Goal: Task Accomplishment & Management: Manage account settings

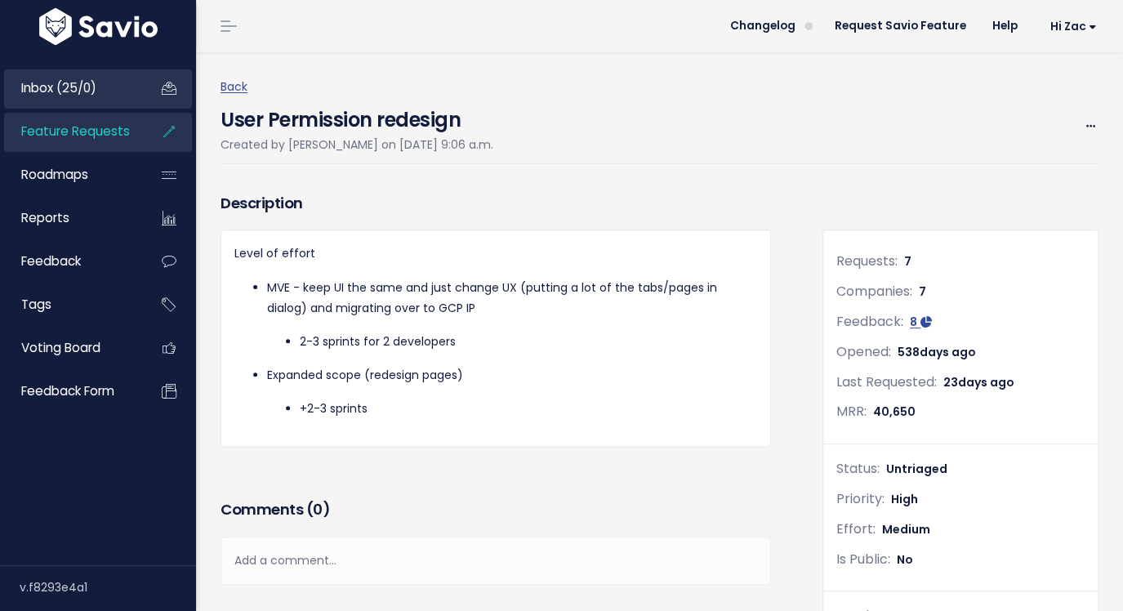
click at [61, 89] on span "Inbox (25/0)" at bounding box center [58, 87] width 75 height 17
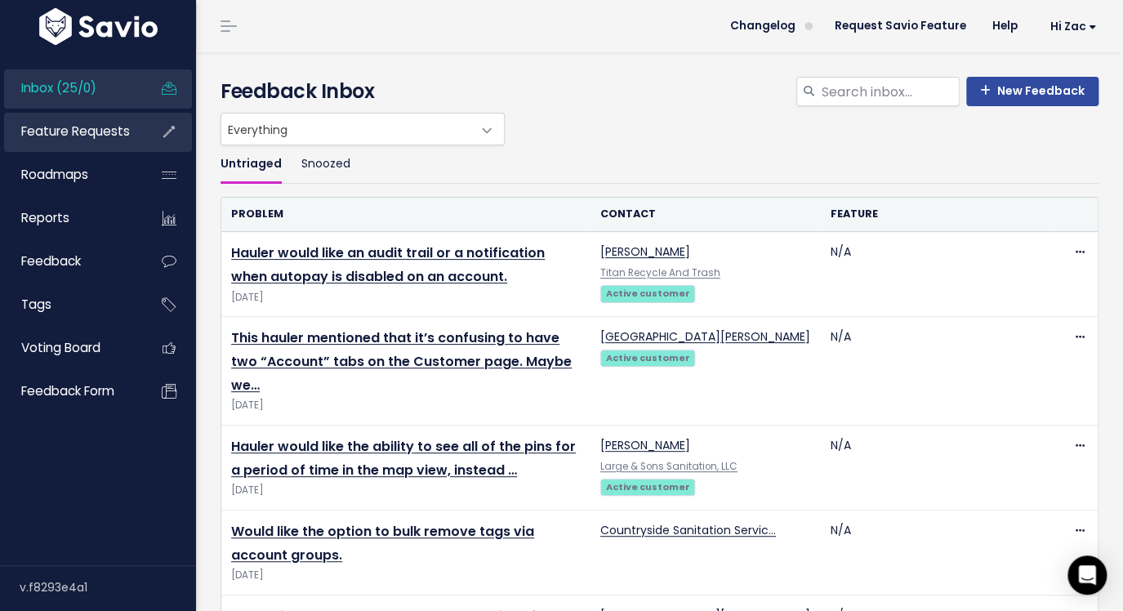
click at [37, 136] on span "Feature Requests" at bounding box center [75, 130] width 109 height 17
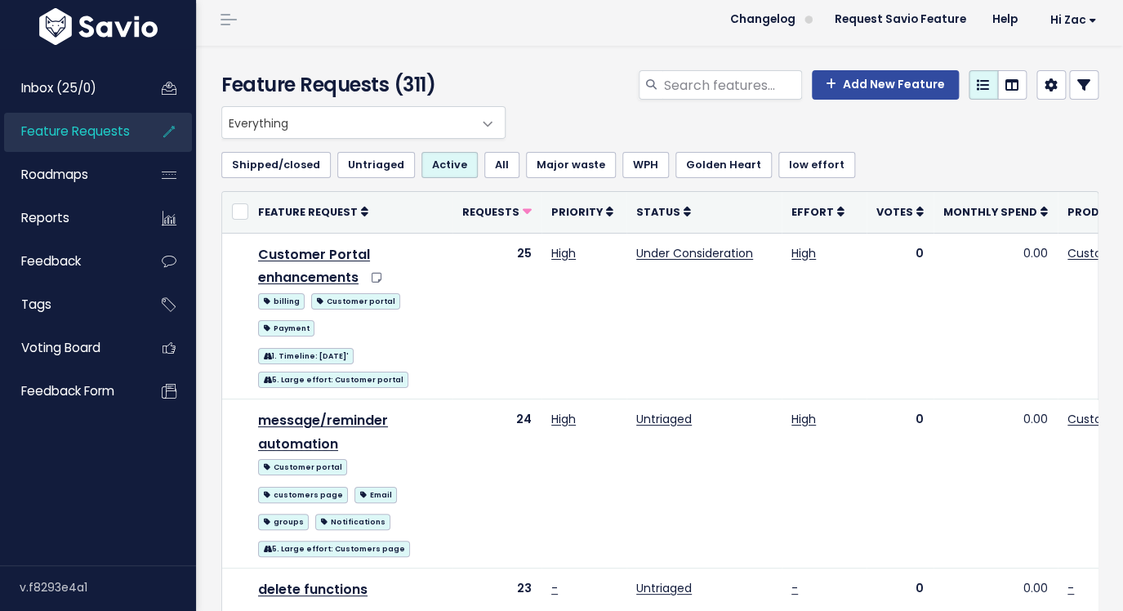
scroll to position [10, 0]
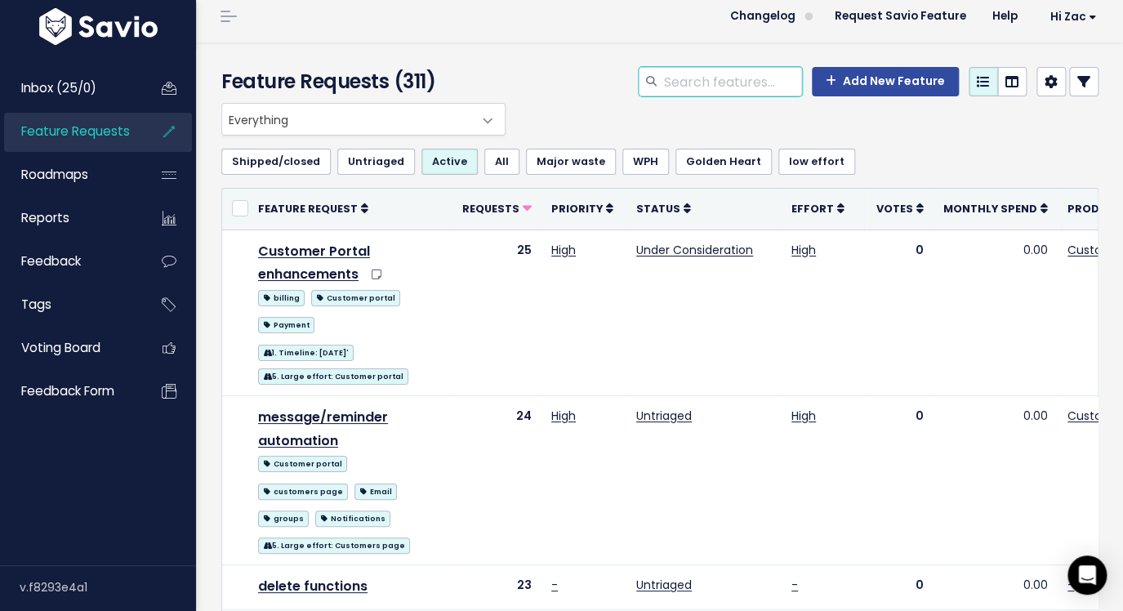
click at [737, 68] on input "search" at bounding box center [732, 81] width 140 height 29
type input "payment batch"
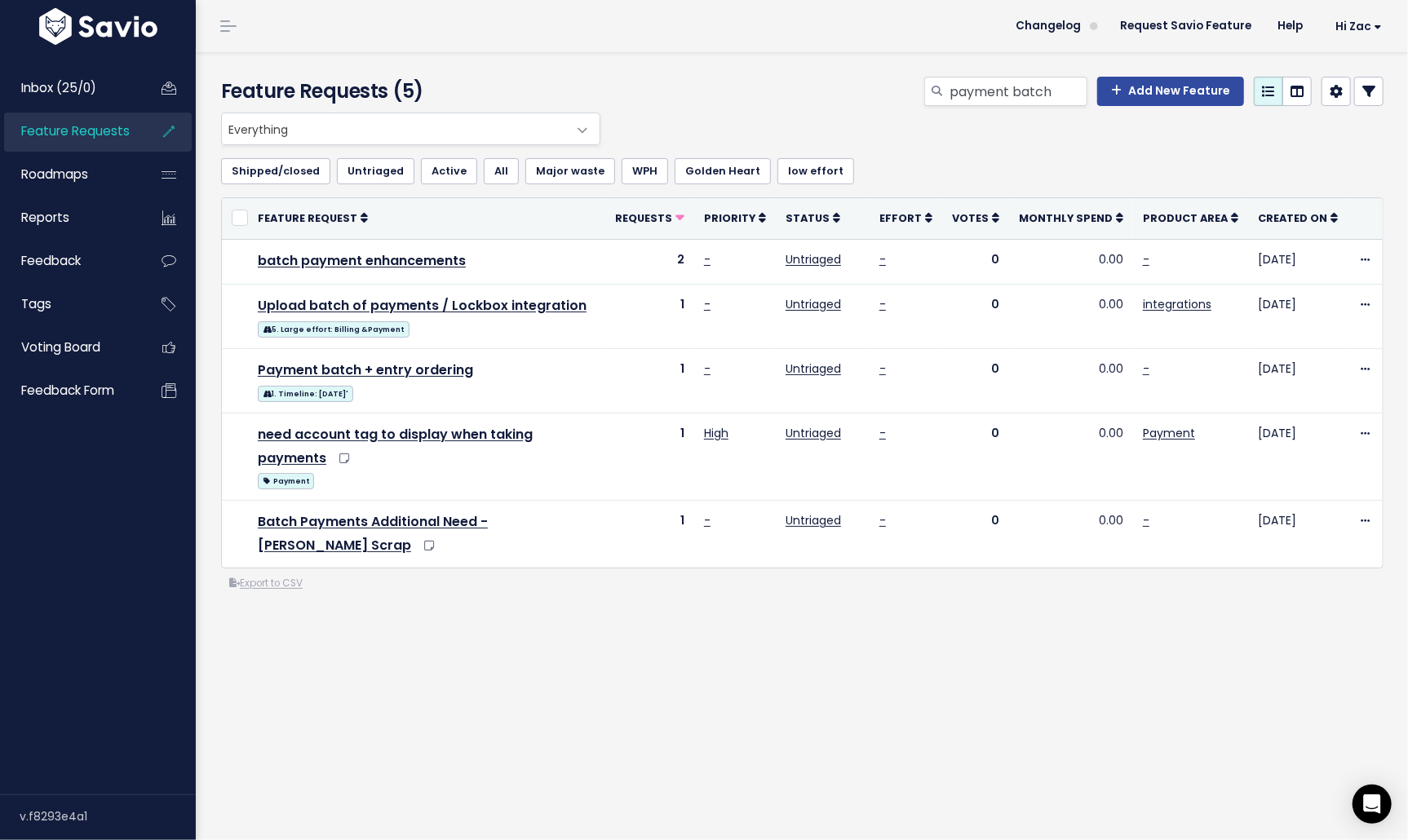
click at [399, 122] on span "Everything" at bounding box center [394, 128] width 345 height 31
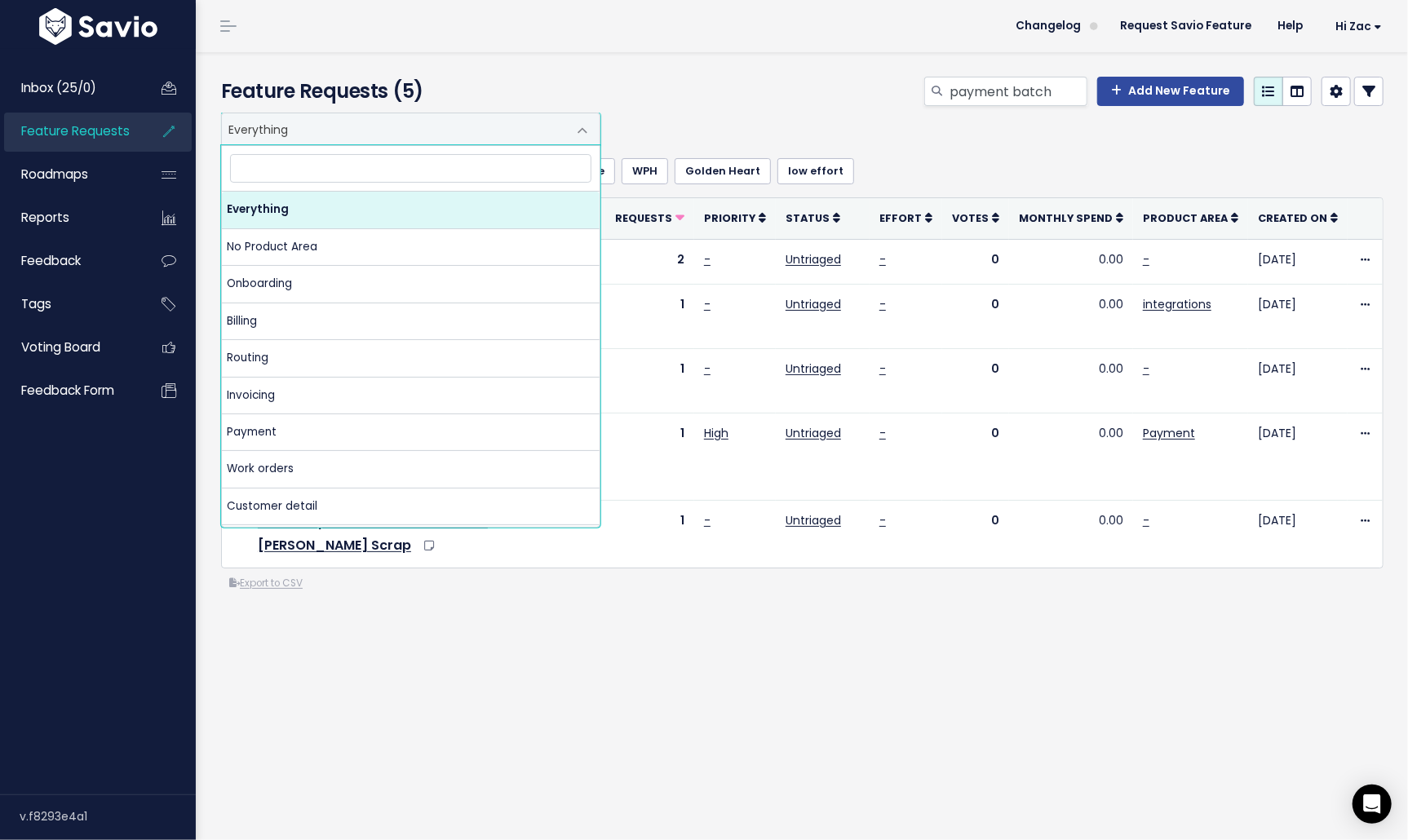
click at [701, 101] on div "payment batch Add New Feature" at bounding box center [1000, 95] width 792 height 36
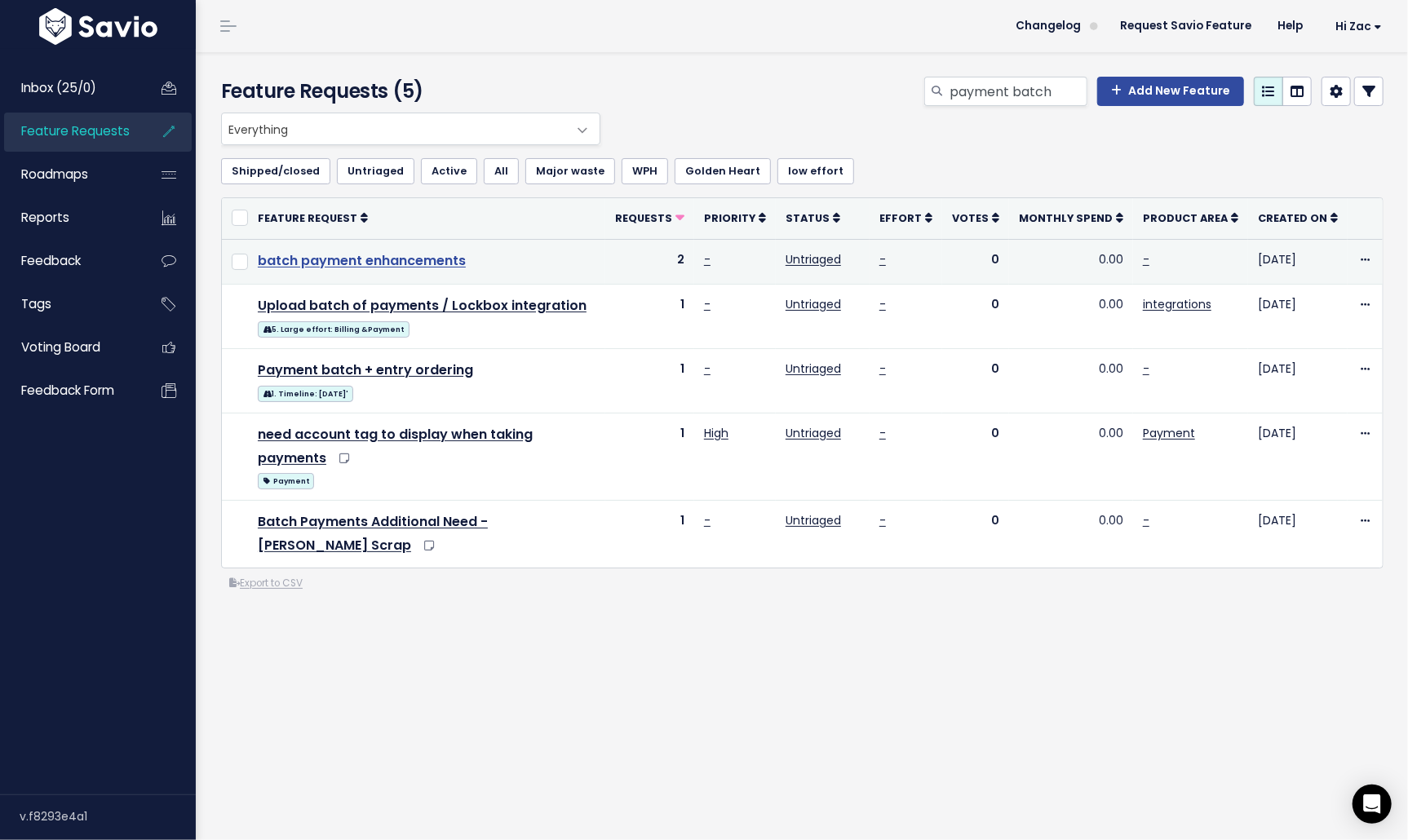
click at [400, 256] on link "batch payment enhancements" at bounding box center [362, 260] width 208 height 19
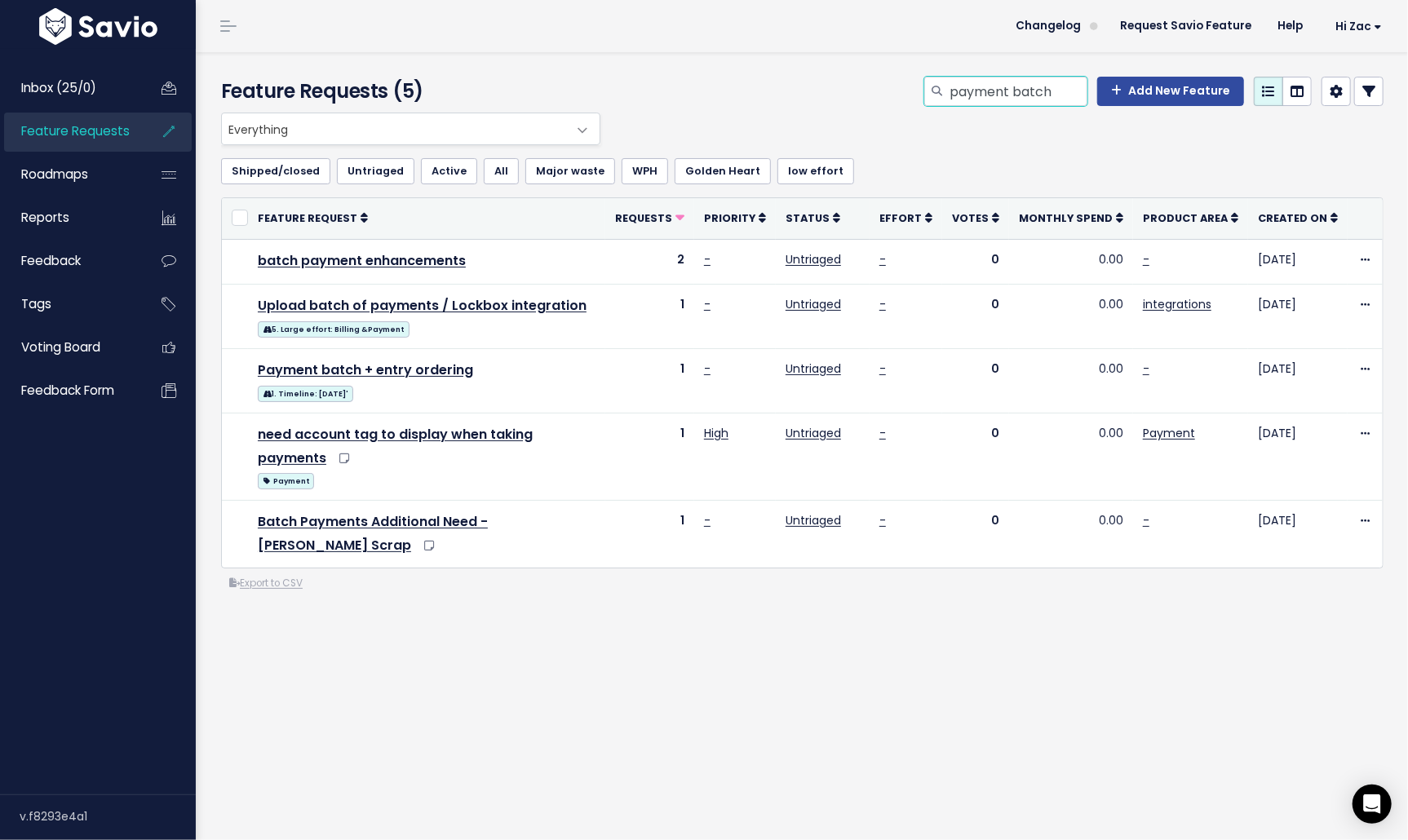
click at [1043, 91] on input "payment batch" at bounding box center [1018, 91] width 140 height 29
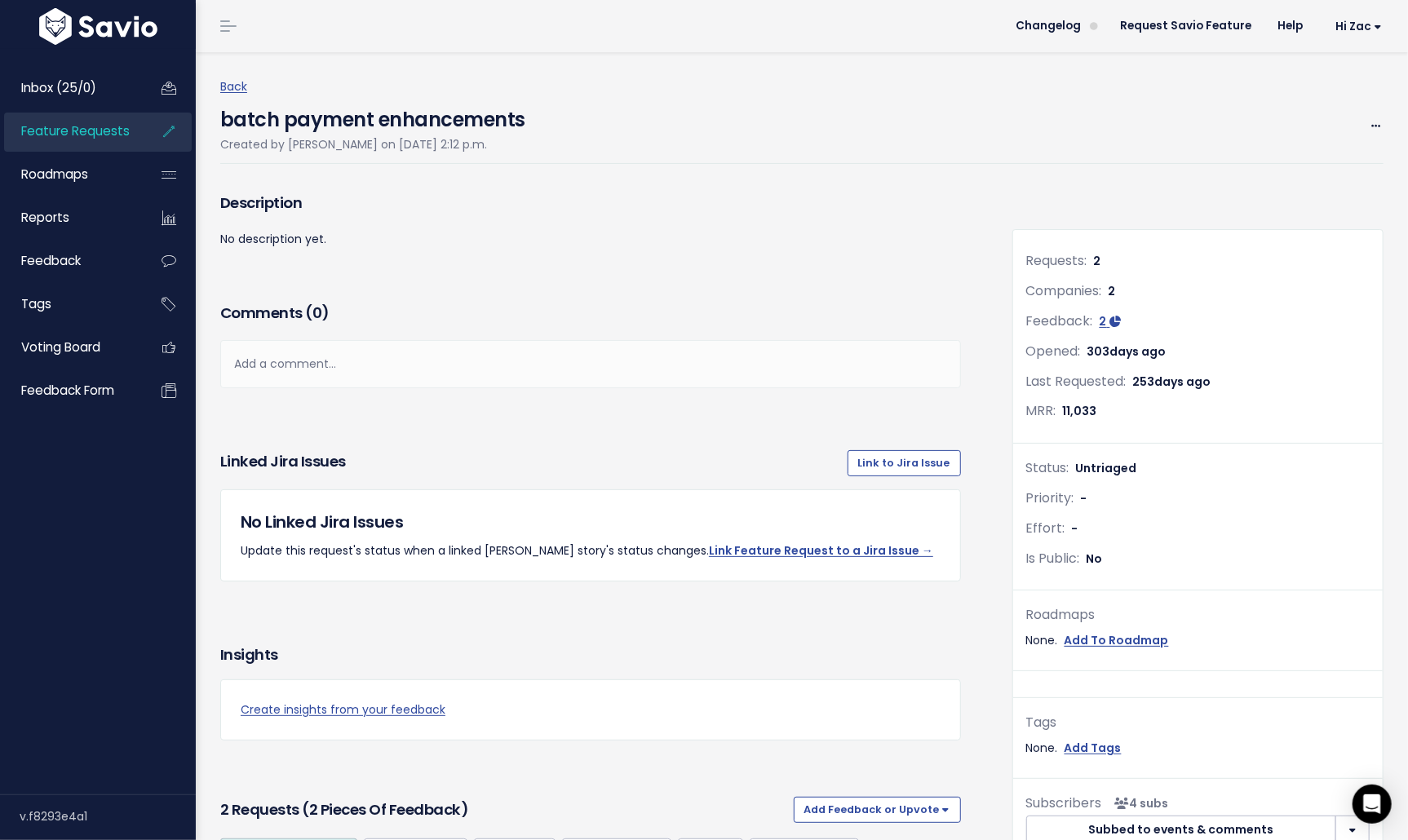
click at [1327, 120] on div "batch payment enhancements Created by [PERSON_NAME] on [DATE] 2:12 p.m. Edit Me…" at bounding box center [801, 130] width 1163 height 67
click at [1383, 122] on span at bounding box center [1376, 126] width 16 height 20
click at [1288, 205] on link "Merge" at bounding box center [1321, 204] width 121 height 32
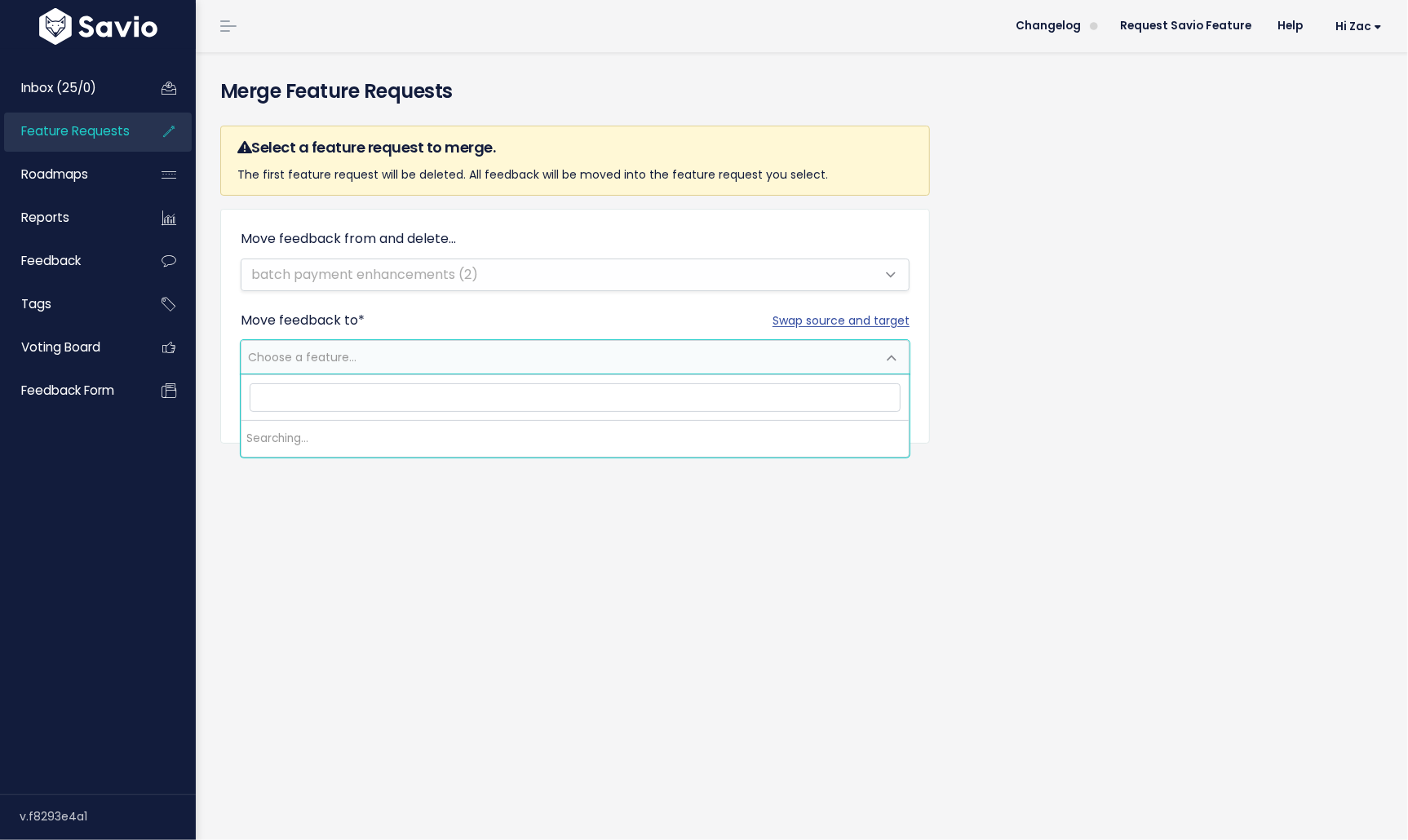
click at [518, 354] on span "Choose a feature..." at bounding box center [559, 357] width 635 height 33
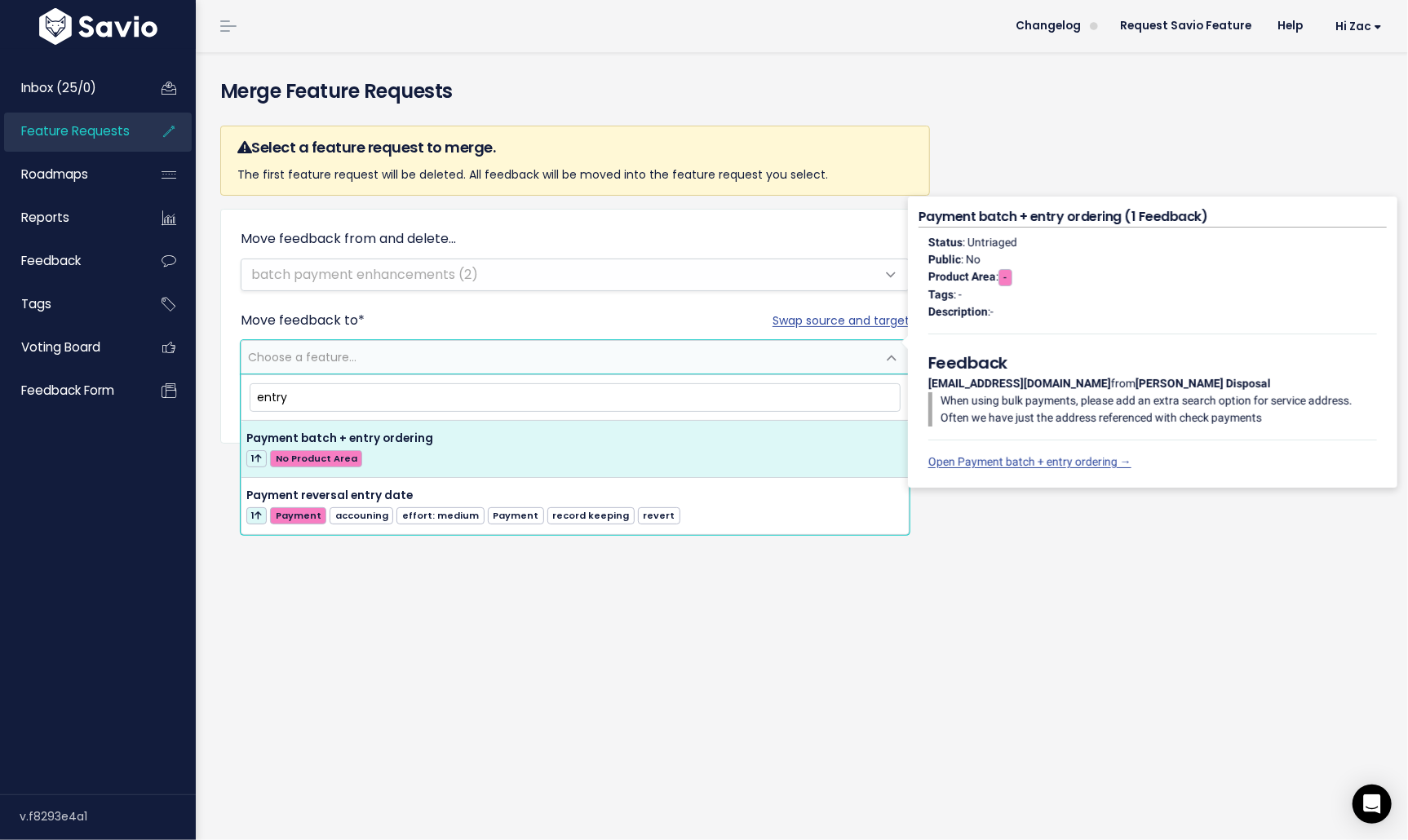
type input "entry"
select select "54778"
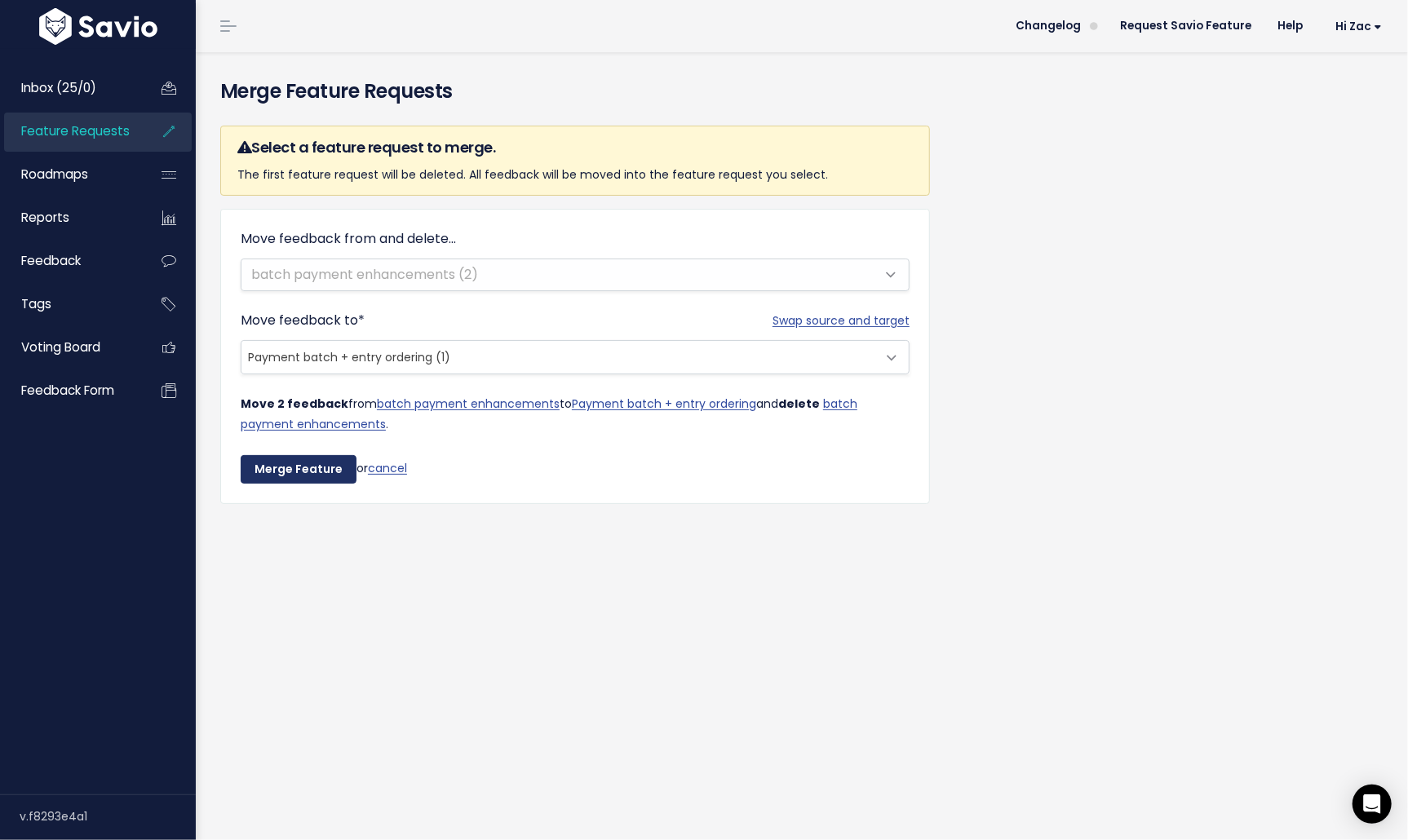
click at [291, 464] on input "Merge Feature" at bounding box center [299, 469] width 116 height 29
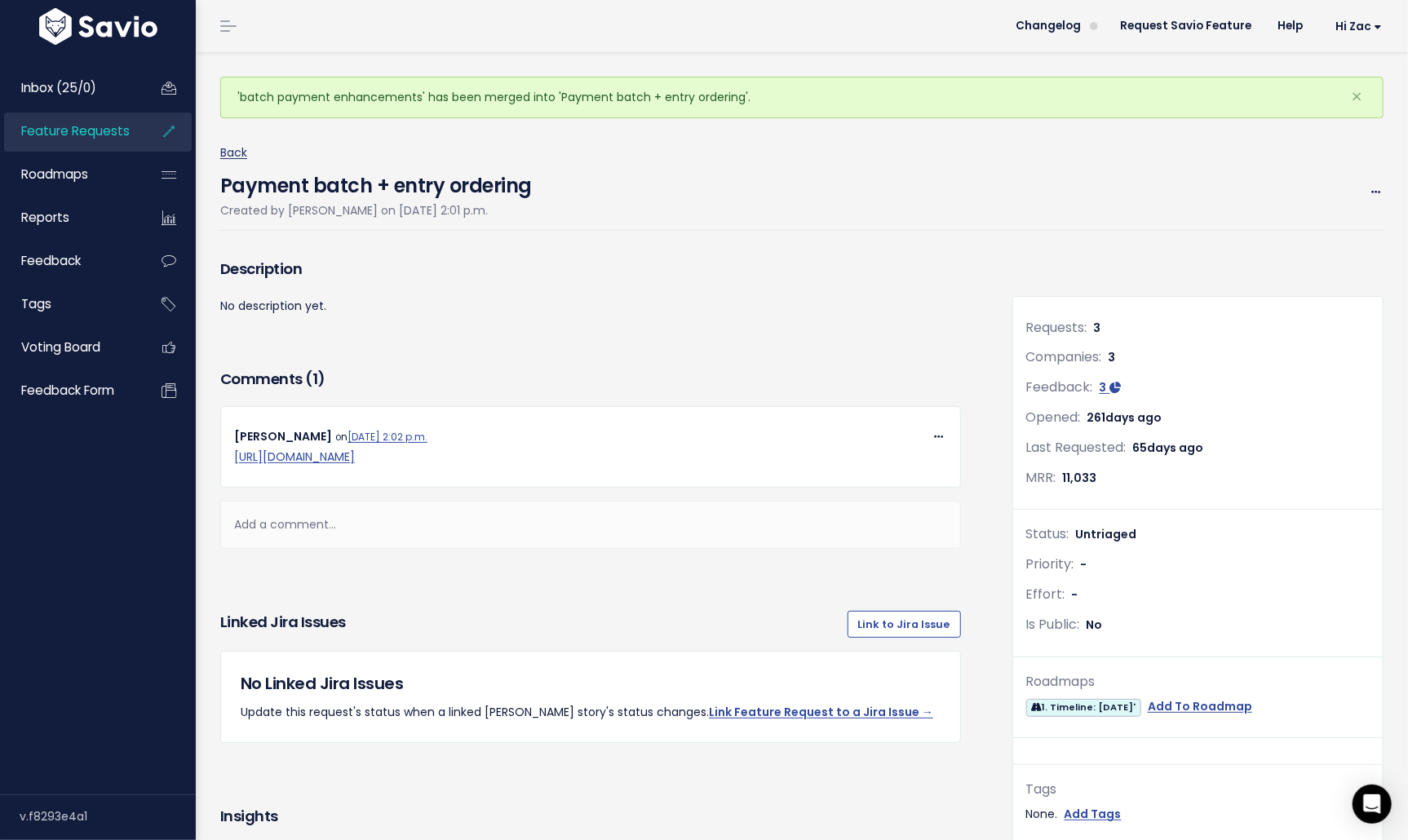
click at [234, 152] on link "Back" at bounding box center [233, 153] width 27 height 16
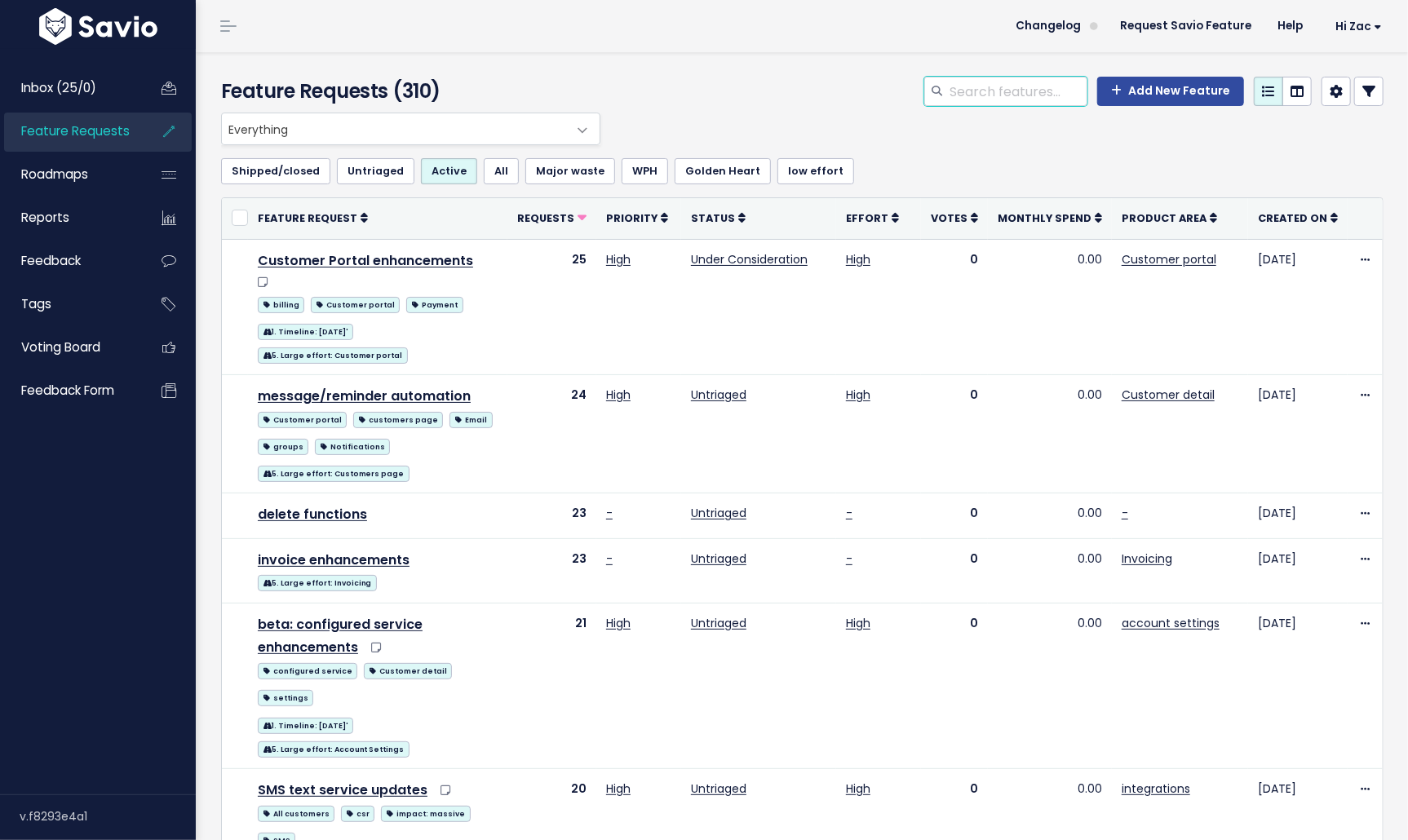
click at [1013, 87] on input "search" at bounding box center [1018, 91] width 140 height 29
type input "payment"
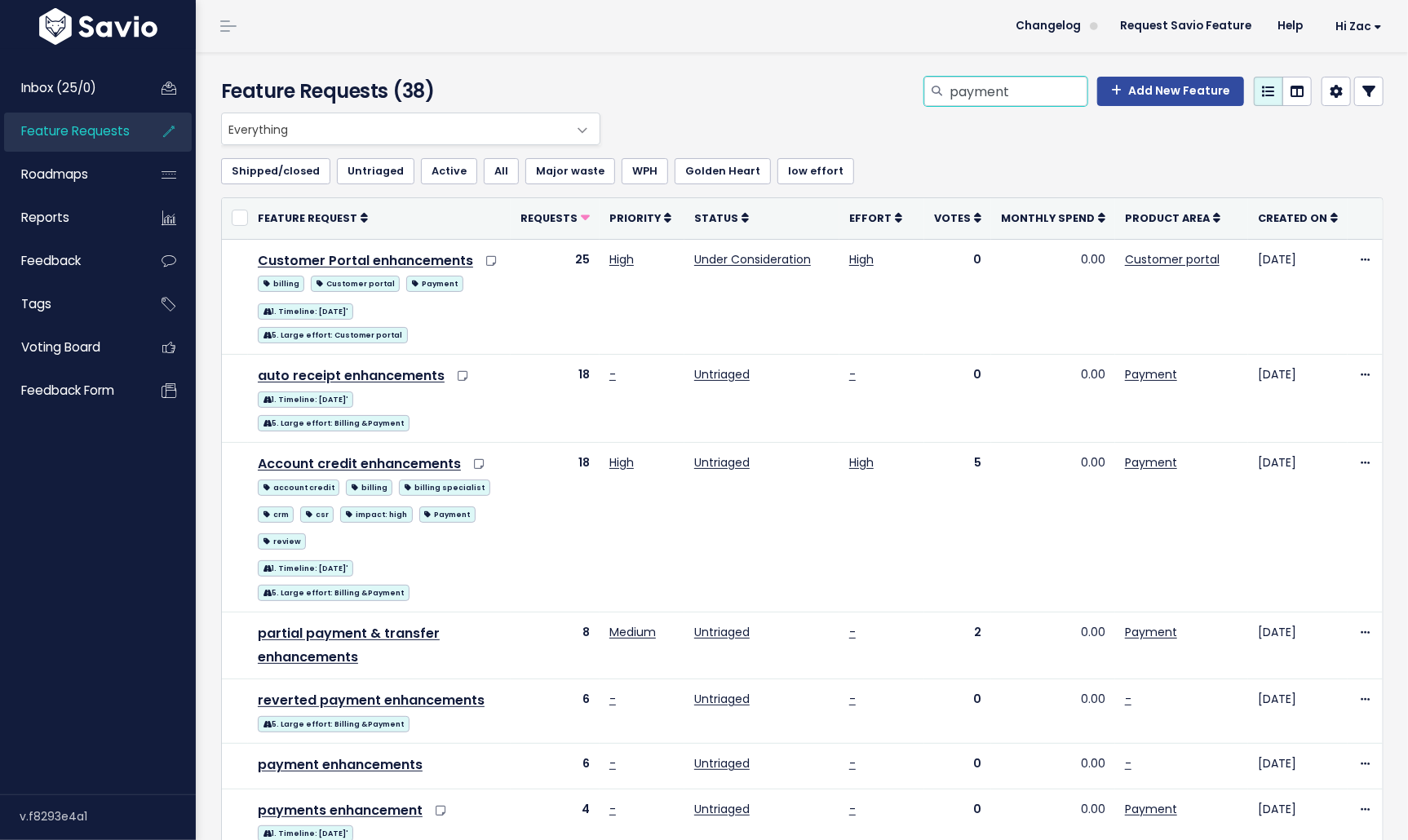
click at [1038, 99] on input "payment" at bounding box center [1018, 91] width 140 height 29
click at [1028, 91] on input "payment" at bounding box center [1018, 91] width 140 height 29
type input "payment batch"
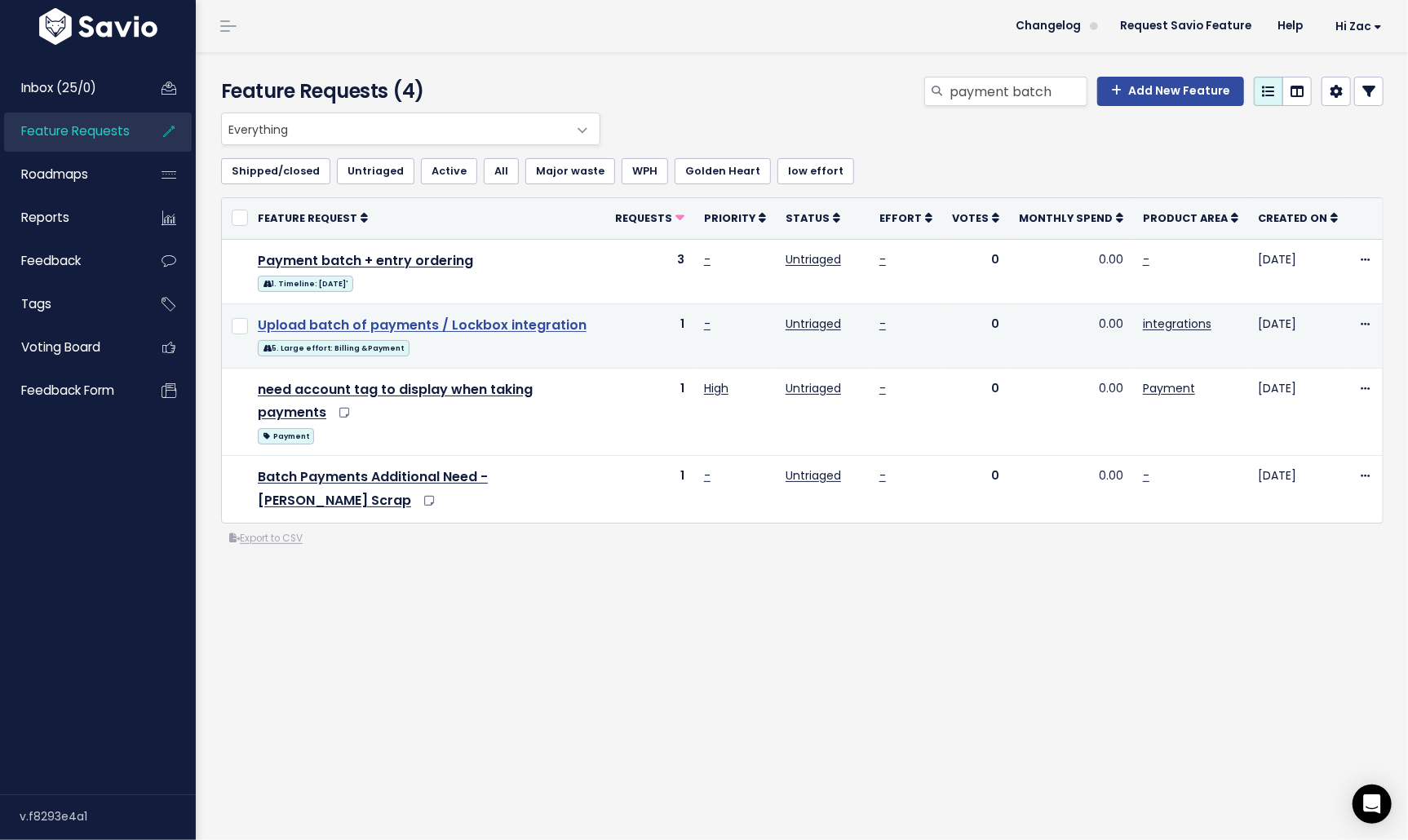
click at [496, 325] on link "Upload batch of payments / Lockbox integration" at bounding box center [422, 325] width 329 height 19
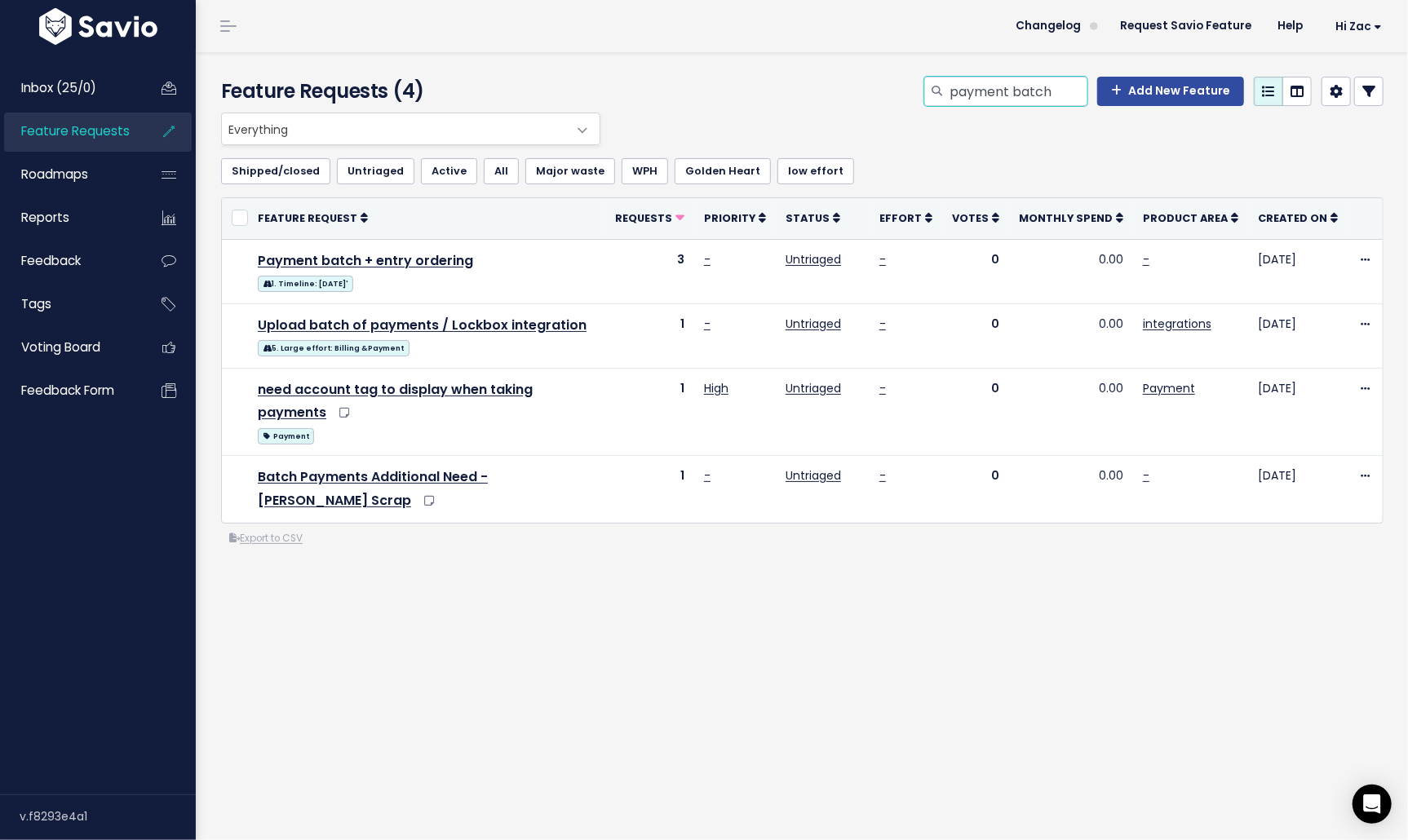
click at [1043, 99] on input "payment batch" at bounding box center [1018, 91] width 140 height 29
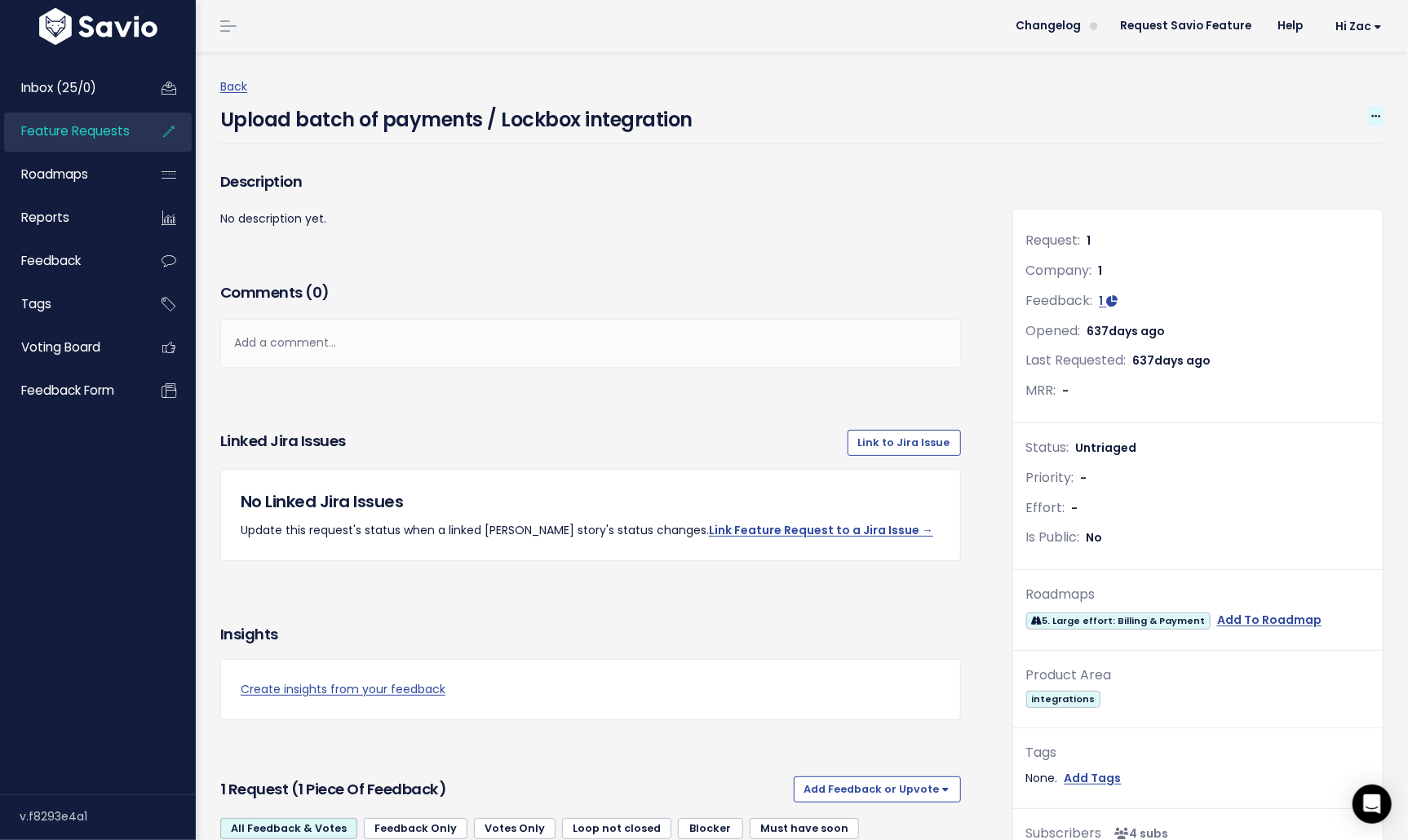
click at [1377, 122] on span at bounding box center [1376, 116] width 16 height 20
click at [1297, 194] on link "Merge" at bounding box center [1321, 193] width 121 height 32
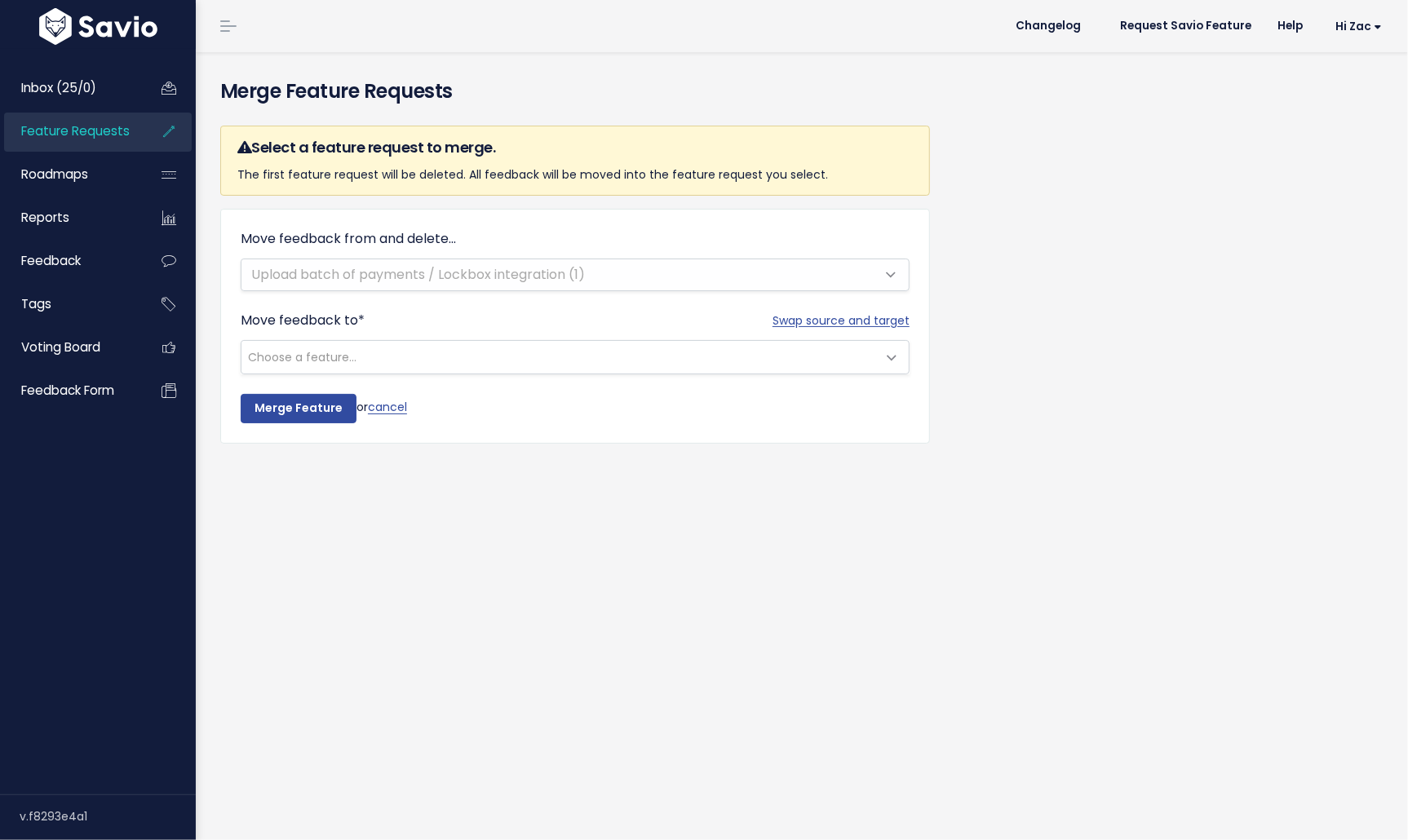
click at [614, 291] on div "Move feedback from and delete... Upload batch of payments / Lockbox integration…" at bounding box center [576, 260] width 670 height 62
click at [562, 350] on span "Choose a feature..." at bounding box center [559, 357] width 635 height 33
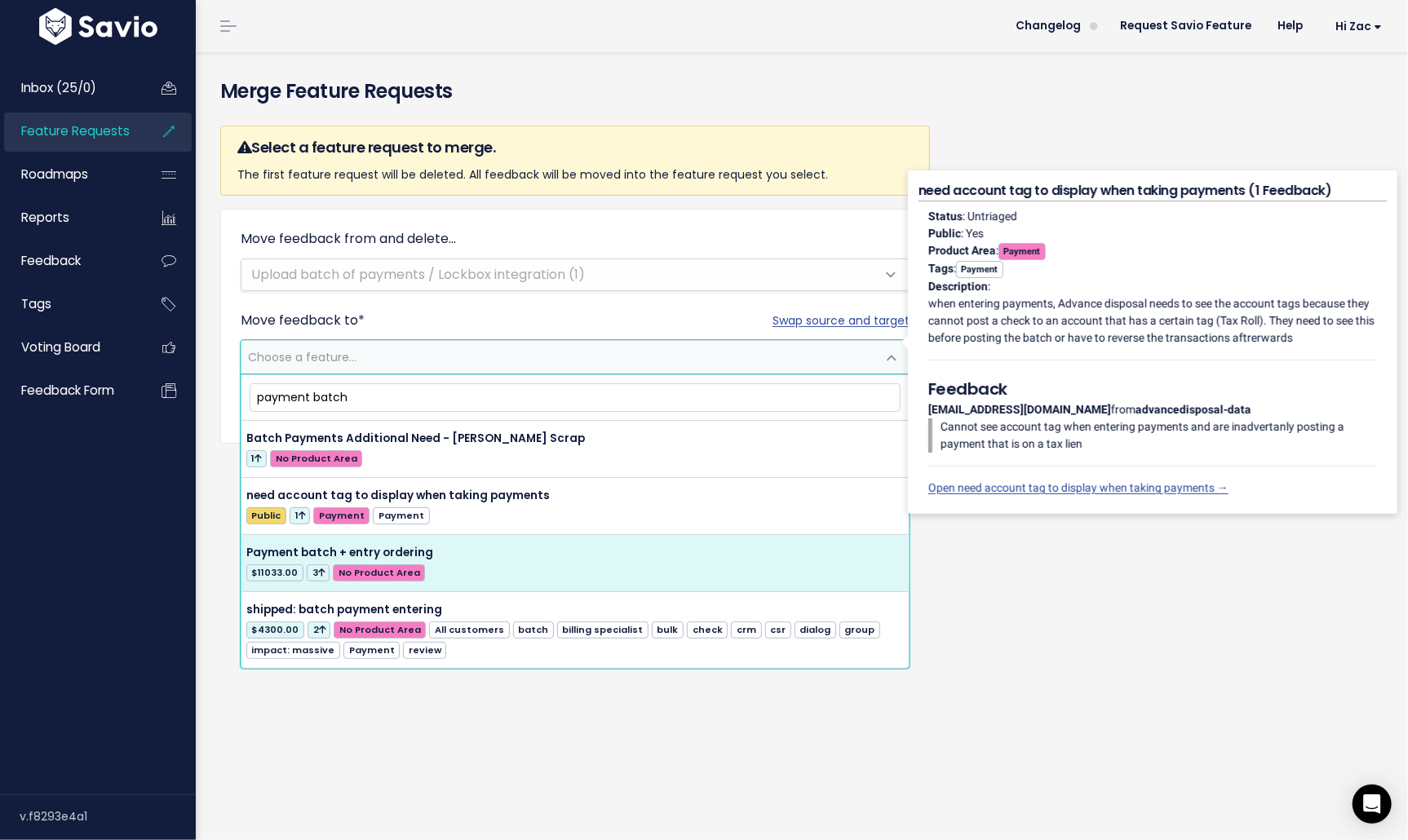
type input "payment batch"
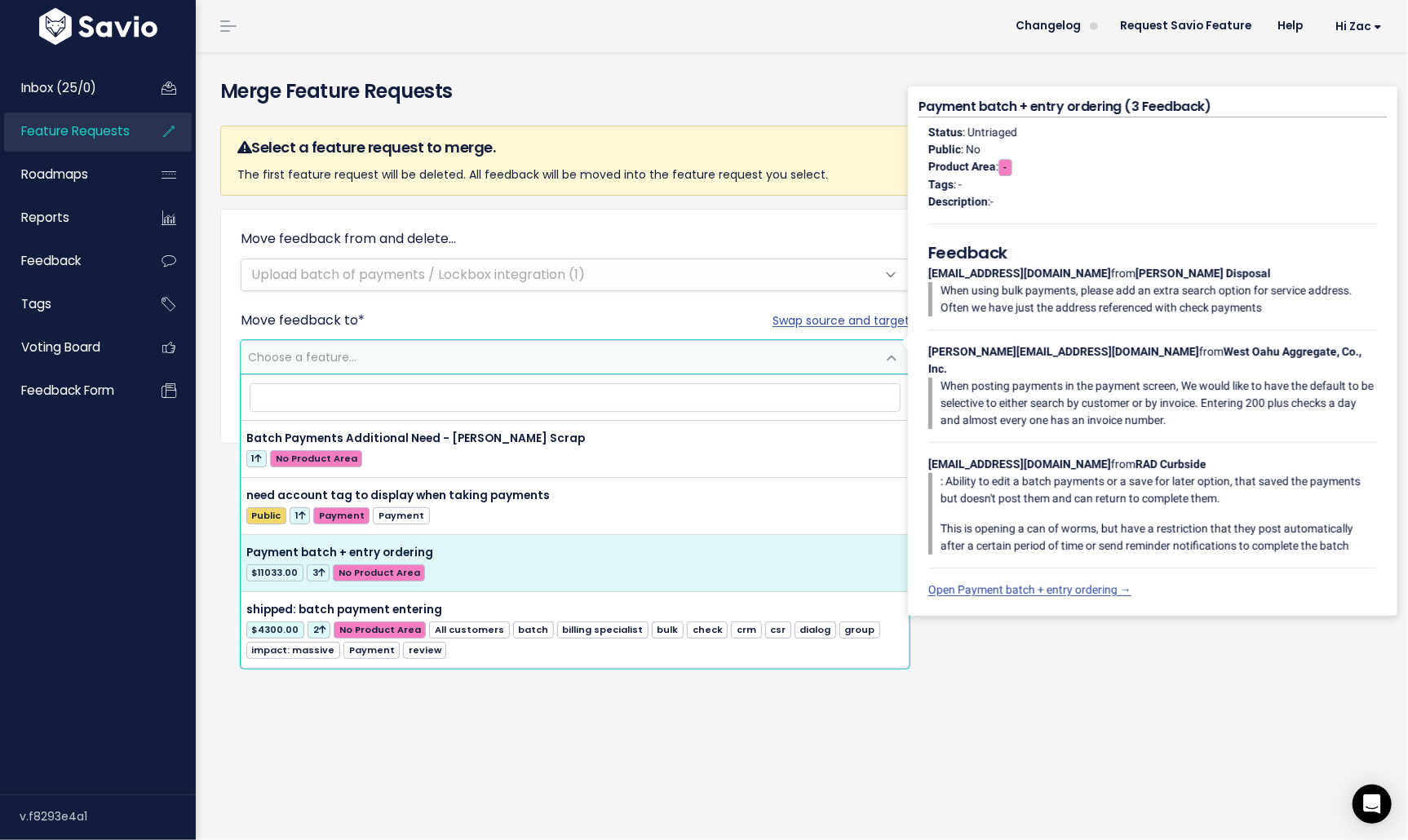
select select "54778"
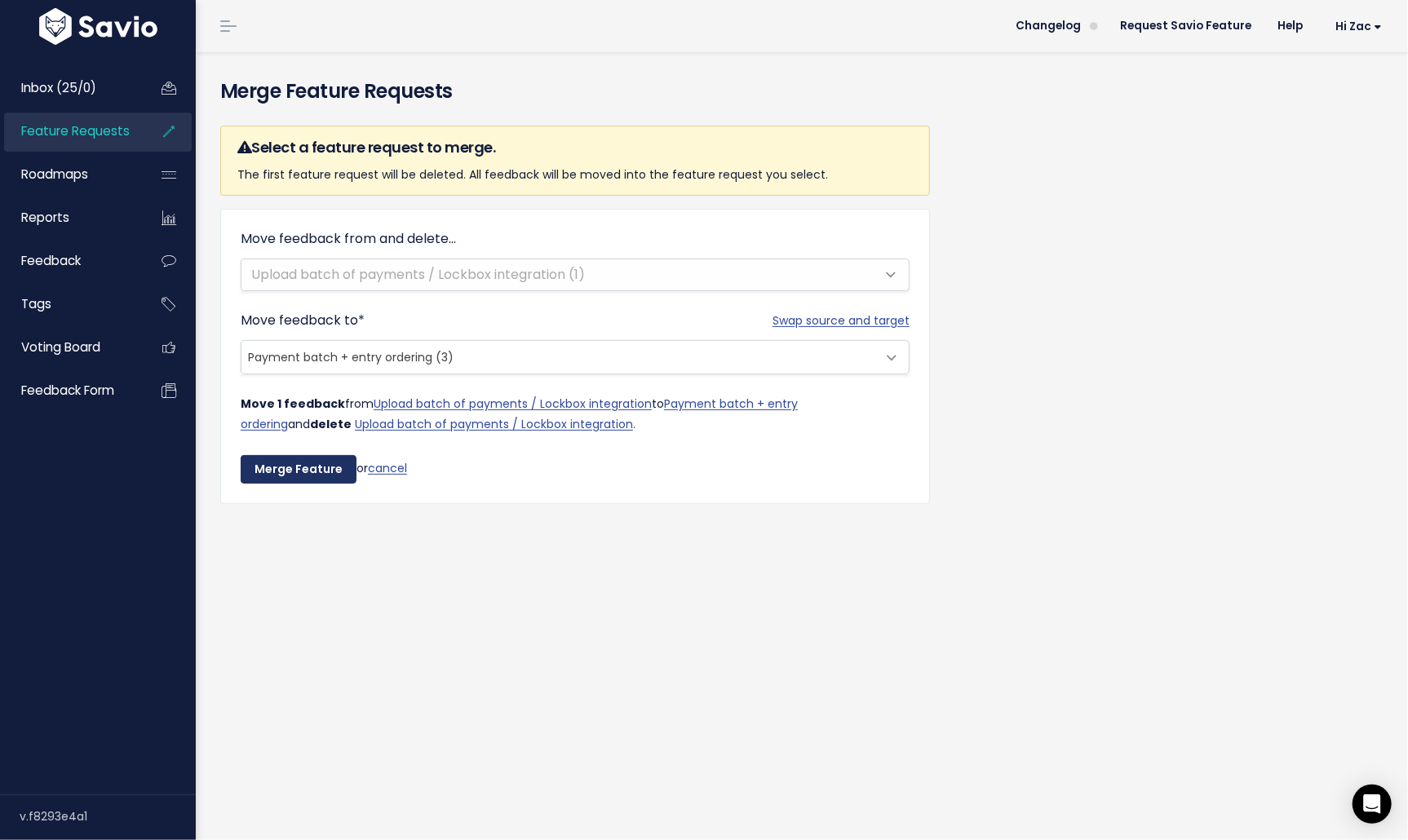
click at [286, 464] on input "Merge Feature" at bounding box center [299, 469] width 116 height 29
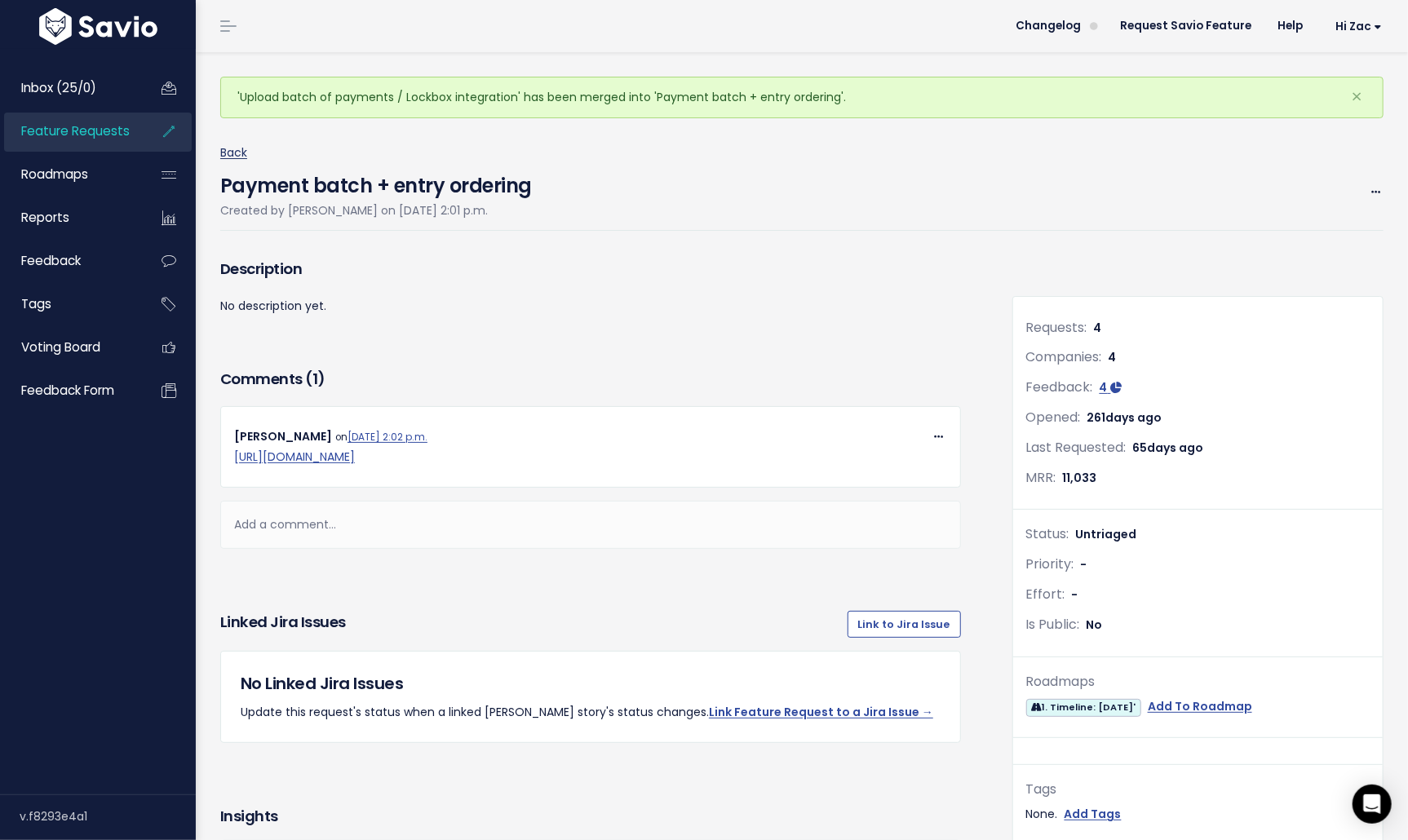
click at [222, 155] on link "Back" at bounding box center [233, 153] width 27 height 16
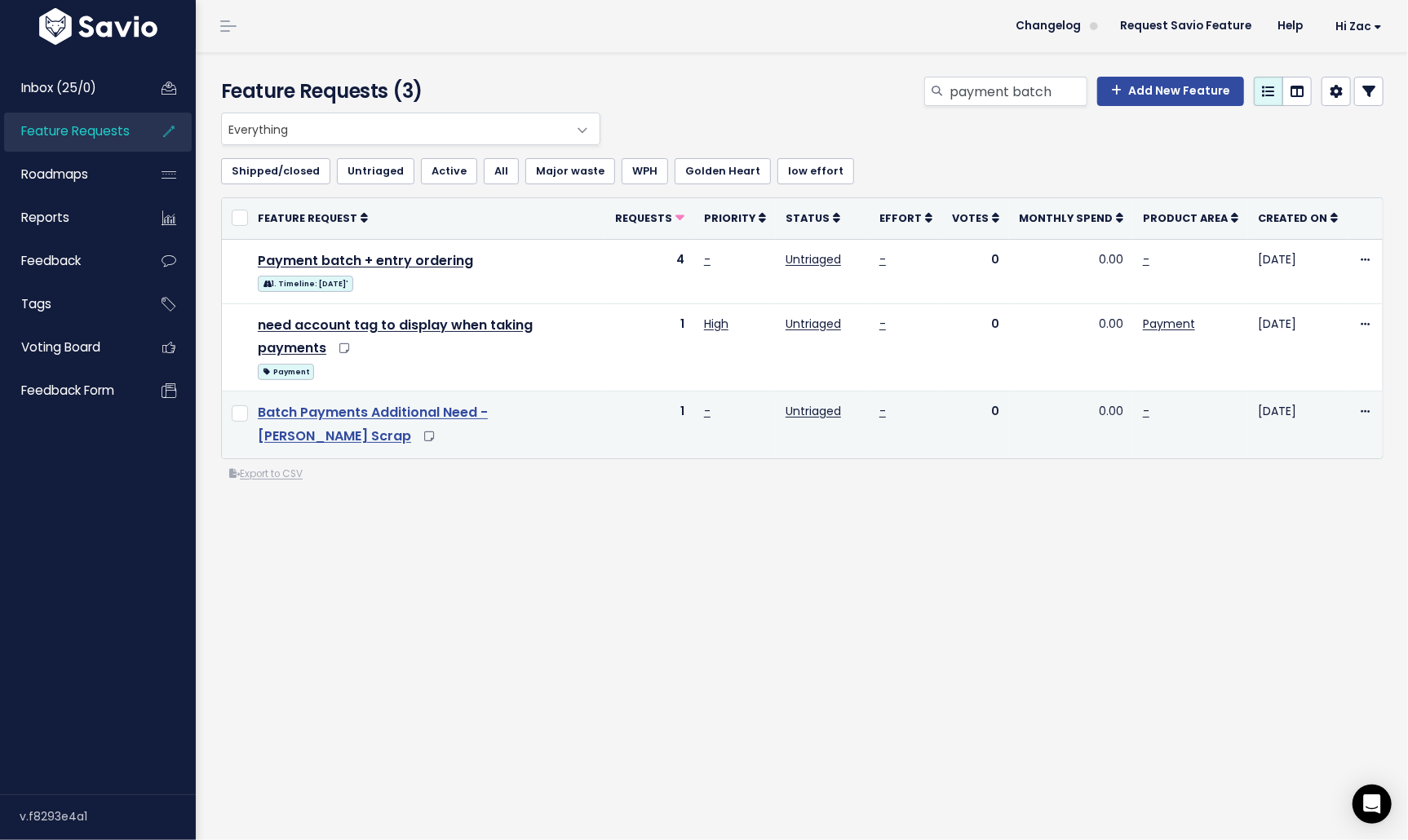
click at [468, 410] on link "Batch Payments Additional Need - Miller Scrap" at bounding box center [373, 423] width 230 height 42
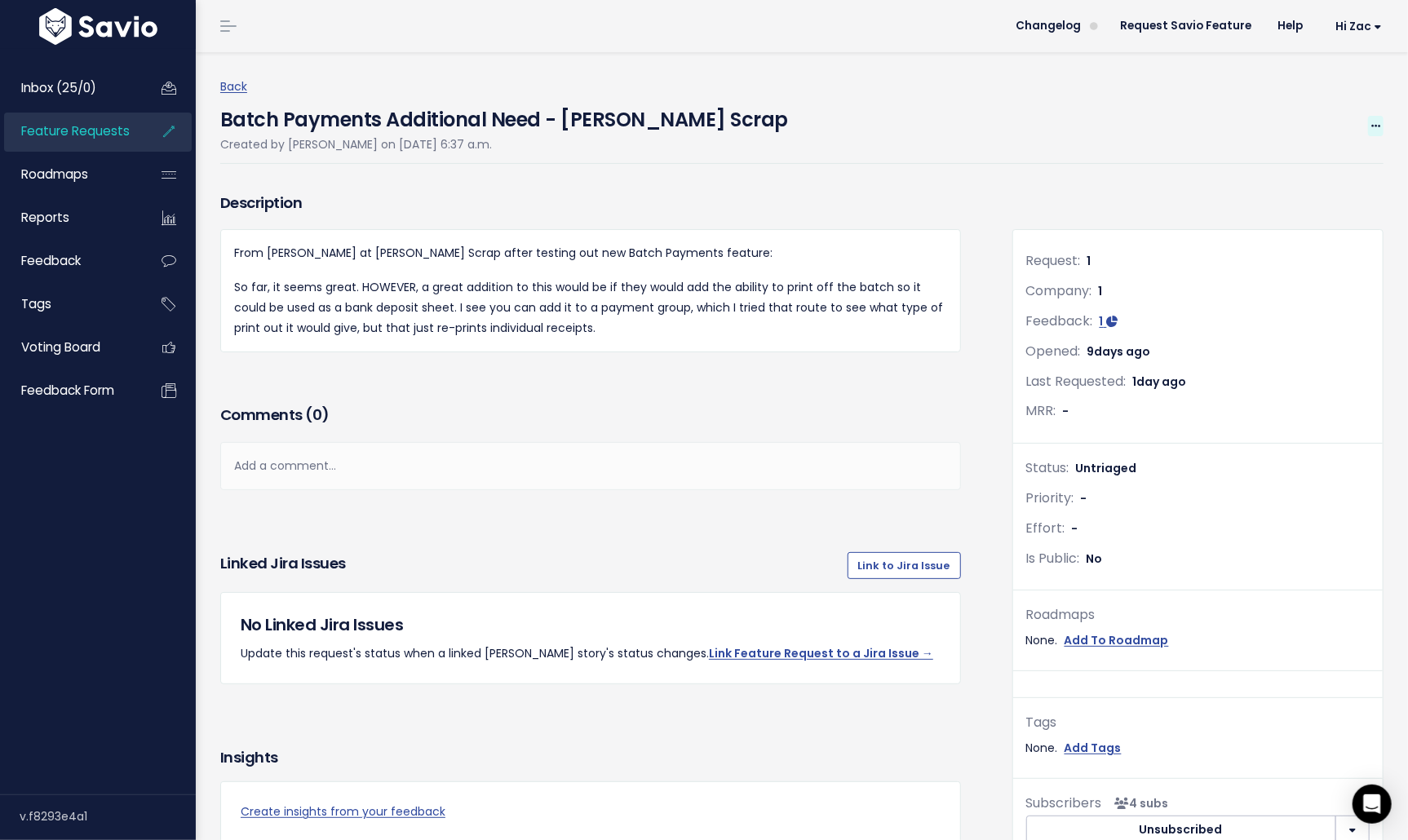
click at [1372, 124] on icon at bounding box center [1376, 127] width 9 height 11
click at [1318, 171] on link "Edit" at bounding box center [1321, 172] width 121 height 32
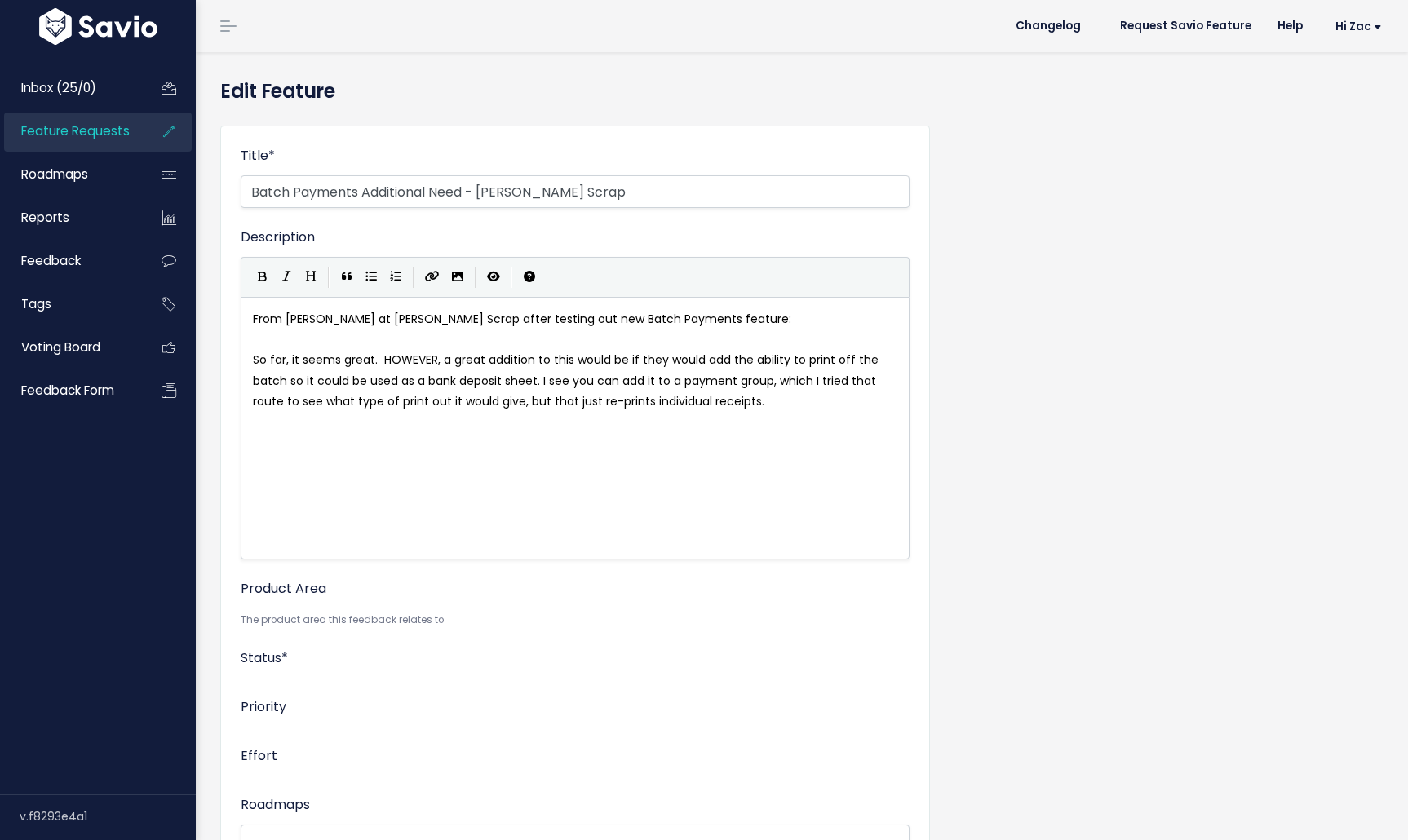
select select
click at [322, 194] on input "Batch Payments Additional Need - Miller Scrap" at bounding box center [576, 192] width 670 height 33
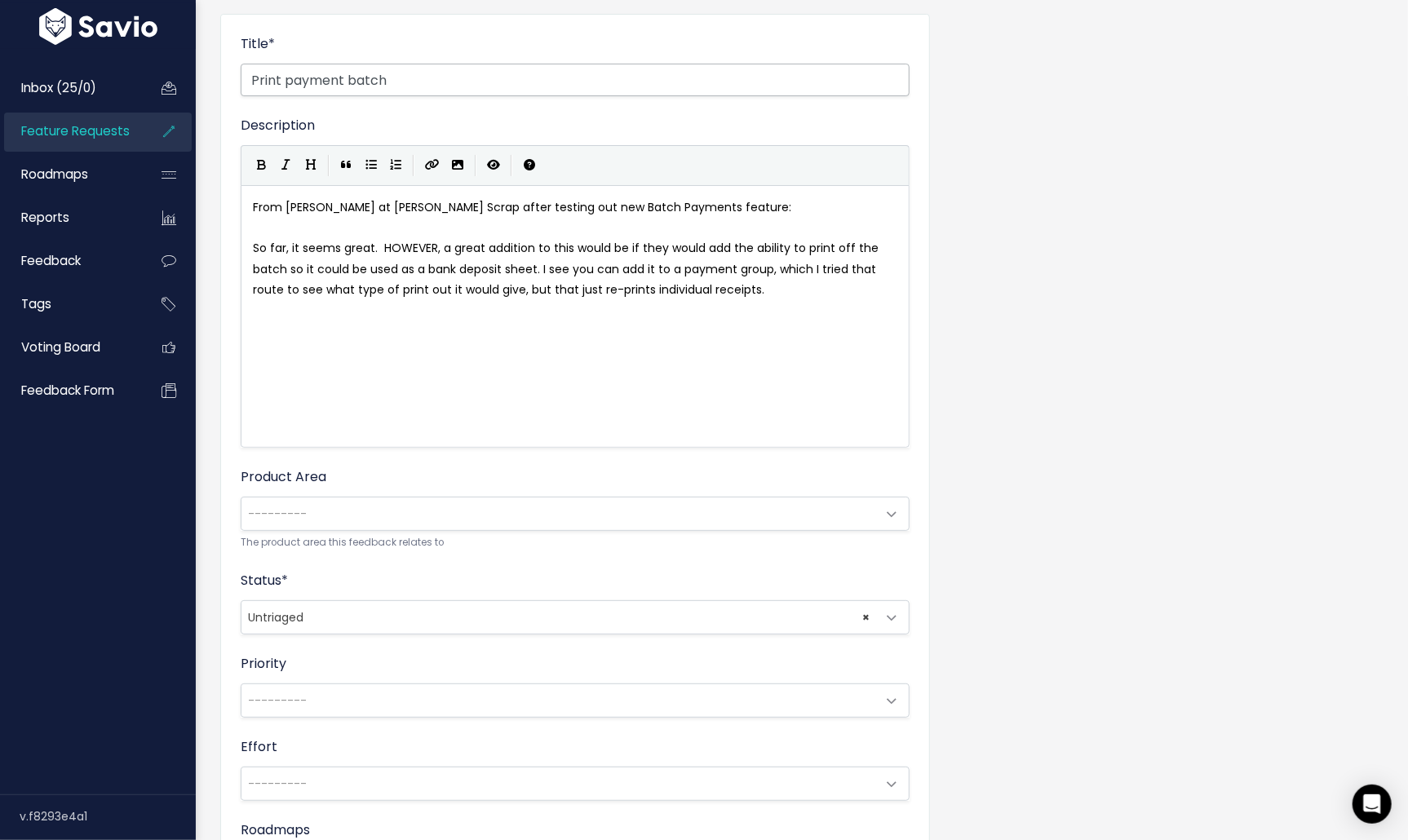
scroll to position [214, 0]
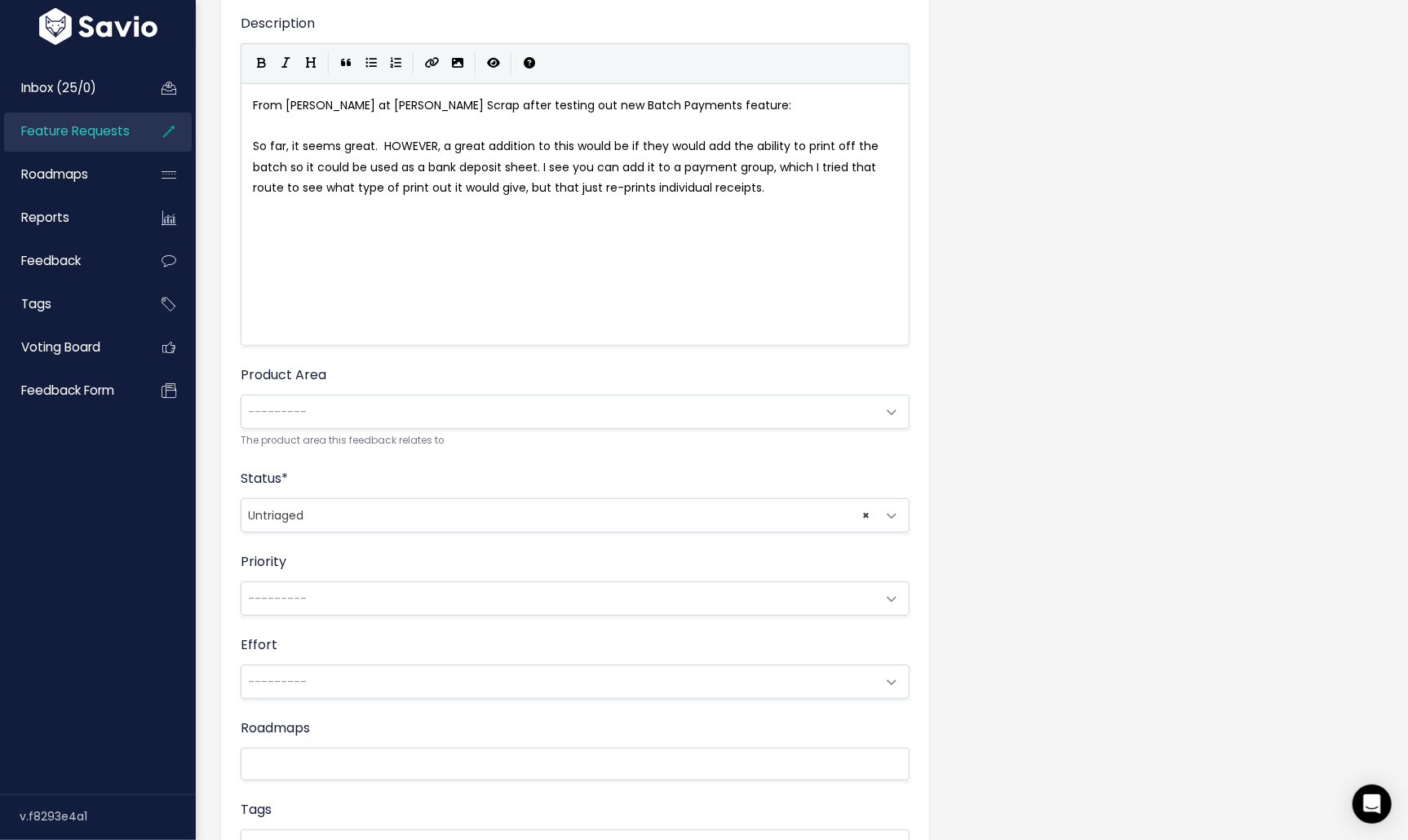
type input "Print payment batch"
click at [356, 412] on span "---------" at bounding box center [559, 412] width 635 height 33
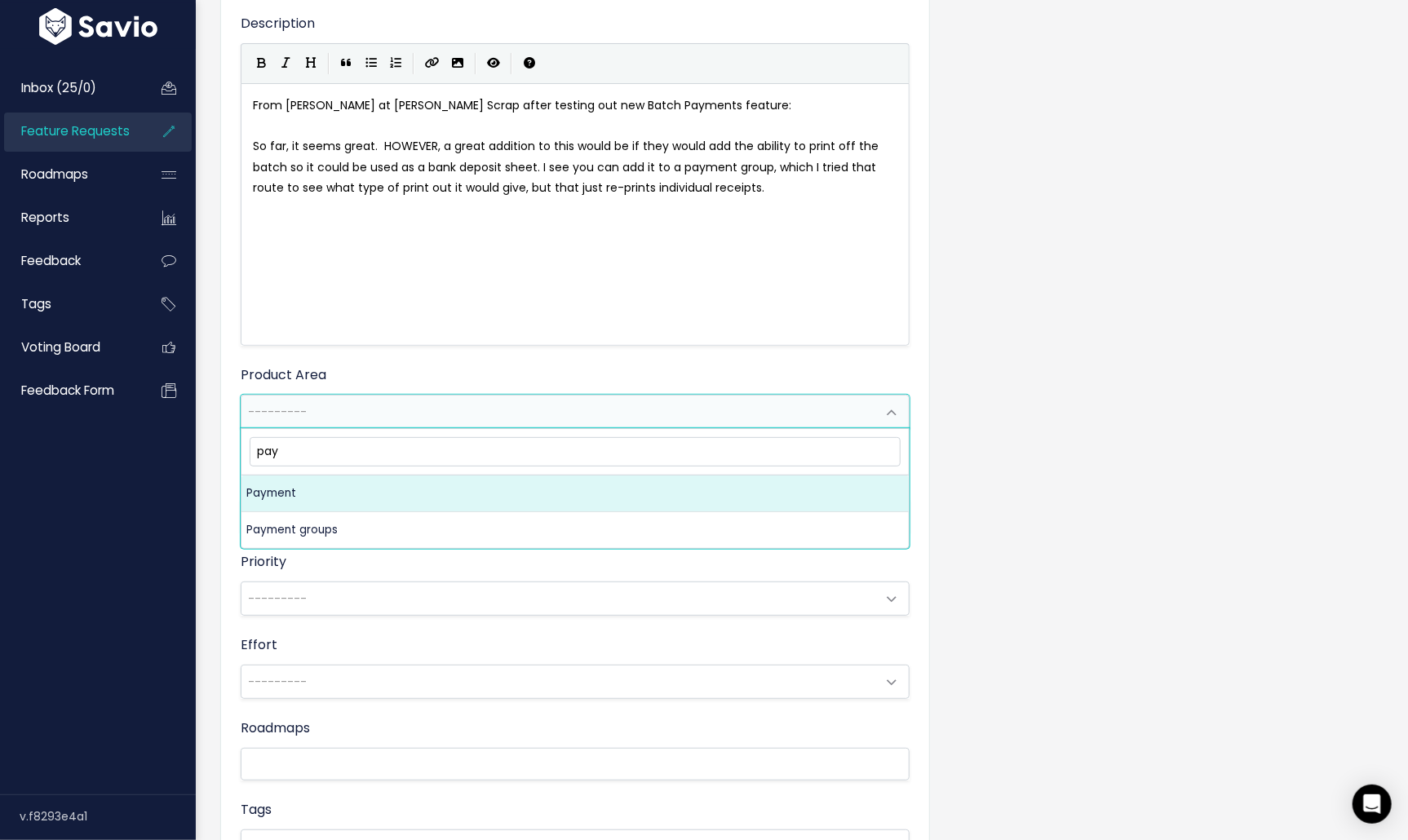
type input "pay"
select select "MAIN:PAYMENT"
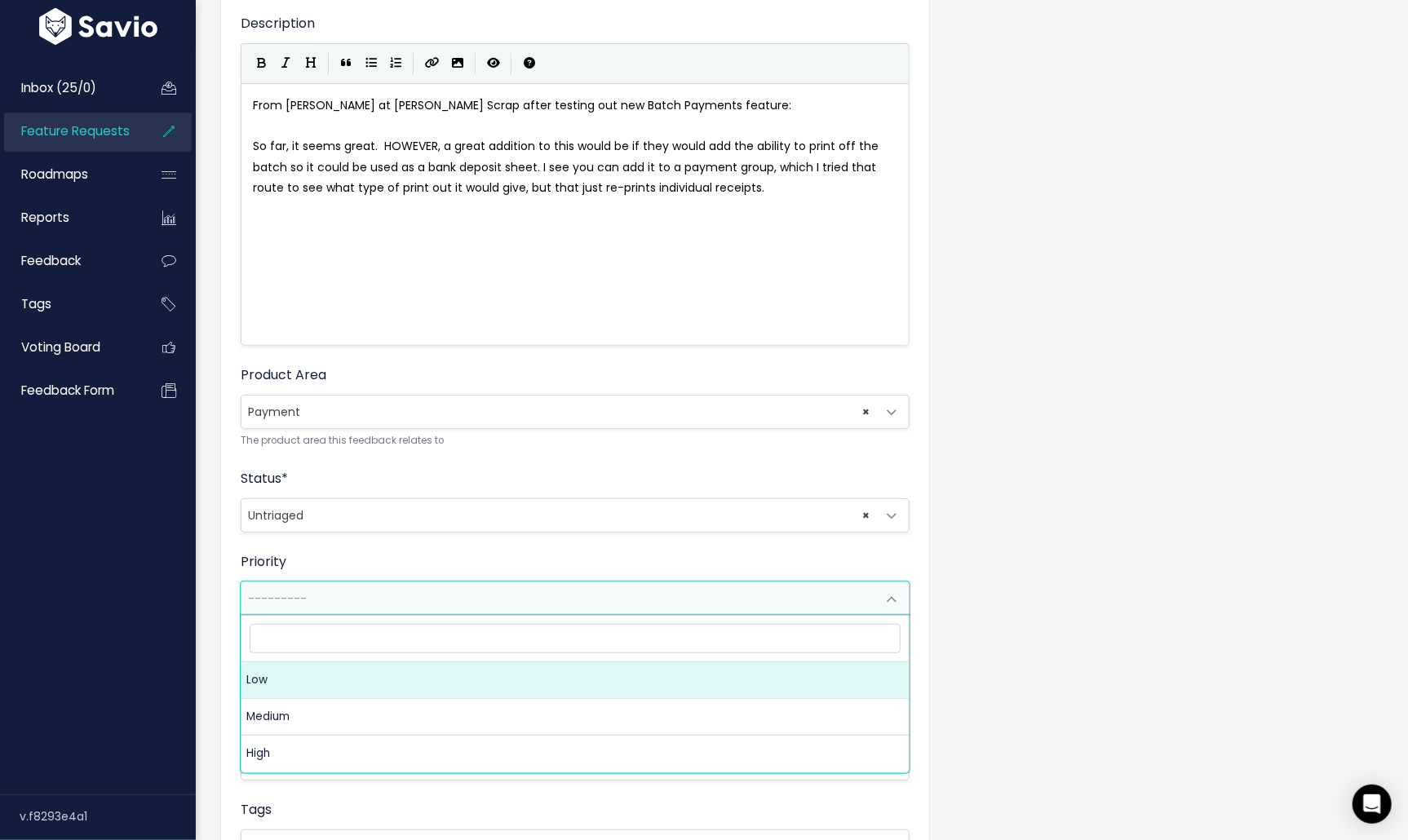
click at [323, 592] on span "---------" at bounding box center [559, 598] width 635 height 33
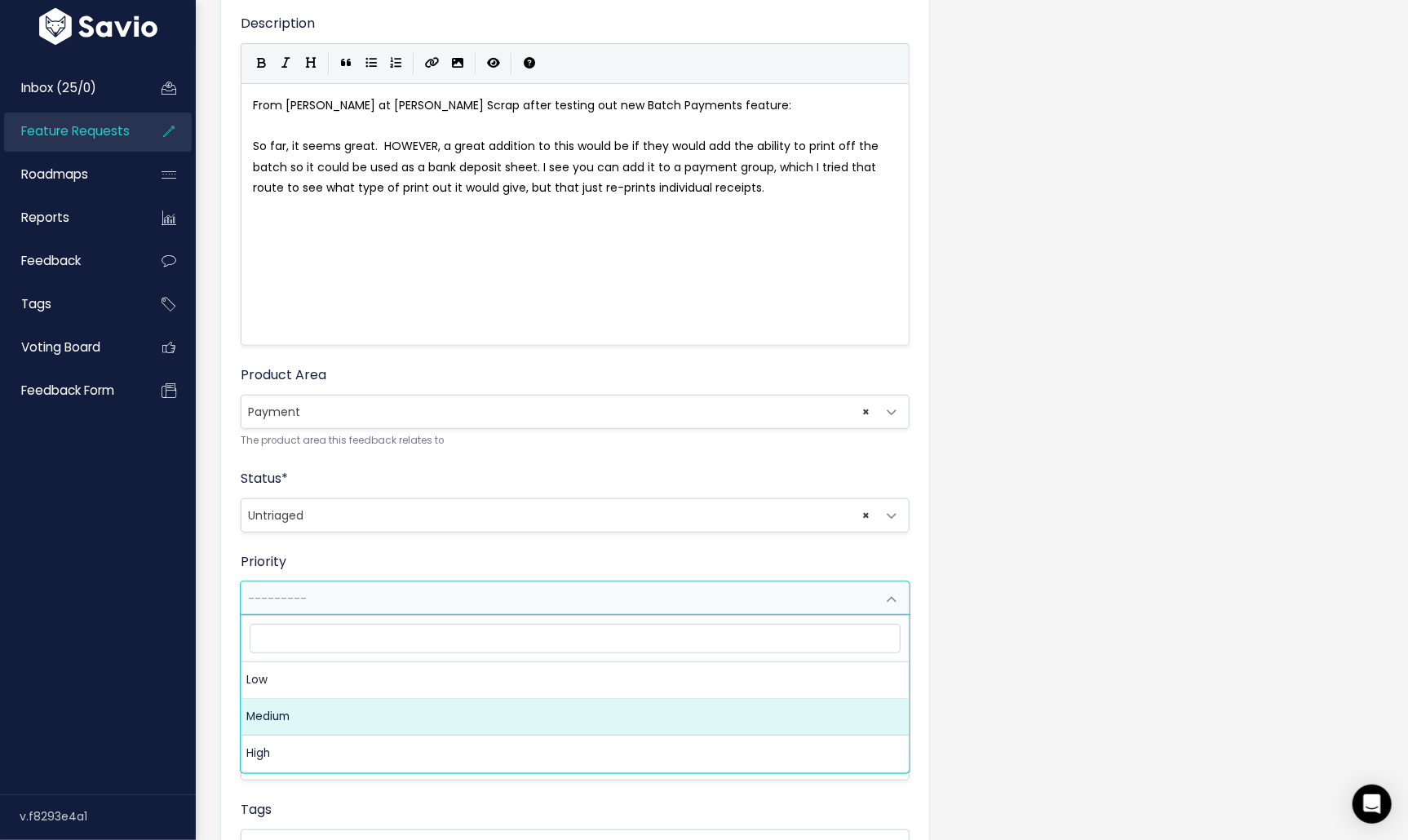
select select "2_MEDIUM"
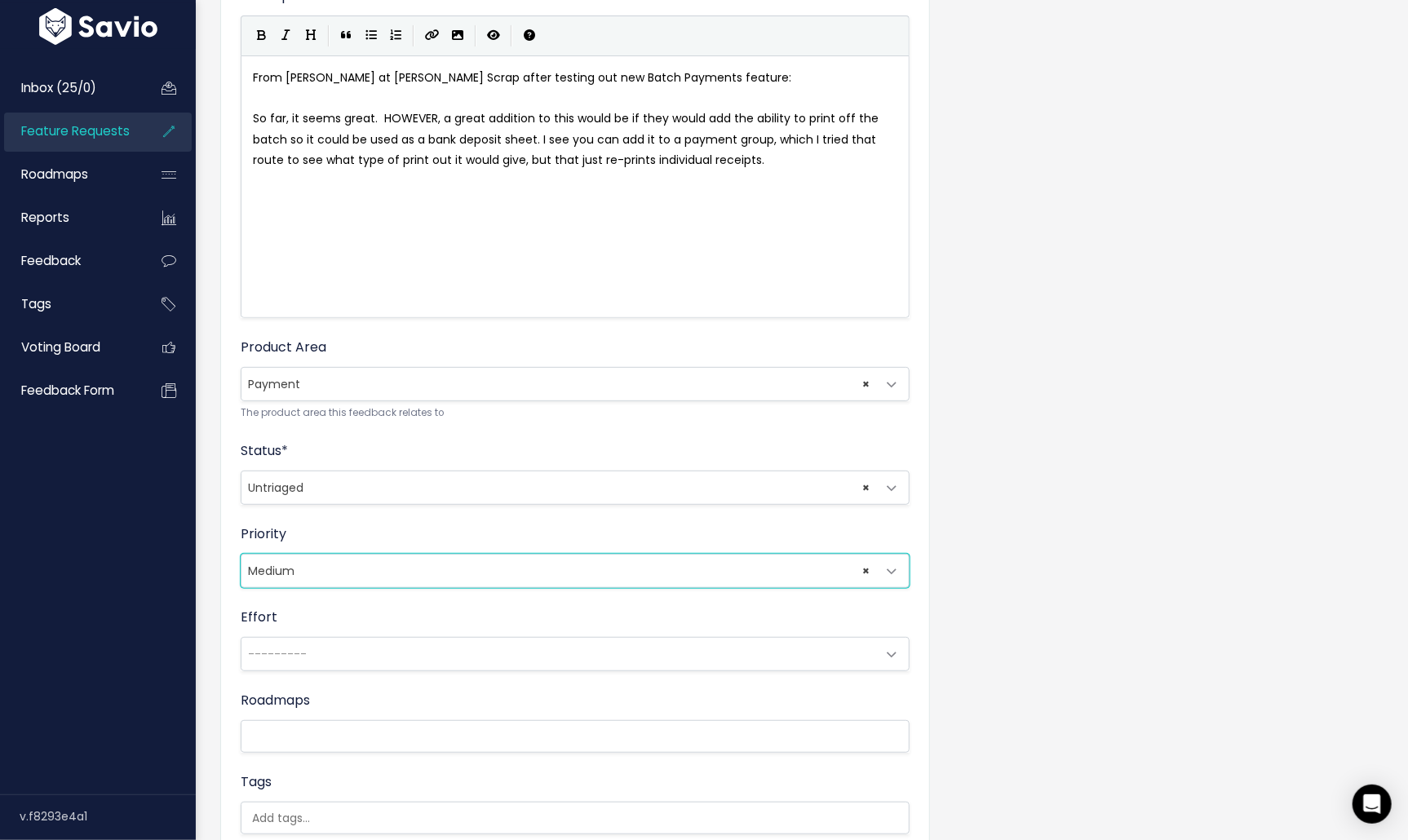
scroll to position [252, 0]
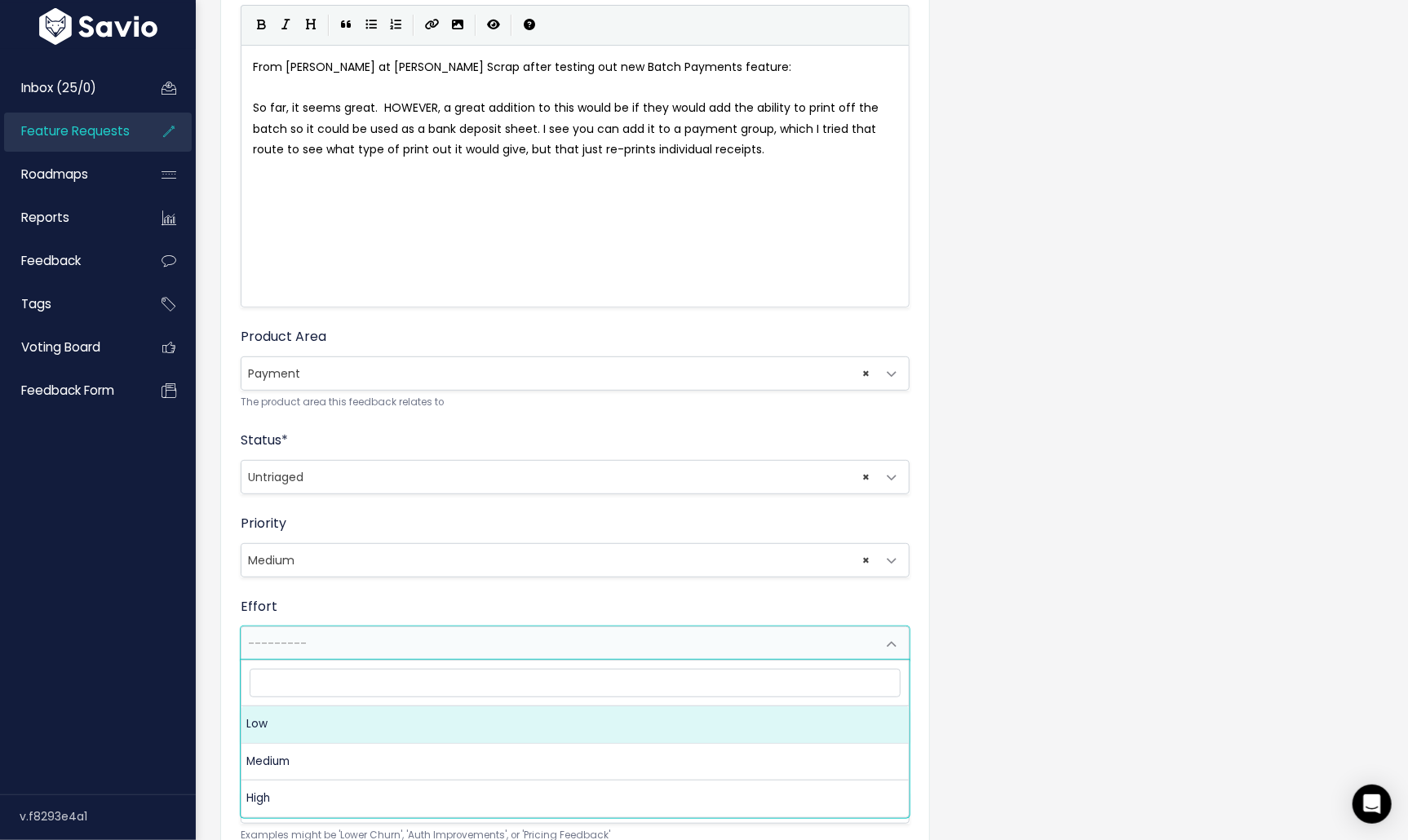
click at [308, 635] on span "---------" at bounding box center [559, 643] width 635 height 33
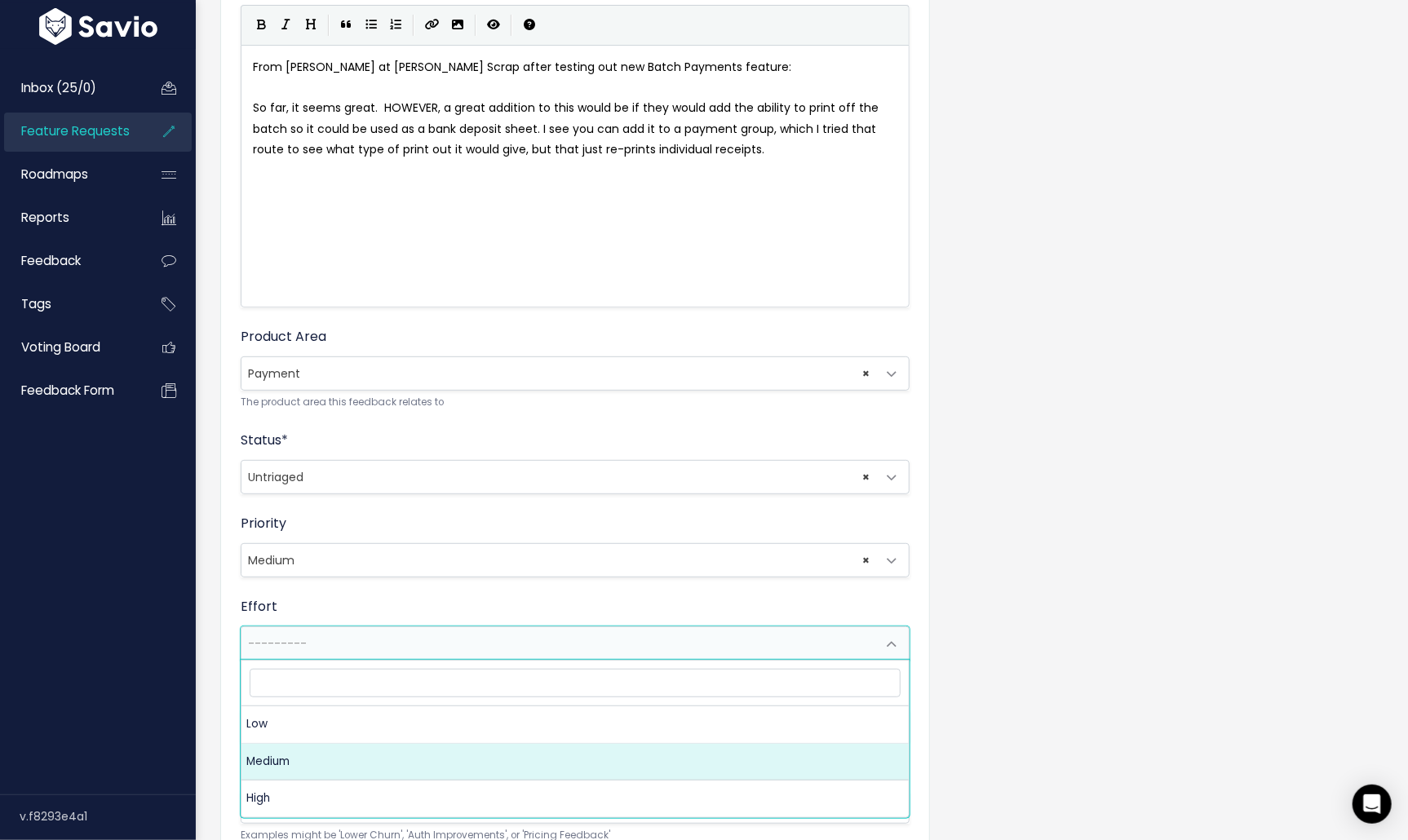
select select "2_MEDIUM"
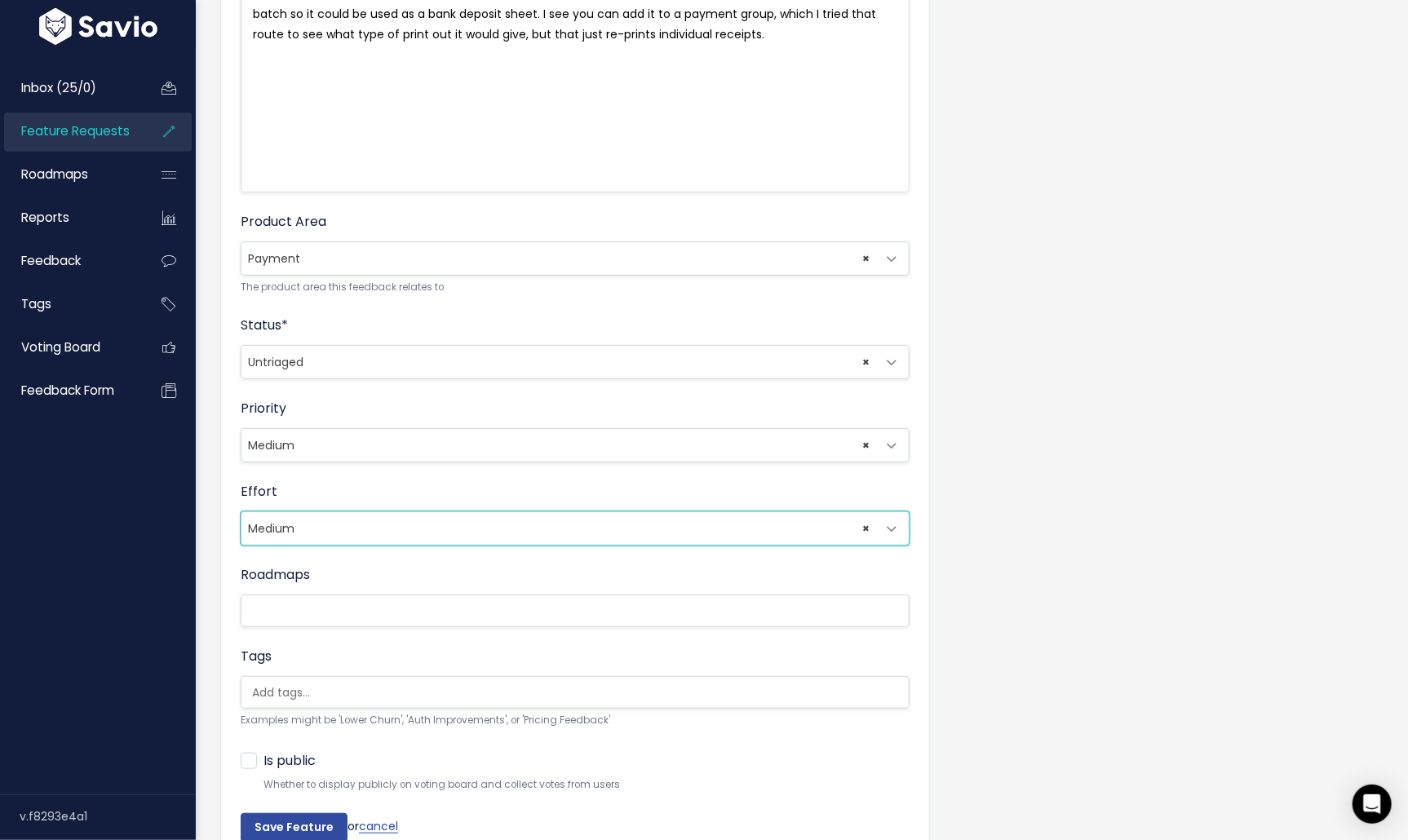
scroll to position [368, 0]
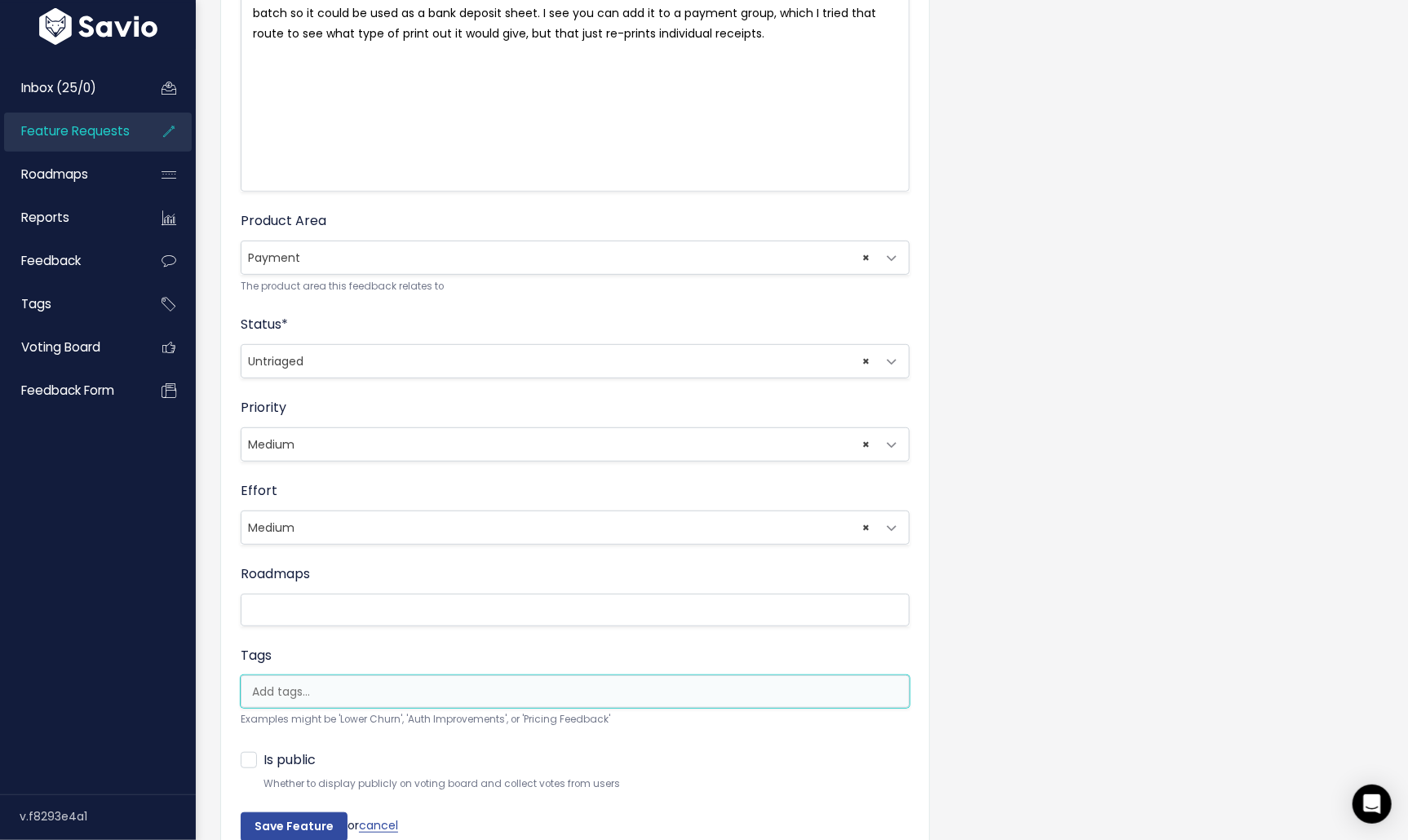
click at [316, 687] on input "search" at bounding box center [585, 691] width 679 height 17
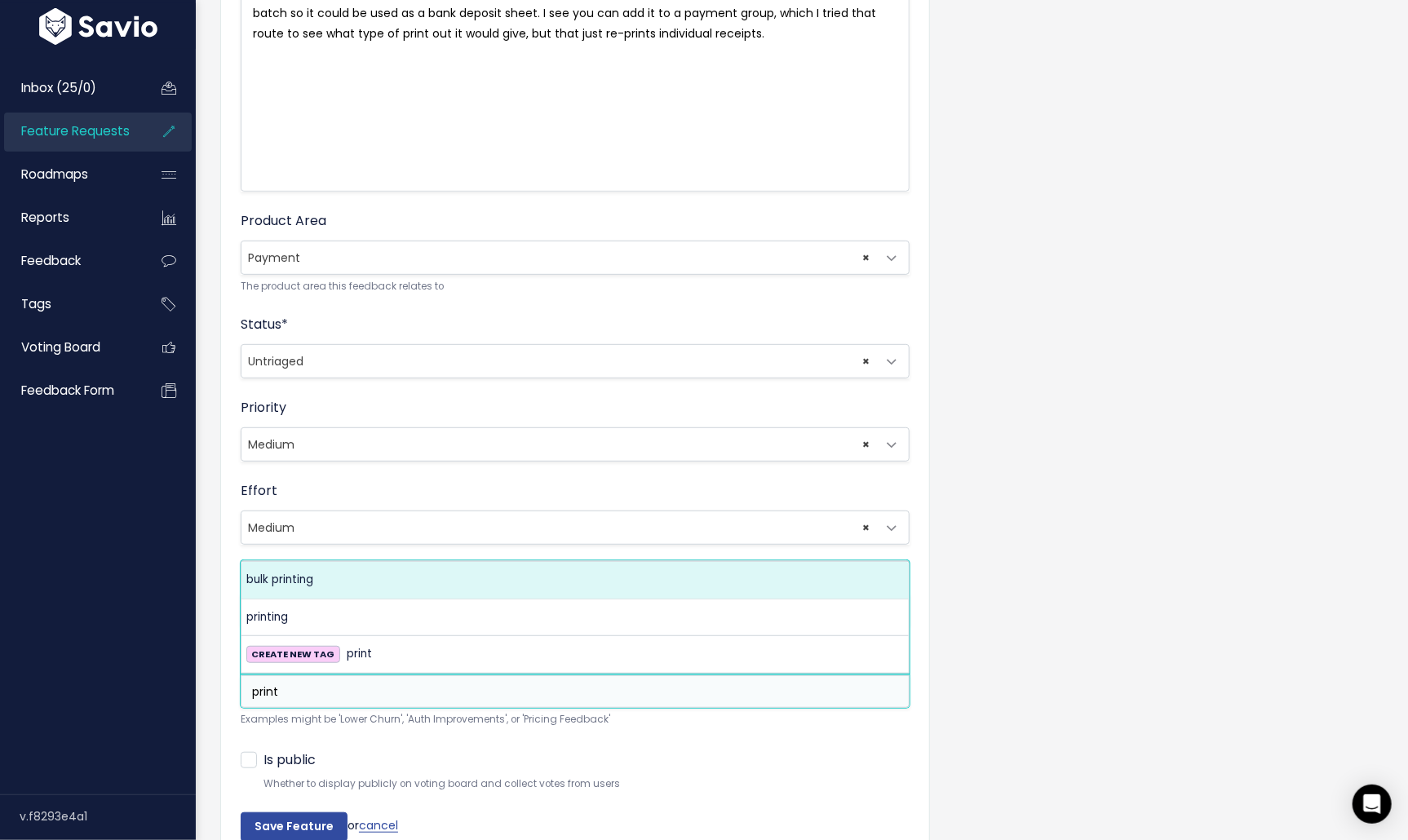
type input "print"
select select "10255"
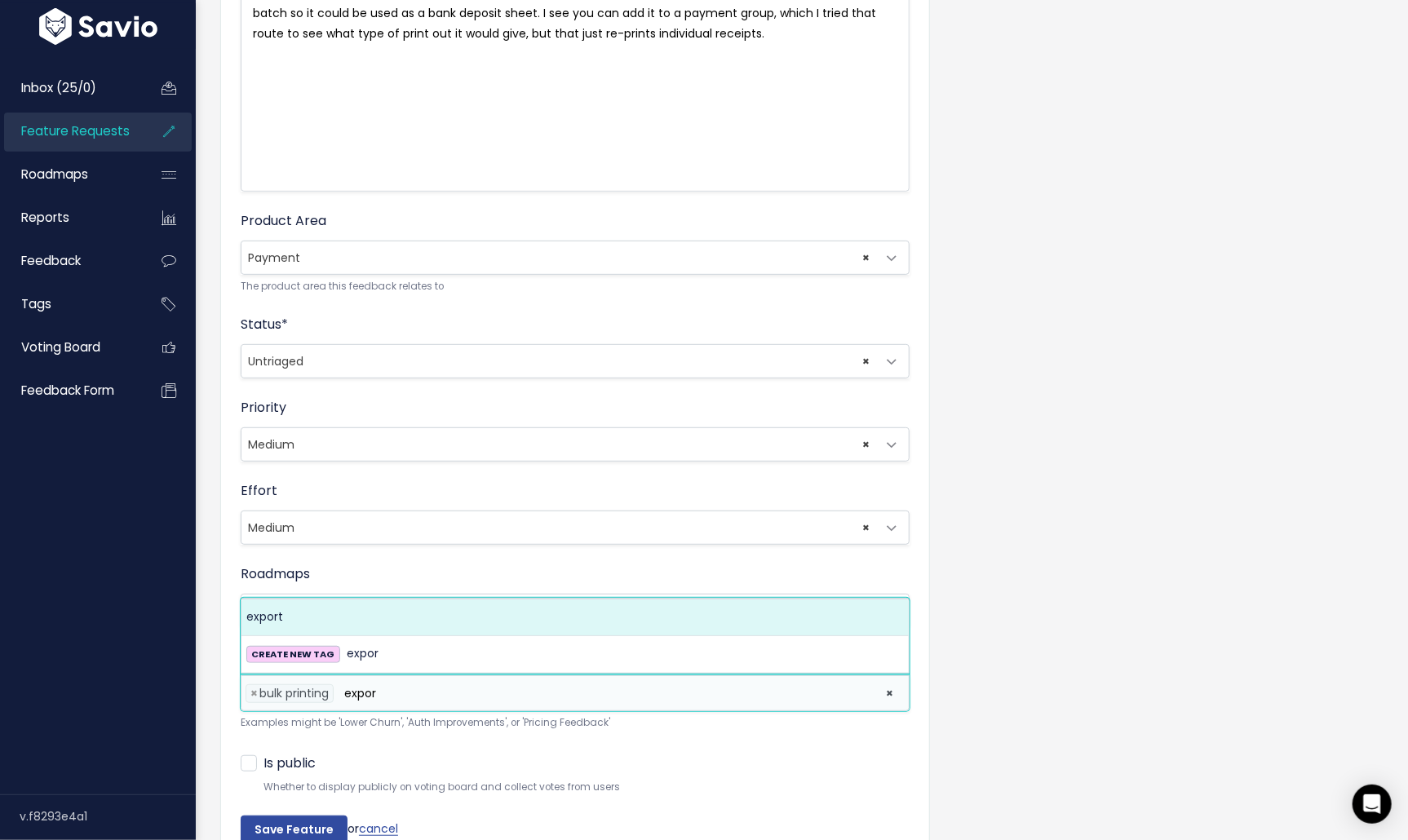
type input "expor"
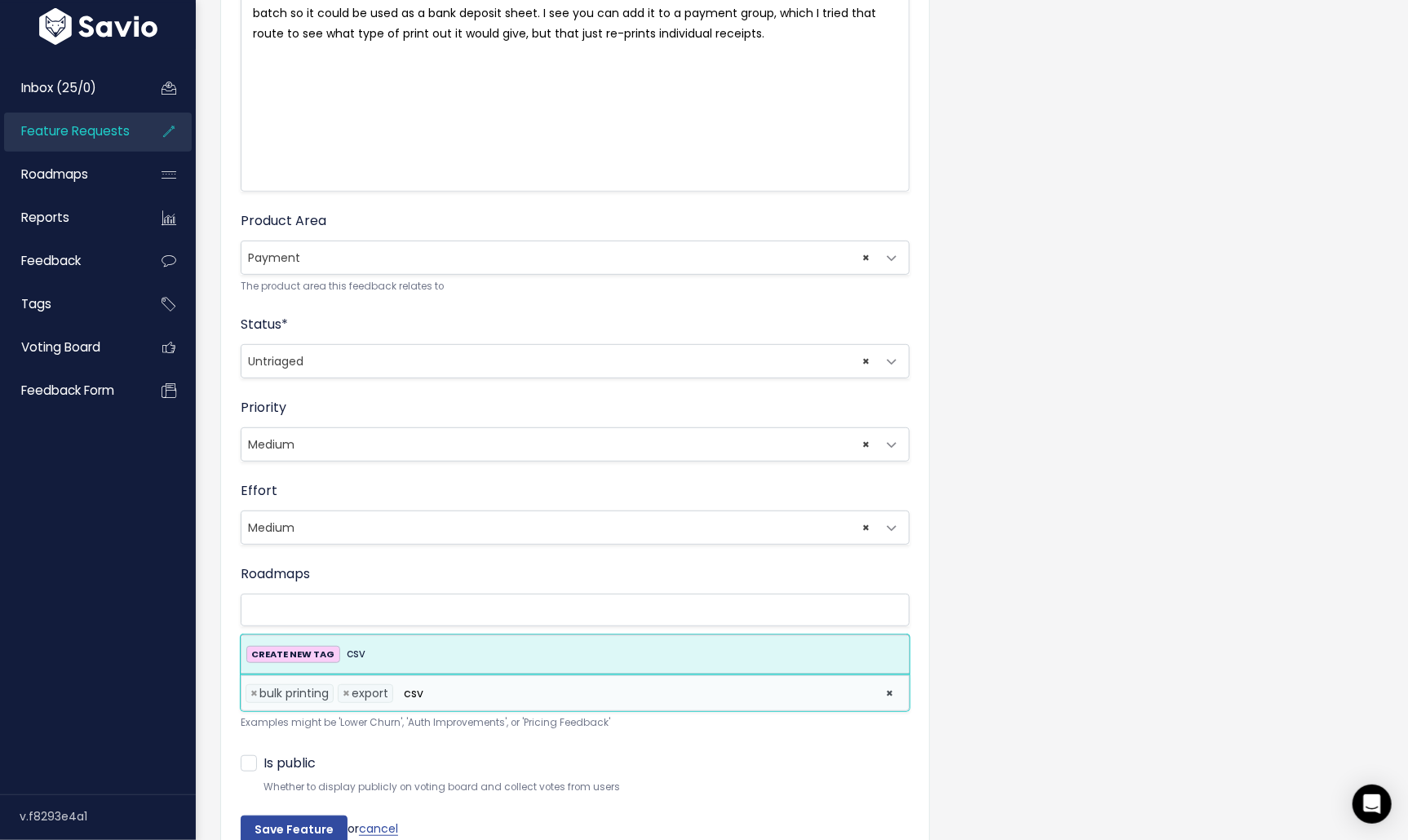
type input "csv"
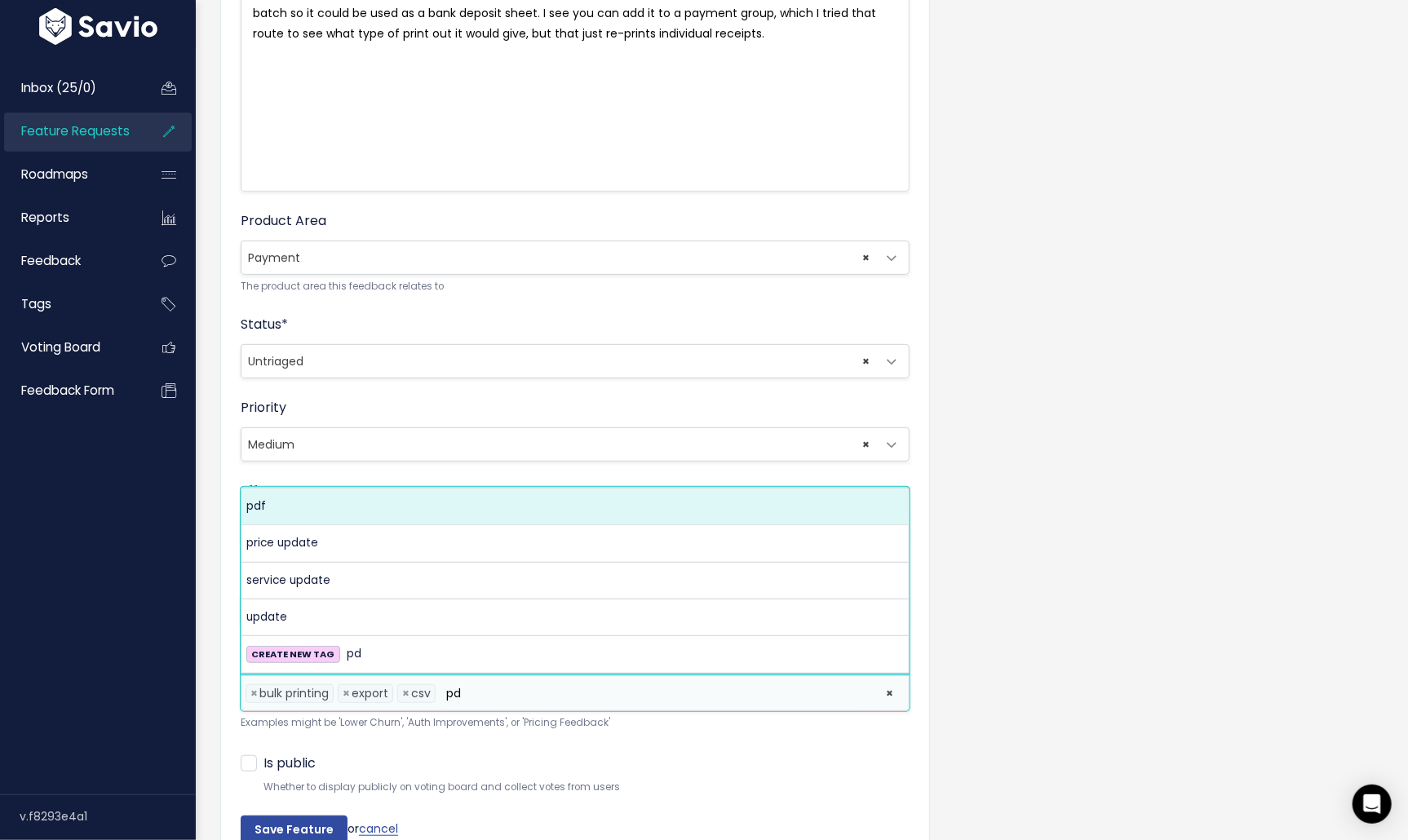
type input "pd"
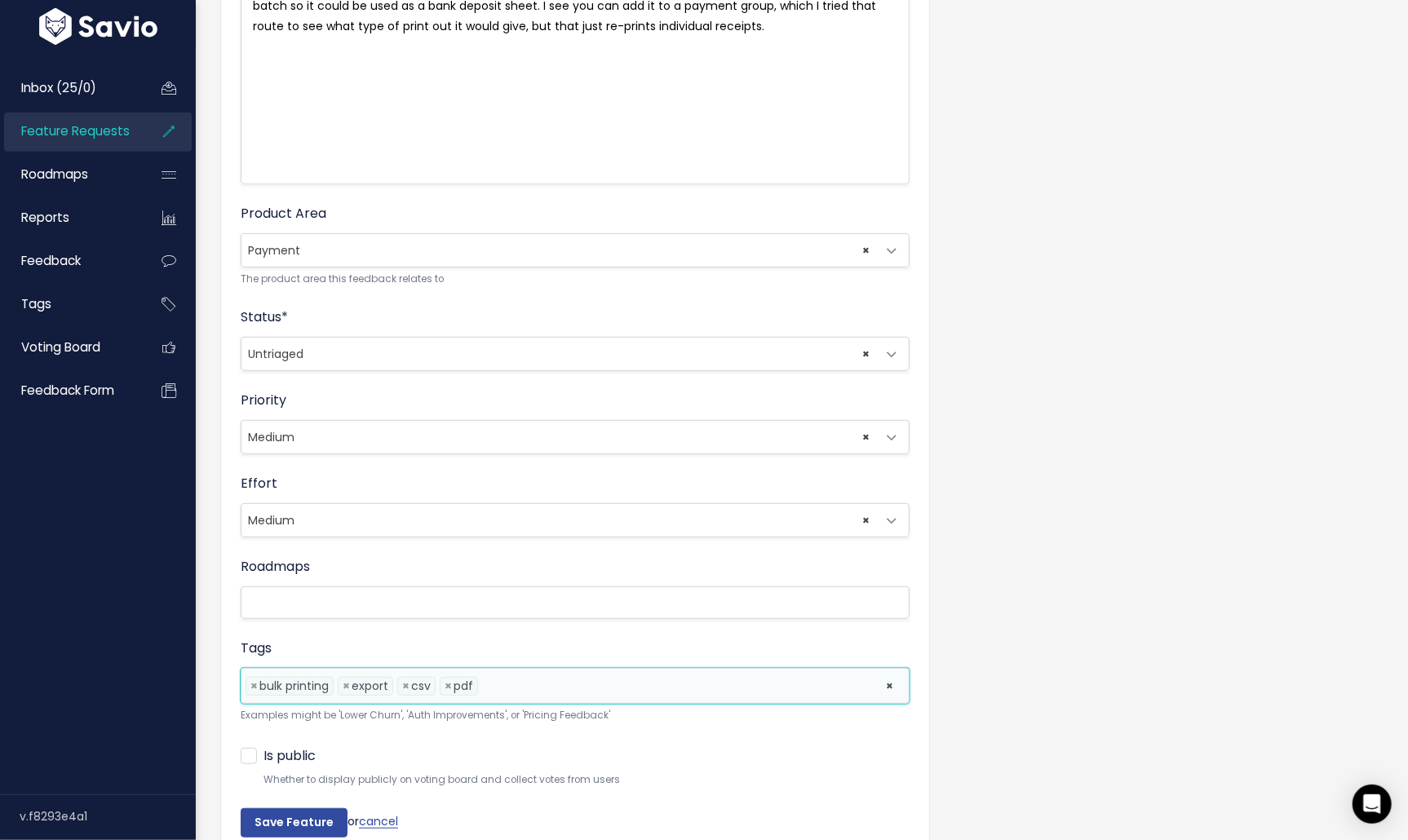
scroll to position [381, 0]
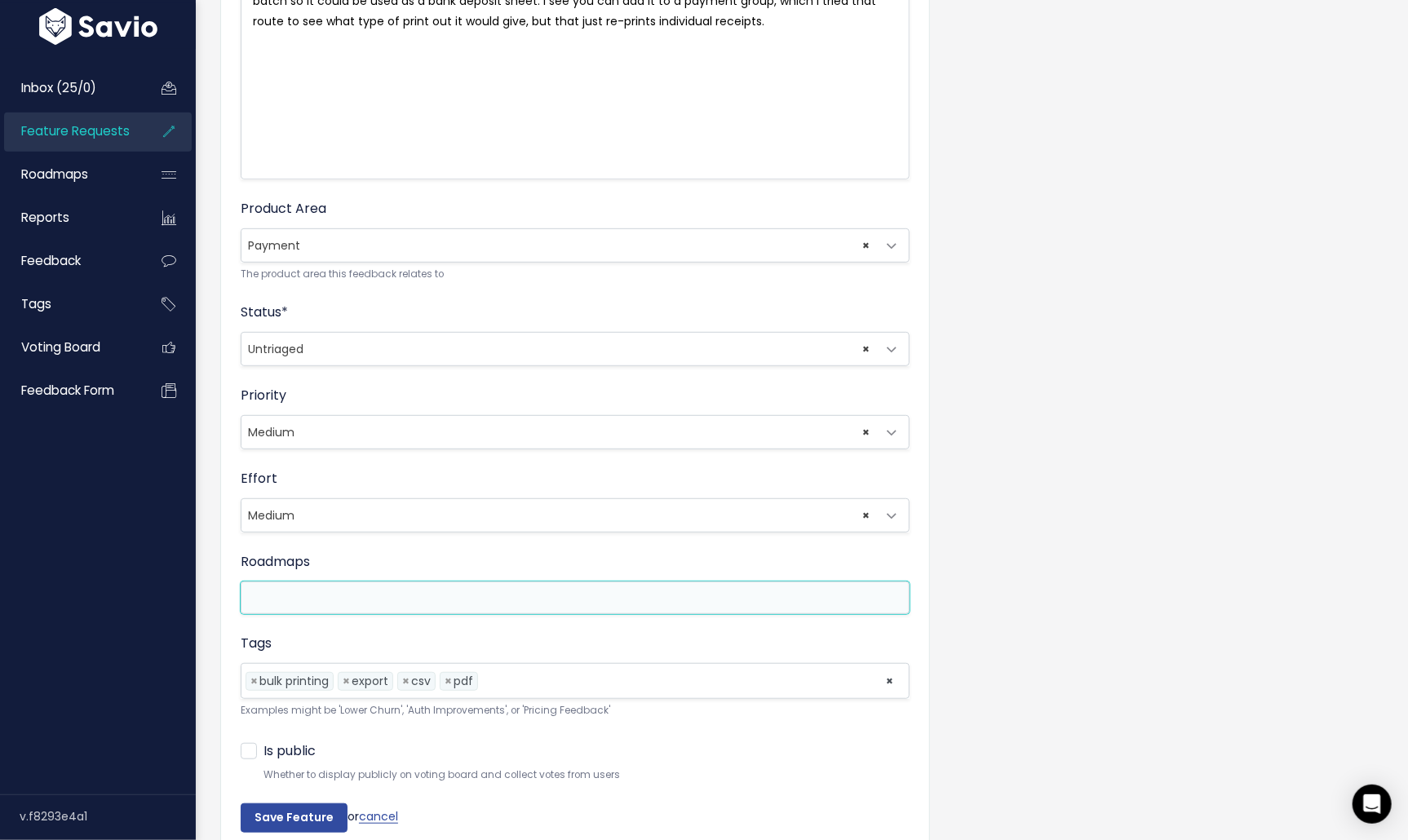
click at [322, 601] on input "search" at bounding box center [327, 598] width 163 height 20
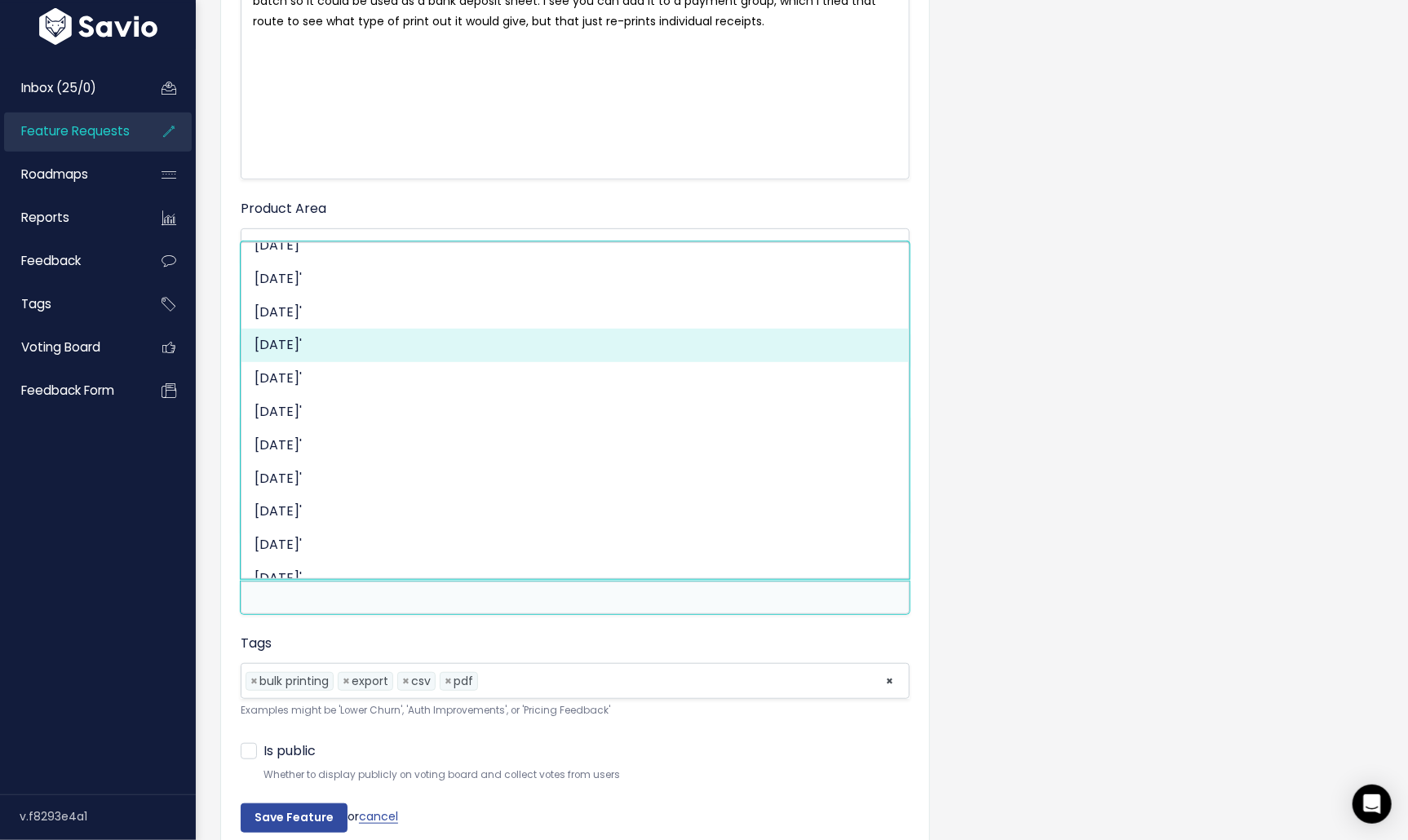
scroll to position [783, 0]
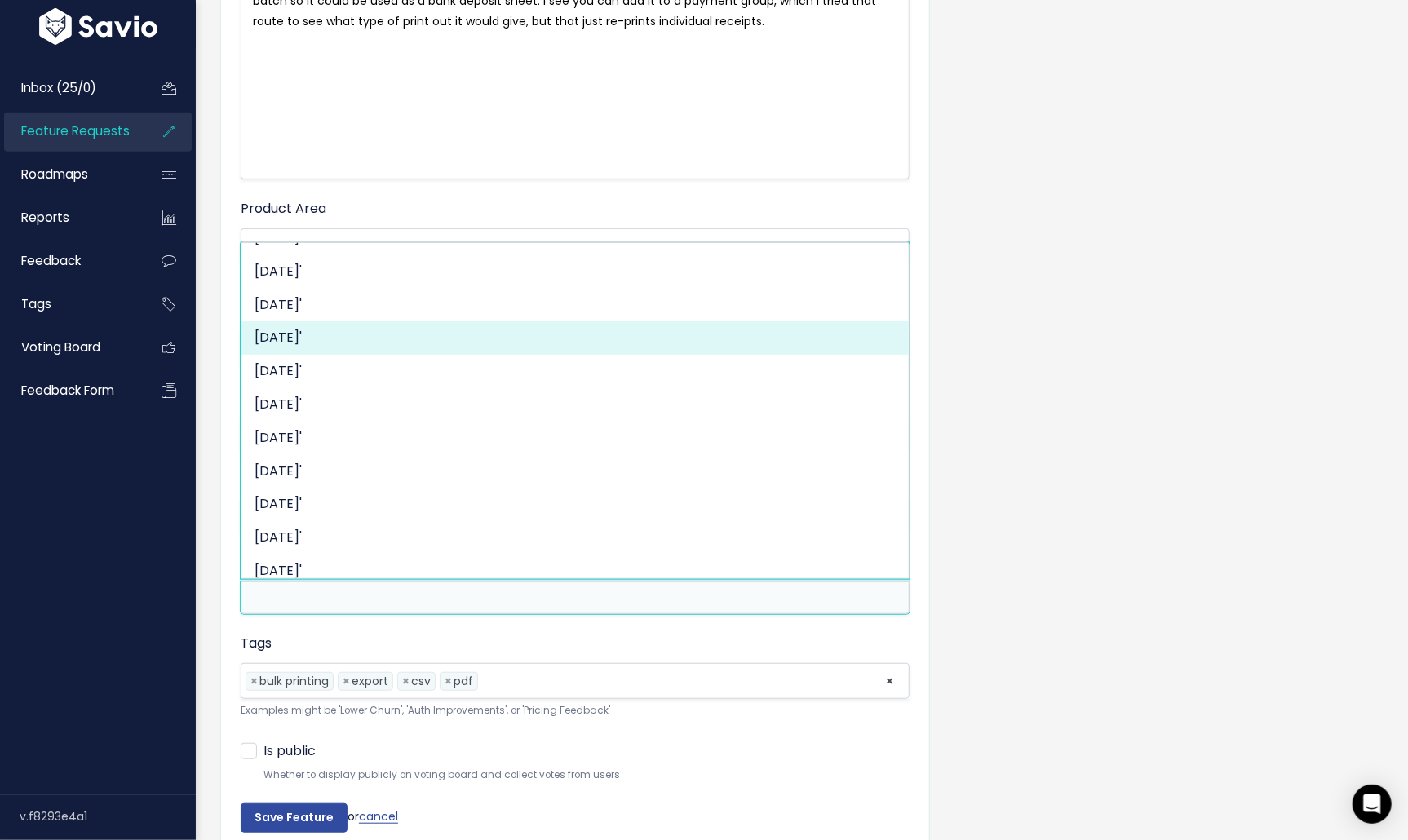
select select "1583"
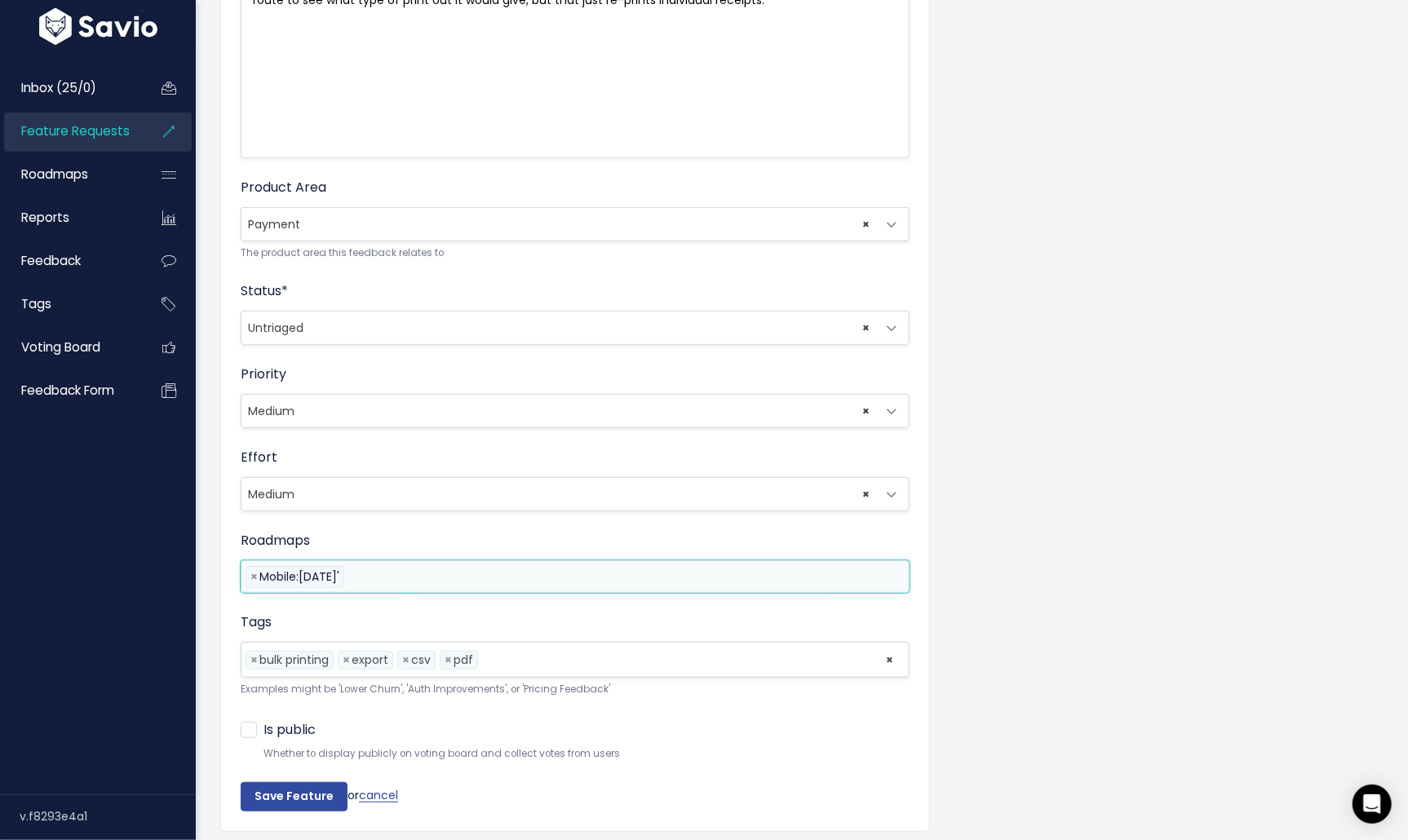
scroll to position [454, 0]
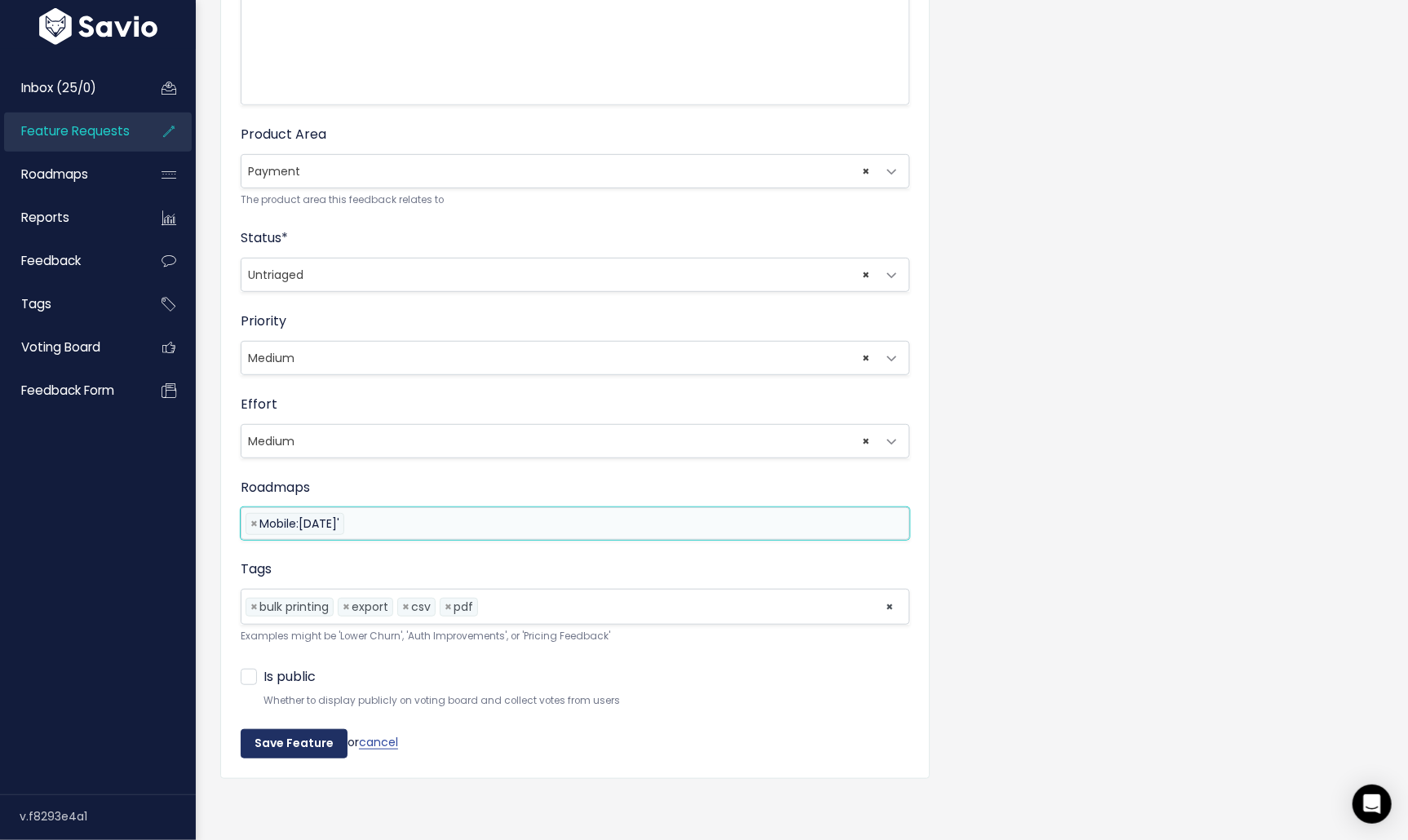
click at [284, 741] on input "Save Feature" at bounding box center [294, 743] width 107 height 29
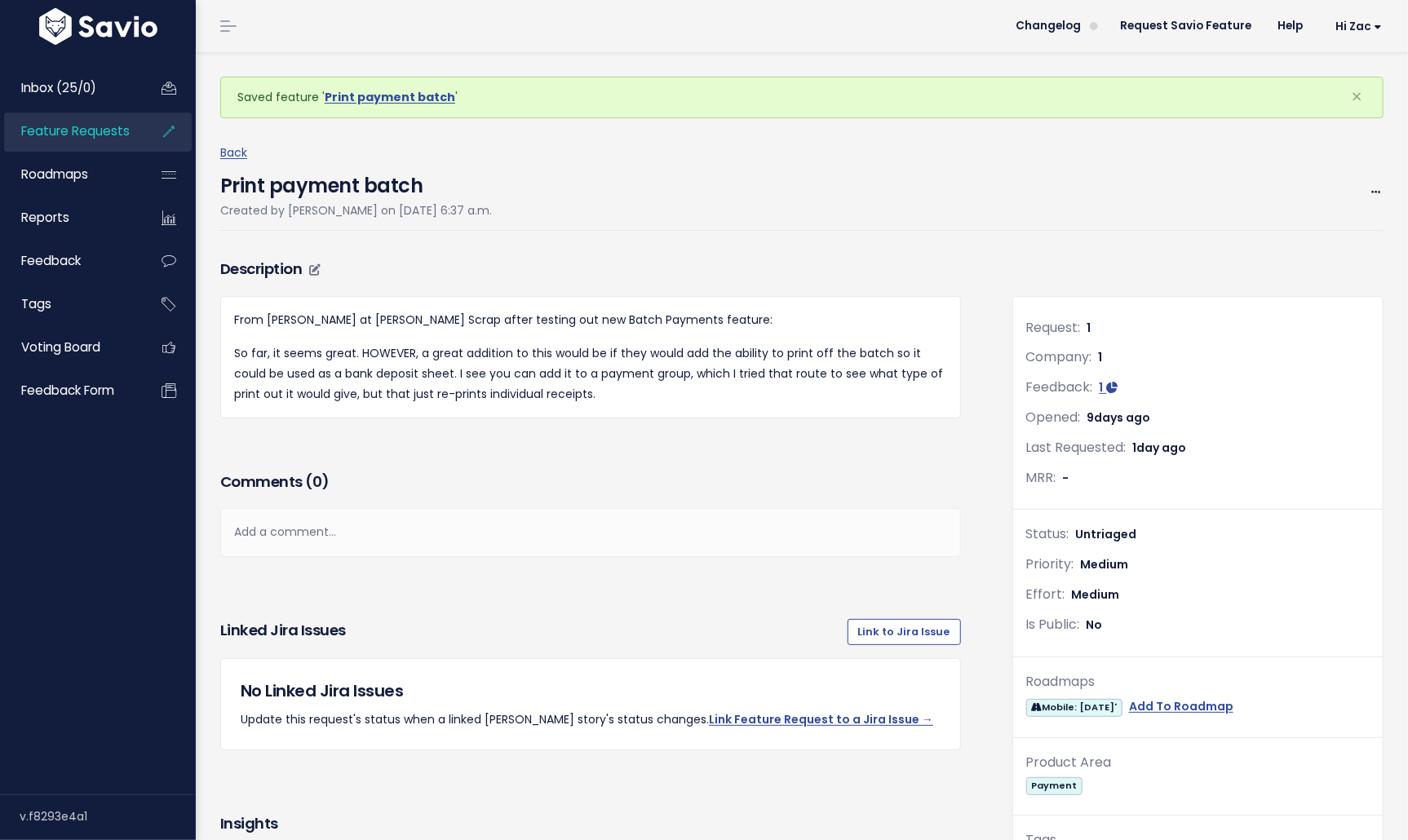
scroll to position [316, 0]
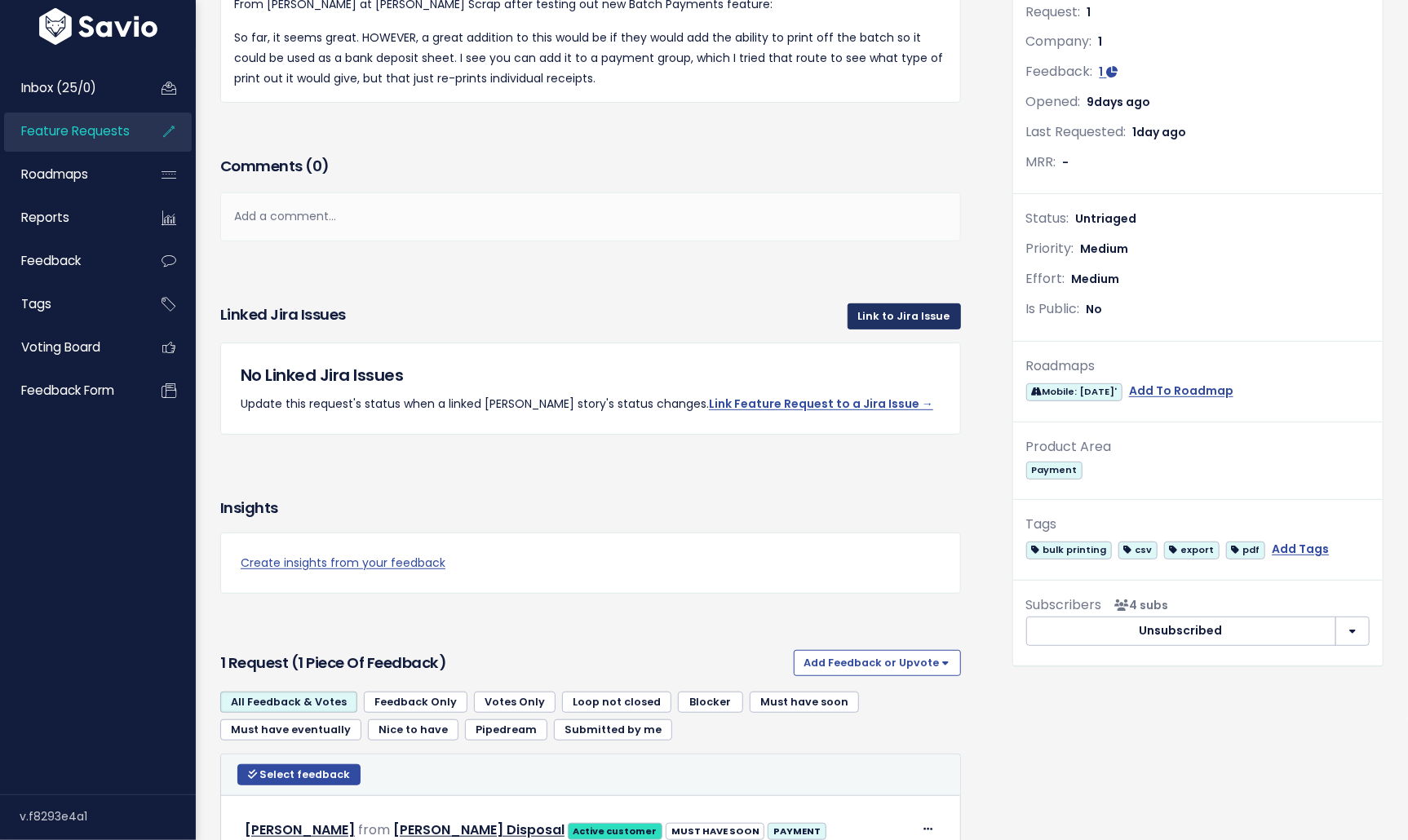
click at [927, 315] on link "Link to Jira Issue" at bounding box center [903, 317] width 113 height 26
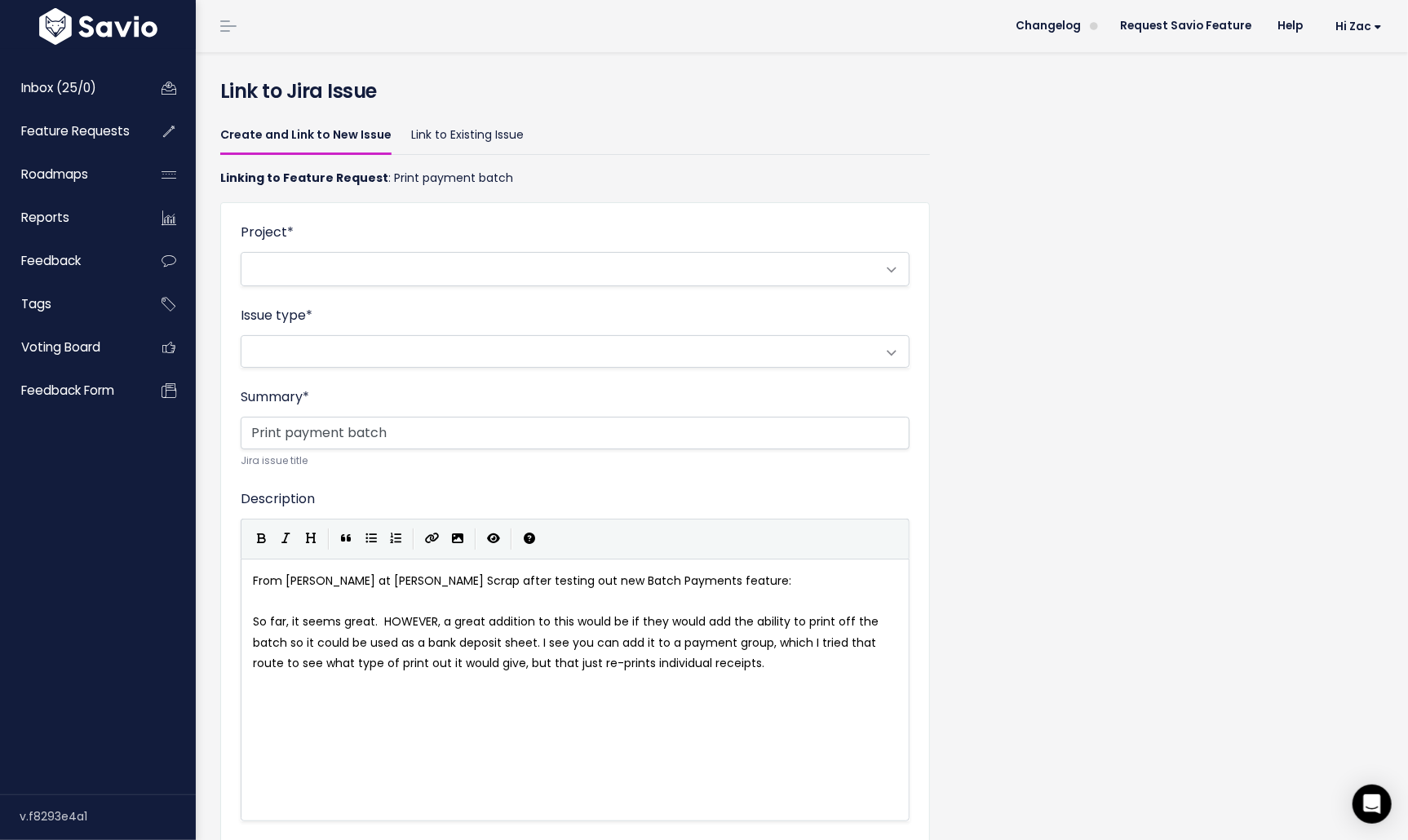
click at [685, 254] on span at bounding box center [559, 269] width 635 height 33
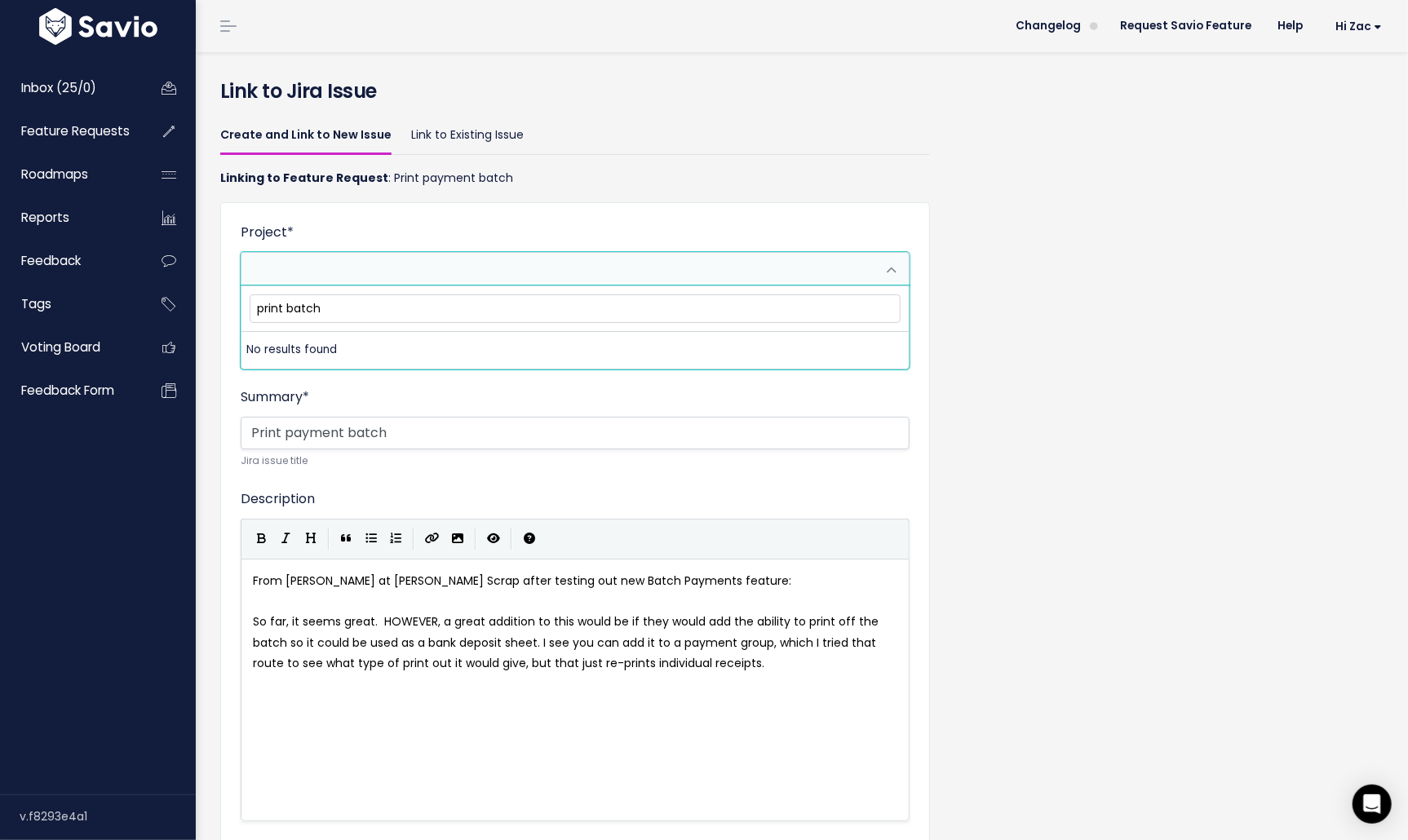
type input "print batch"
click at [478, 275] on span at bounding box center [559, 269] width 635 height 33
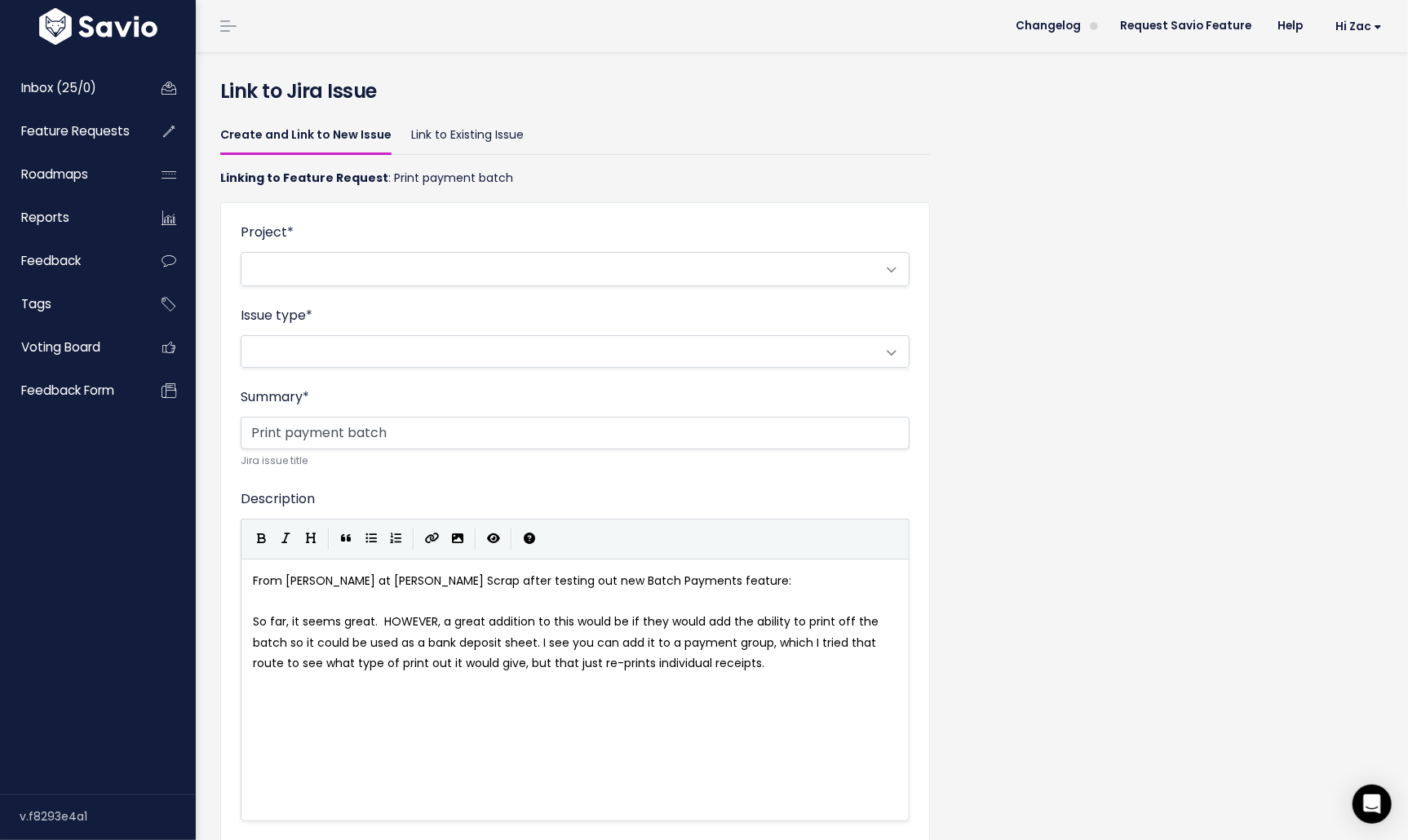
click at [474, 275] on span at bounding box center [559, 269] width 635 height 33
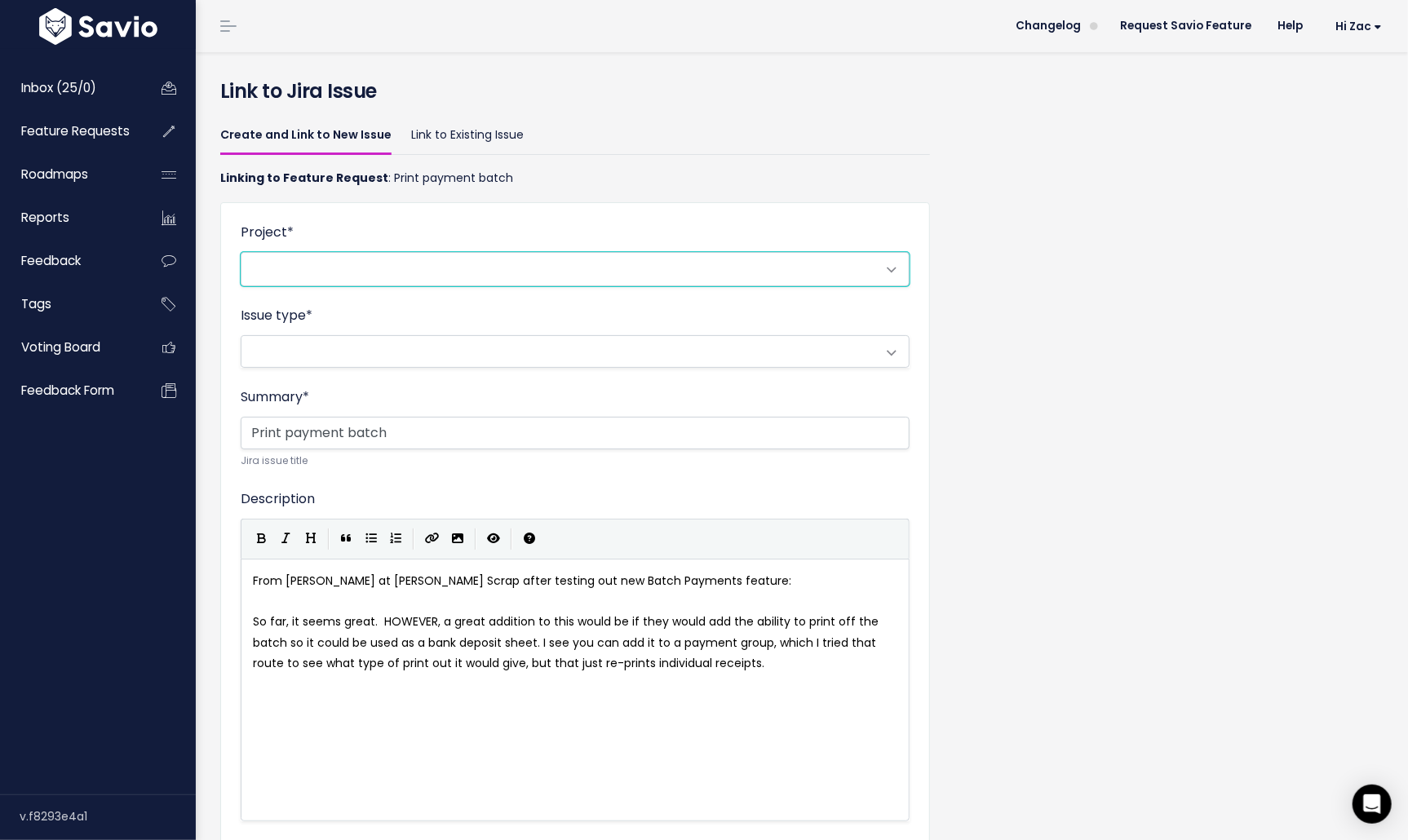
click at [474, 275] on span at bounding box center [559, 269] width 635 height 33
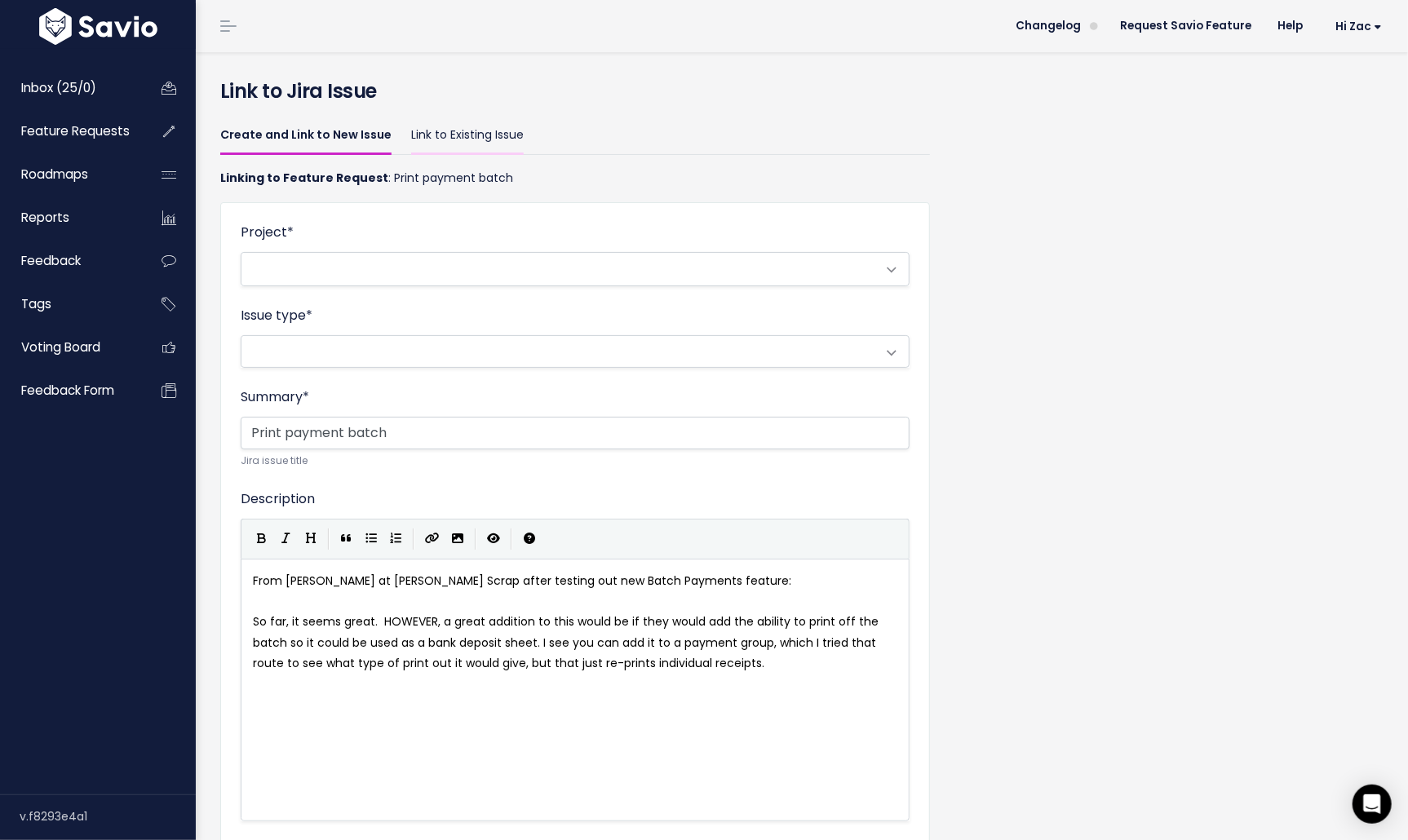
click at [446, 131] on link "Link to Existing Issue" at bounding box center [468, 136] width 113 height 38
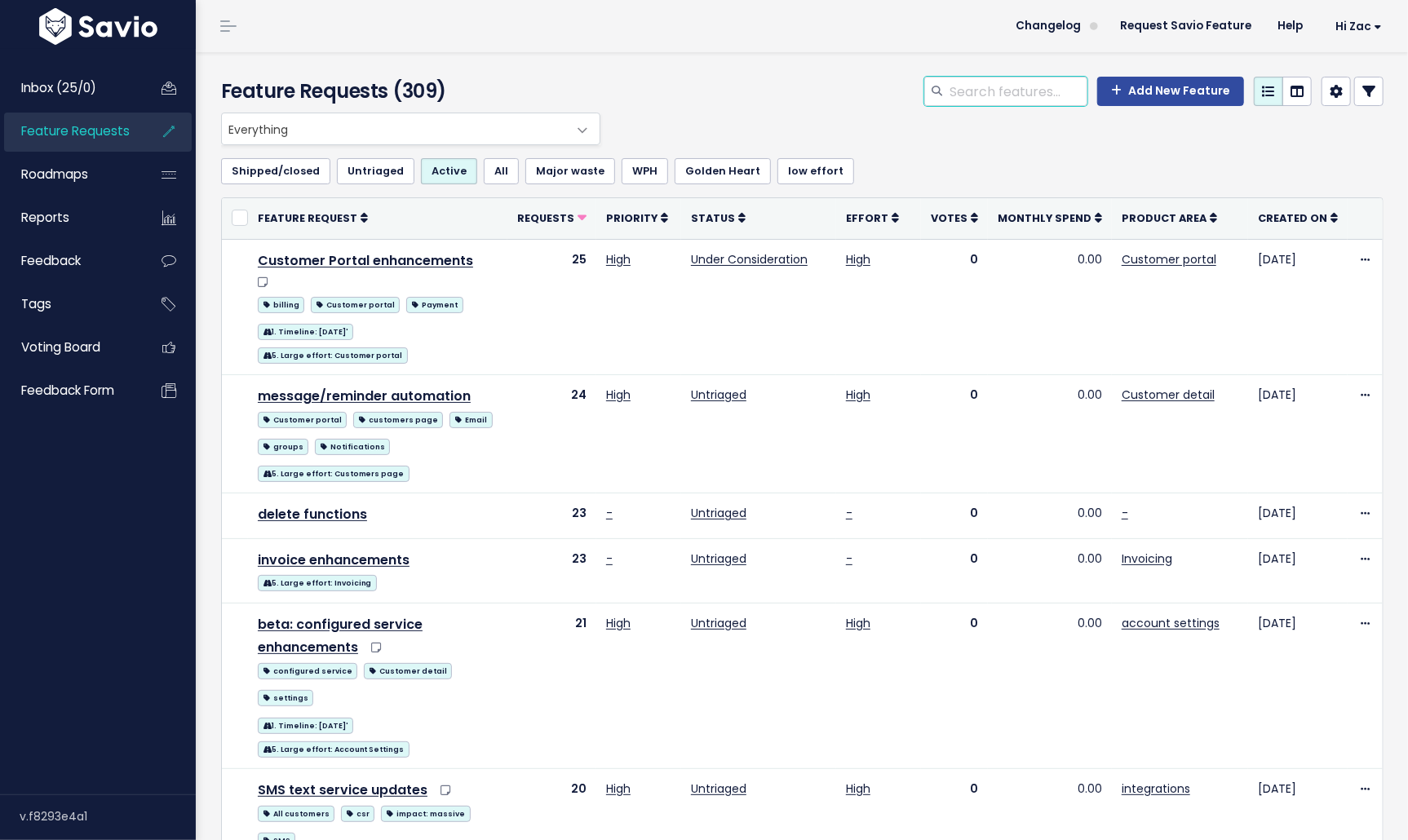
click at [1056, 95] on input "search" at bounding box center [1018, 91] width 140 height 29
type input "payment batch"
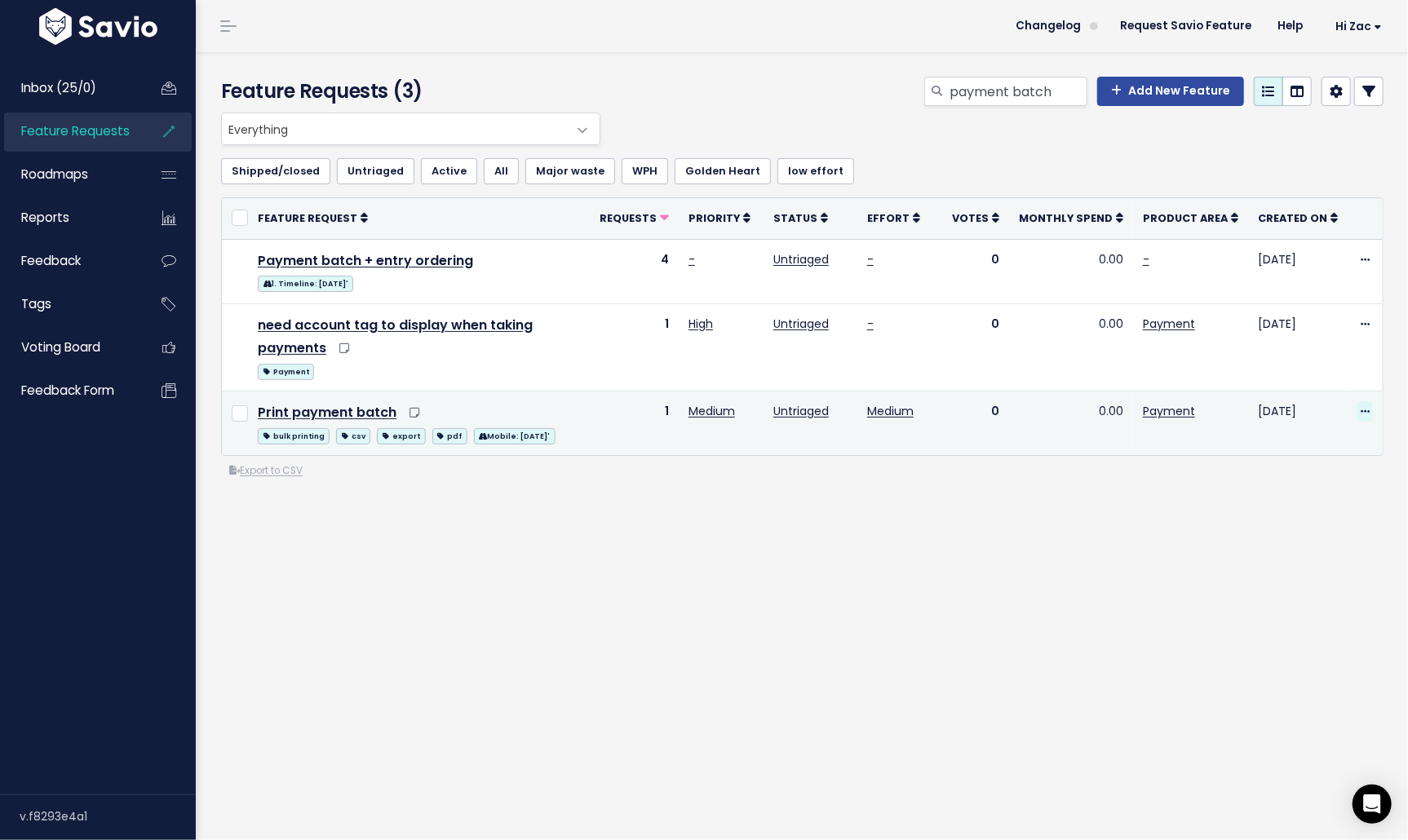
click at [1358, 411] on span at bounding box center [1366, 412] width 16 height 20
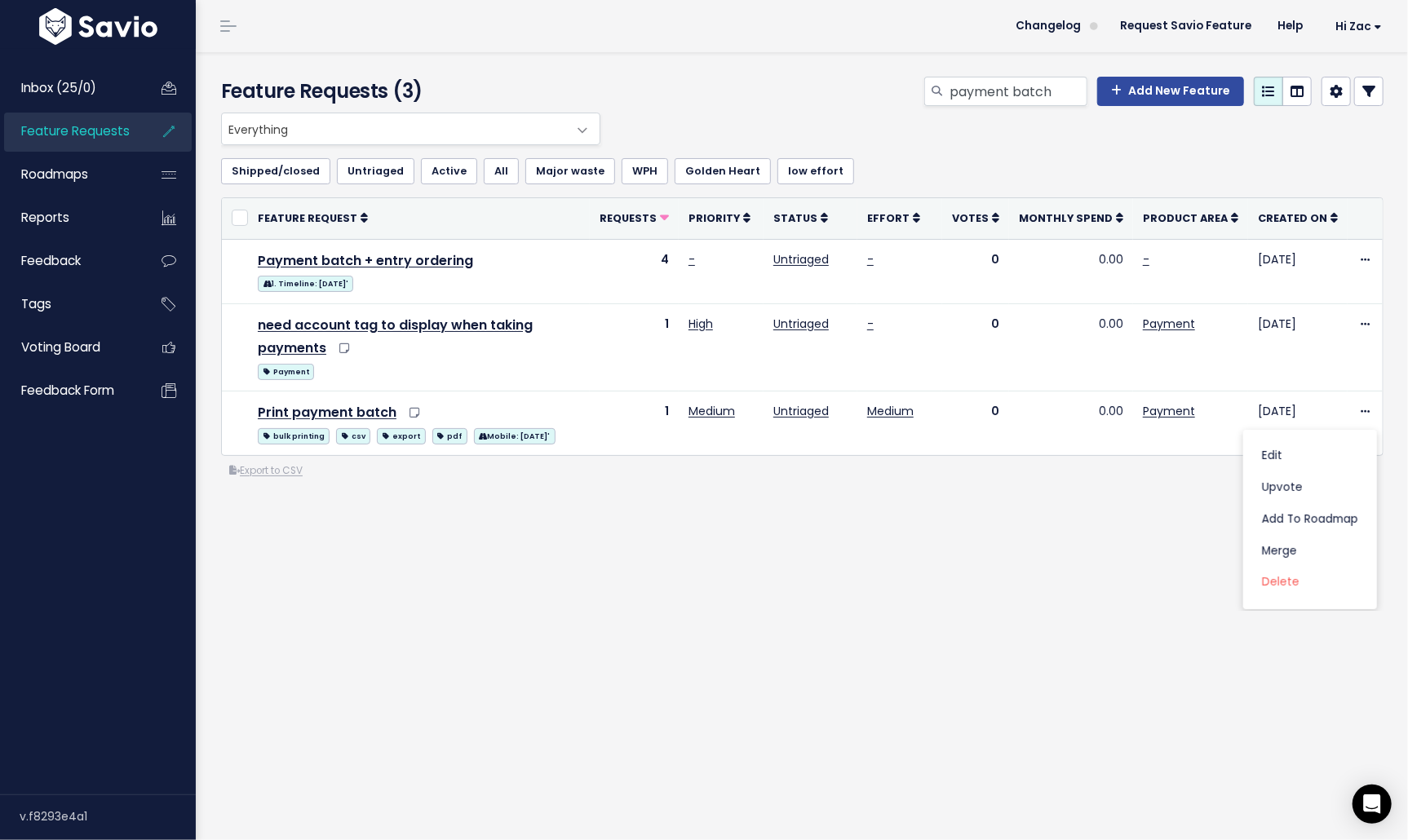
click at [1176, 517] on div "Everything No Product Area Onboarding Billing Routing Invoicing Payment Work or…" at bounding box center [802, 362] width 1187 height 498
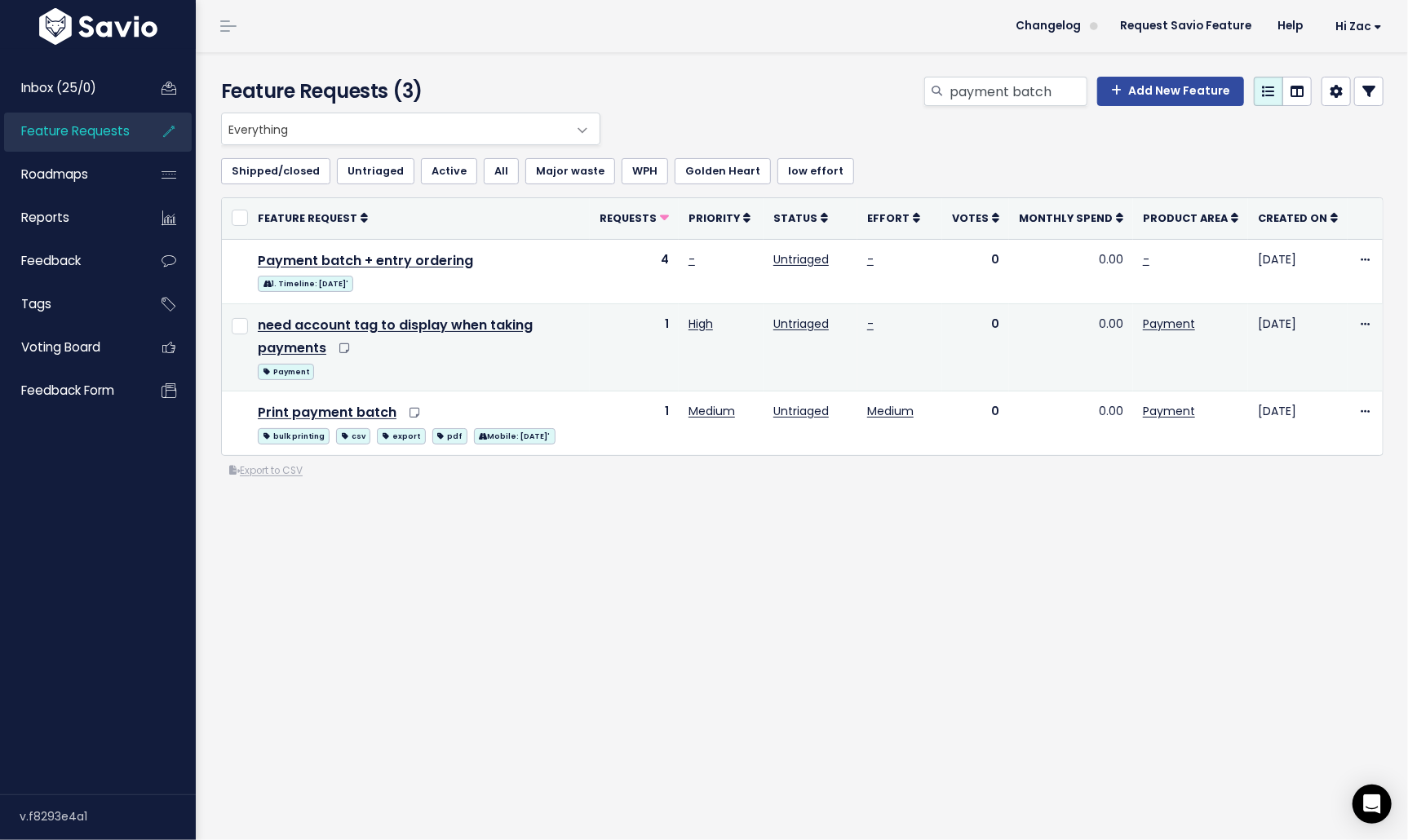
click at [1375, 321] on td "Edit Upvote Add to Roadmap Merge Delete" at bounding box center [1365, 348] width 35 height 88
click at [1363, 325] on icon at bounding box center [1365, 325] width 9 height 11
click at [1282, 365] on link "Edit" at bounding box center [1310, 370] width 121 height 32
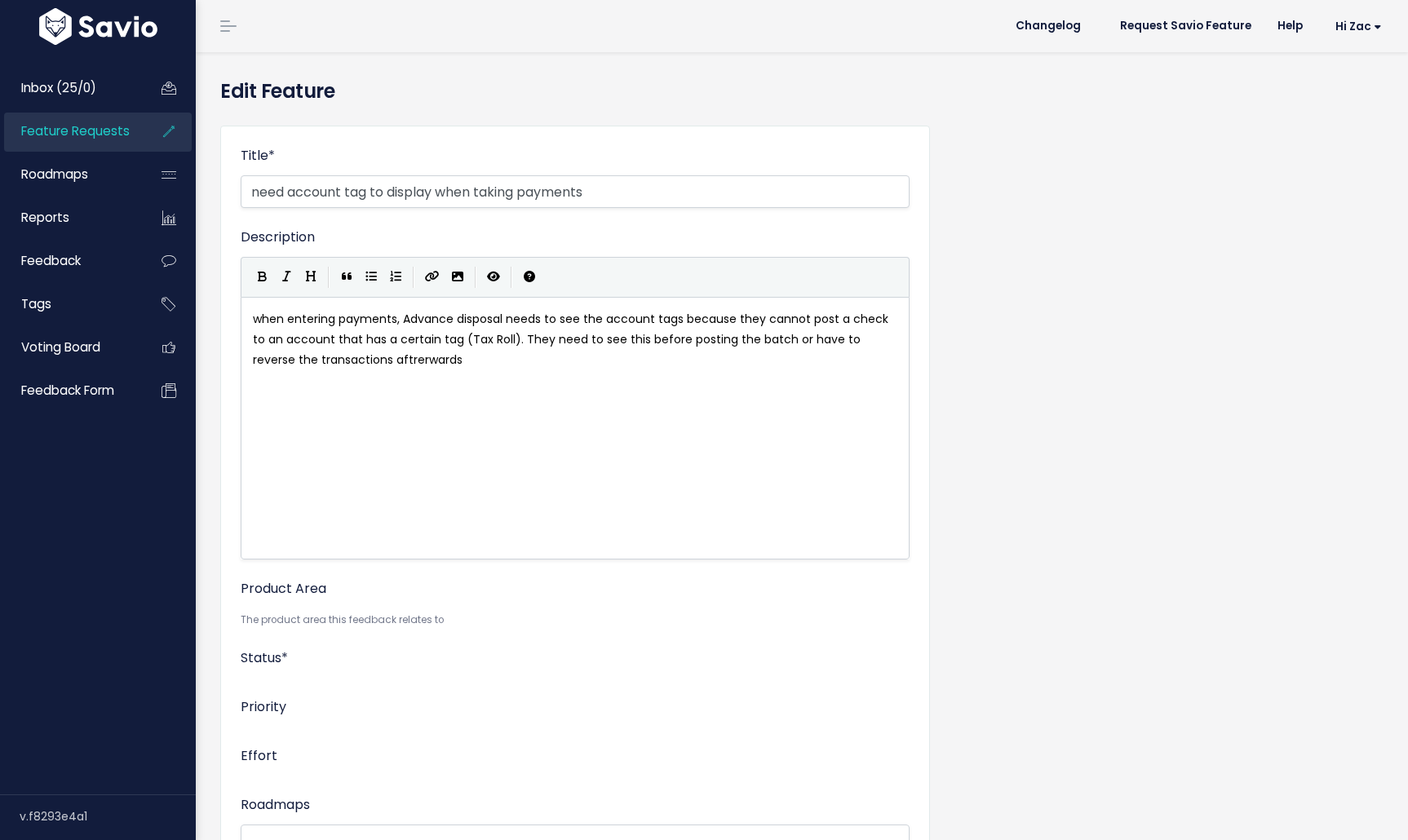
select select
click at [321, 195] on input "need account tag to display when taking payments" at bounding box center [576, 192] width 670 height 33
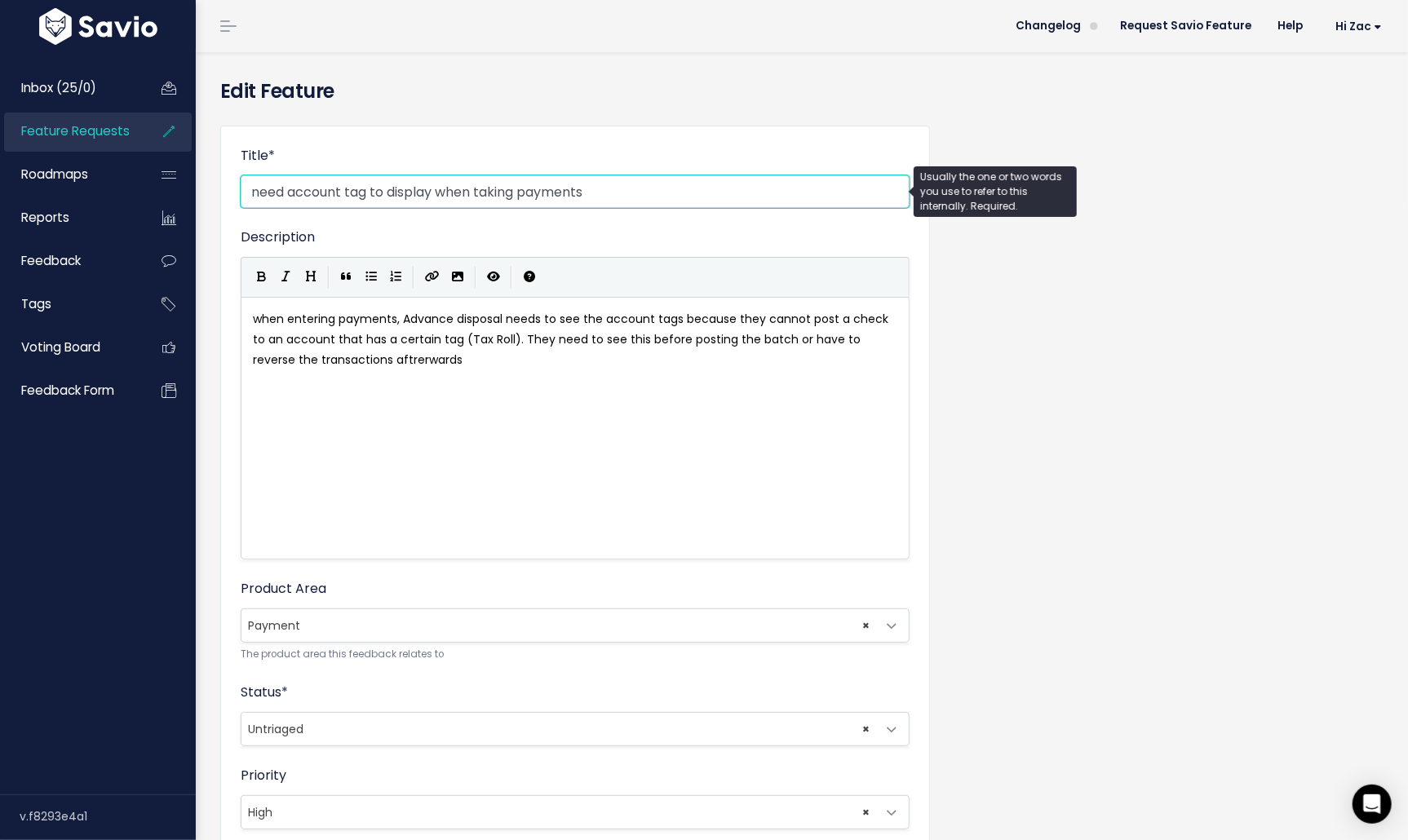
click at [618, 195] on input "need account tag to display when taking payments" at bounding box center [576, 192] width 670 height 33
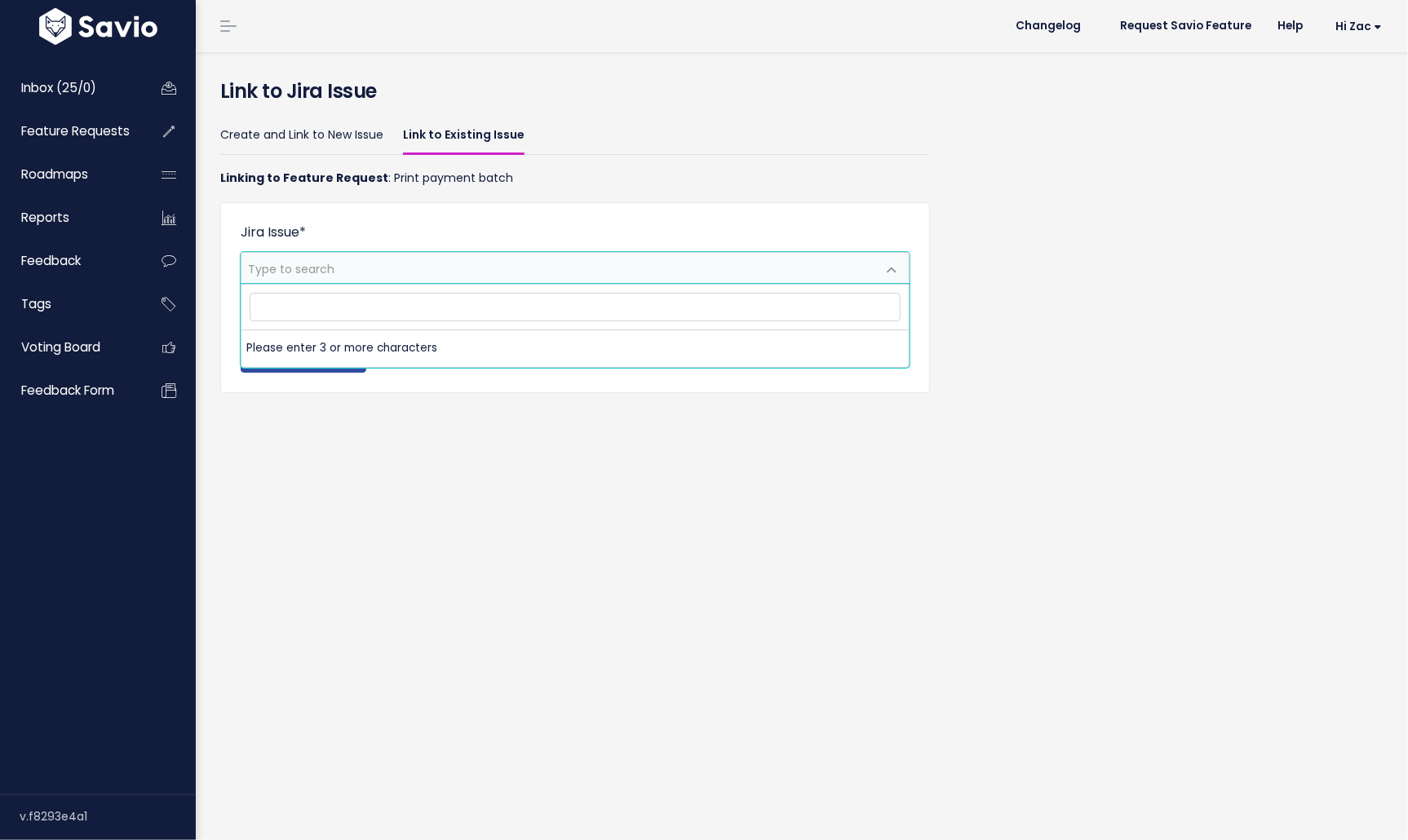
click at [362, 265] on span "Type to search" at bounding box center [559, 268] width 635 height 31
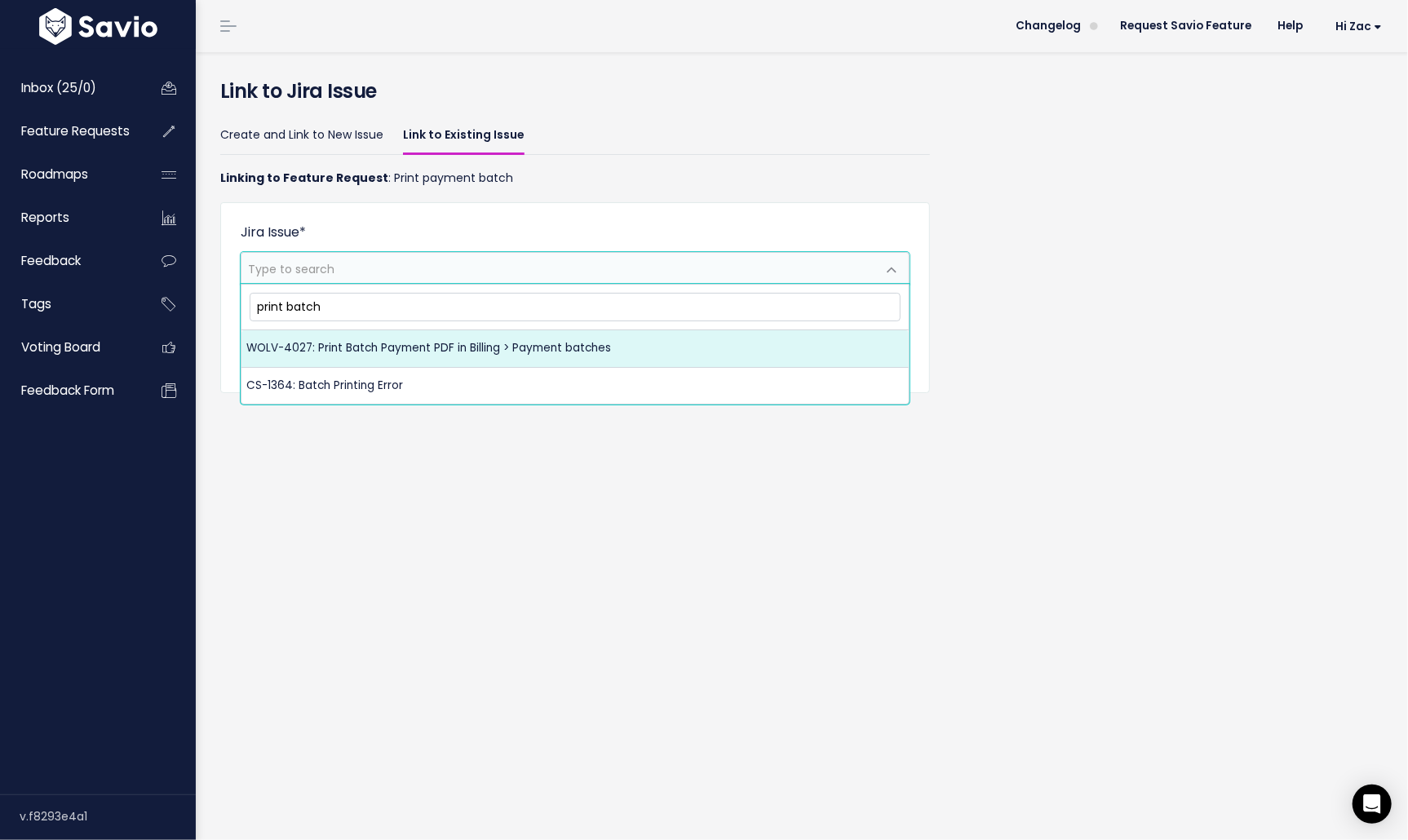
type input "print batch"
select select "WOLV-4027"
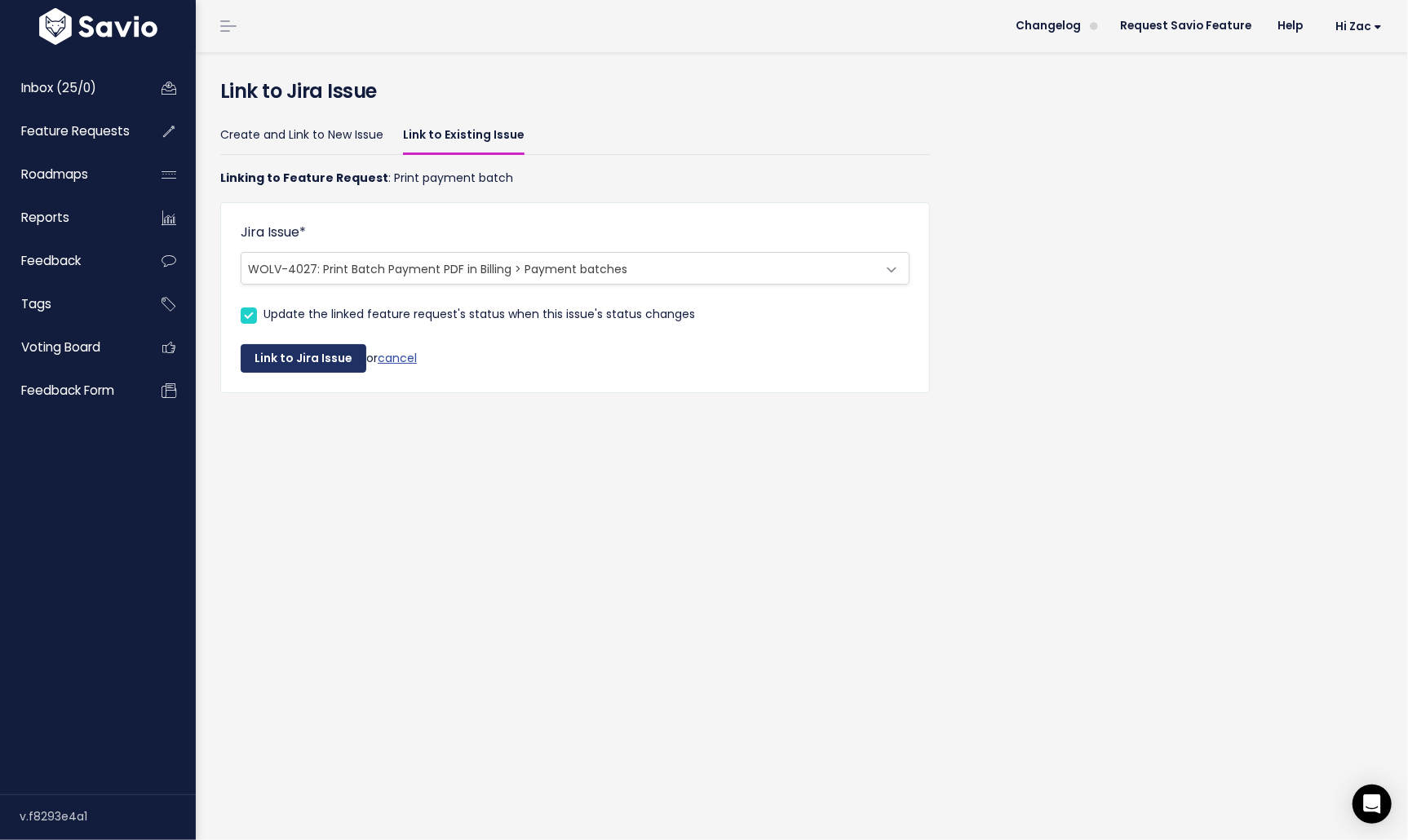
click at [296, 356] on button "Link to Jira Issue" at bounding box center [304, 359] width 126 height 29
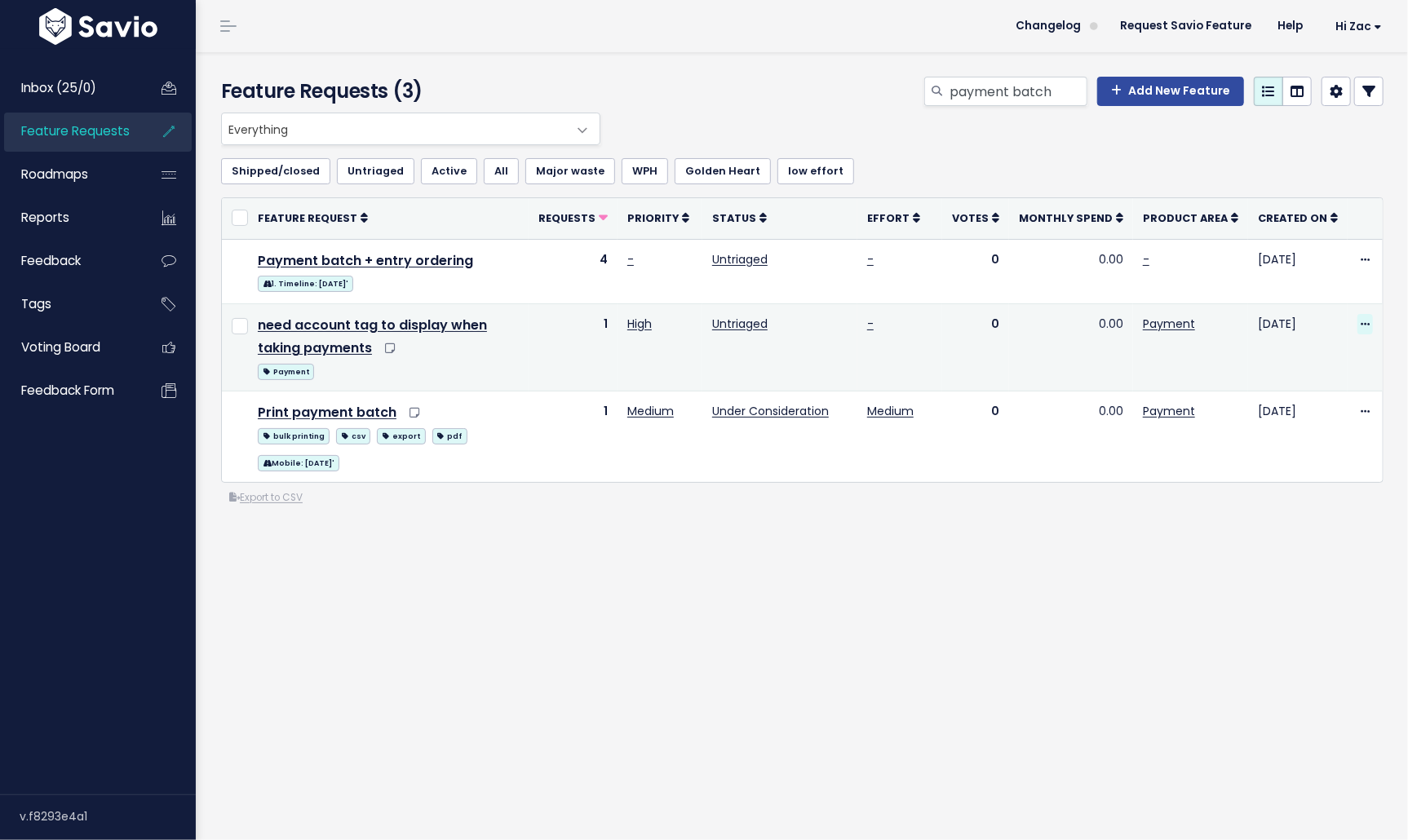
click at [1367, 327] on icon at bounding box center [1365, 325] width 9 height 11
click at [1296, 373] on link "Edit" at bounding box center [1310, 370] width 121 height 32
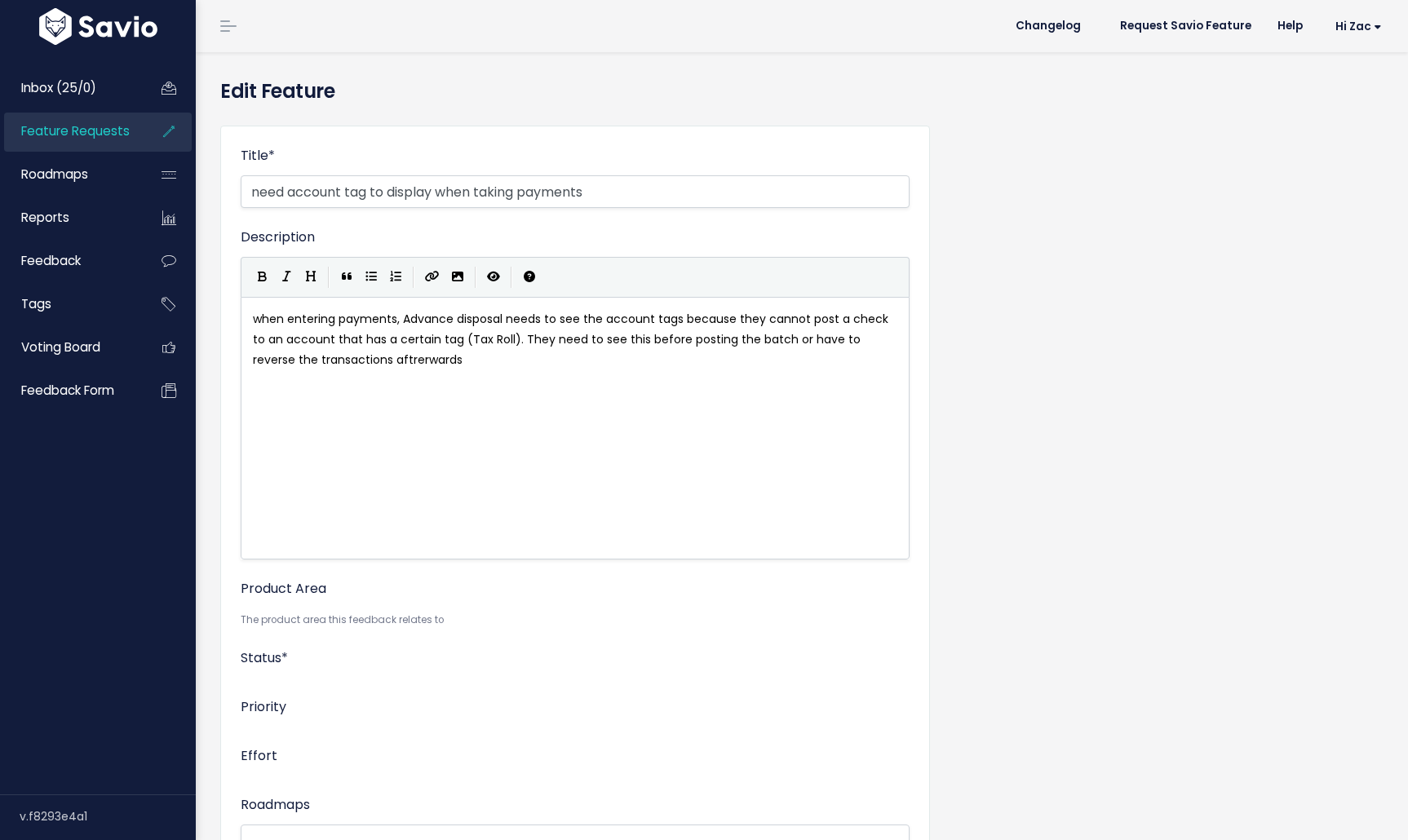
select select
click at [289, 195] on input "need account tag to display when taking payments" at bounding box center [576, 192] width 670 height 33
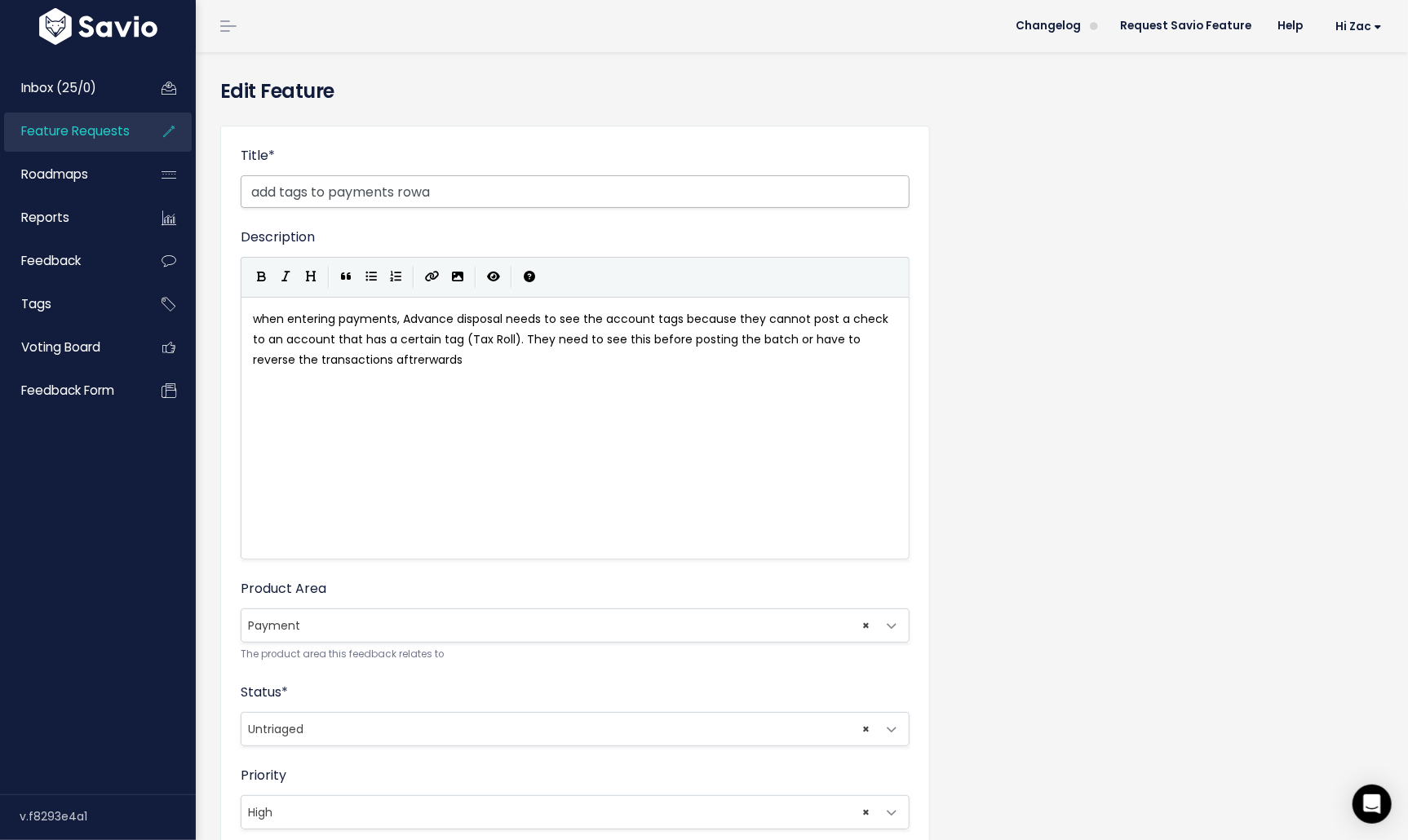
click at [279, 194] on input "add tags to payments rowa" at bounding box center [576, 192] width 670 height 33
click at [484, 193] on input "add account tags to payments rowa" at bounding box center [576, 192] width 670 height 33
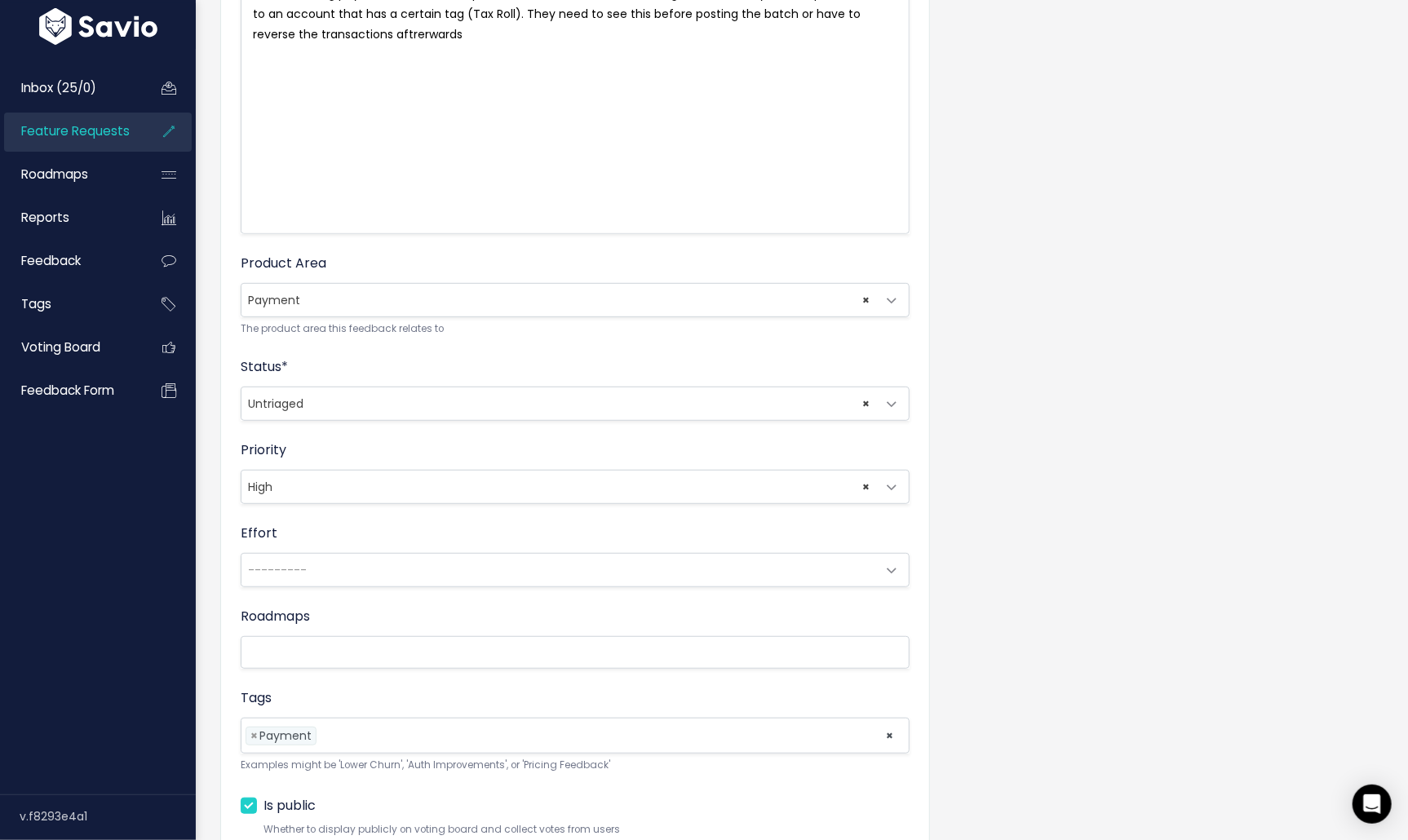
scroll to position [385, 0]
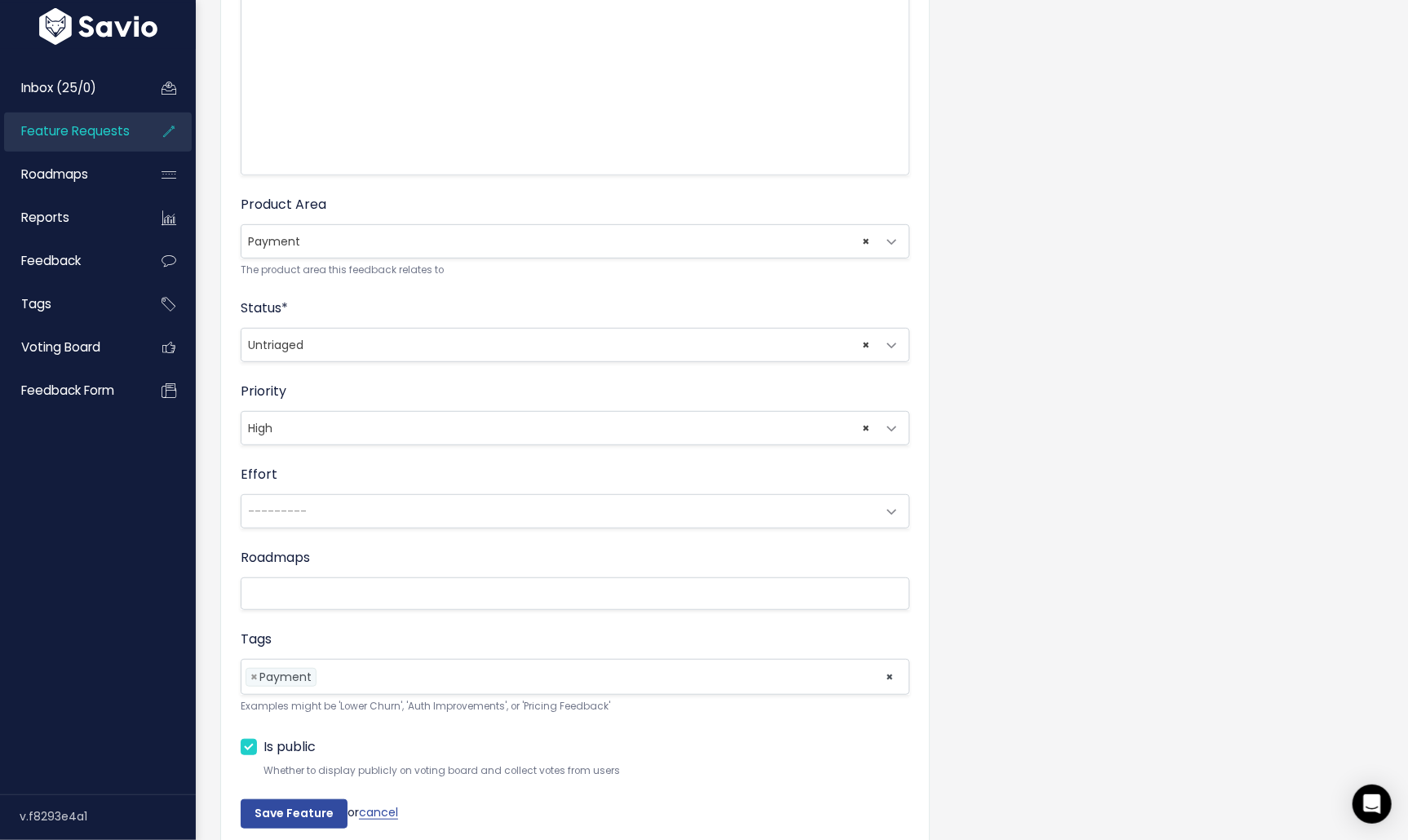
type input "add account tags to payments row"
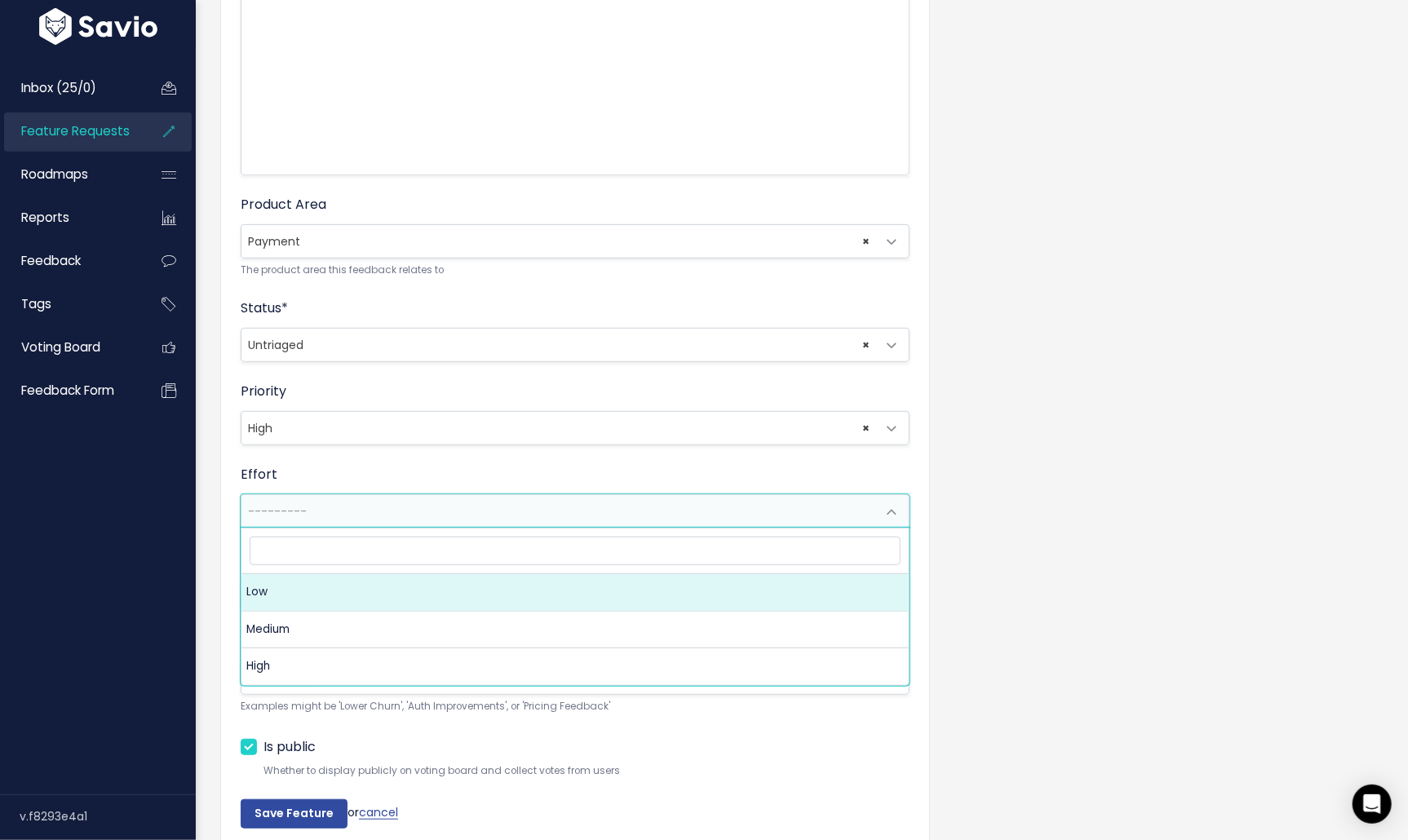
click at [332, 507] on span "---------" at bounding box center [559, 511] width 635 height 33
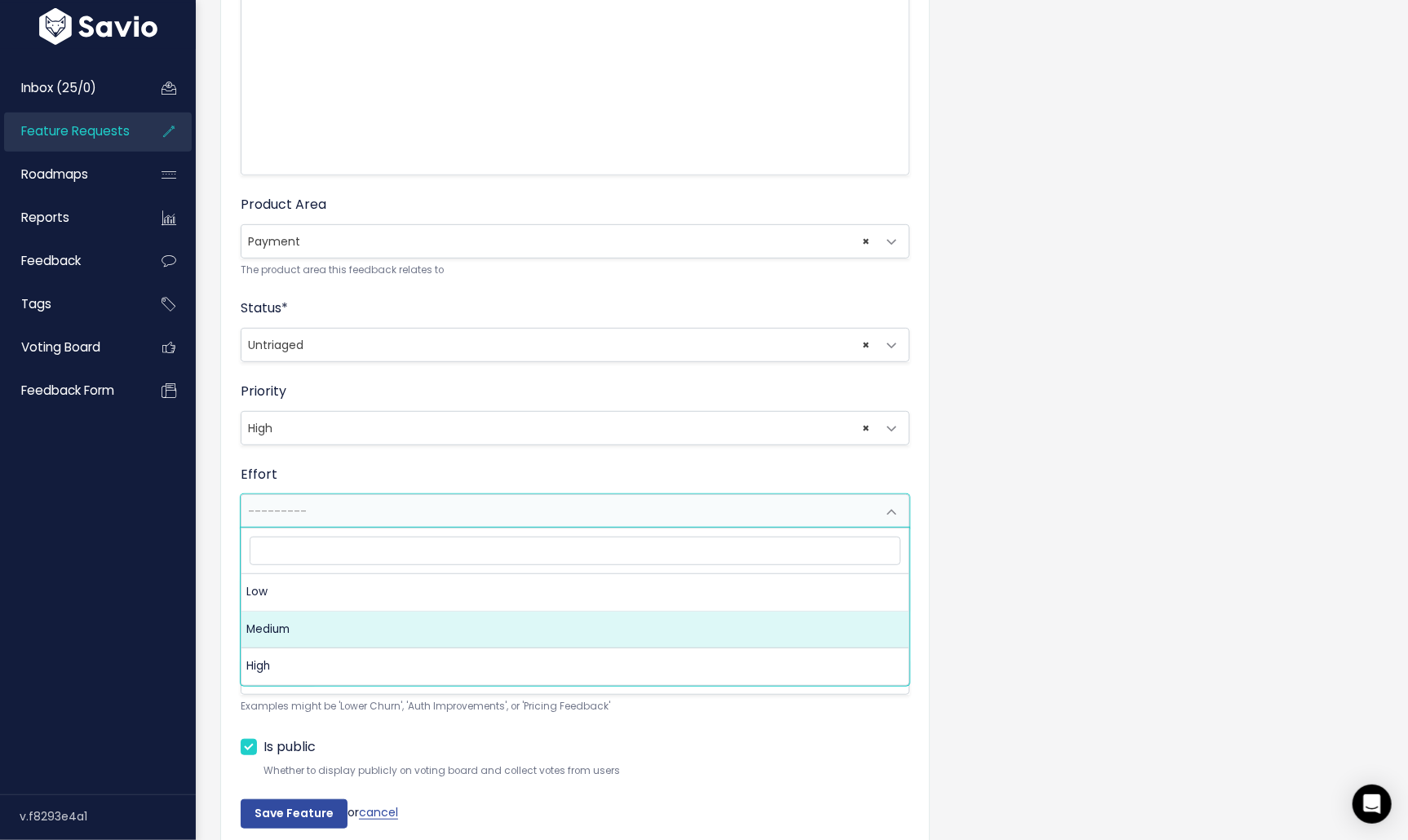
select select "2_MEDIUM"
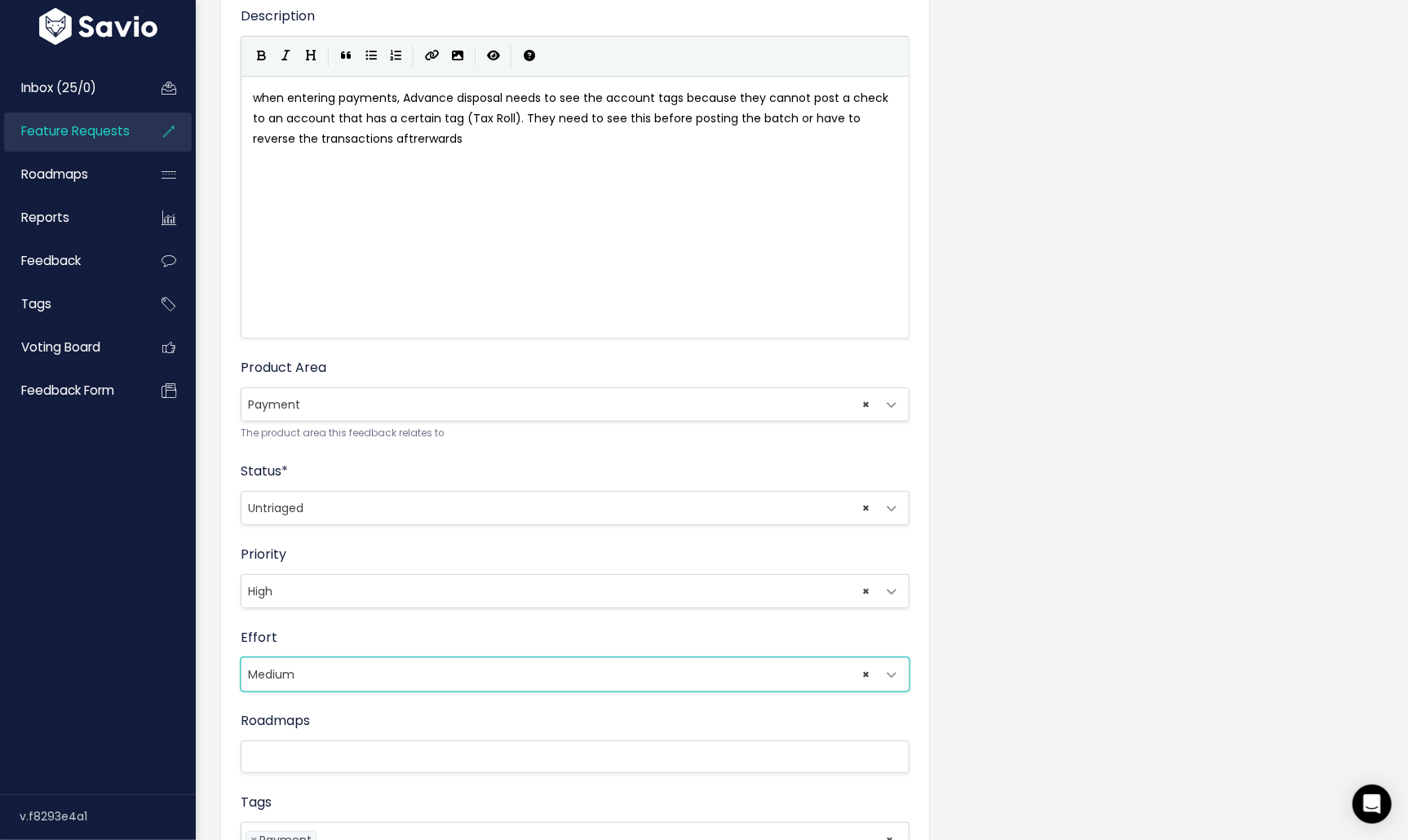
scroll to position [454, 0]
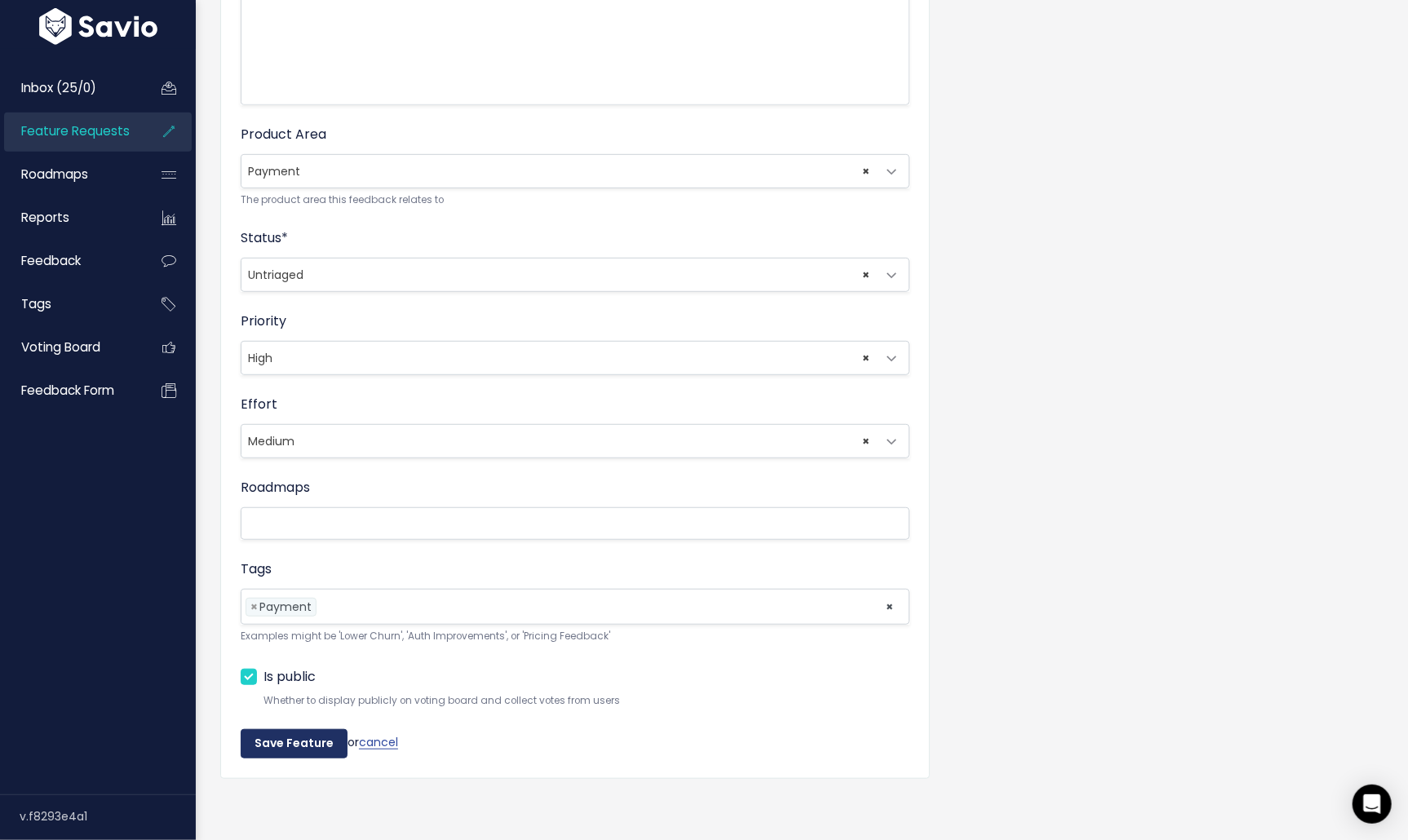
click at [284, 740] on input "Save Feature" at bounding box center [294, 743] width 107 height 29
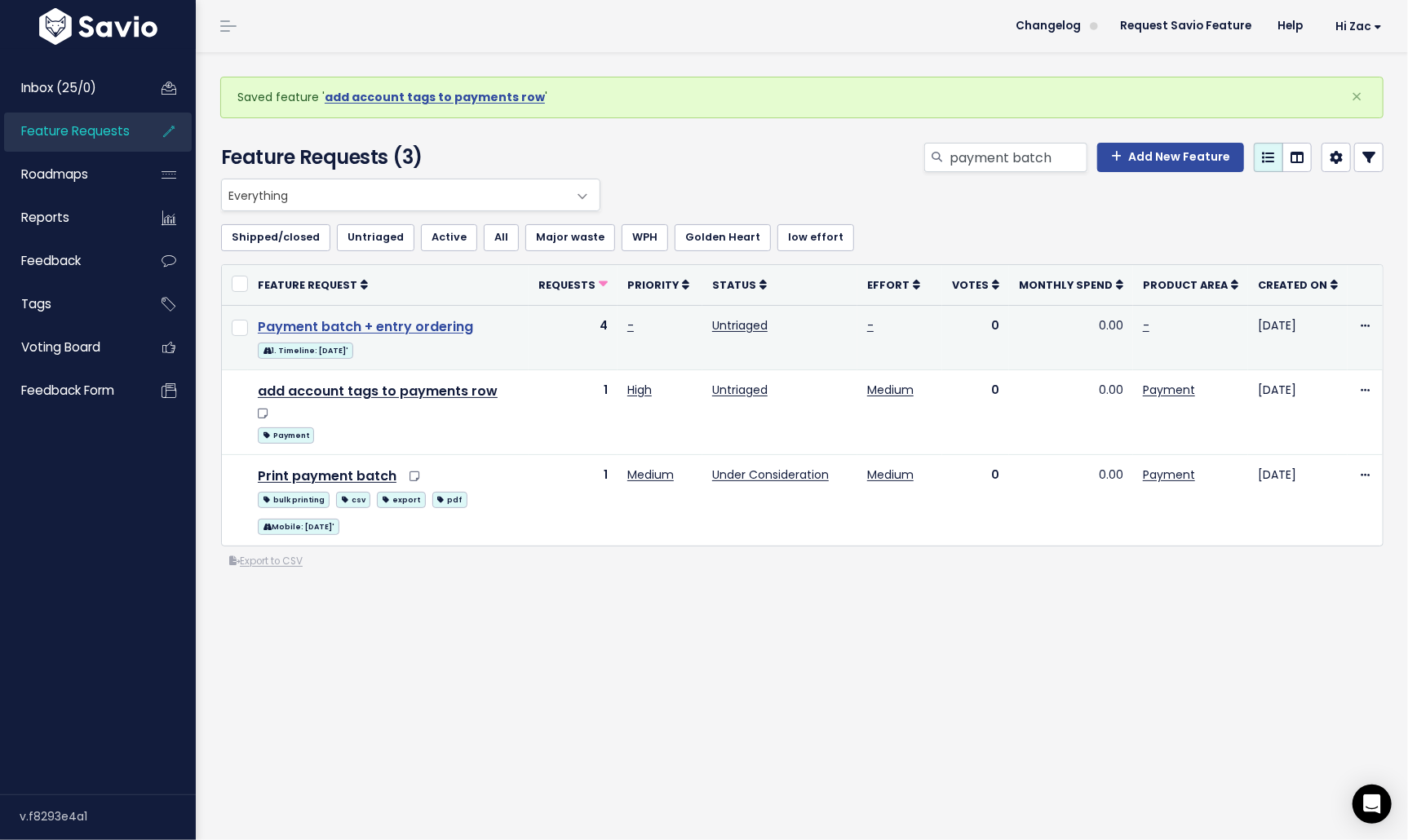
click at [413, 325] on link "Payment batch + entry ordering" at bounding box center [366, 327] width 216 height 19
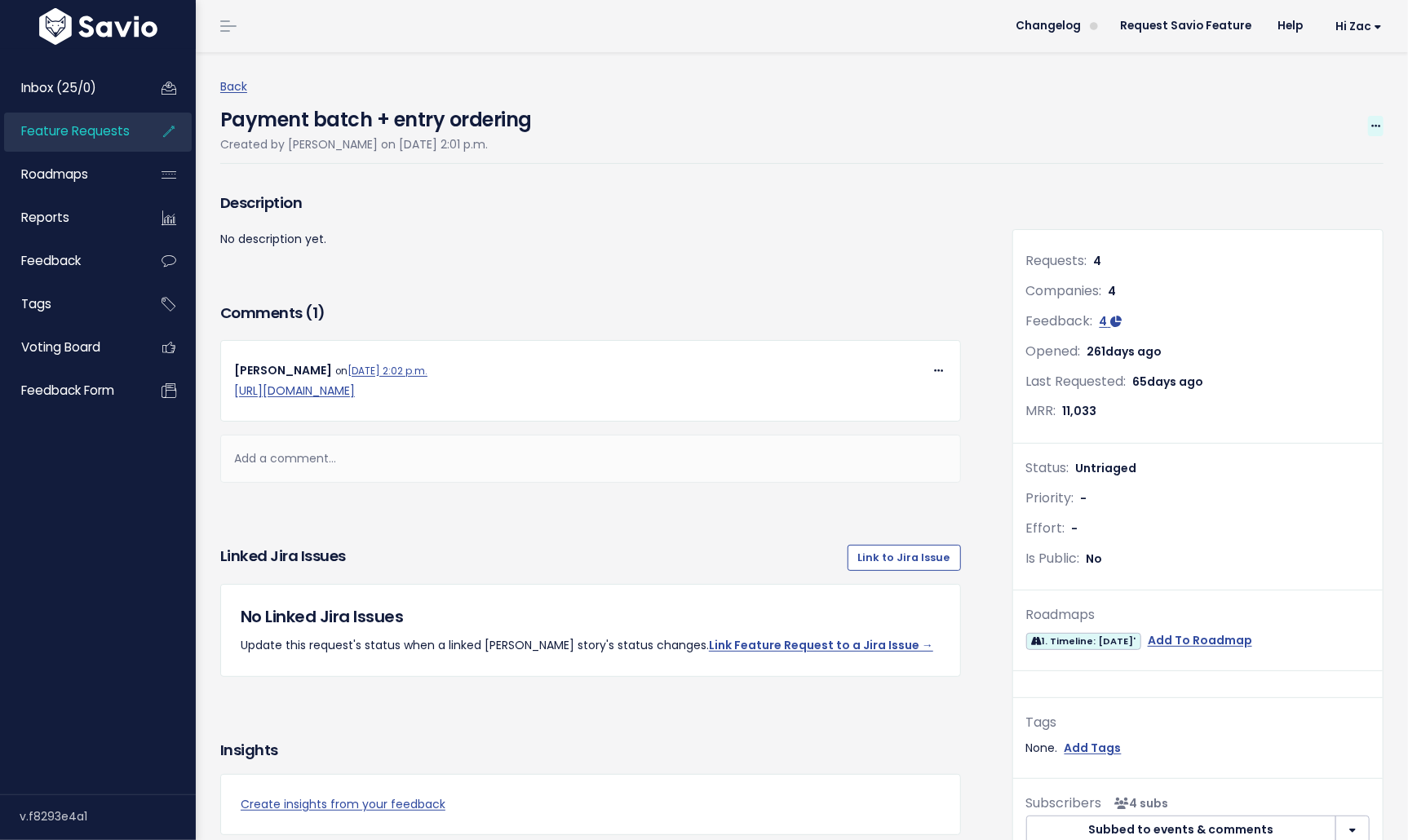
click at [1378, 127] on icon at bounding box center [1376, 127] width 9 height 11
click at [1279, 170] on link "Edit" at bounding box center [1321, 172] width 121 height 32
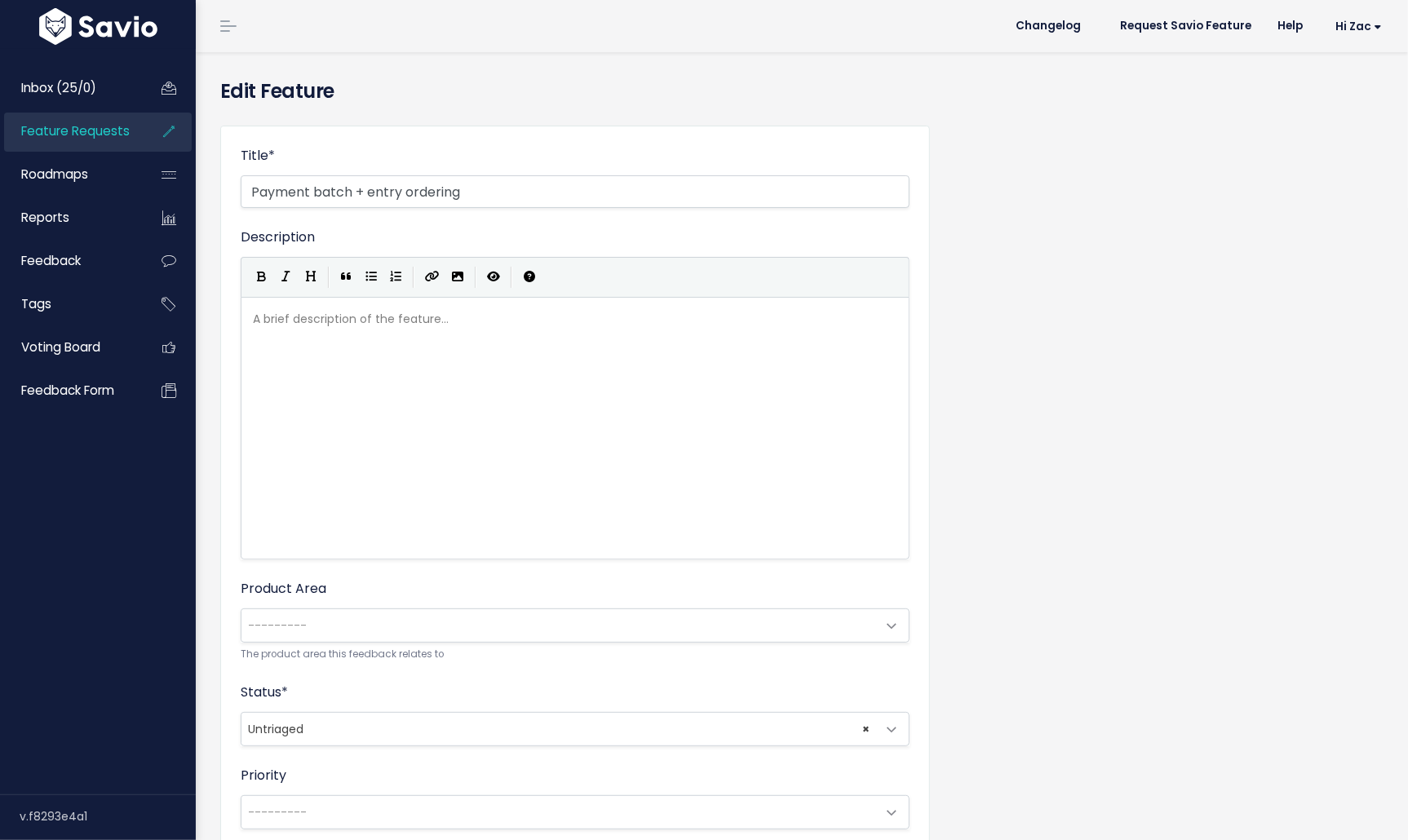
scroll to position [319, 0]
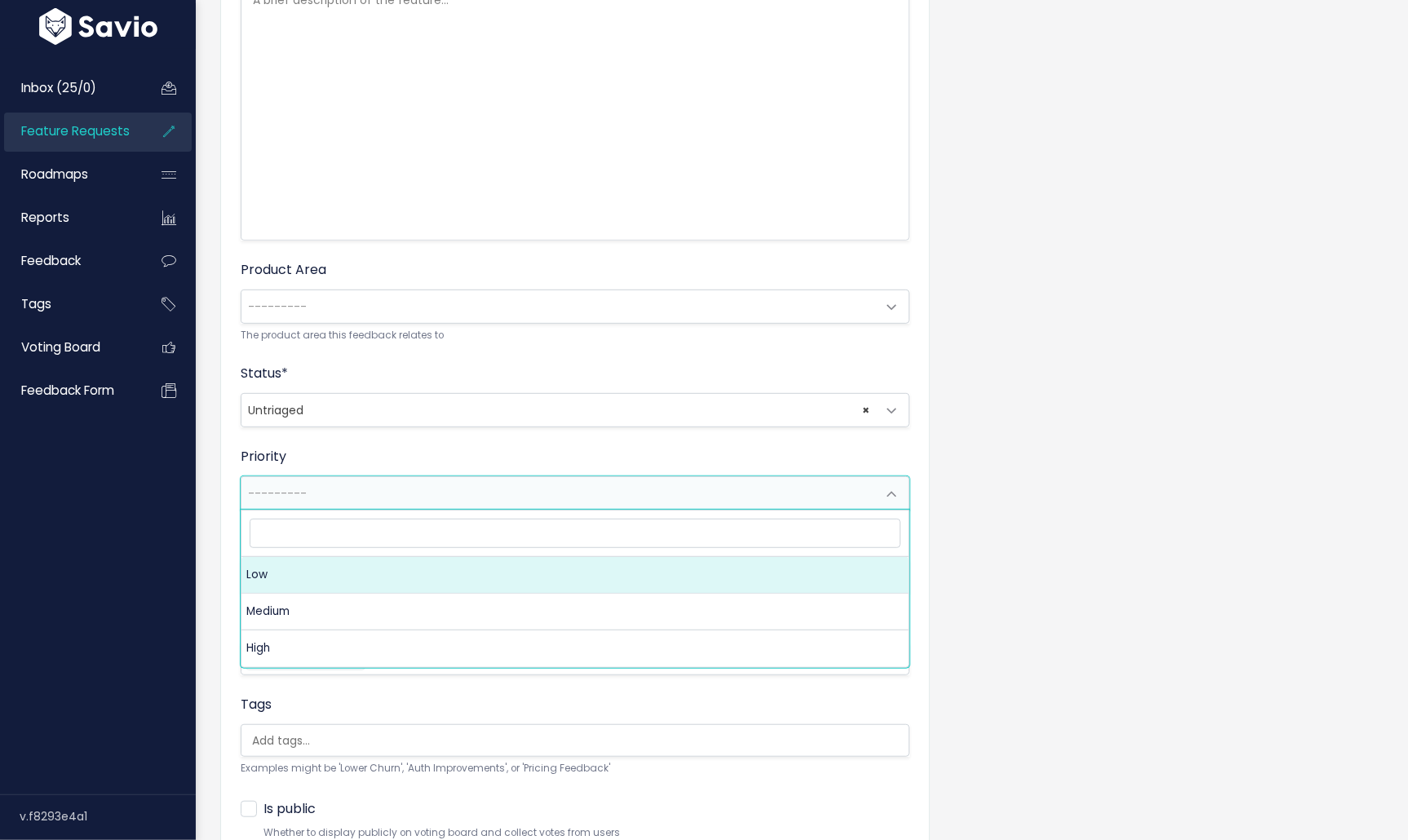
click at [349, 477] on span "---------" at bounding box center [559, 493] width 635 height 33
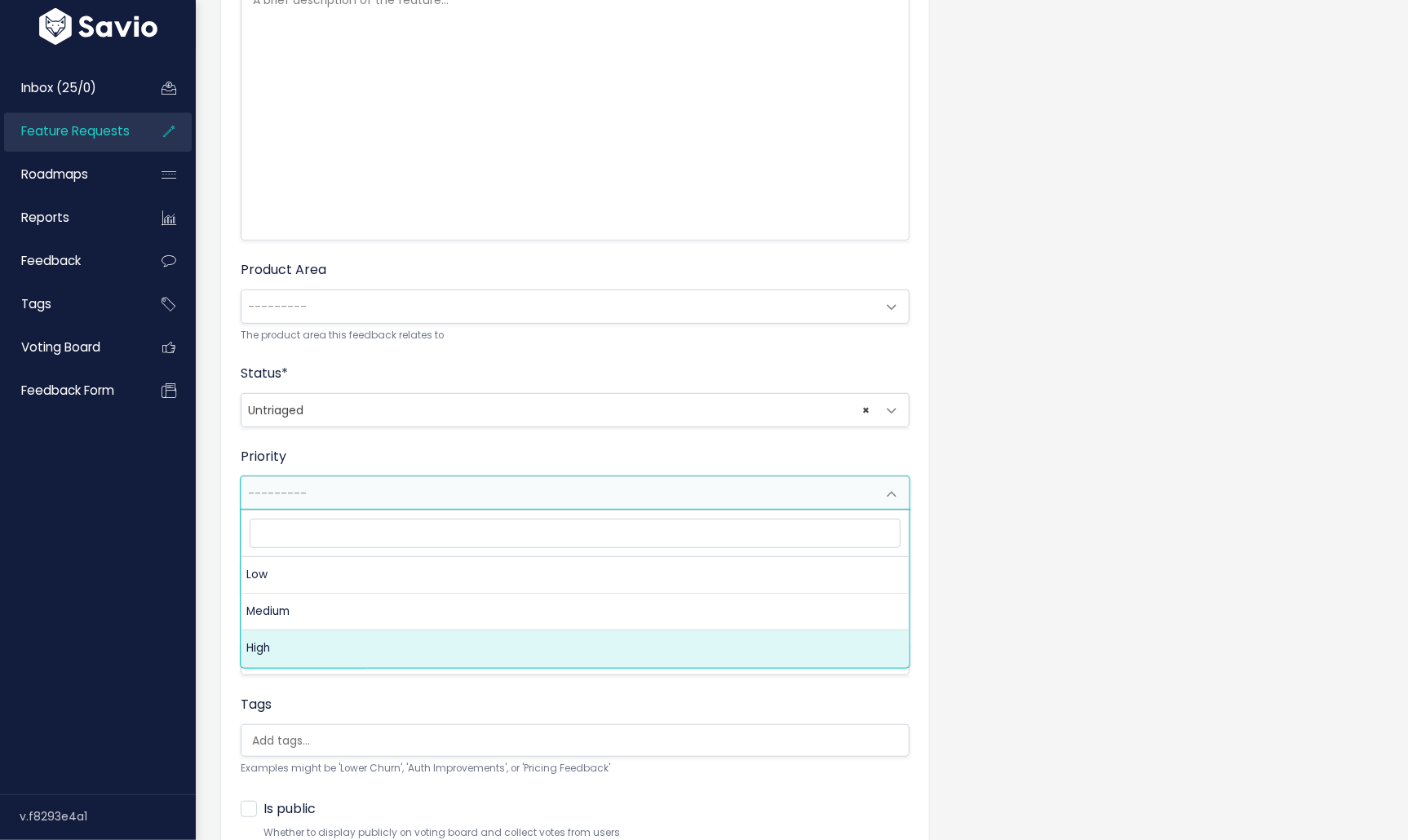
select select "3_HIGH"
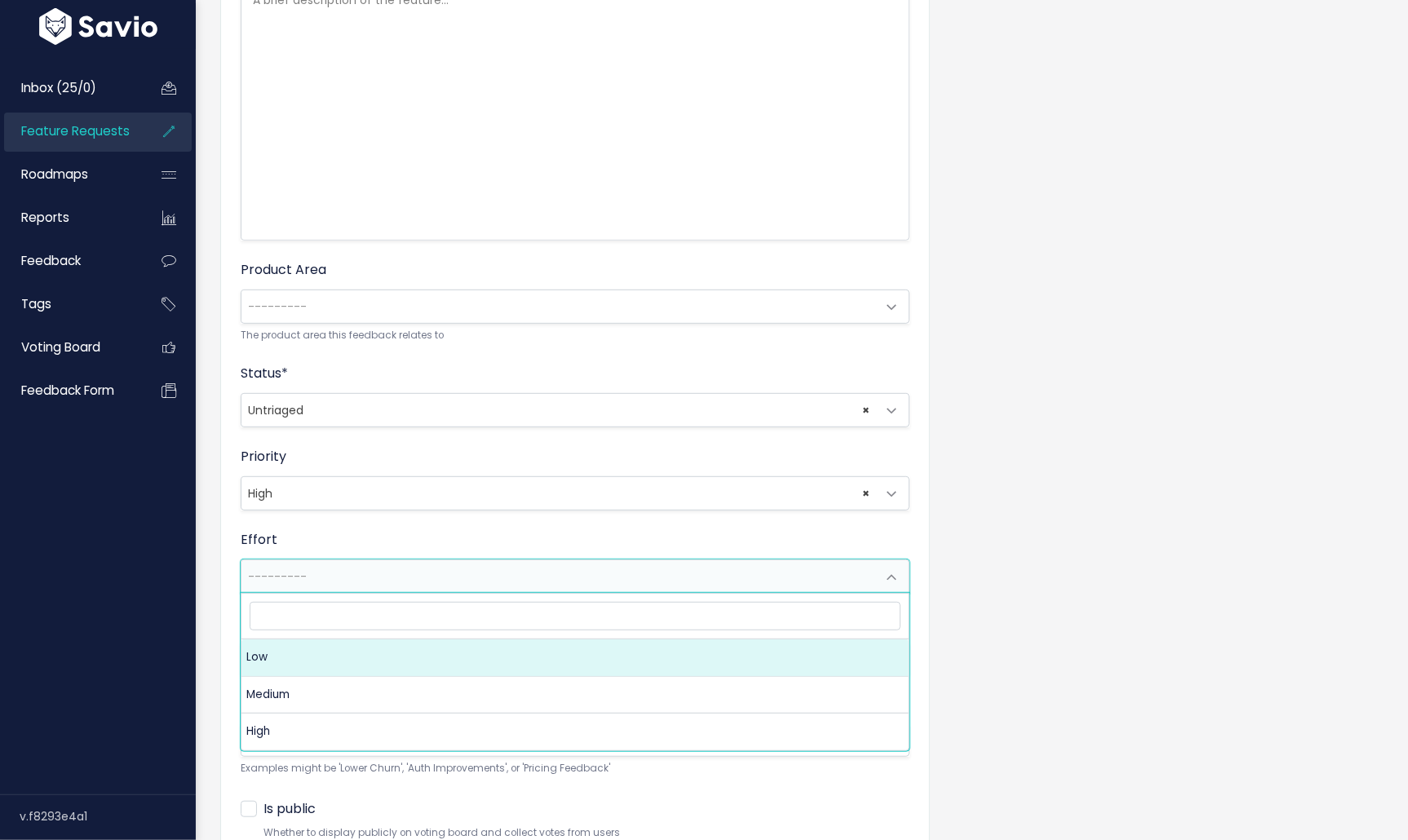
click at [287, 577] on span "---------" at bounding box center [277, 576] width 59 height 16
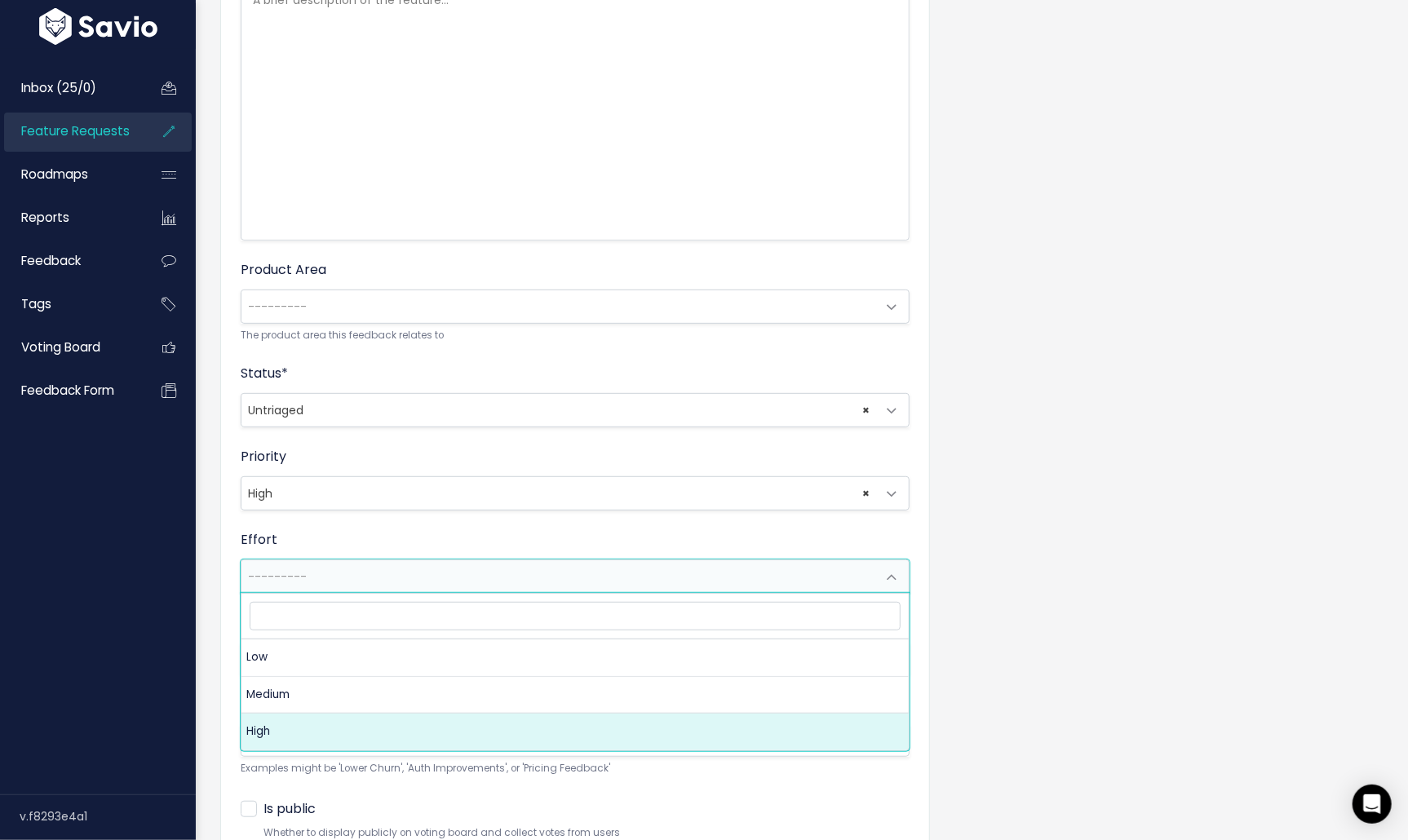
select select "3_HIGH"
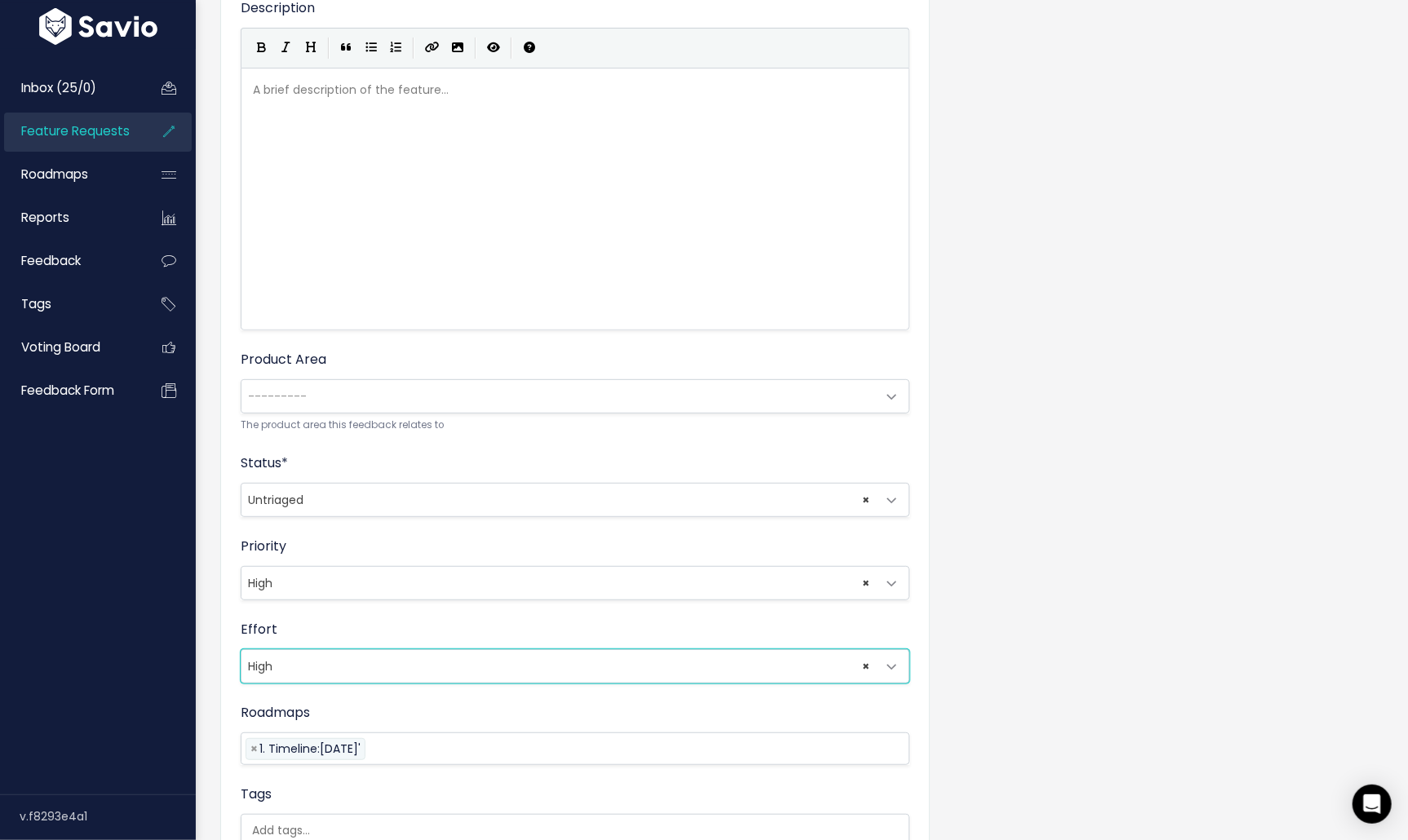
scroll to position [121, 0]
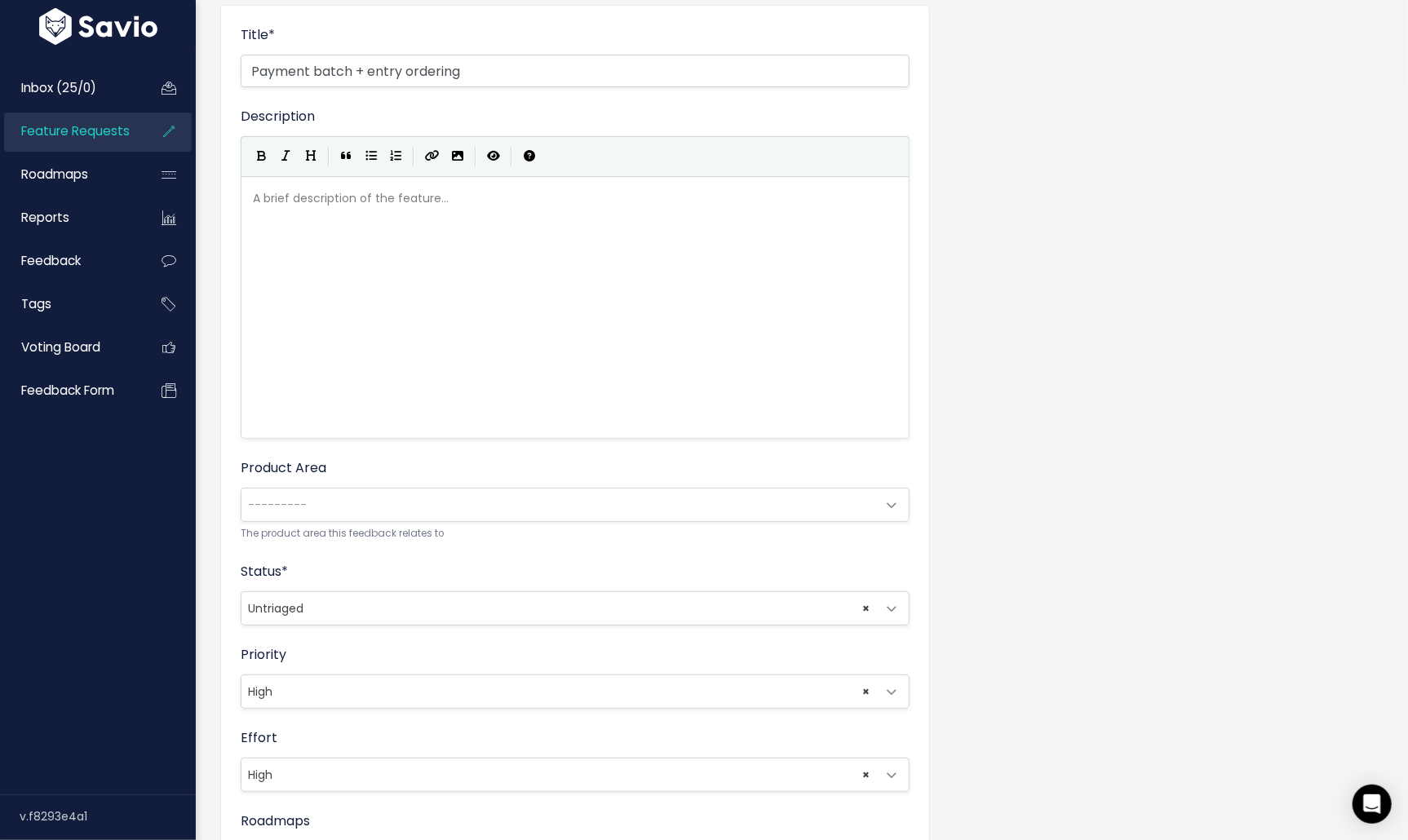
click at [318, 500] on span "---------" at bounding box center [559, 504] width 635 height 33
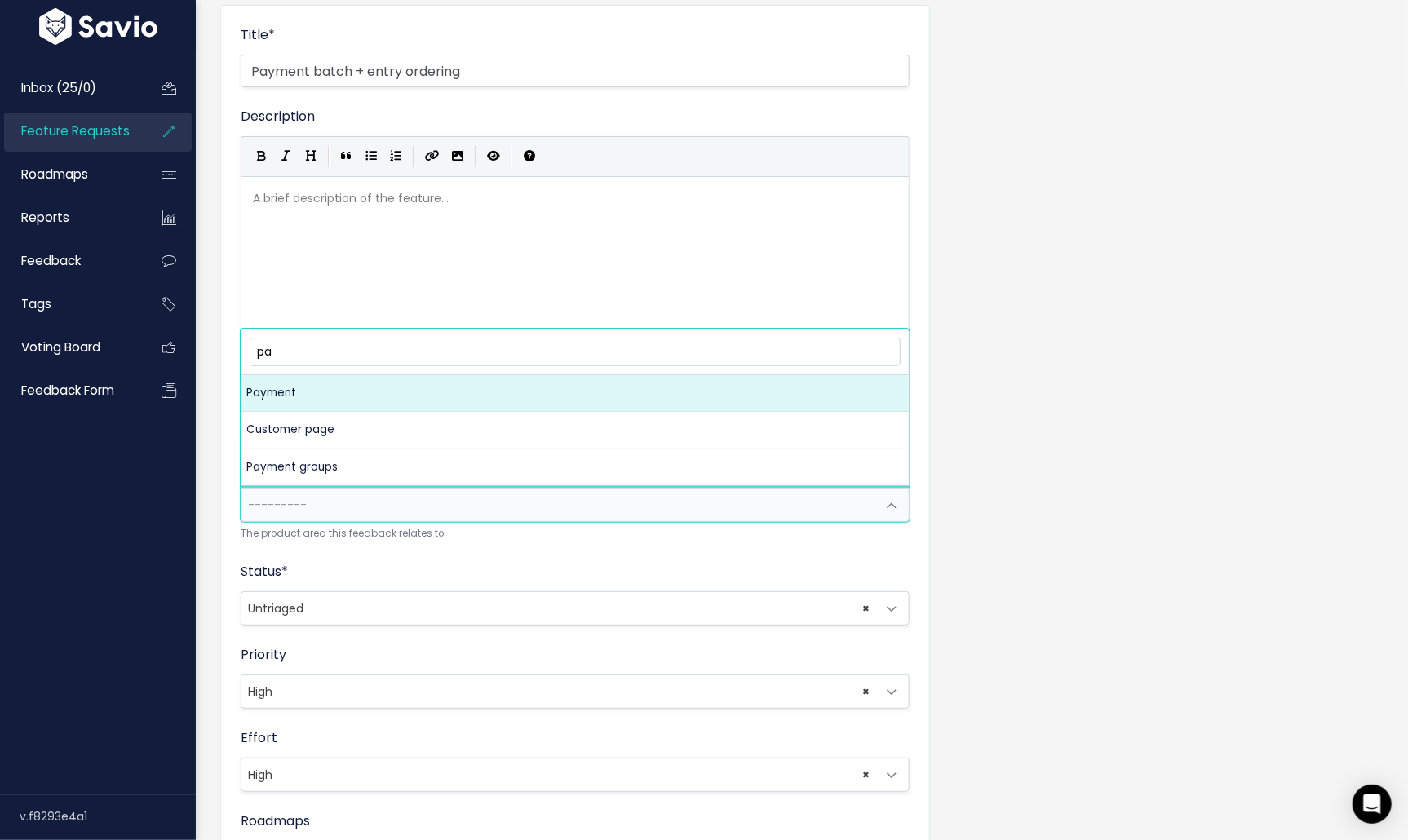
type input "pay"
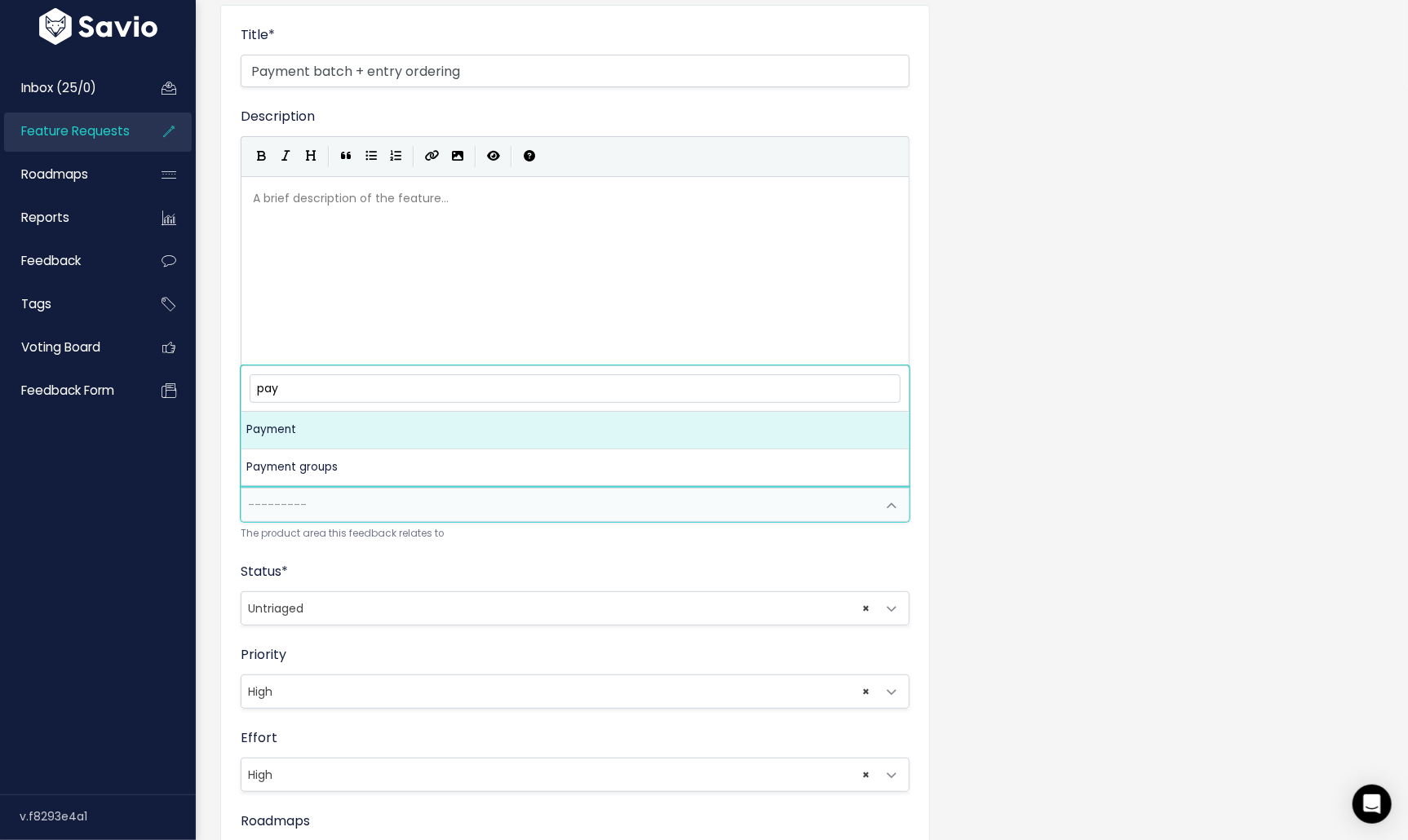
select select "MAIN:PAYMENT"
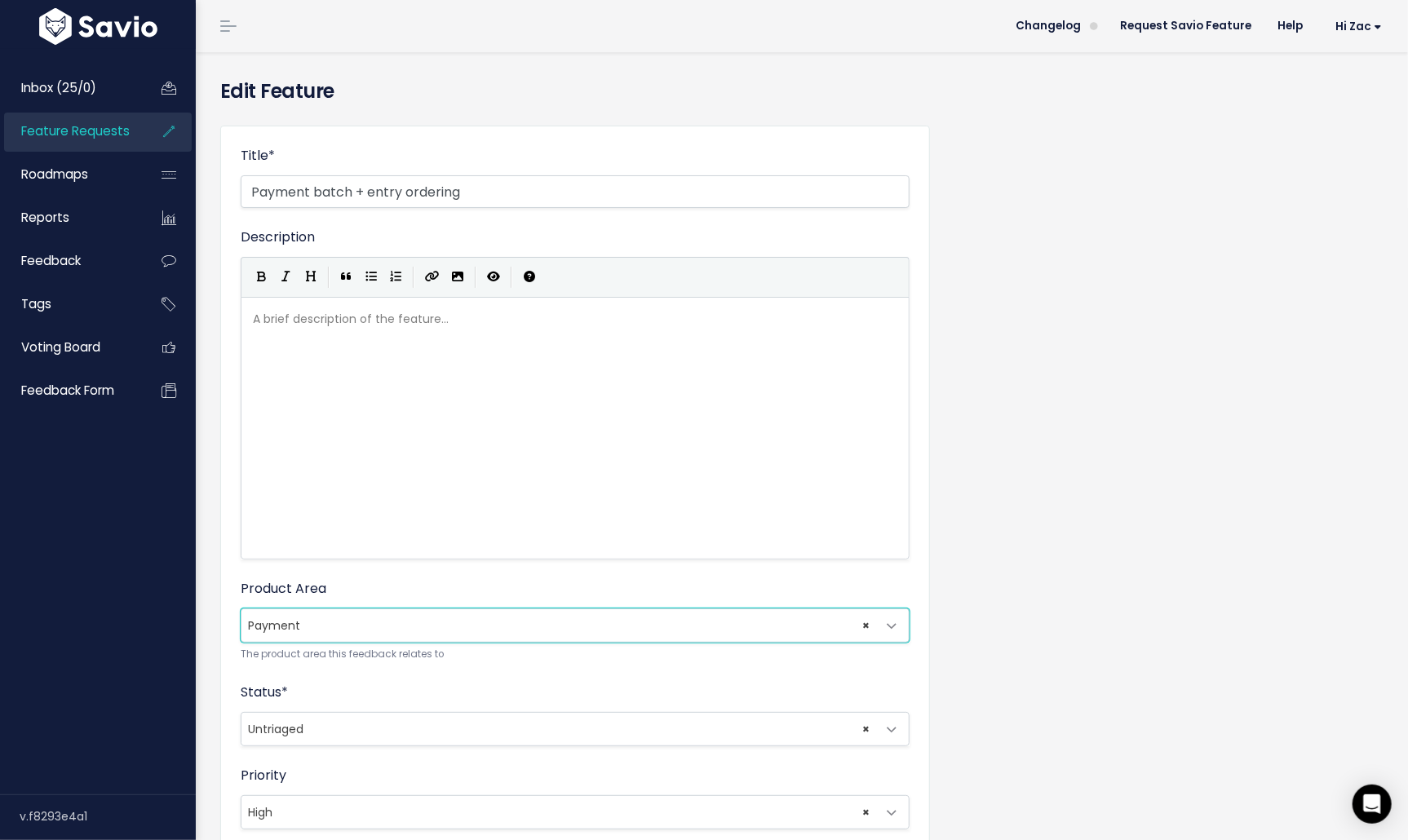
scroll to position [451, 0]
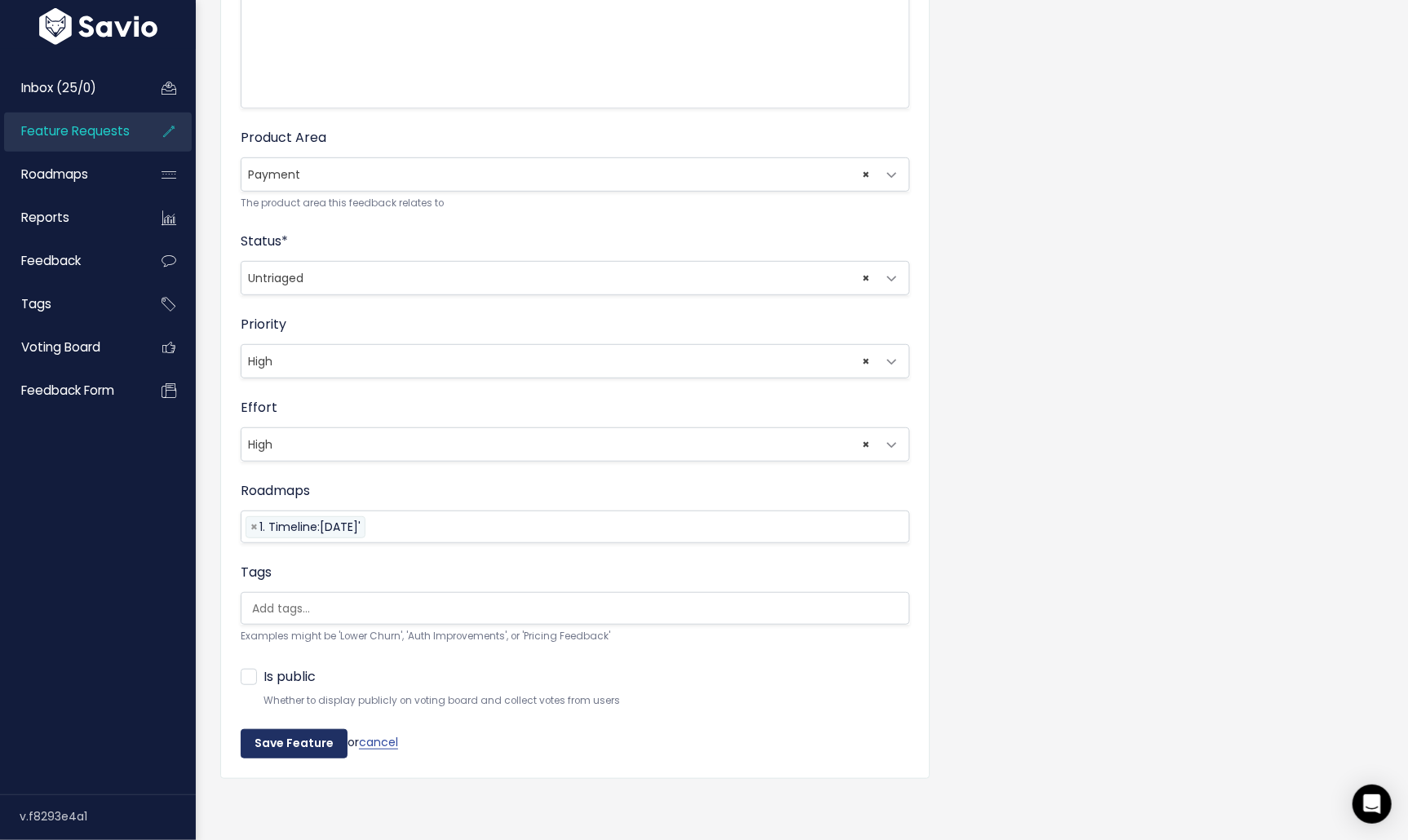
click at [270, 748] on input "Save Feature" at bounding box center [294, 743] width 107 height 29
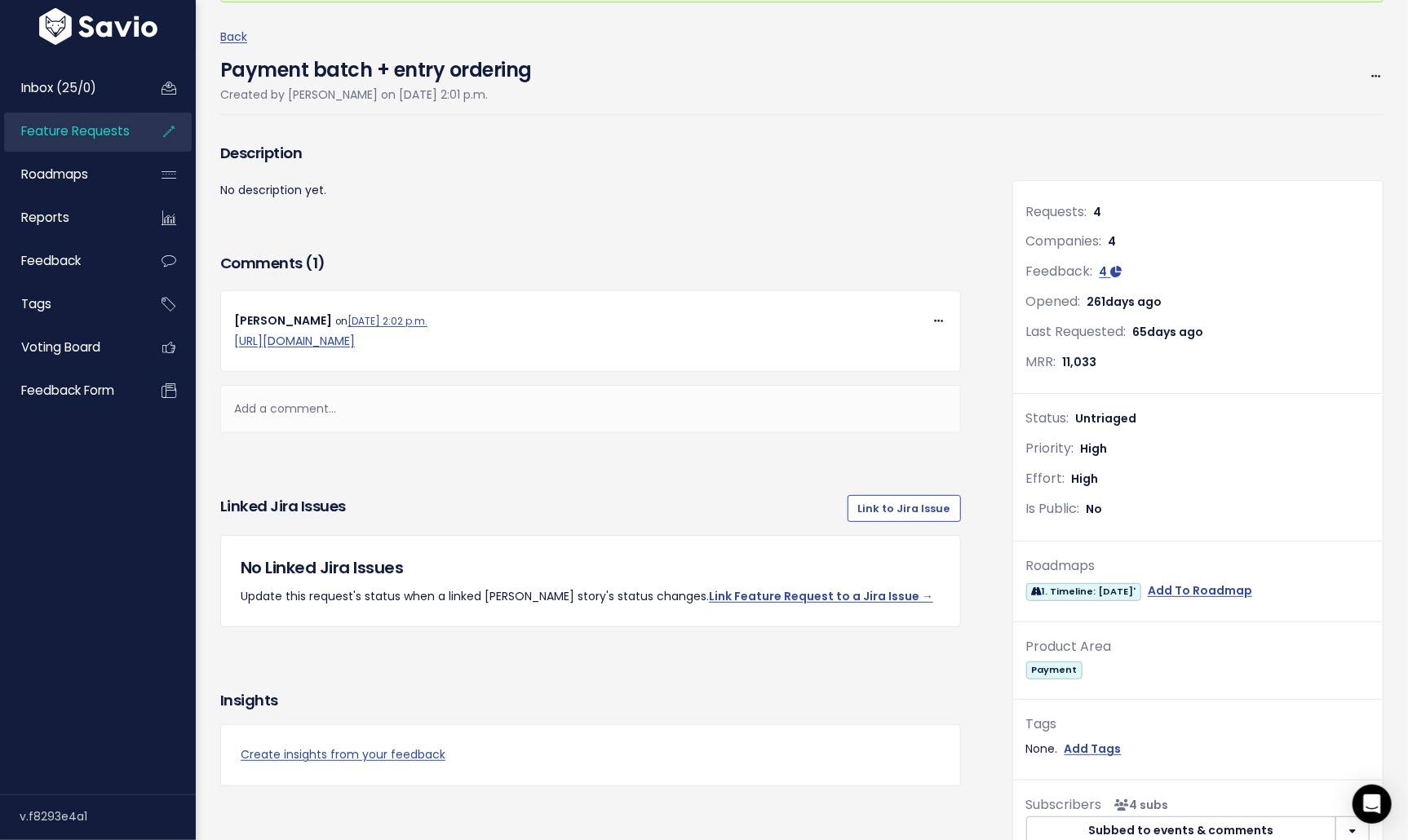
scroll to position [174, 0]
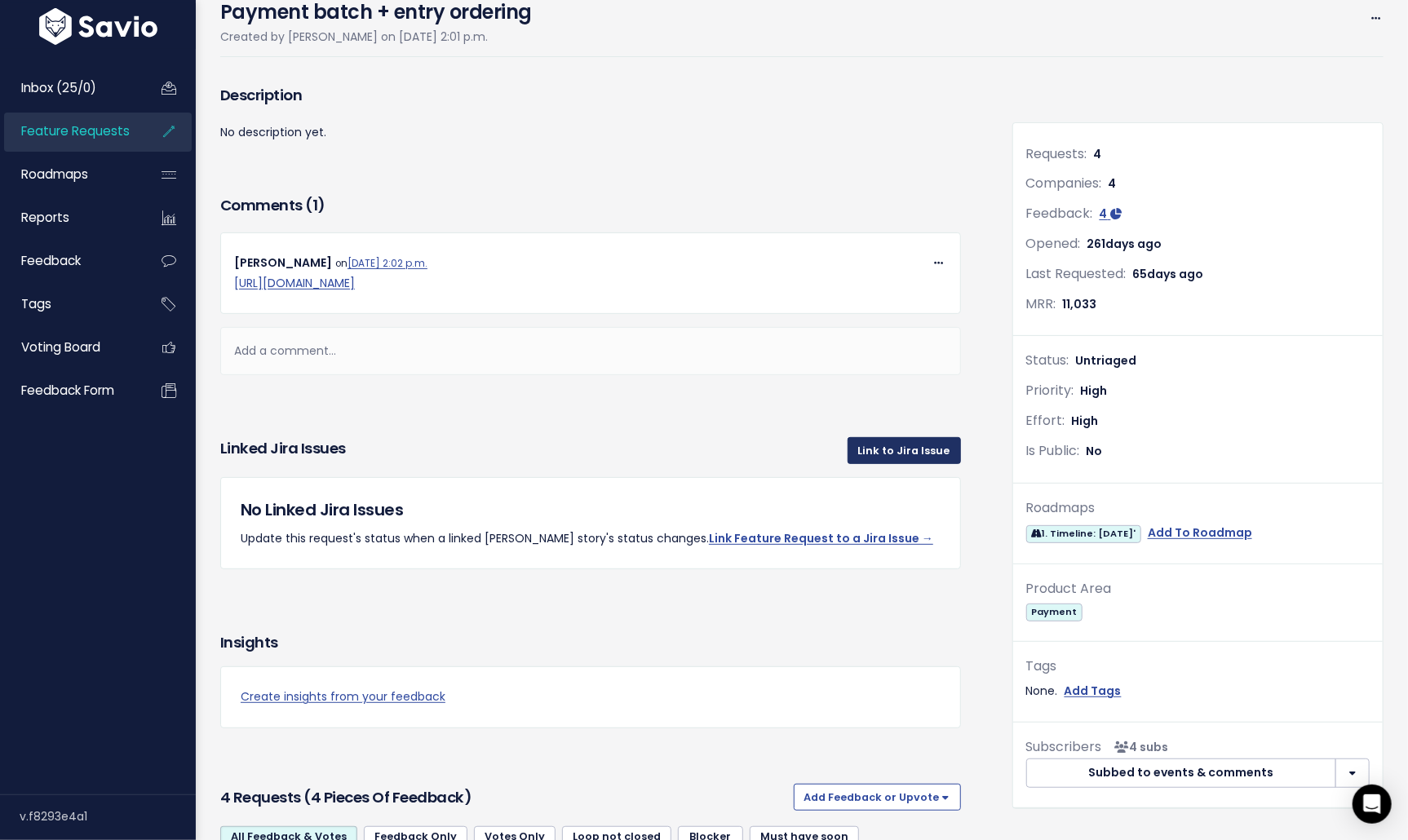
click at [872, 455] on link "Link to Jira Issue" at bounding box center [903, 450] width 113 height 26
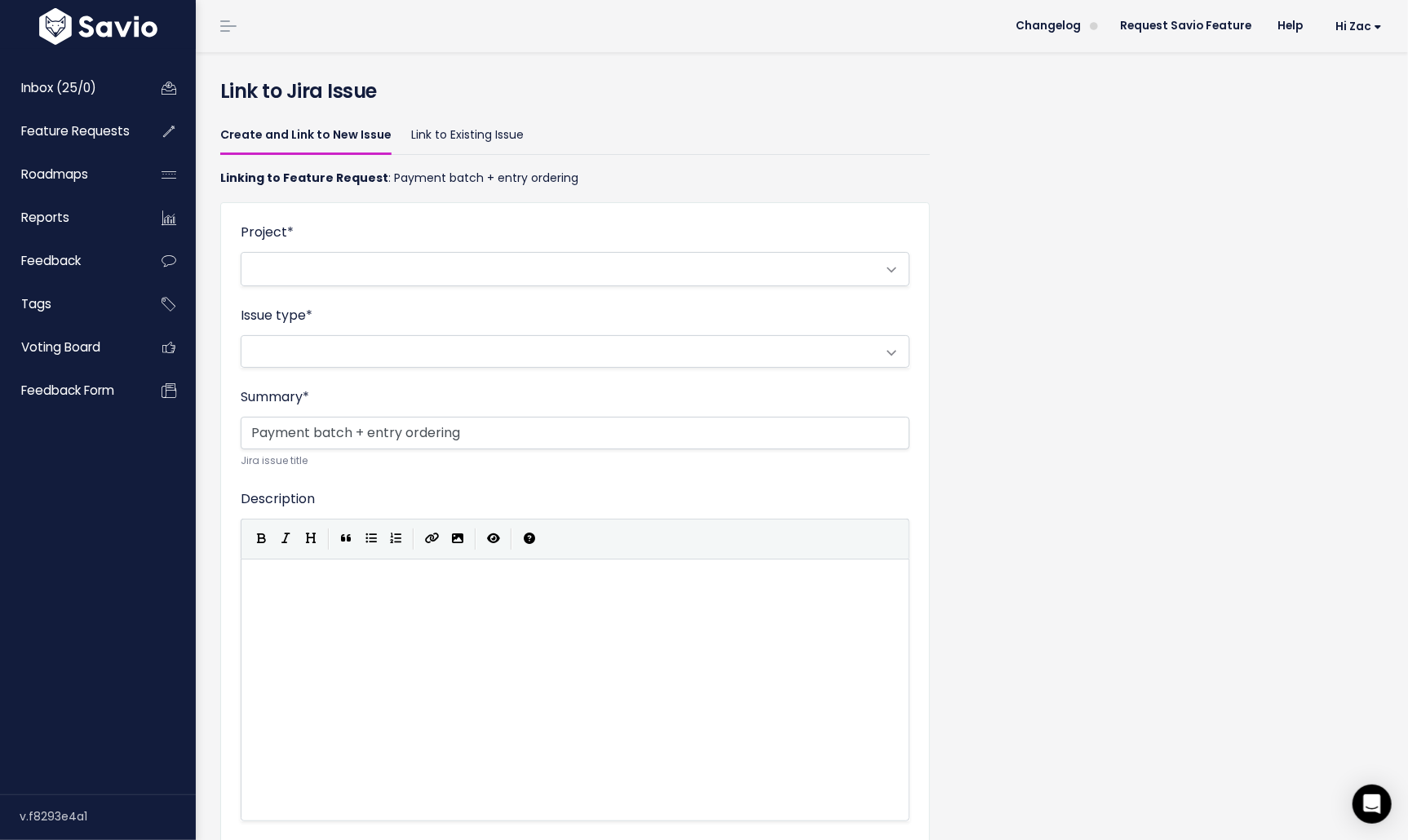
click at [458, 355] on span at bounding box center [559, 351] width 635 height 31
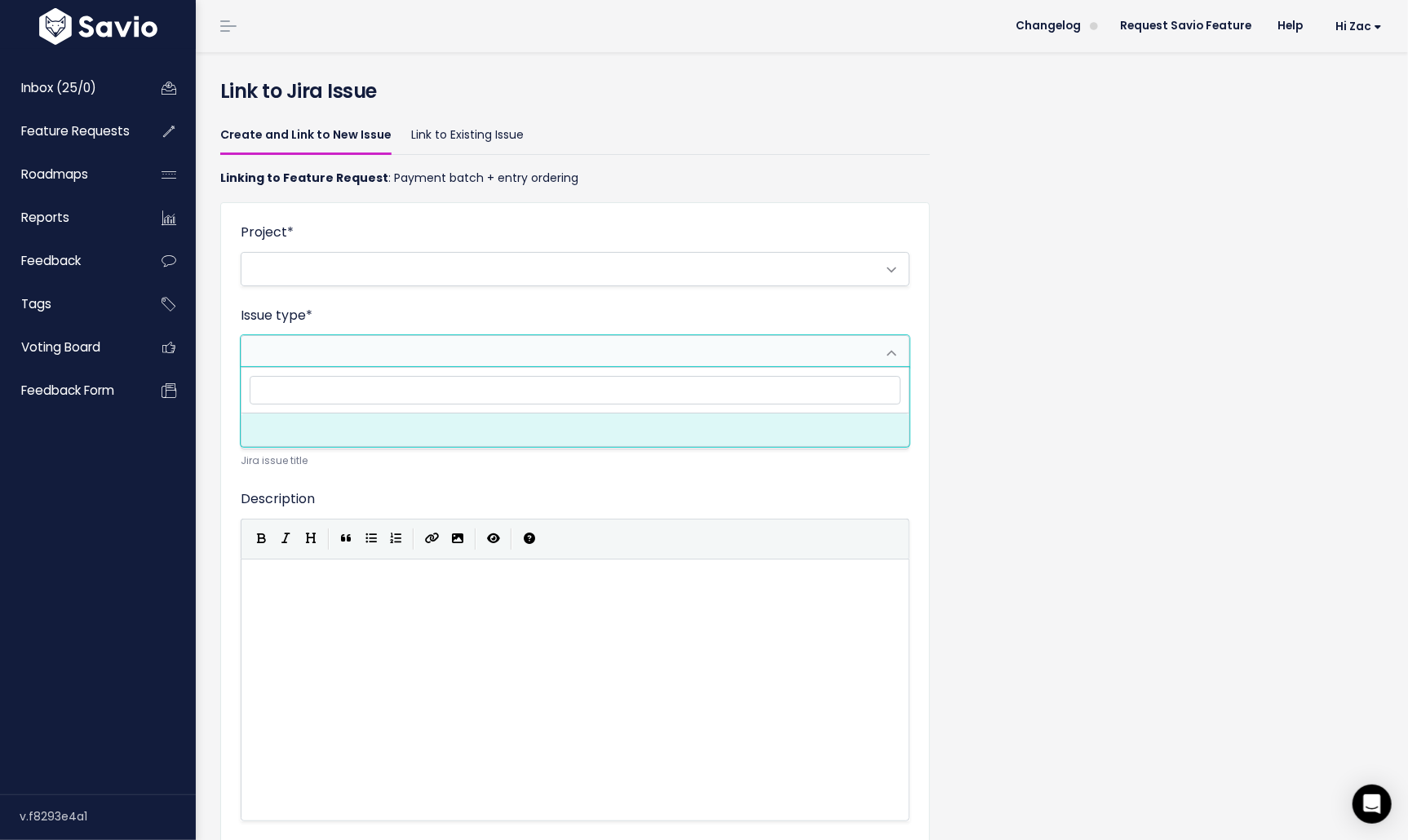
click at [376, 255] on span at bounding box center [559, 269] width 635 height 33
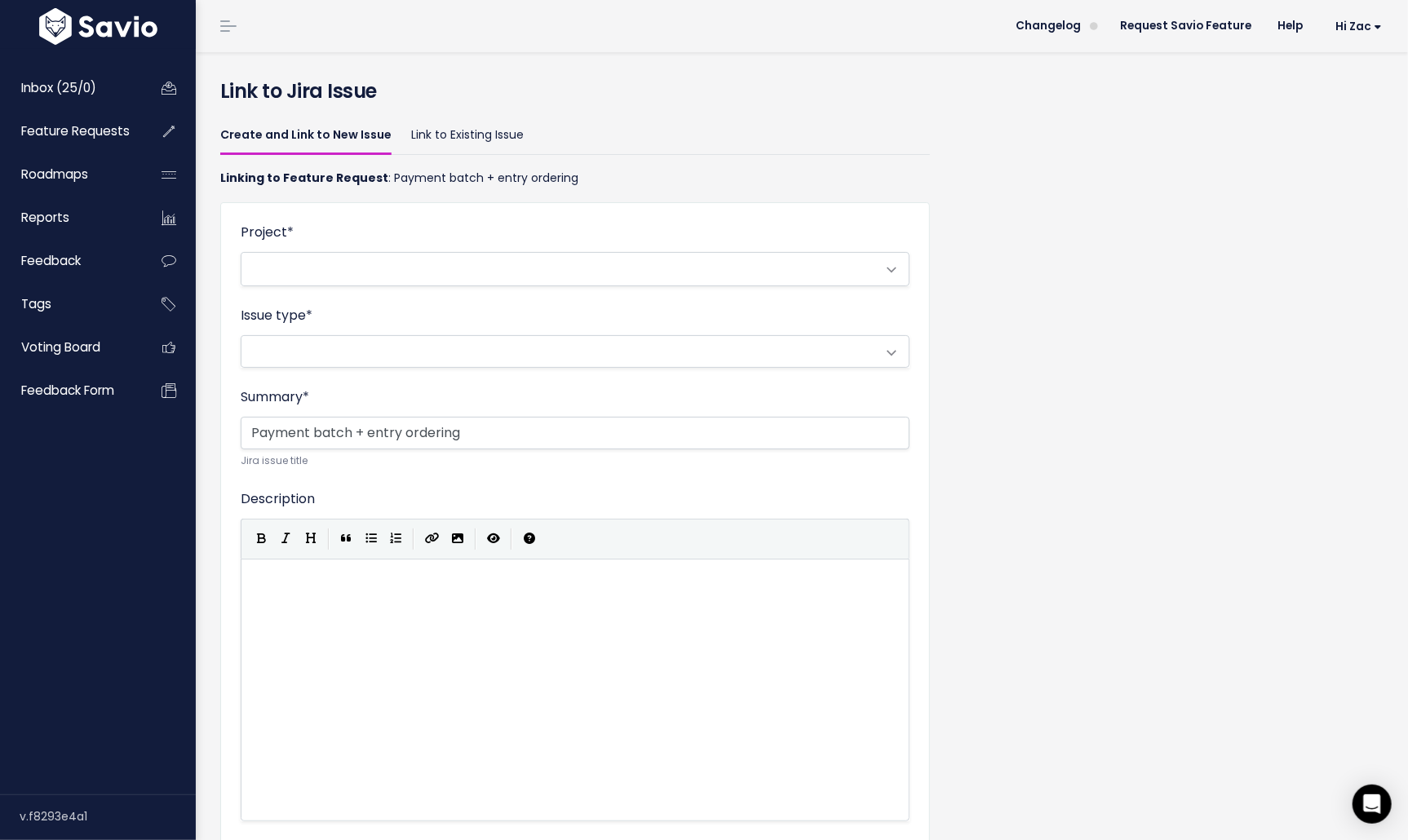
click at [377, 223] on div "Project * ADMINISTRATION CCT CHEW - CRM CORE CS Engineering Data Support DevOps…" at bounding box center [576, 255] width 670 height 64
click at [462, 136] on link "Link to Existing Issue" at bounding box center [468, 136] width 113 height 38
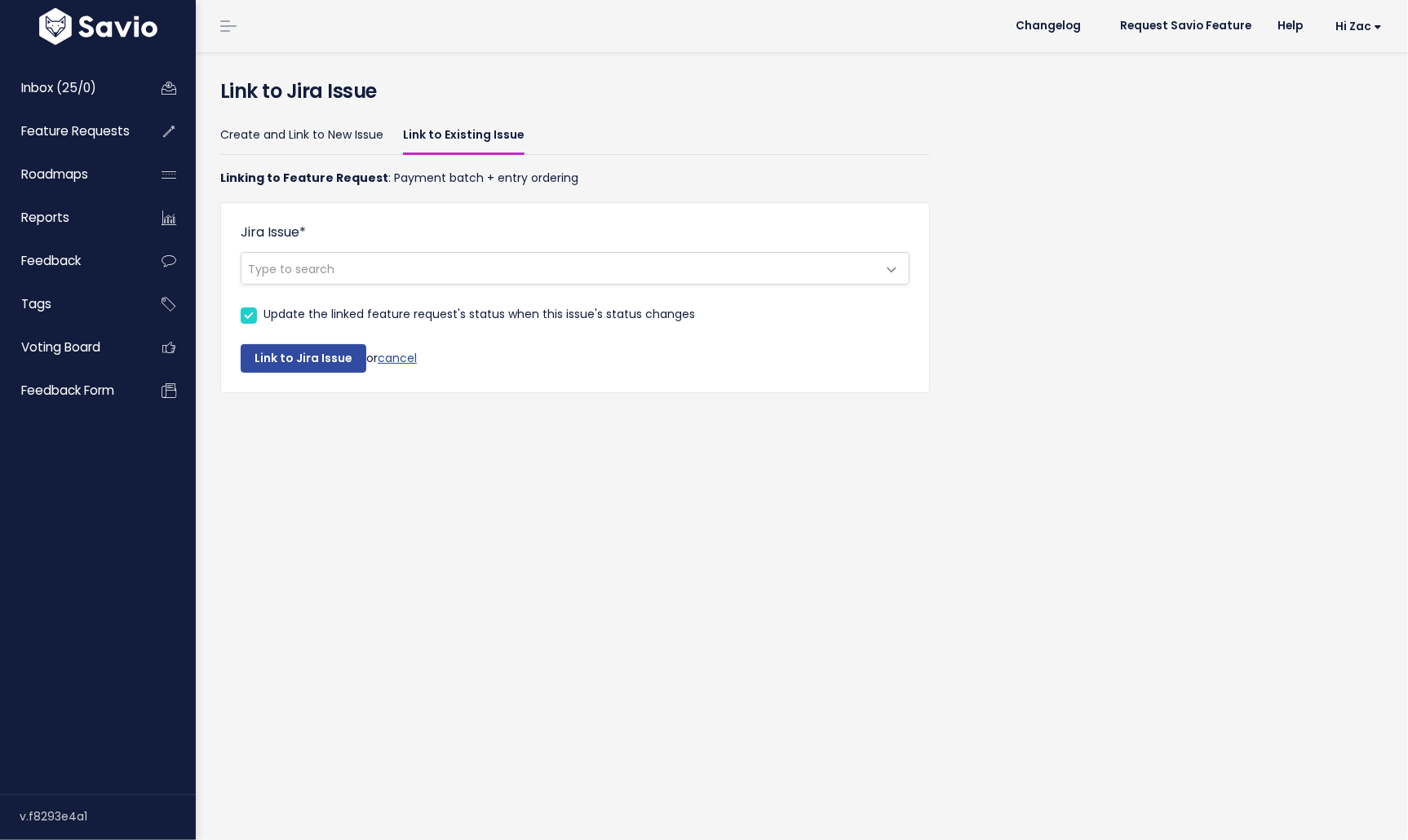
click at [368, 267] on span "Type to search" at bounding box center [559, 268] width 635 height 31
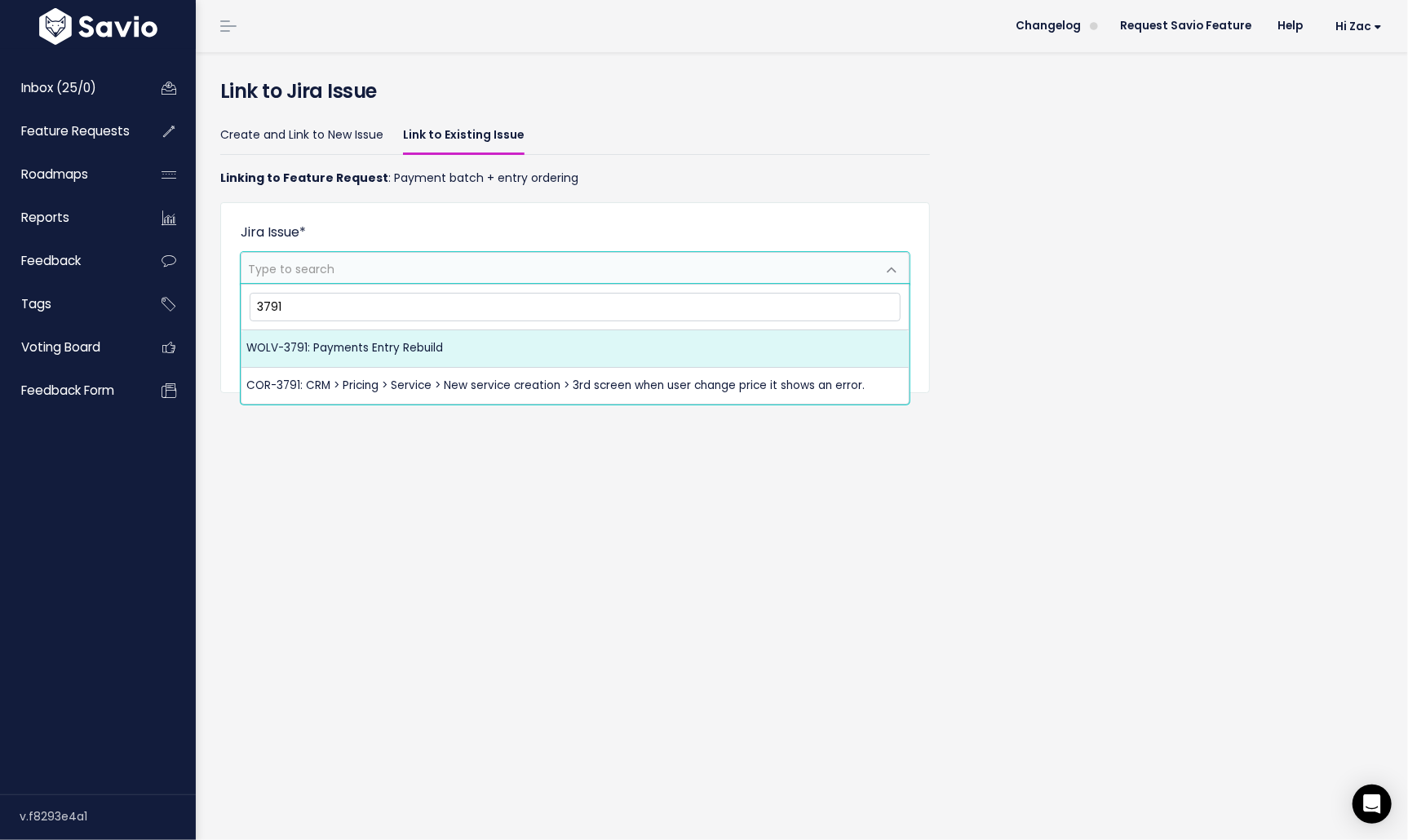
type input "3791"
select select "WOLV-3791"
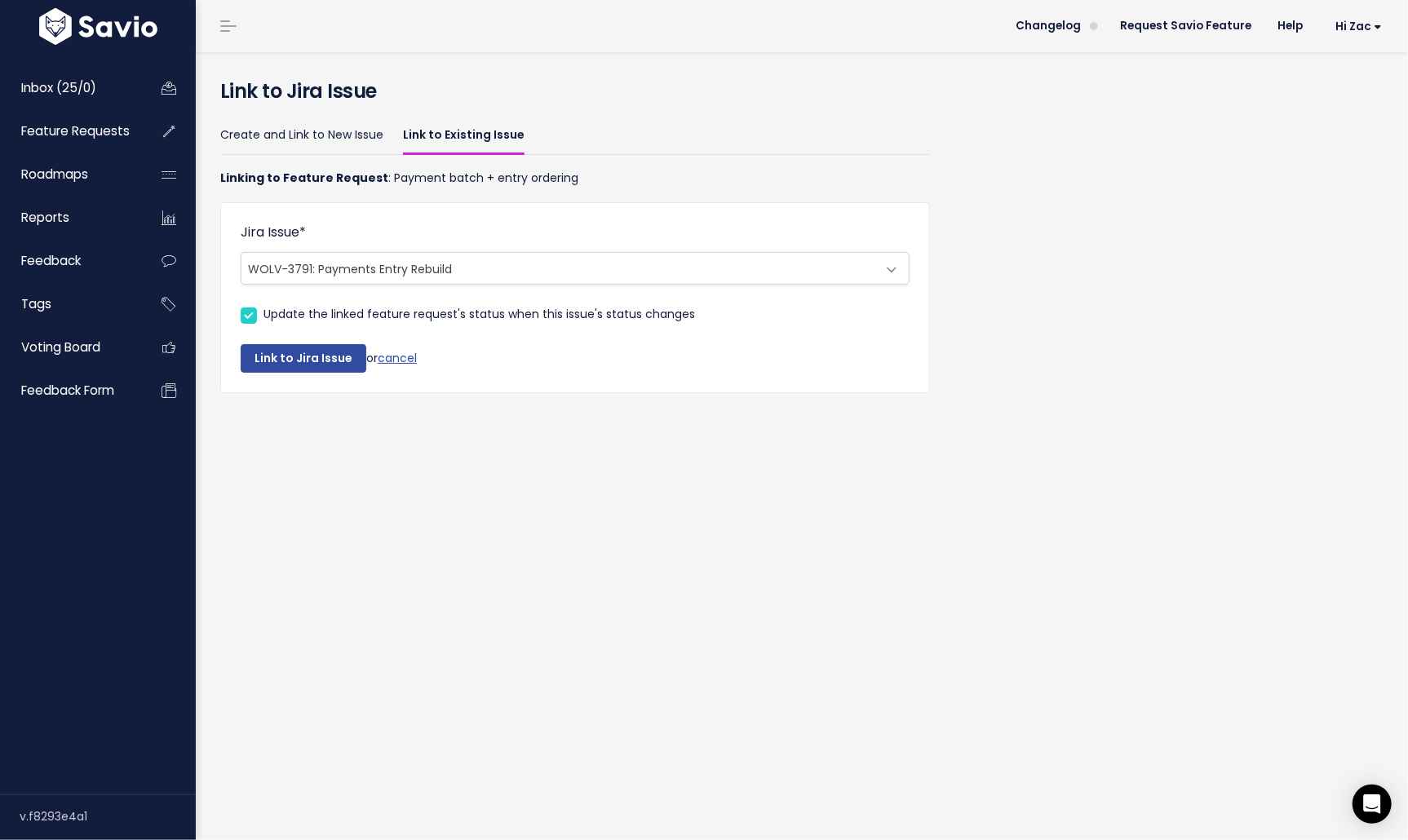
click at [264, 317] on label "Update the linked feature request's status when this issue's status changes" at bounding box center [480, 315] width 432 height 20
click at [264, 315] on input "Update the linked feature request's status when this issue's status changes" at bounding box center [269, 310] width 11 height 11
checkbox input "false"
click at [318, 358] on button "Link to Jira Issue" at bounding box center [304, 359] width 126 height 29
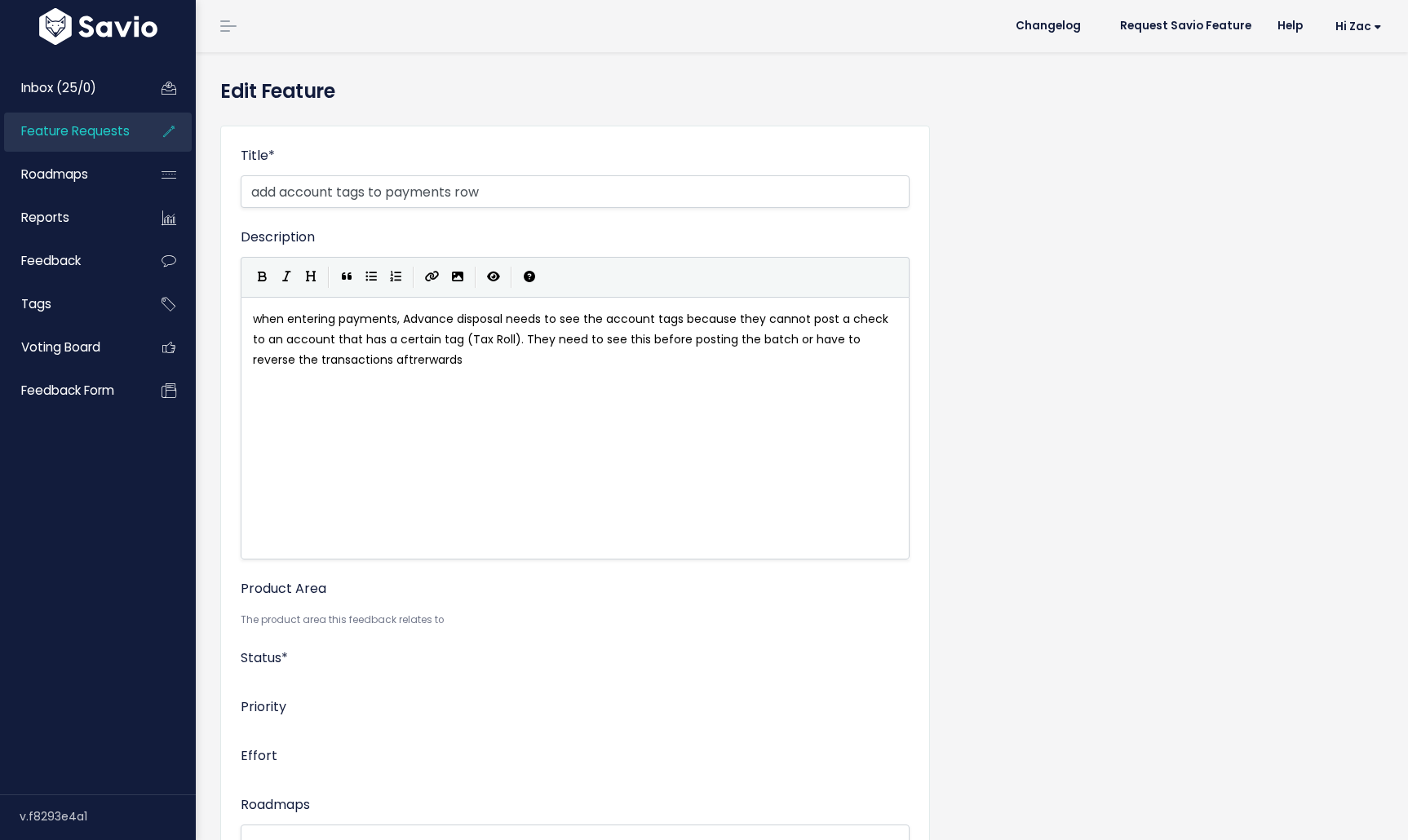
select select
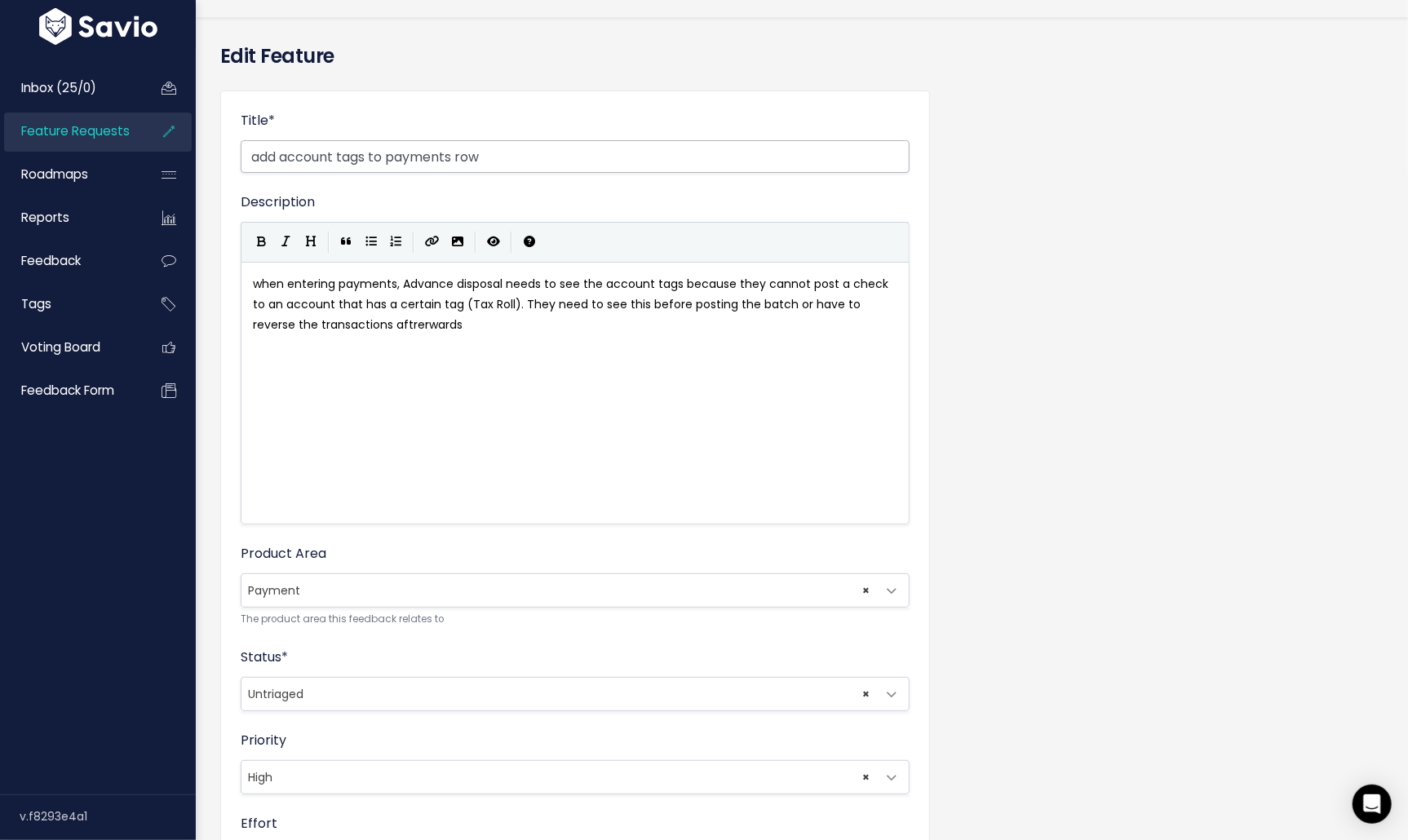
click at [481, 157] on input "add account tags to payments row" at bounding box center [576, 156] width 670 height 33
click at [389, 155] on input "add account tags to payments" at bounding box center [576, 156] width 670 height 33
type input "add account tags to bulk payments"
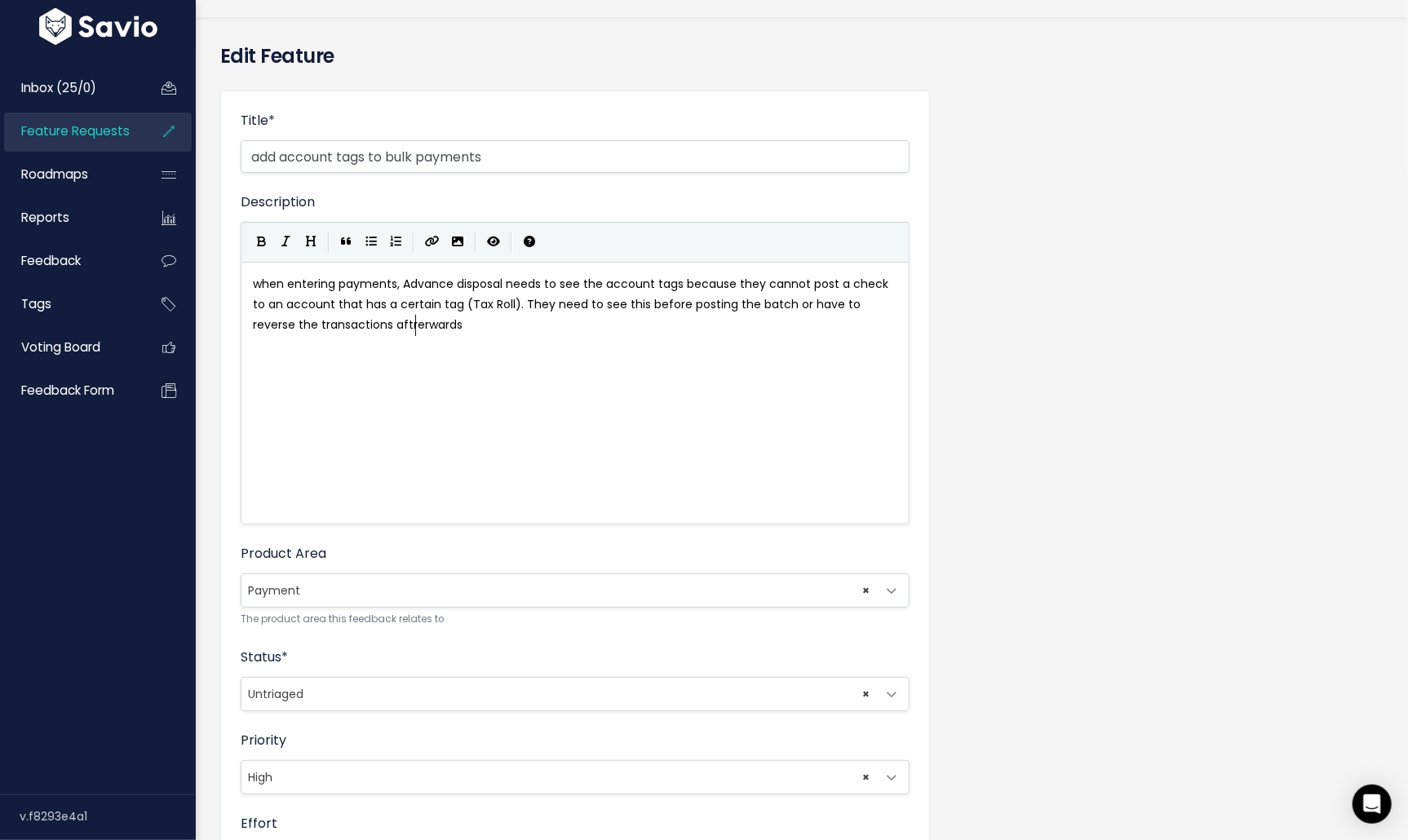
click at [507, 332] on pre "when entering payments, Advance disposal needs to see the account tags because …" at bounding box center [576, 305] width 652 height 62
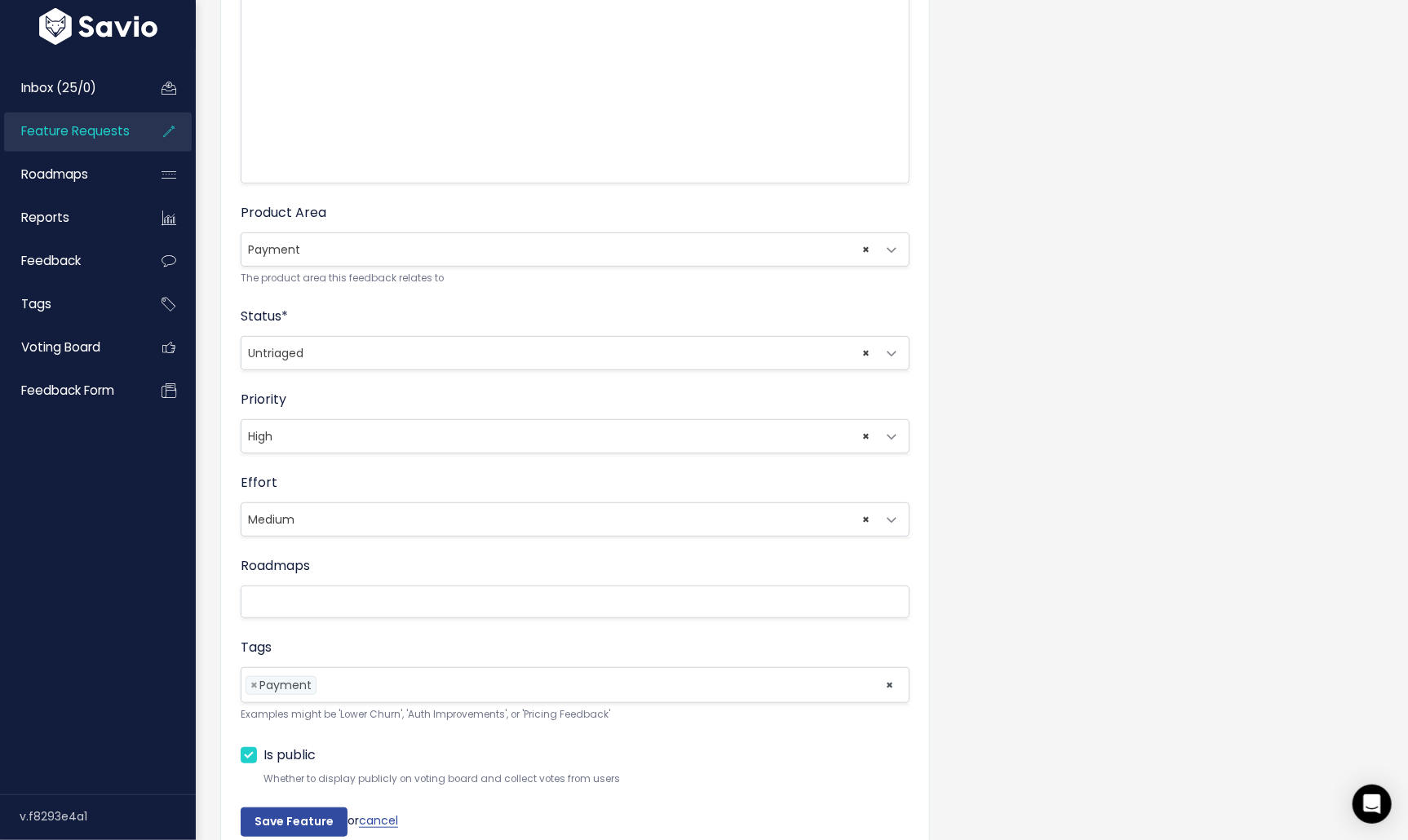
scroll to position [384, 0]
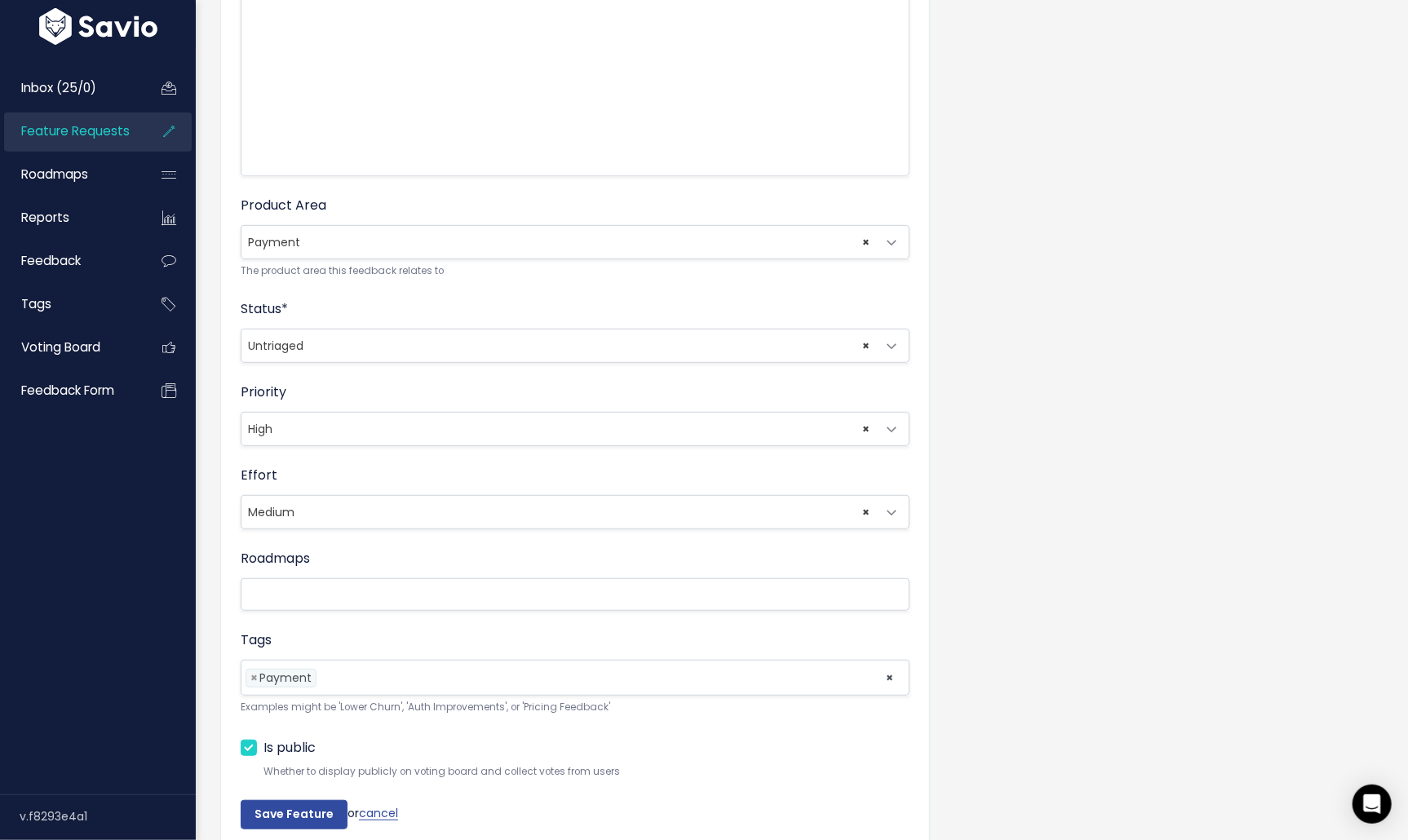
click at [499, 324] on div "Status * Untriaged Under Consideration Planned In Progress Shipped Closed Won't…" at bounding box center [576, 332] width 670 height 64
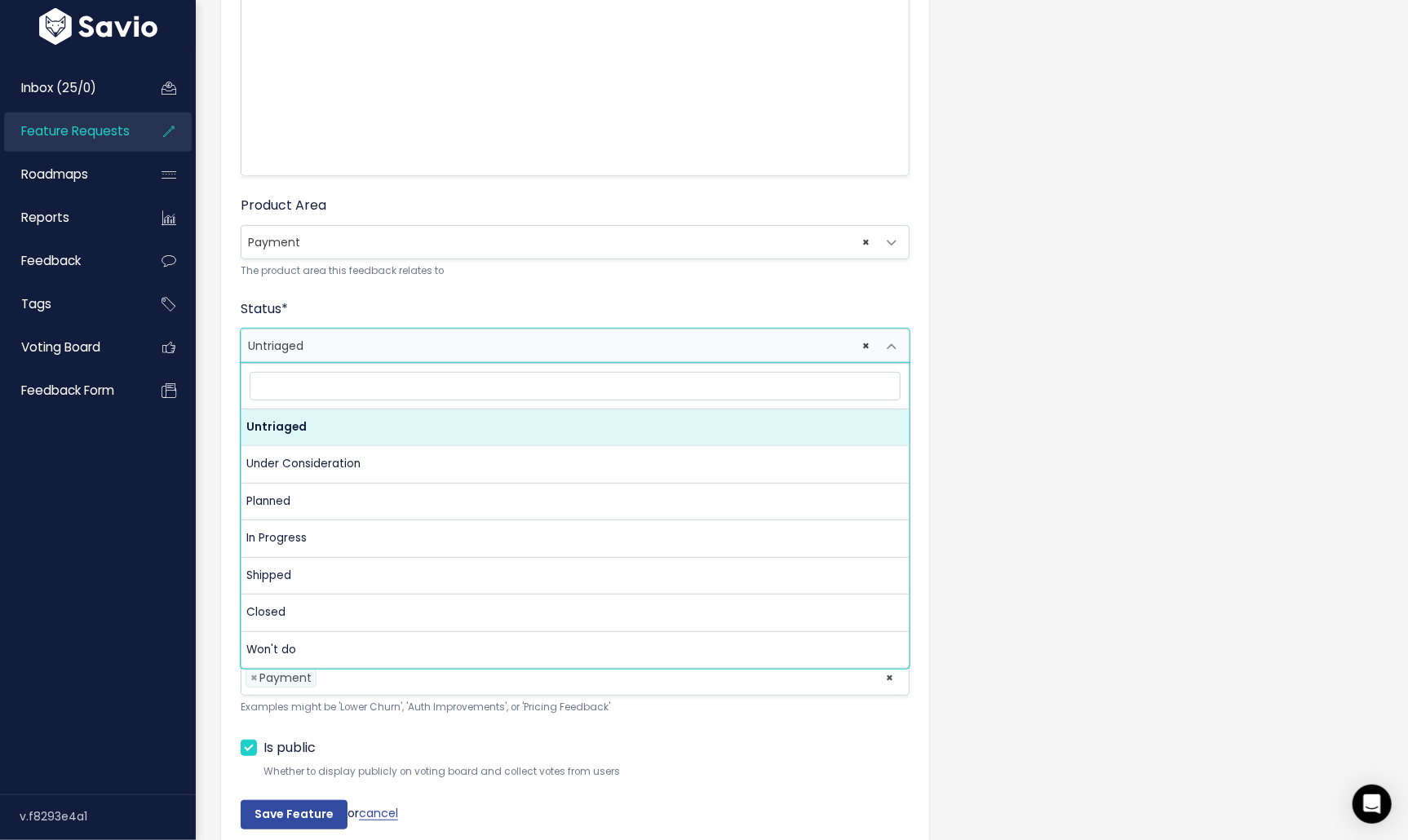
click at [499, 342] on span "× Untriaged" at bounding box center [559, 346] width 635 height 33
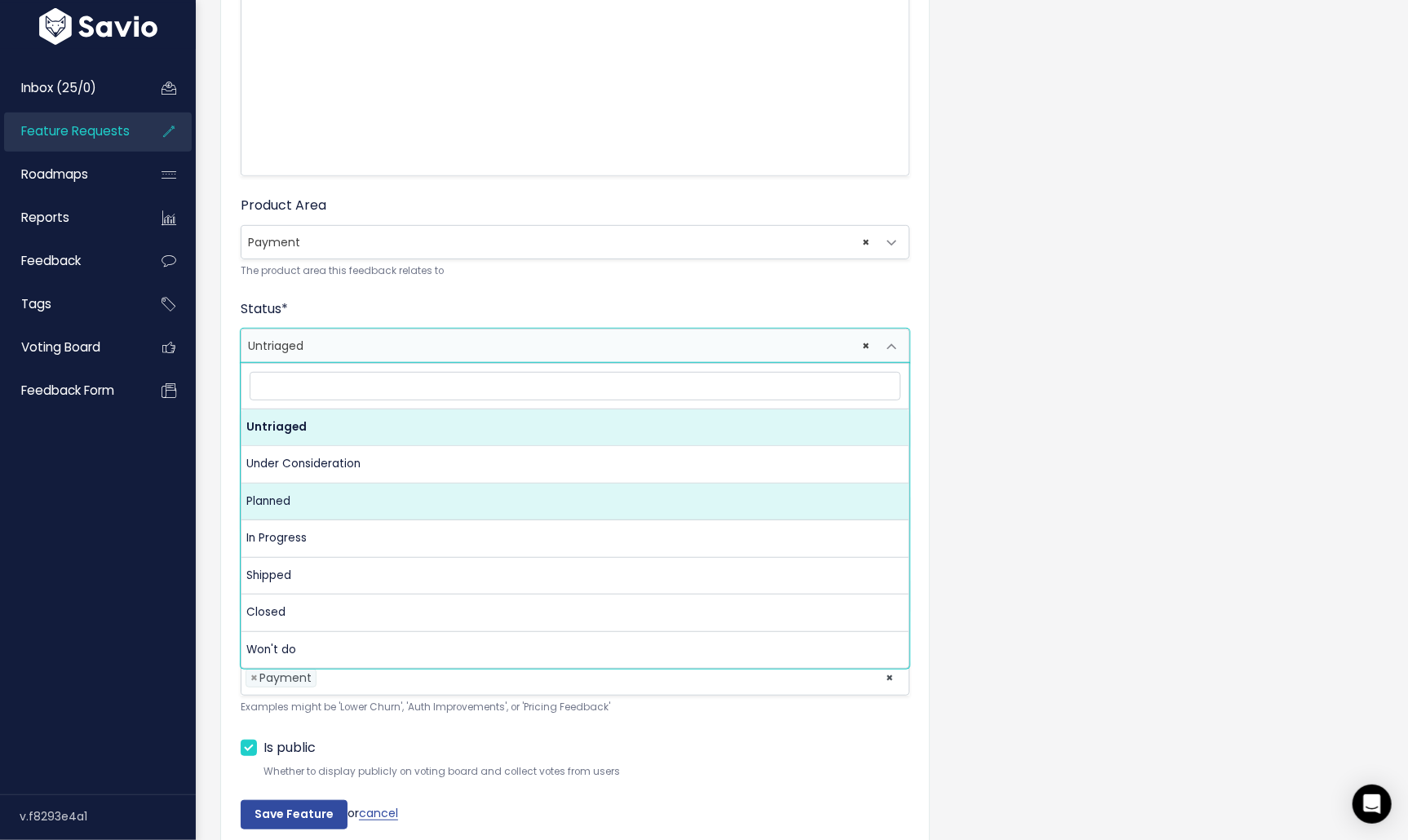
select select "PLANNED"
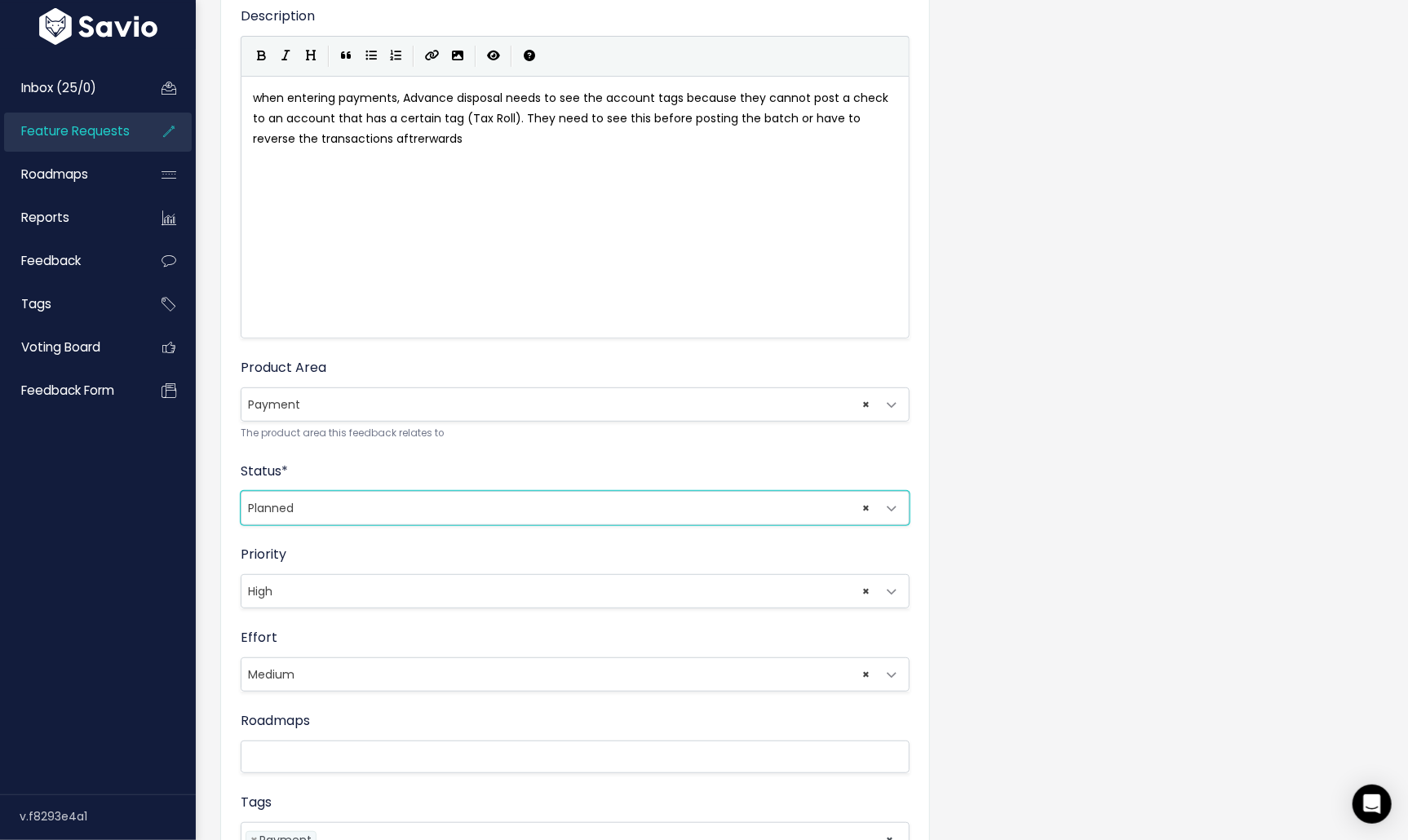
scroll to position [0, 0]
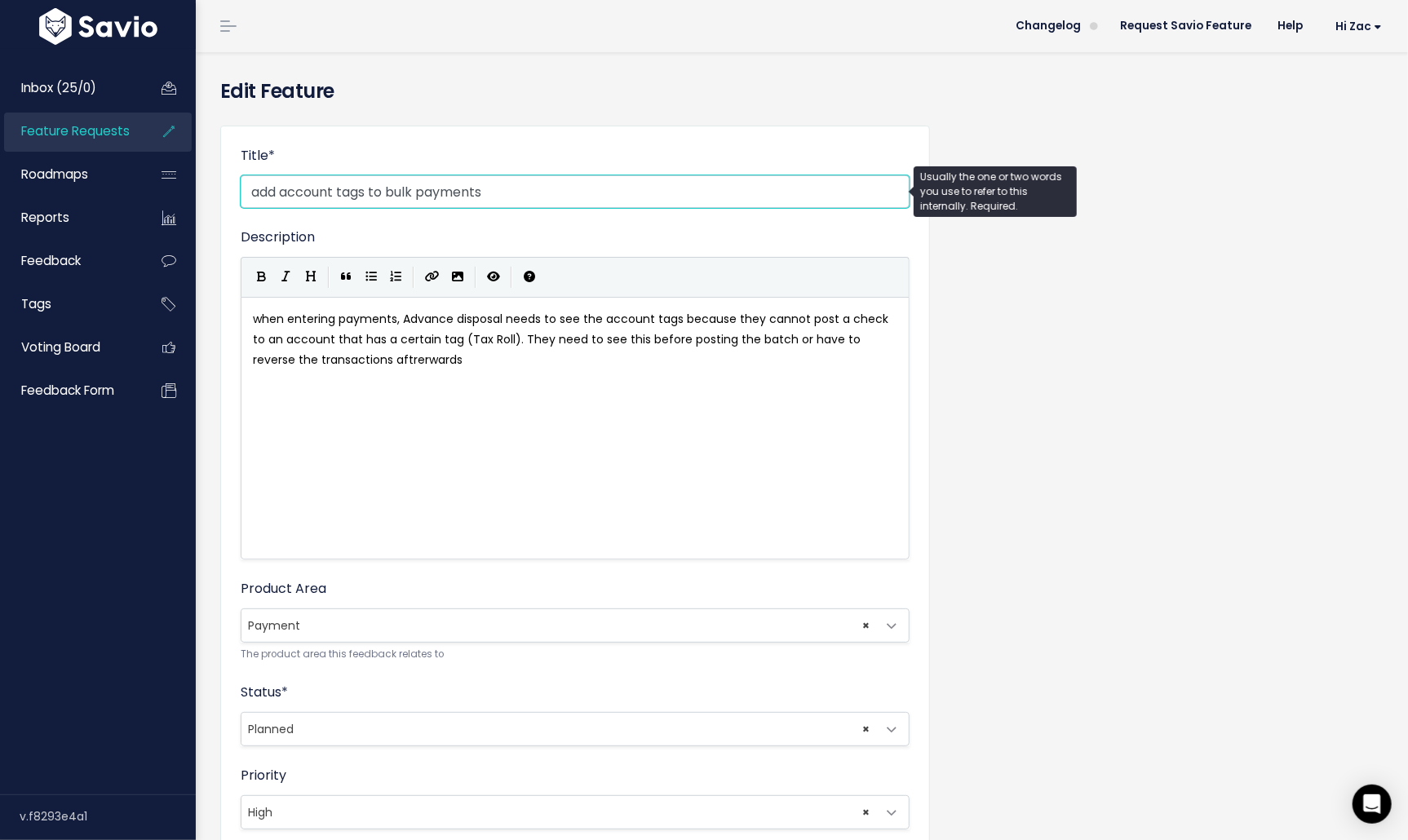
click at [495, 197] on input "add account tags to bulk payments" at bounding box center [576, 192] width 670 height 33
click at [415, 191] on input "add account tags to bulk payments" at bounding box center [576, 192] width 670 height 33
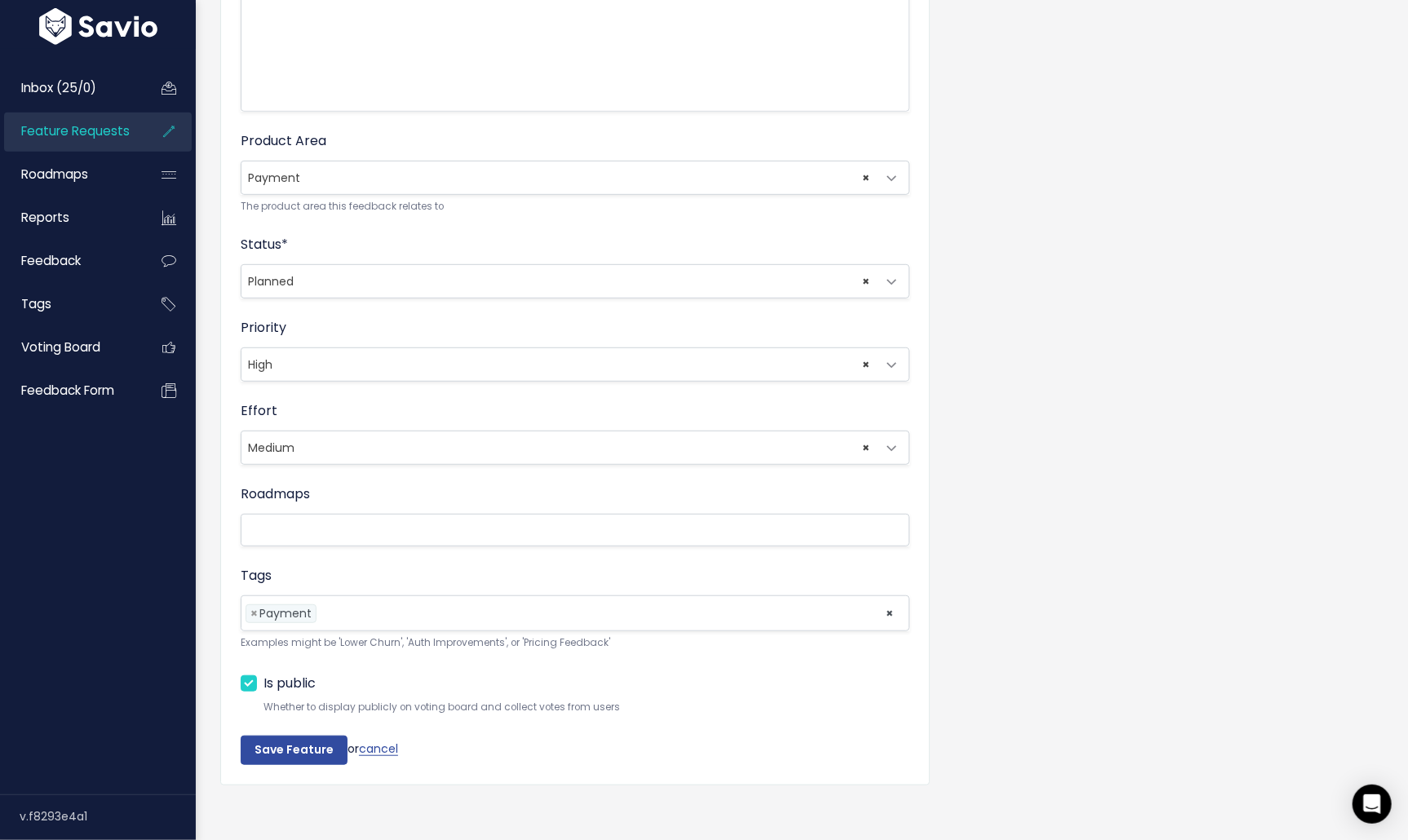
scroll to position [454, 0]
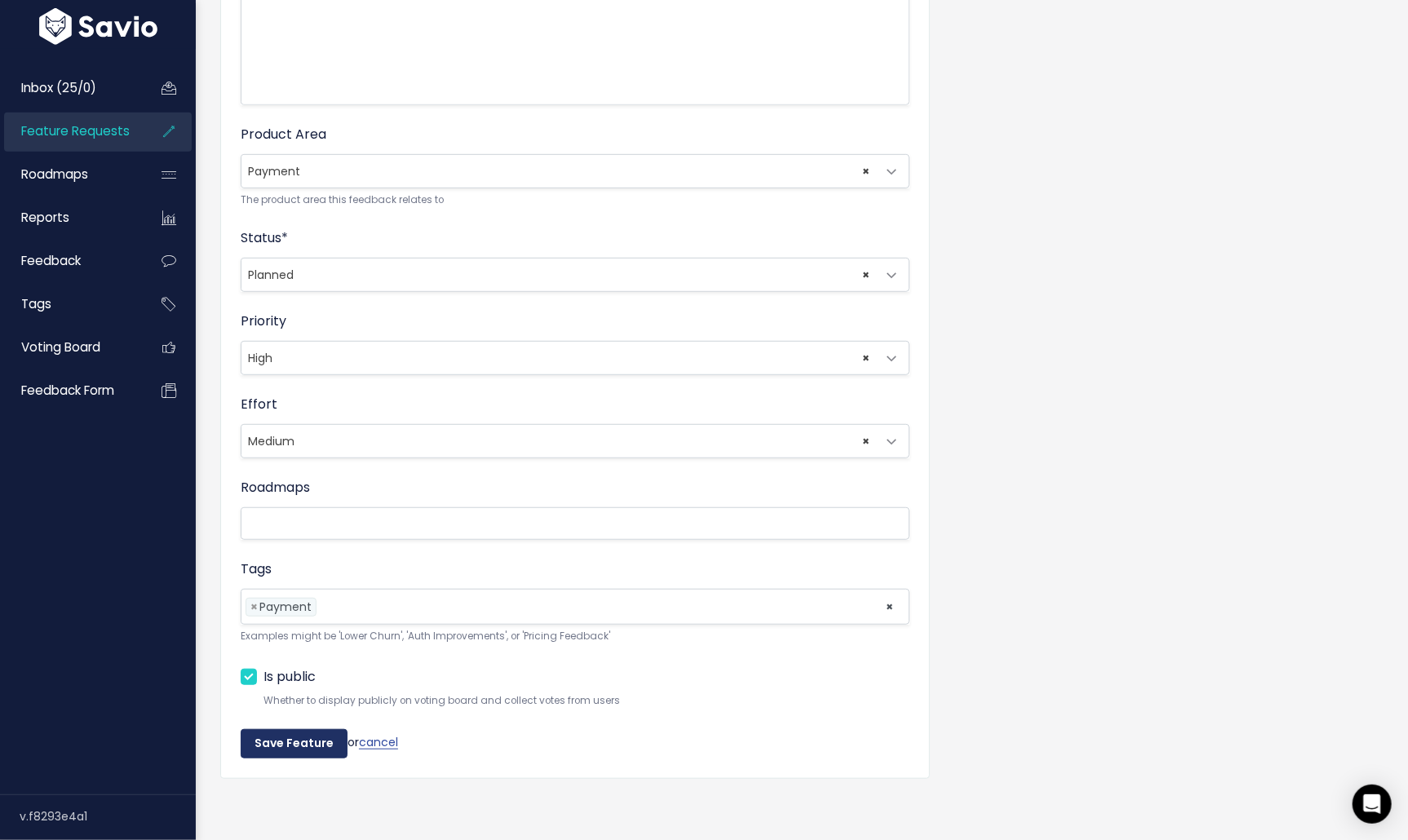
type input "add account tags to bulk Billing> payments"
click at [272, 747] on input "Save Feature" at bounding box center [294, 743] width 107 height 29
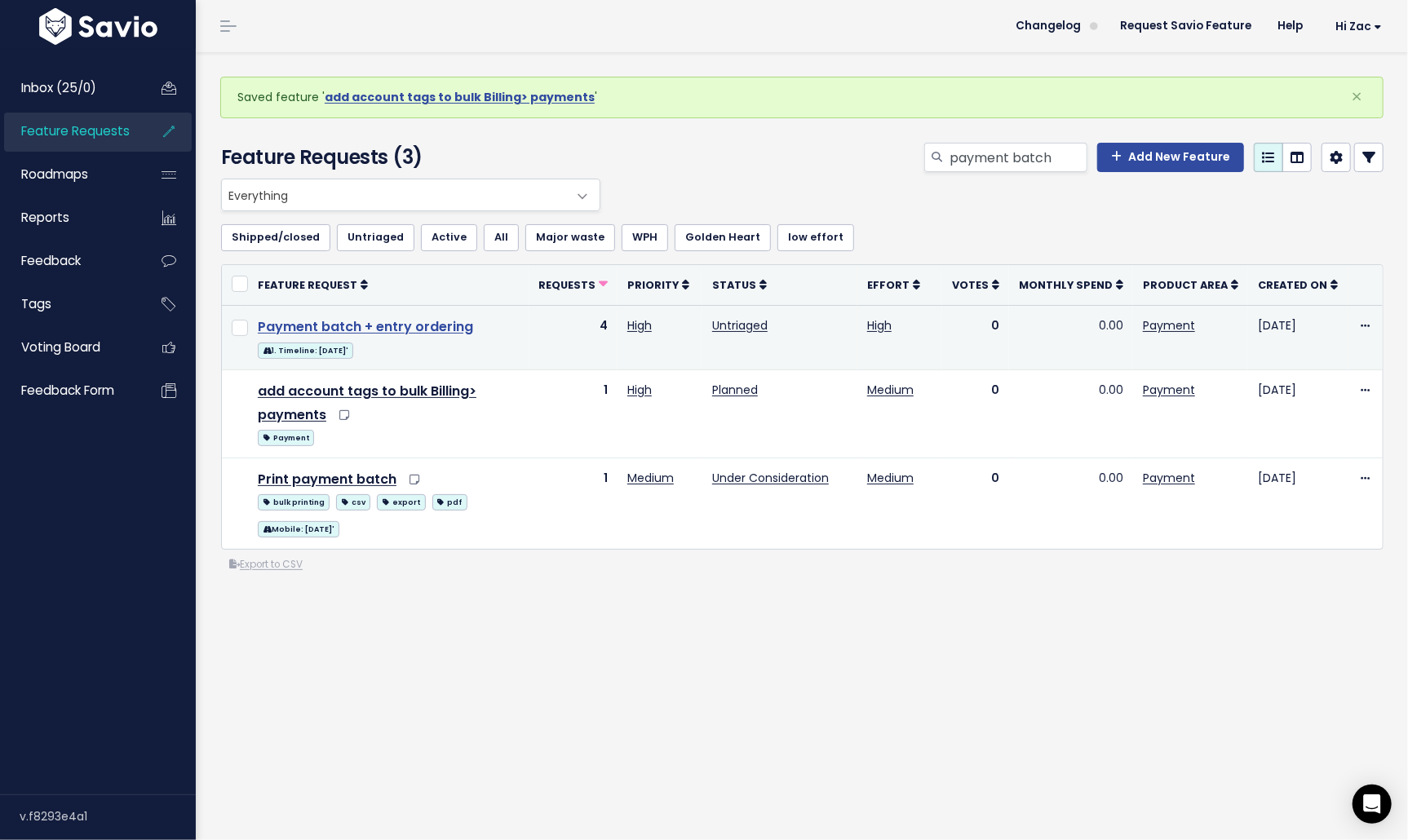
click at [385, 323] on link "Payment batch + entry ordering" at bounding box center [366, 327] width 216 height 19
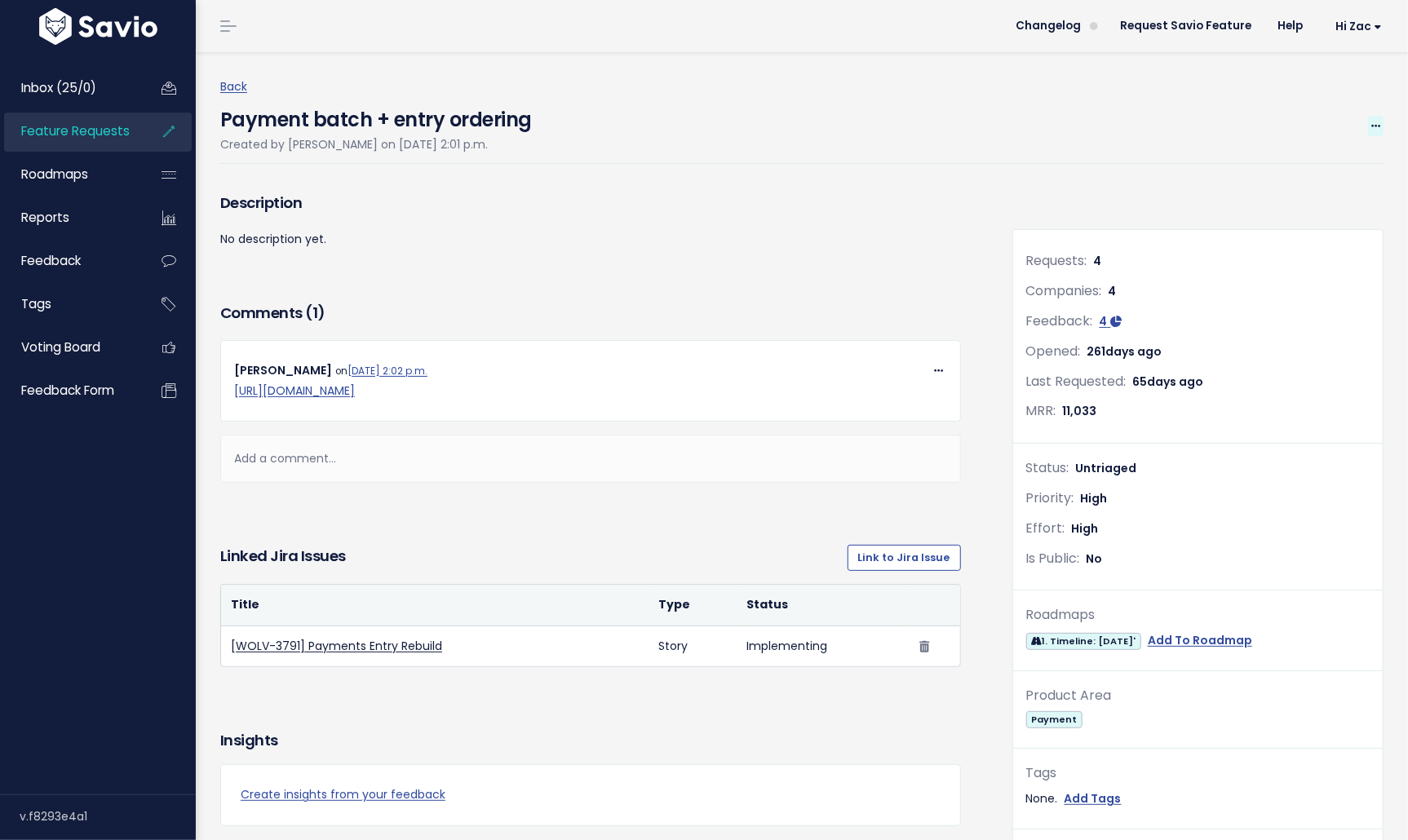
click at [1378, 122] on icon at bounding box center [1376, 127] width 9 height 11
click at [1300, 173] on link "Edit" at bounding box center [1321, 172] width 121 height 32
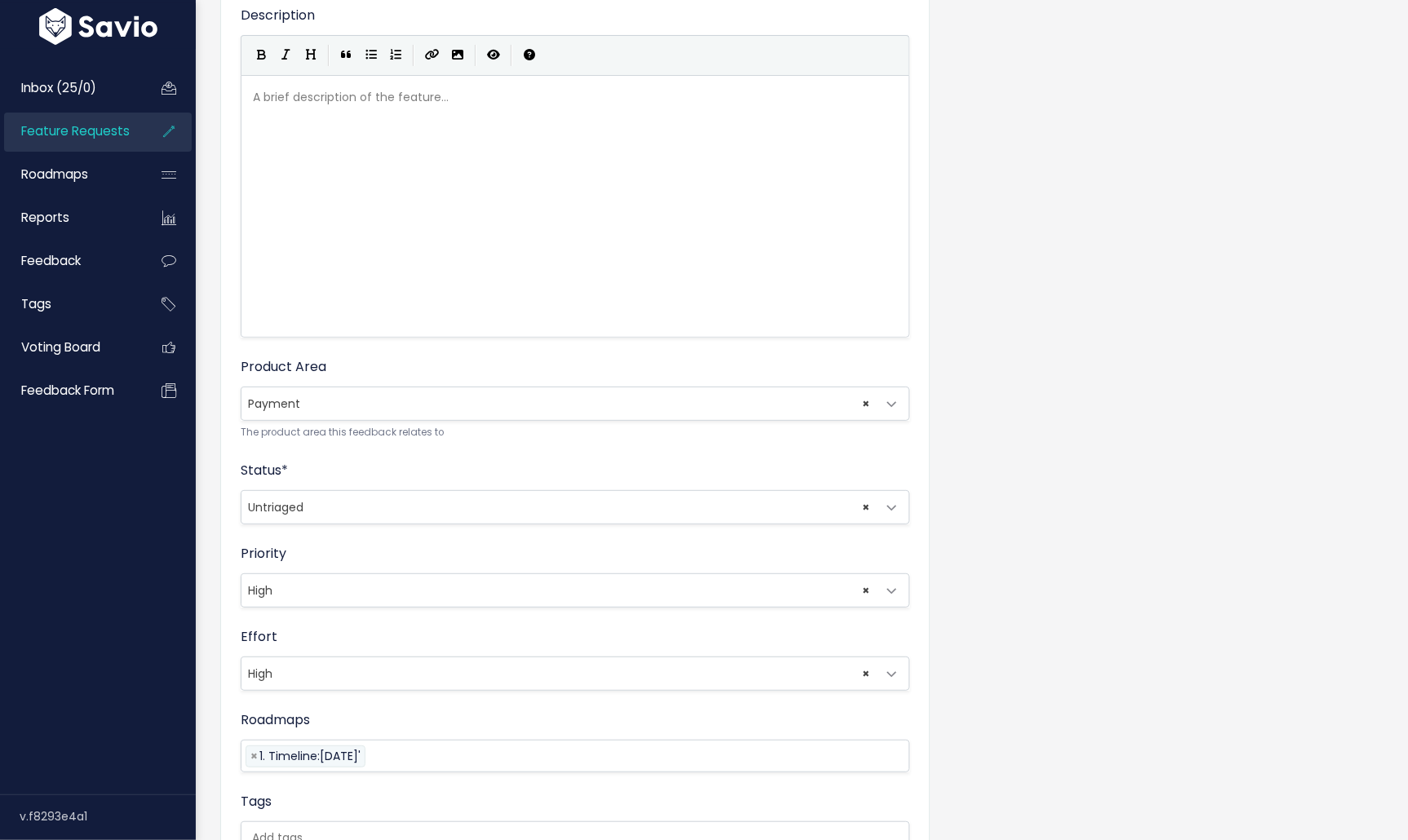
scroll to position [311, 0]
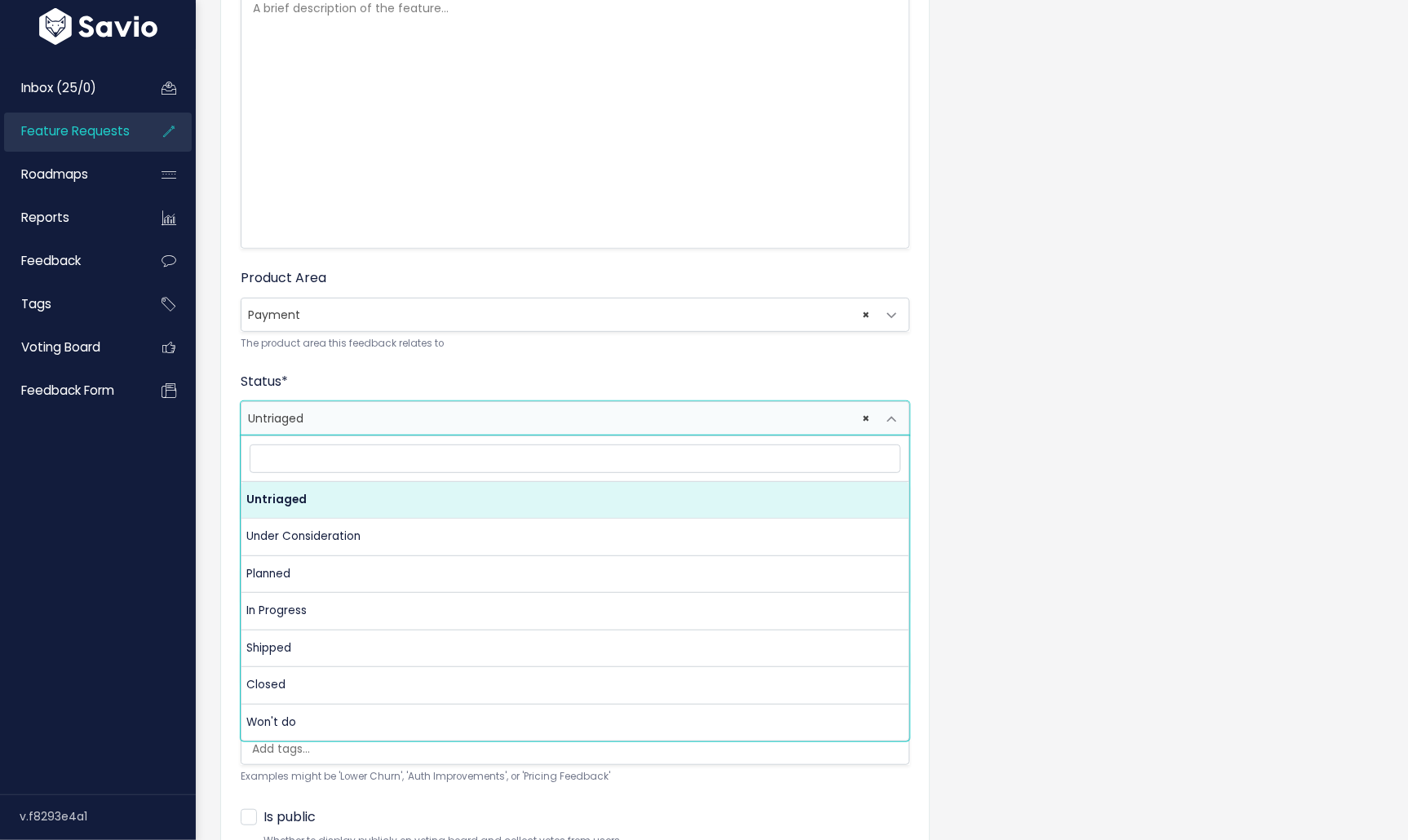
click at [397, 421] on span "× Untriaged" at bounding box center [559, 419] width 635 height 33
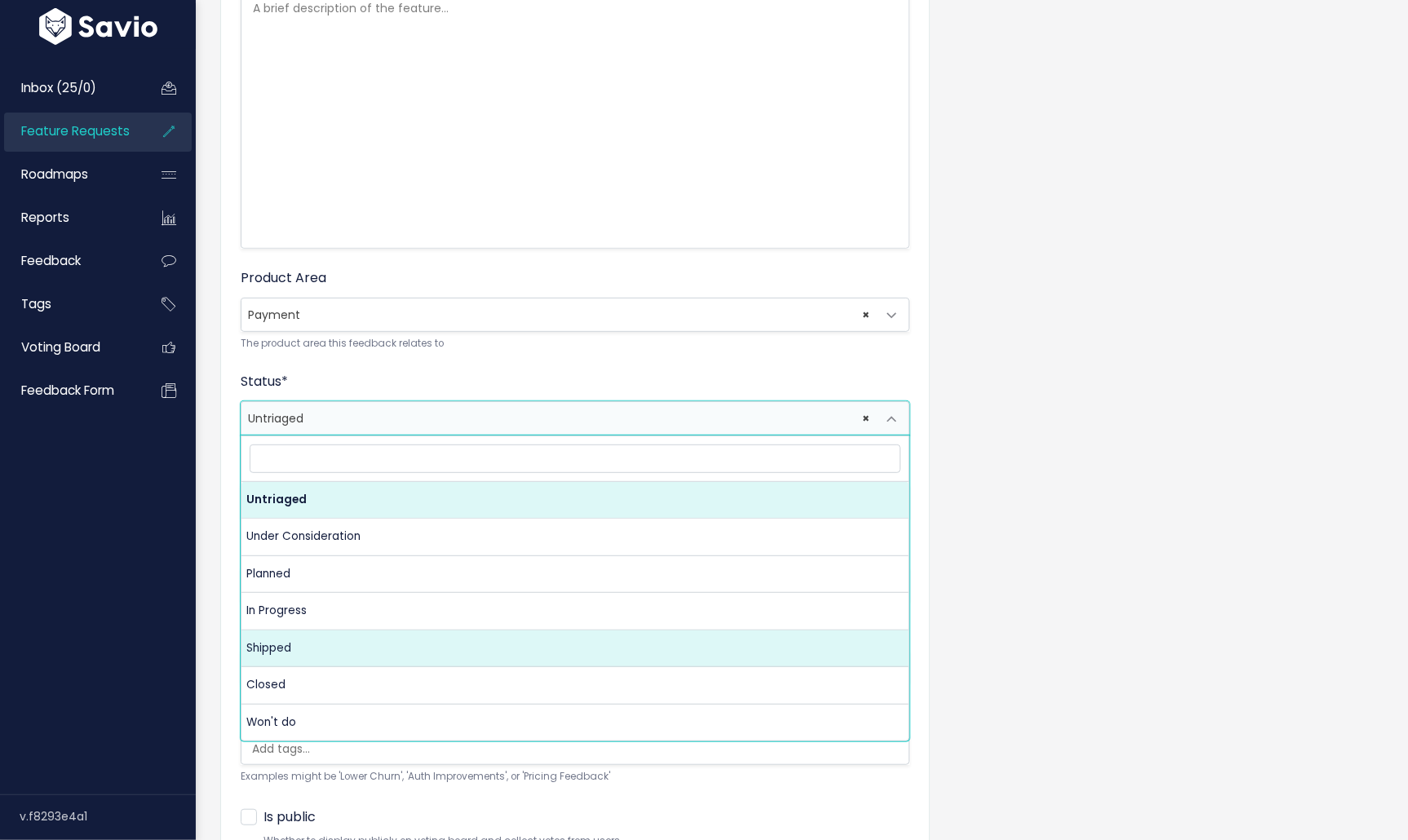
select select "SHIPPED"
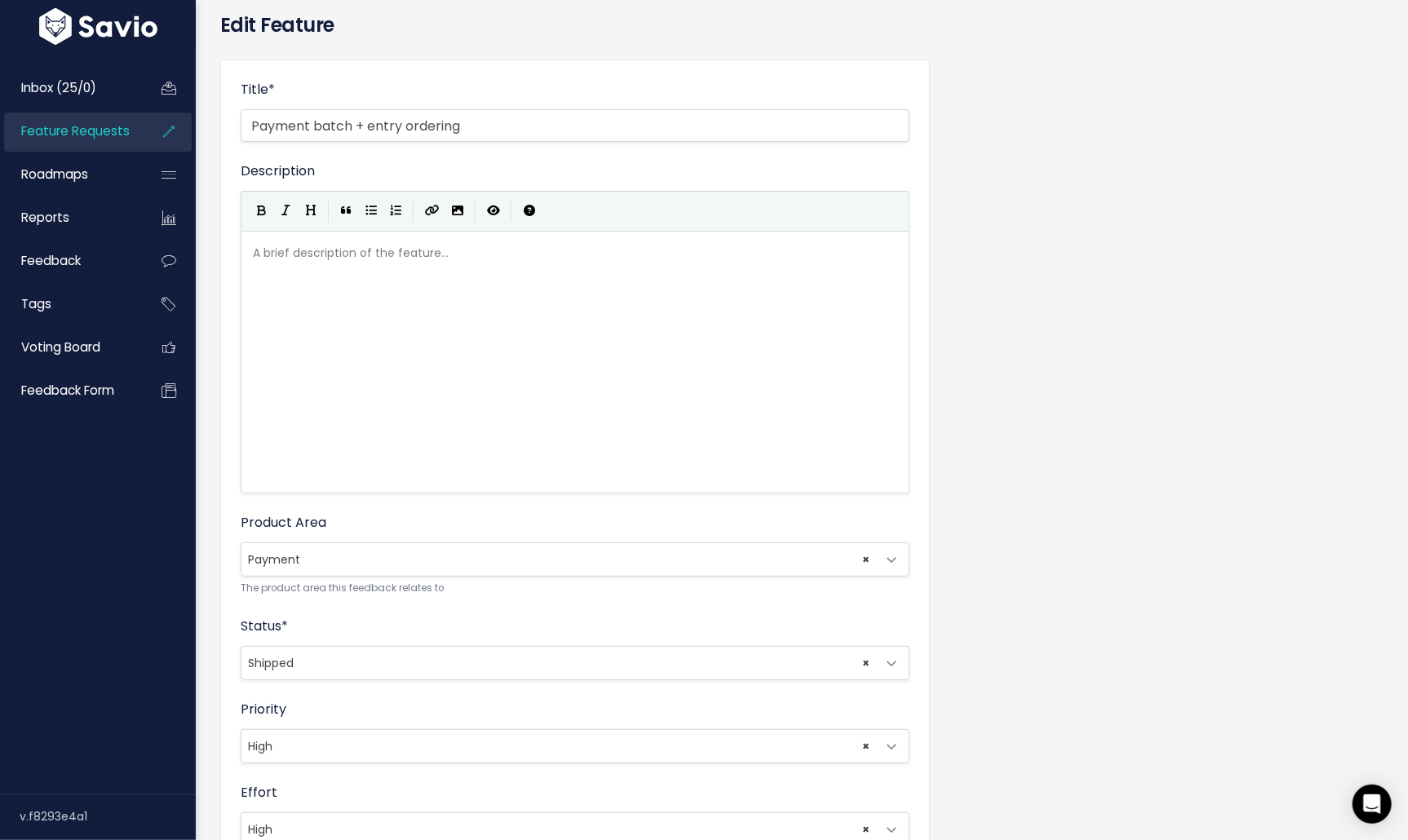
scroll to position [6, 0]
click at [618, 262] on pre "​" at bounding box center [576, 253] width 652 height 20
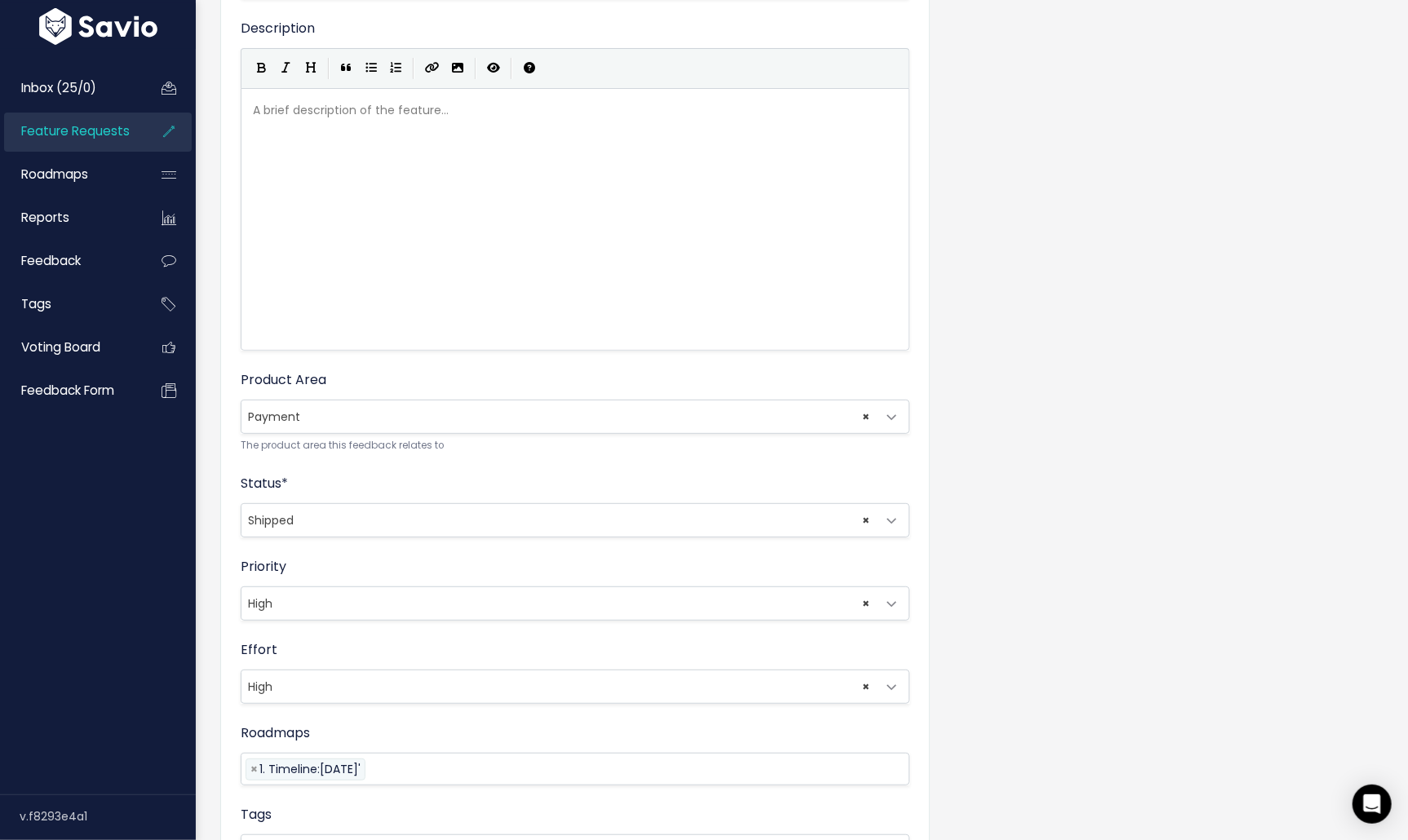
scroll to position [451, 0]
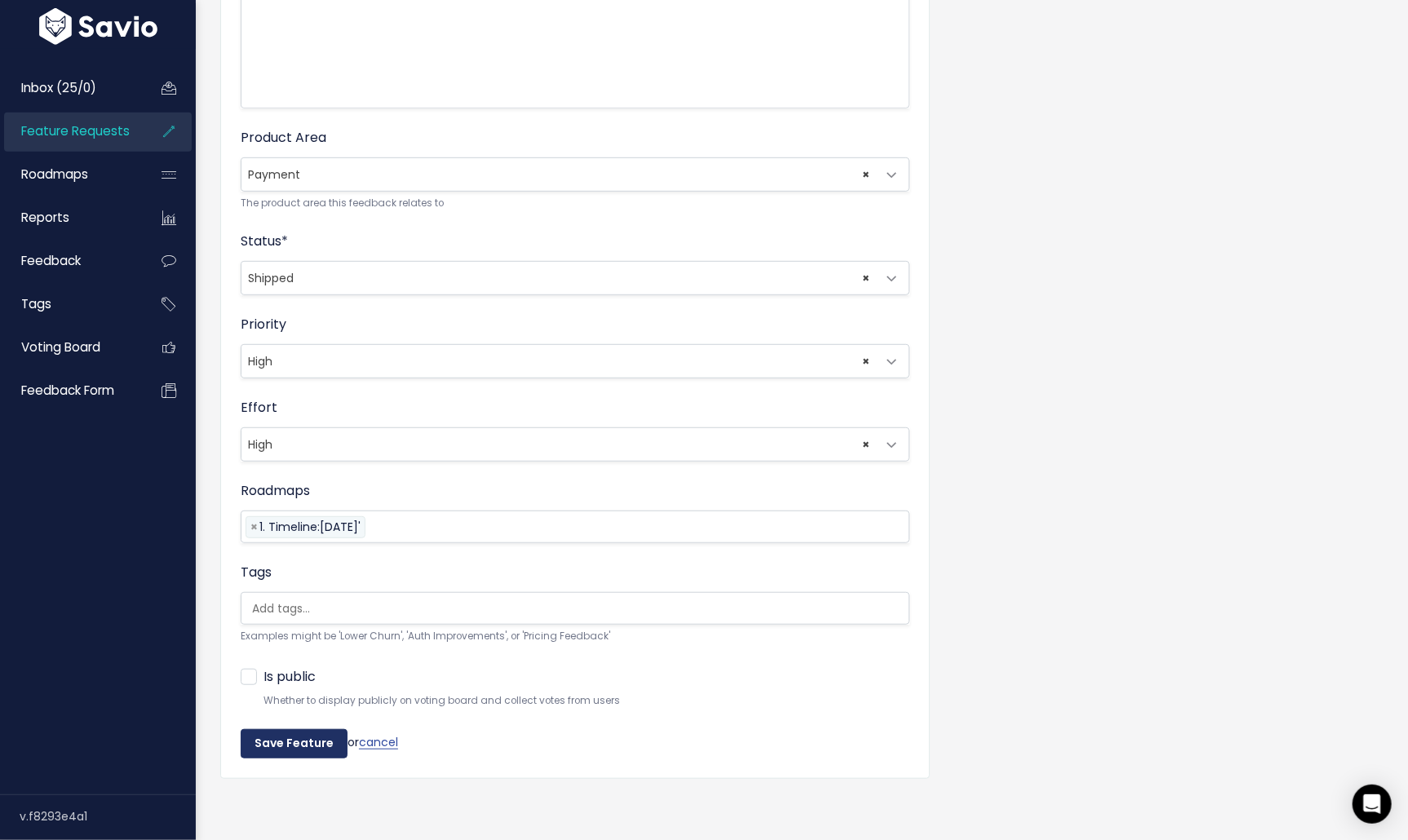
click at [263, 740] on input "Save Feature" at bounding box center [294, 743] width 107 height 29
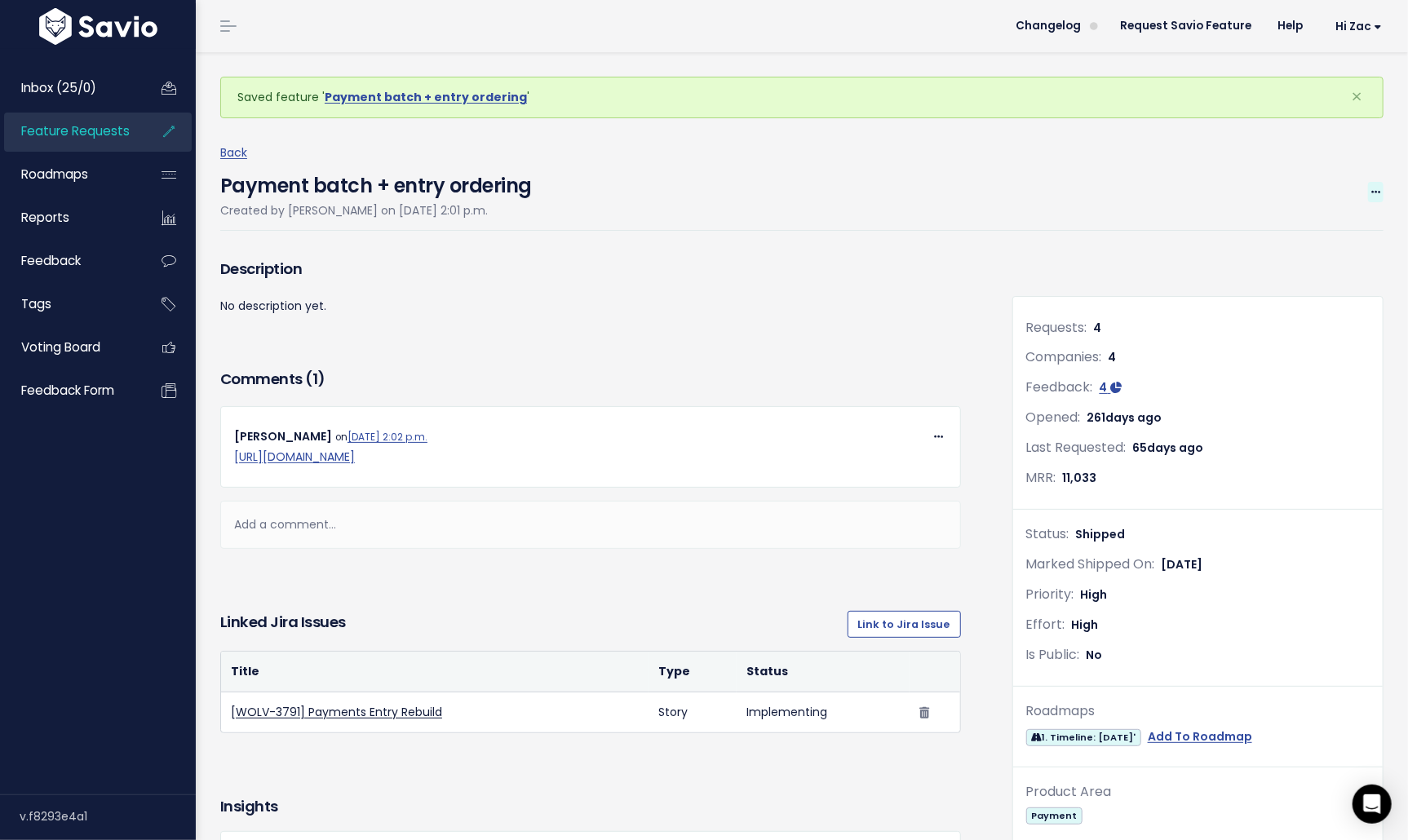
click at [1376, 193] on icon at bounding box center [1376, 193] width 9 height 11
click at [1306, 249] on link "Edit" at bounding box center [1321, 238] width 121 height 32
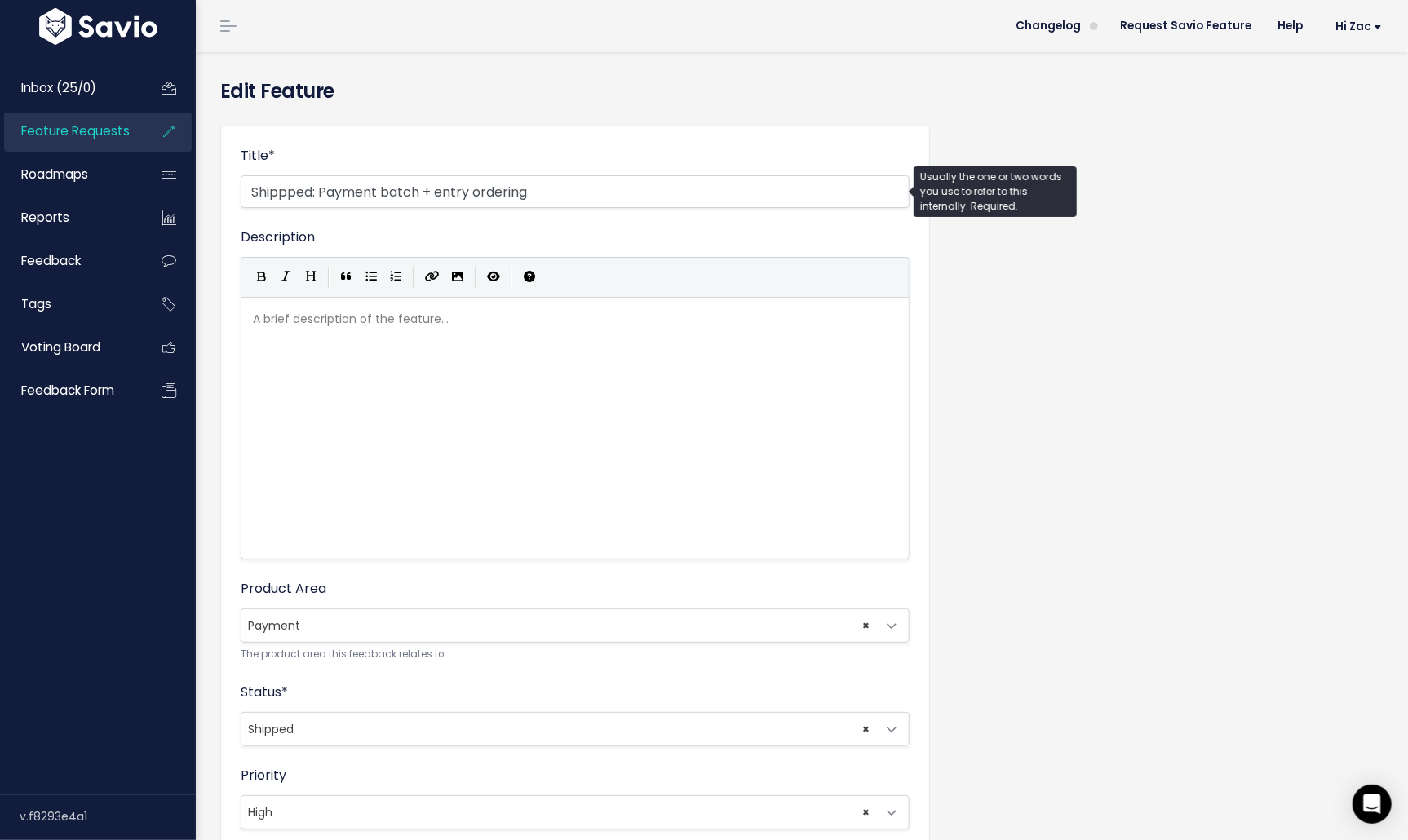
scroll to position [451, 0]
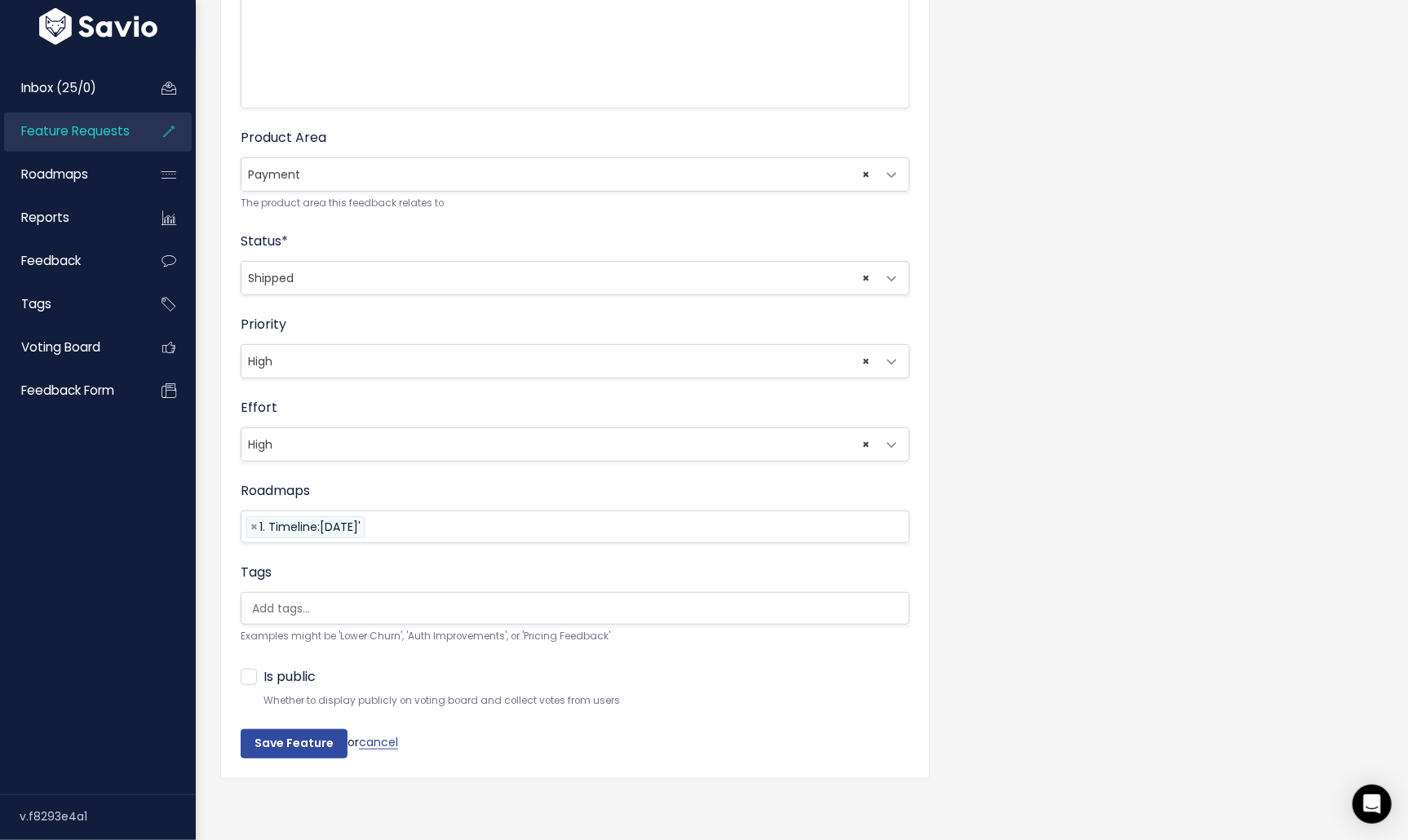
type input "Shippped: Payment batch + entry ordering"
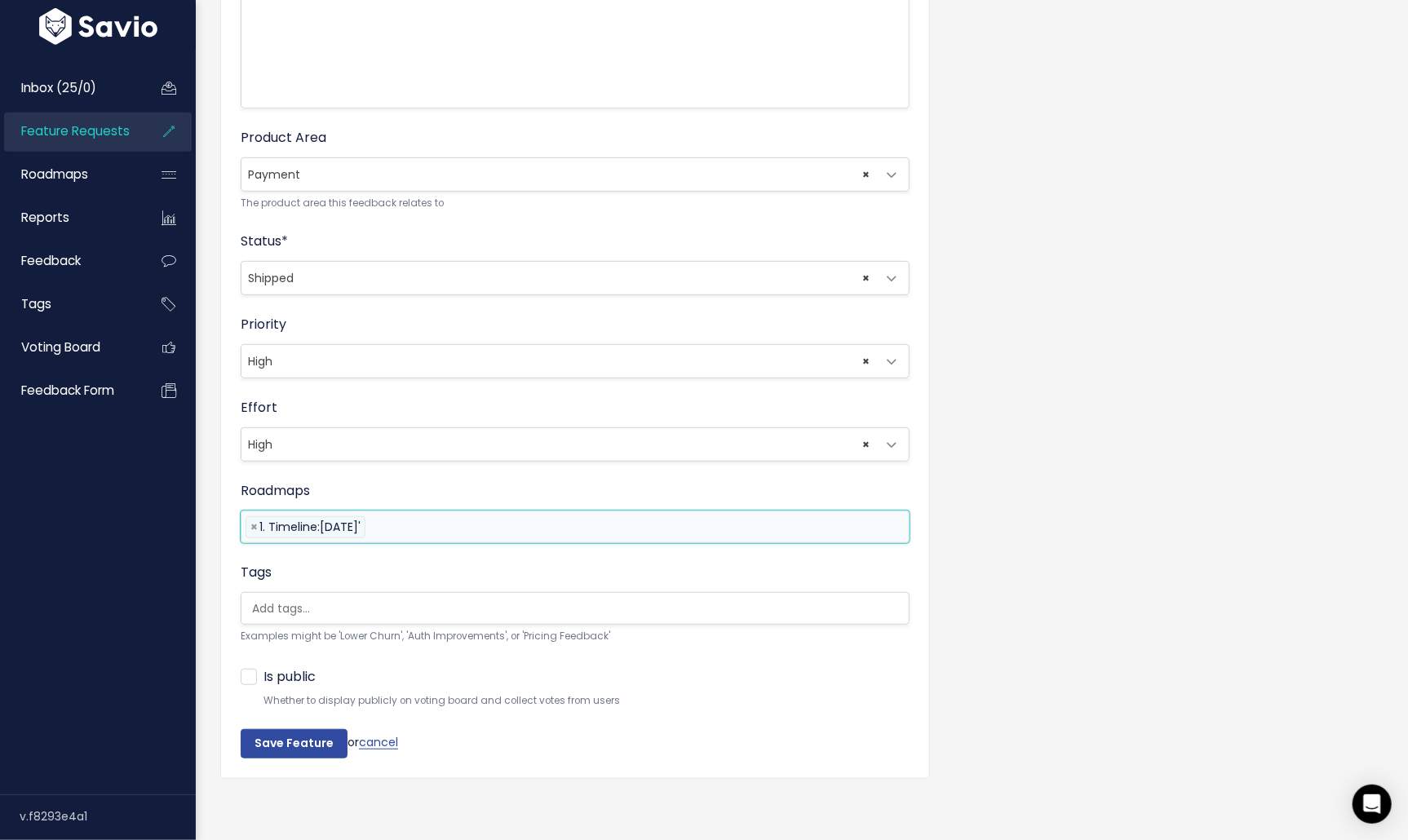
click at [313, 524] on span "1. Timeline:[DATE]'" at bounding box center [310, 526] width 101 height 16
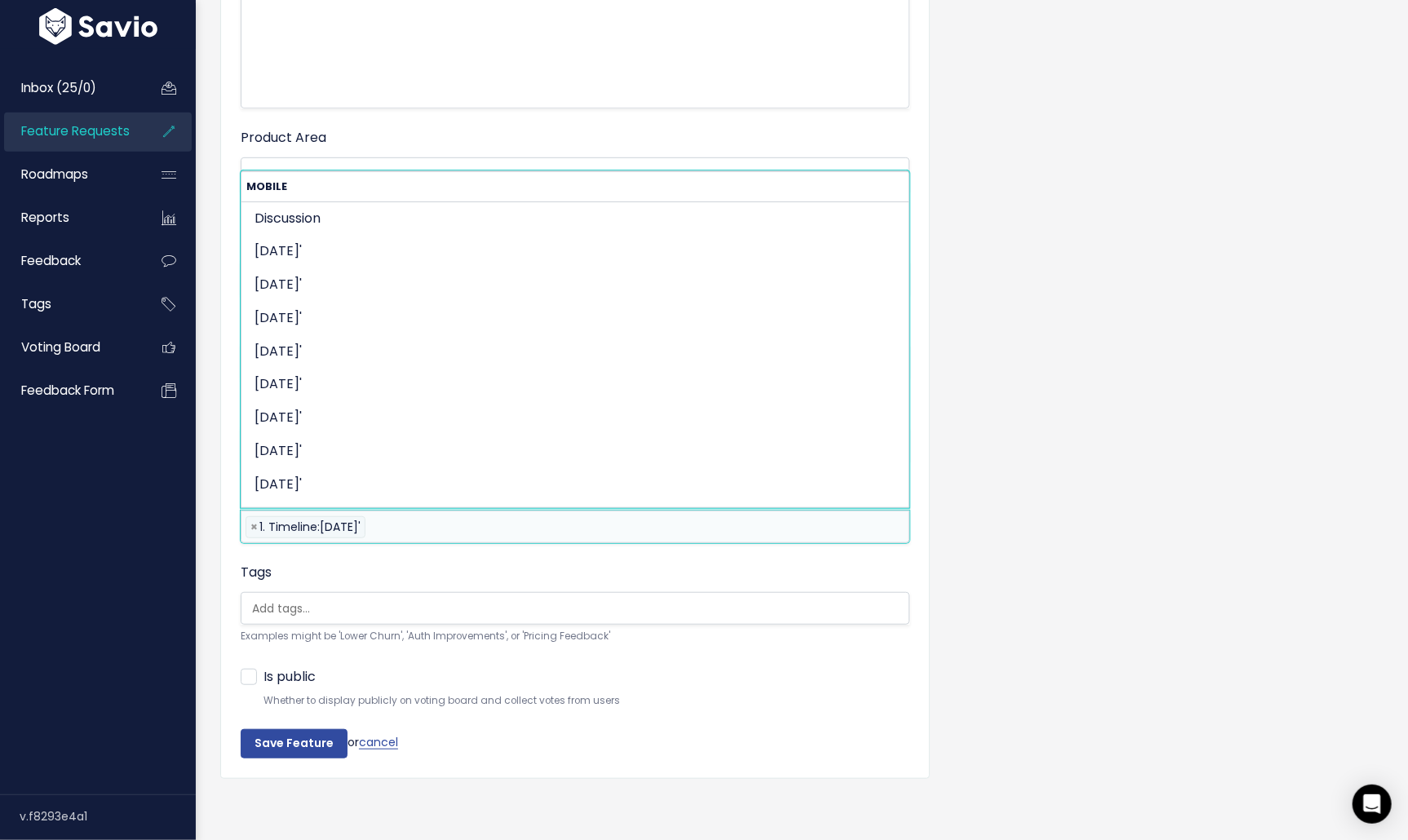
scroll to position [1902, 0]
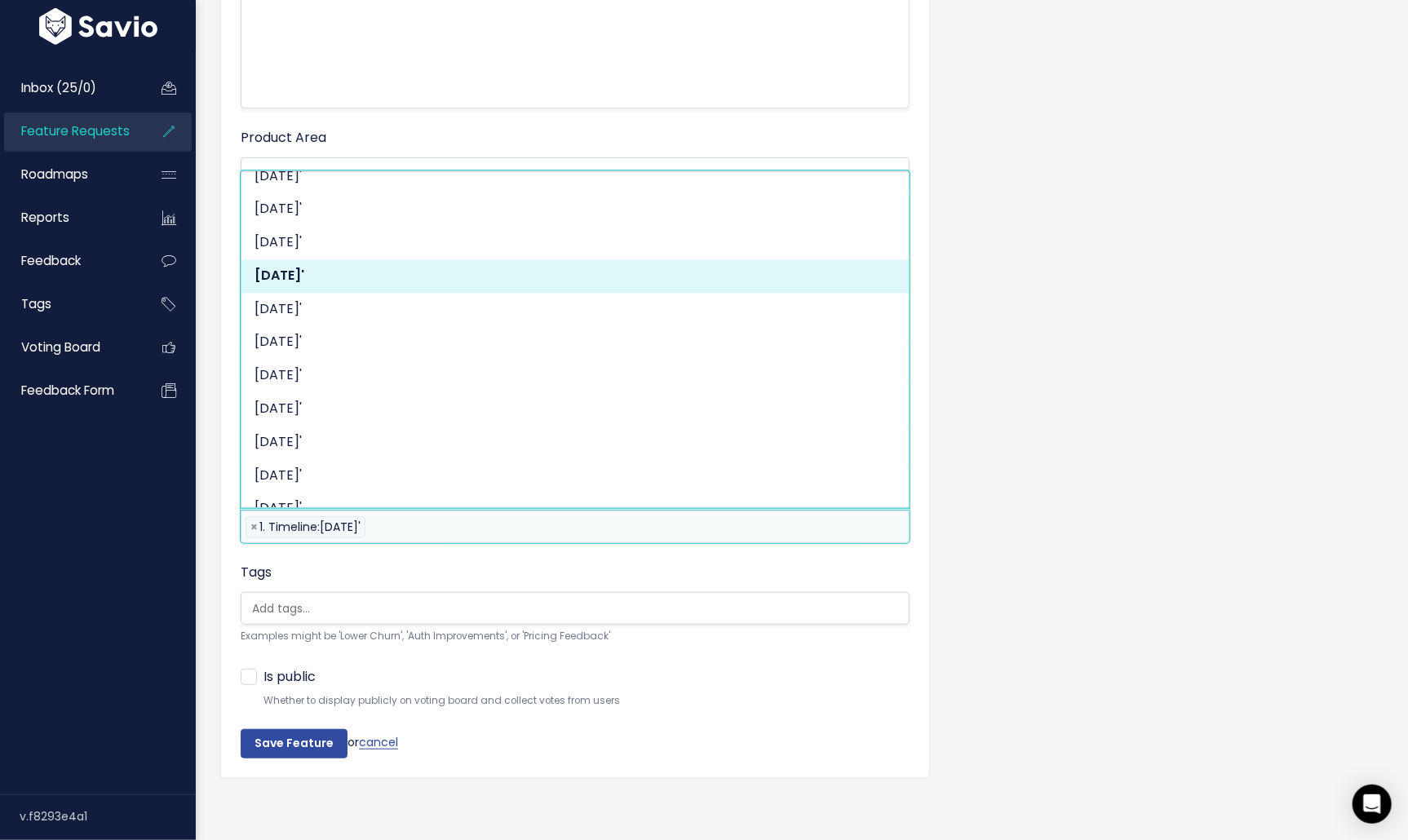
click at [306, 566] on div "Tags Examples might be 'Lower Churn', 'Auth Improvements', or 'Pricing Feedback'" at bounding box center [576, 603] width 670 height 82
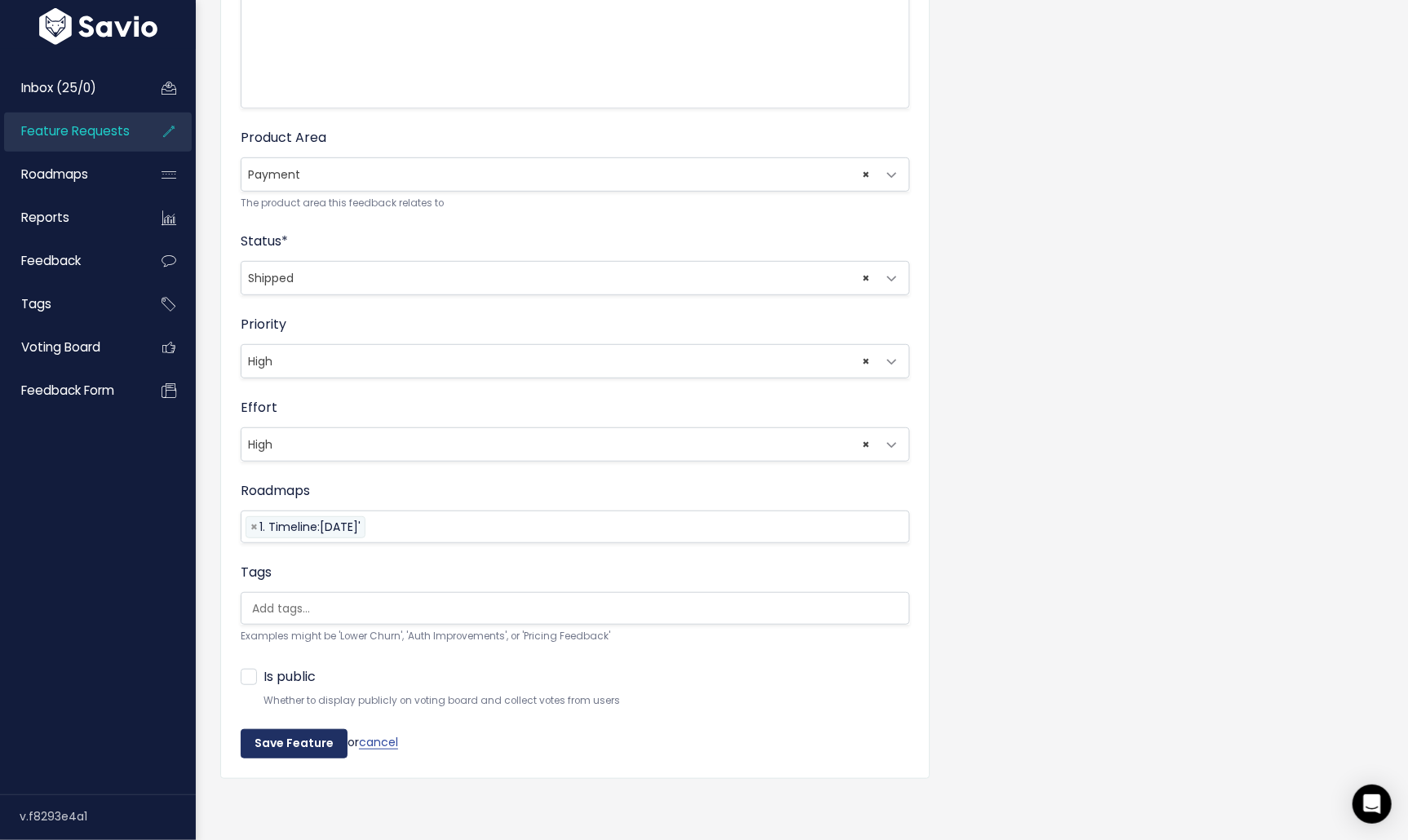
click at [278, 747] on input "Save Feature" at bounding box center [294, 743] width 107 height 29
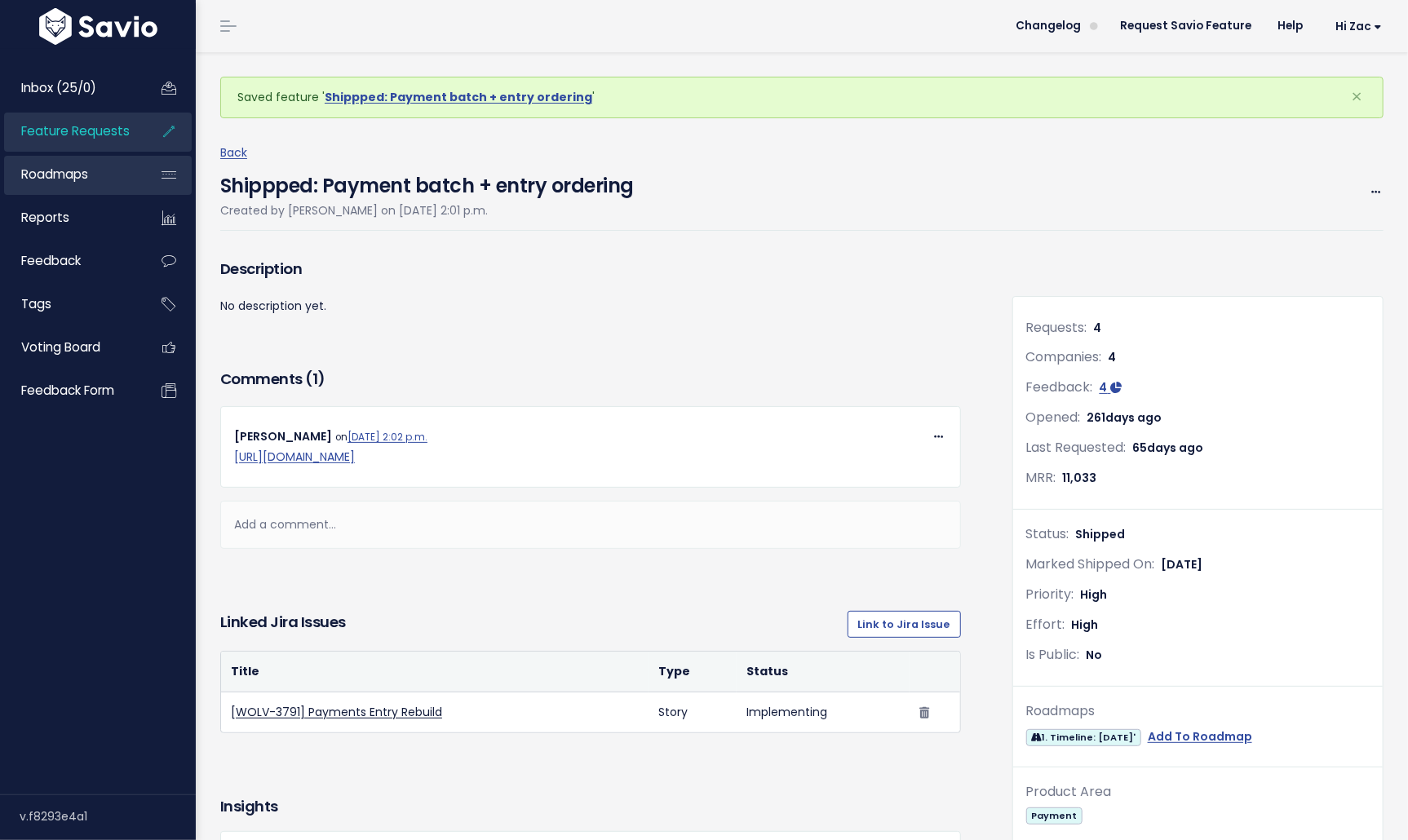
click at [52, 171] on span "Roadmaps" at bounding box center [54, 174] width 67 height 17
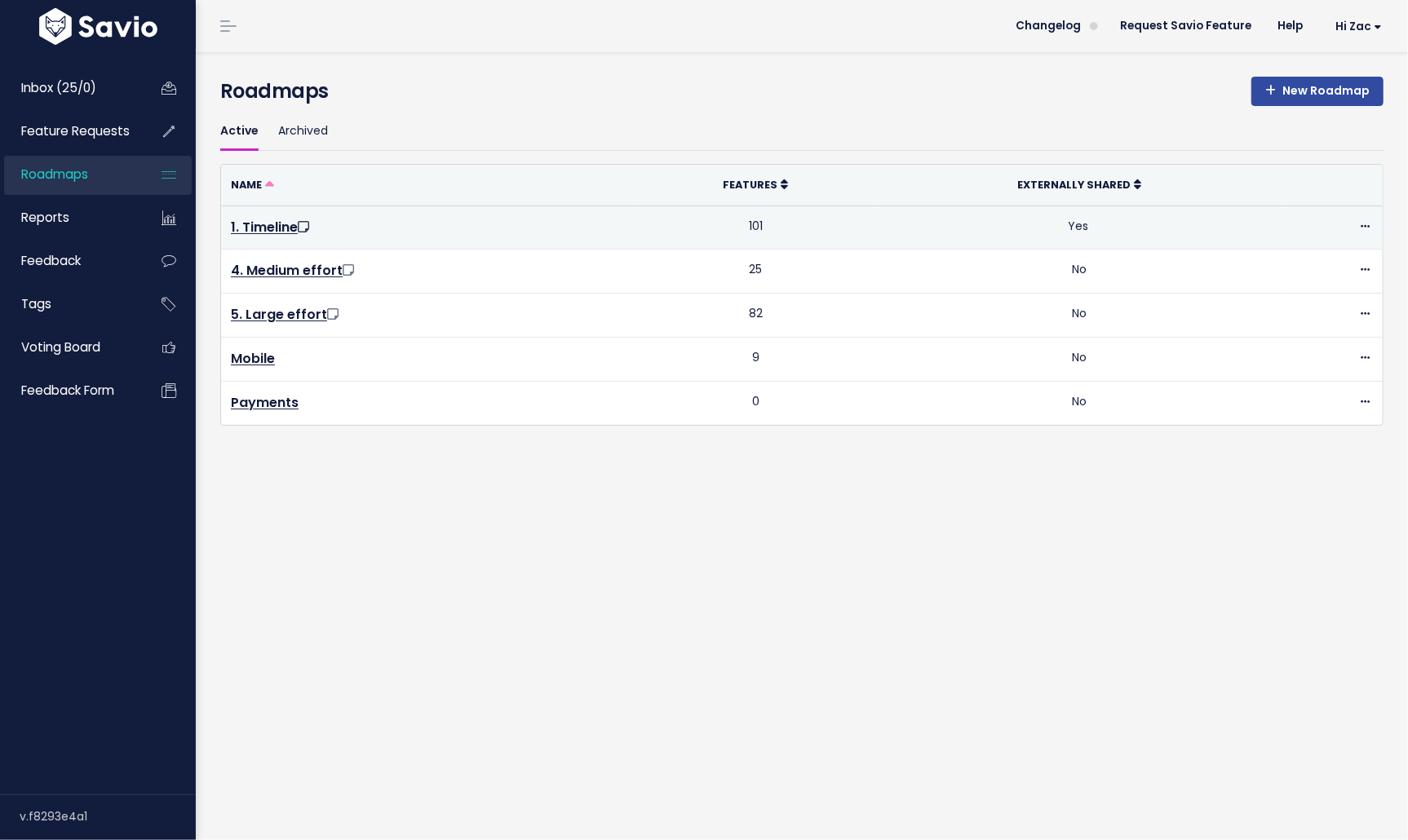
click at [265, 235] on td "1. Timeline" at bounding box center [428, 228] width 415 height 44
click at [261, 219] on link "1. Timeline" at bounding box center [272, 227] width 82 height 19
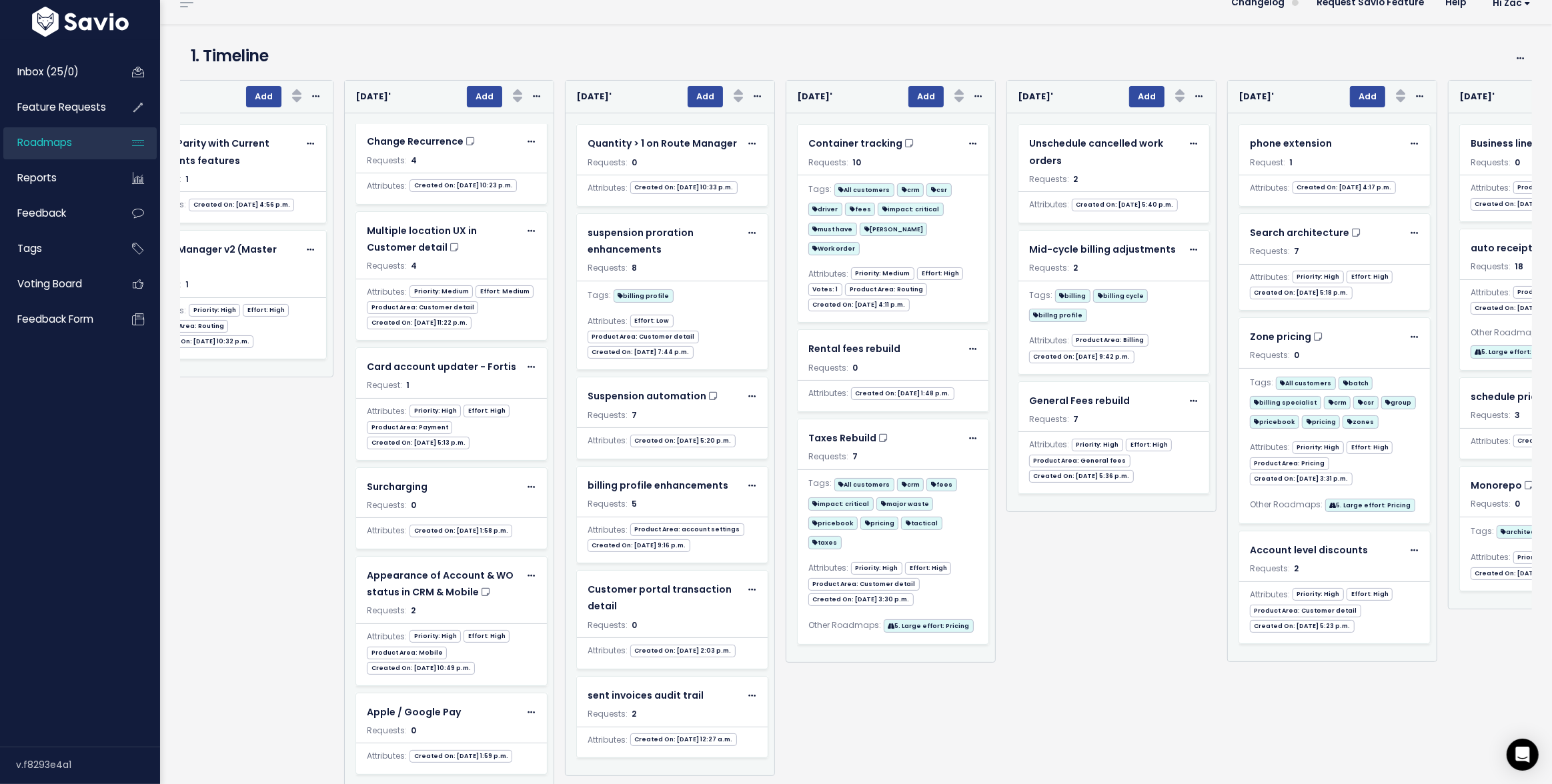
scroll to position [62, 0]
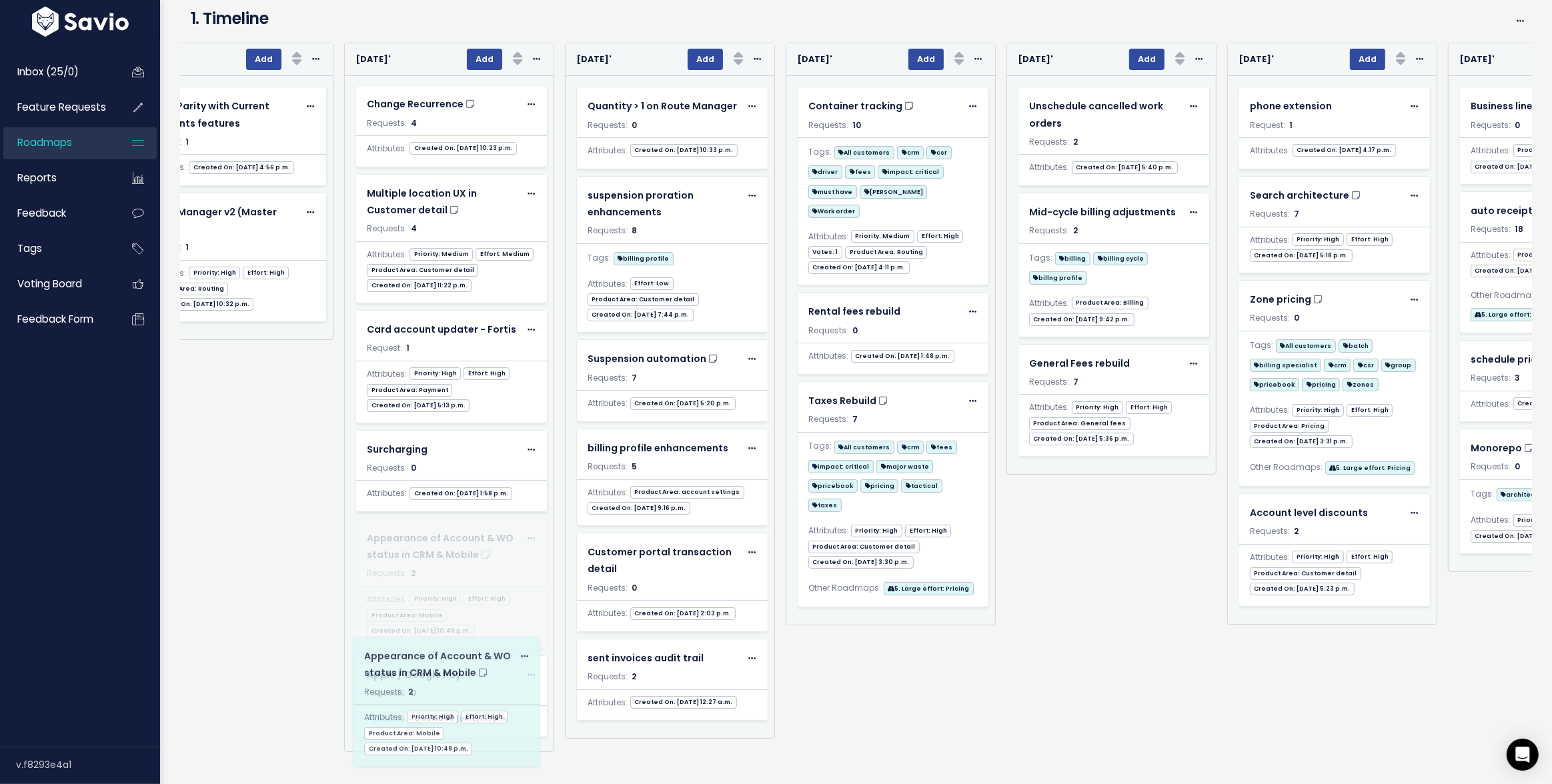
drag, startPoint x: 454, startPoint y: 604, endPoint x: 453, endPoint y: 733, distance: 129.0
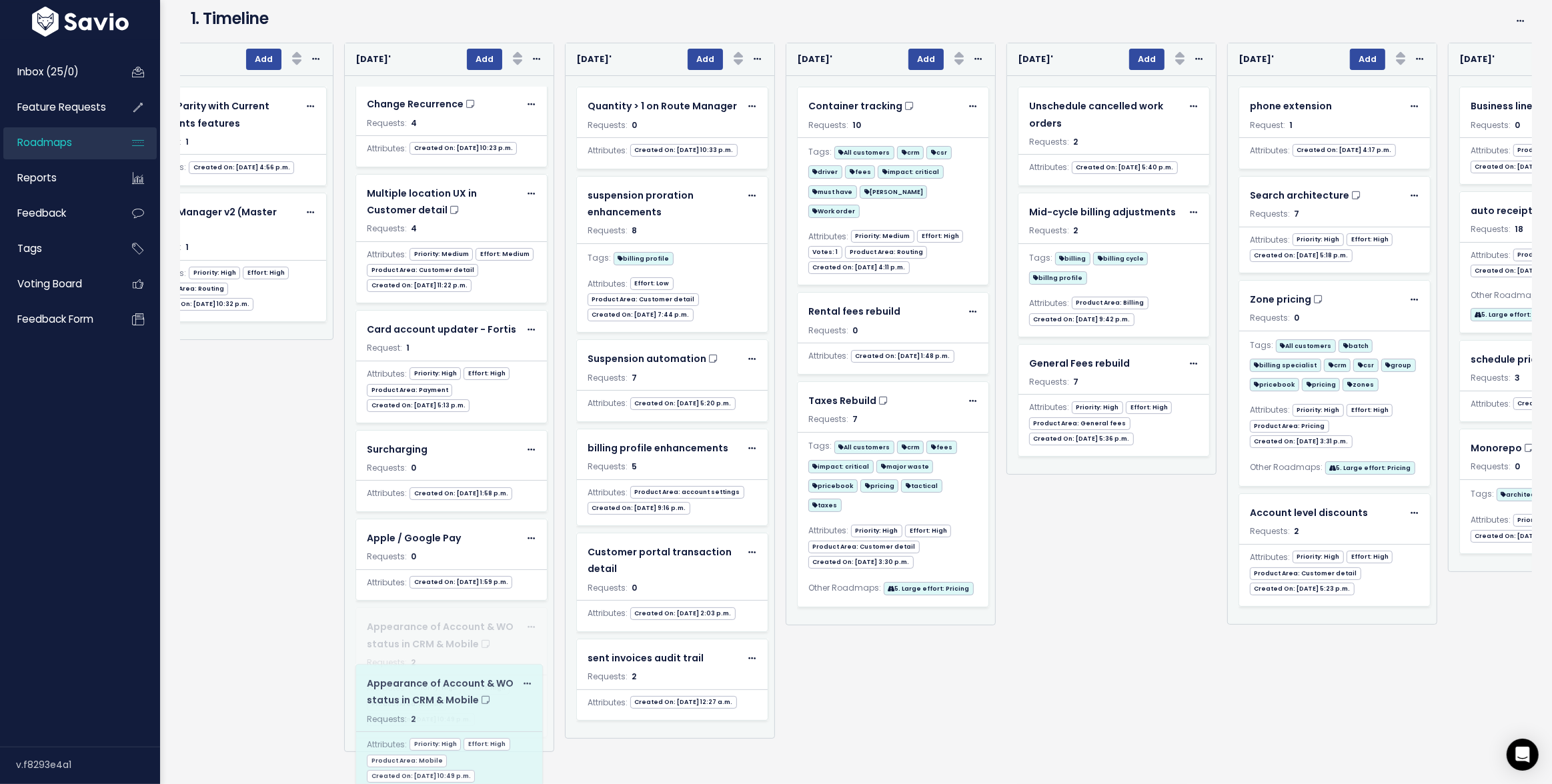
drag, startPoint x: 456, startPoint y: 557, endPoint x: 457, endPoint y: 712, distance: 155.0
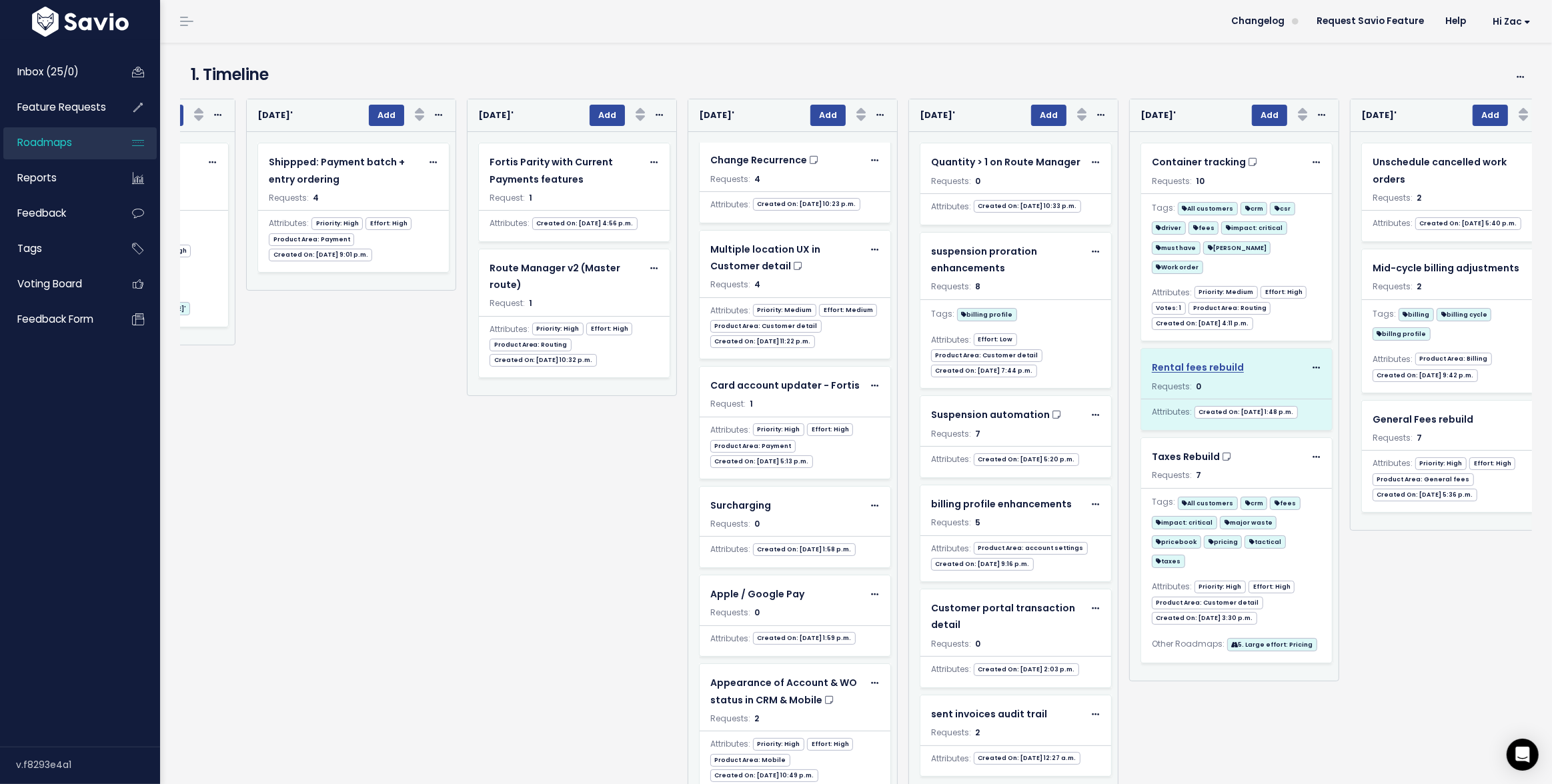
scroll to position [0, 4676]
